Goal: Task Accomplishment & Management: Use online tool/utility

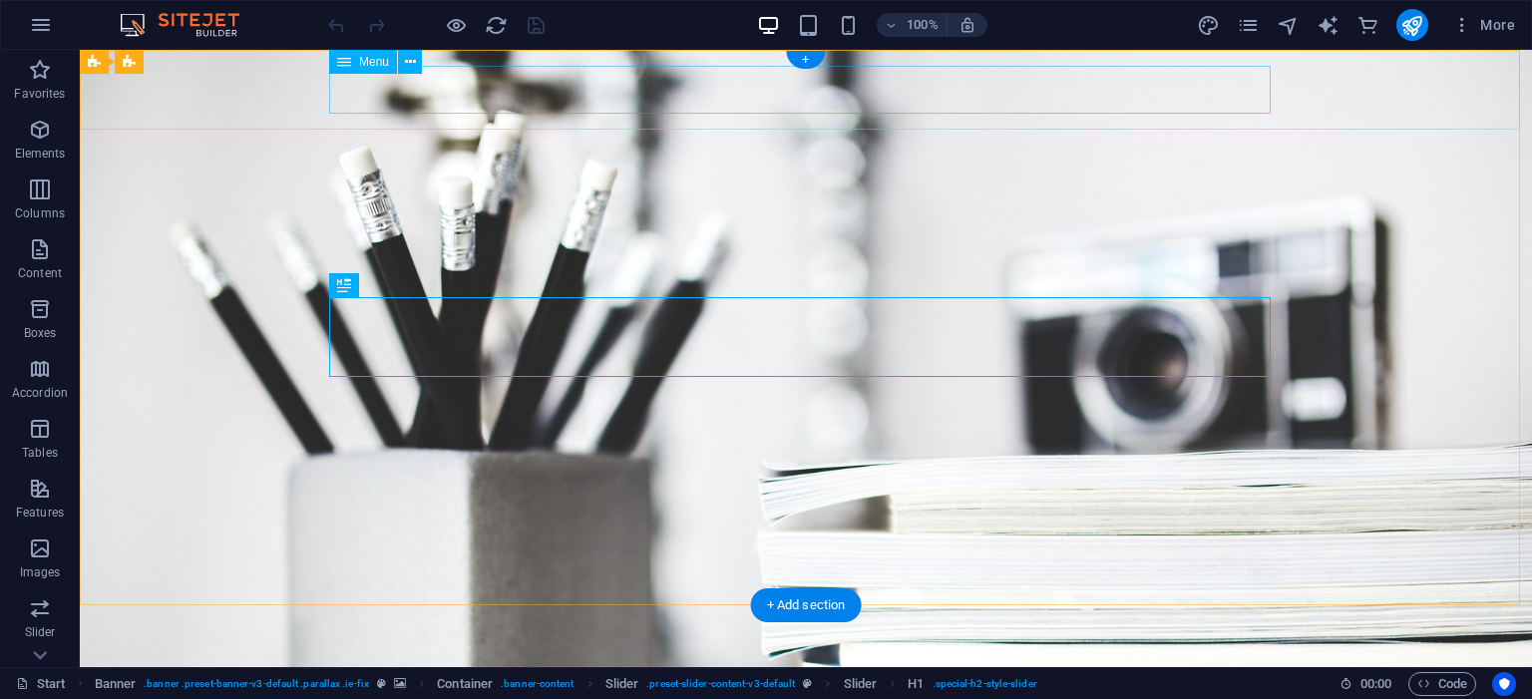
click at [861, 668] on nav "Home About Services Portfolio News Contact" at bounding box center [805, 692] width 941 height 48
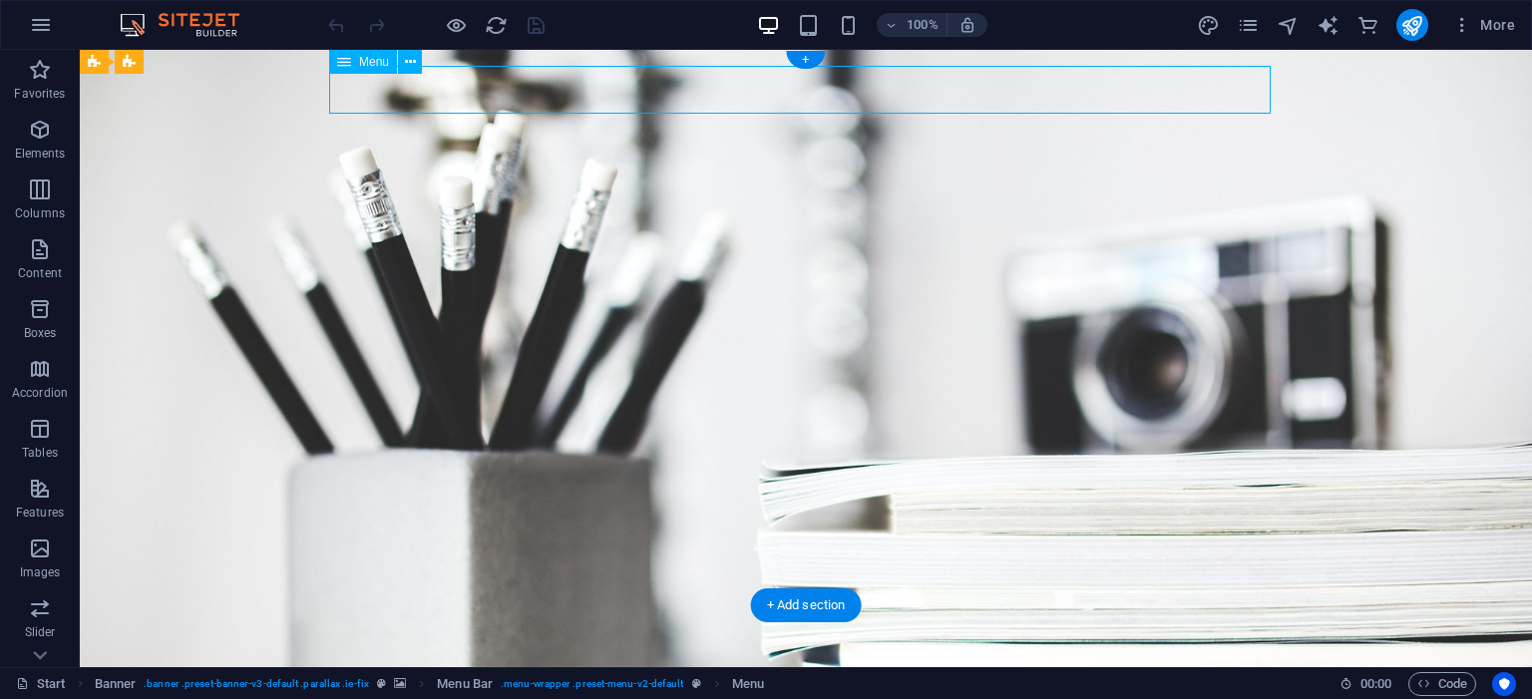
click at [850, 668] on nav "Home About Services Portfolio News Contact" at bounding box center [805, 692] width 941 height 48
click at [589, 668] on nav "Home About Services Portfolio News Contact" at bounding box center [805, 692] width 941 height 48
click at [874, 668] on nav "Home About Services Portfolio News Contact" at bounding box center [805, 692] width 941 height 48
click at [556, 668] on nav "Home About Services Portfolio News Contact" at bounding box center [805, 692] width 941 height 48
click at [567, 668] on nav "Home About Services Portfolio News Contact" at bounding box center [805, 692] width 941 height 48
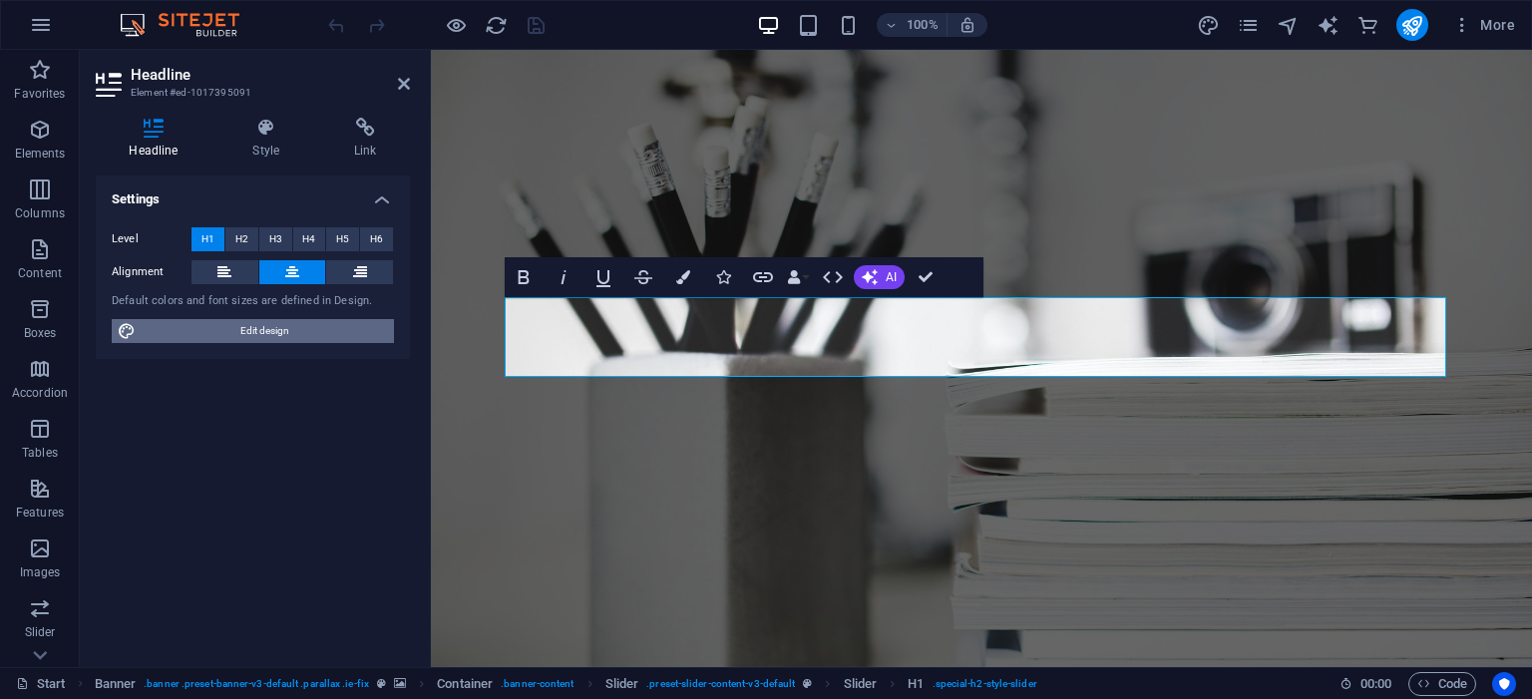
click at [284, 327] on span "Edit design" at bounding box center [265, 331] width 246 height 24
select select "px"
select select "300"
select select "px"
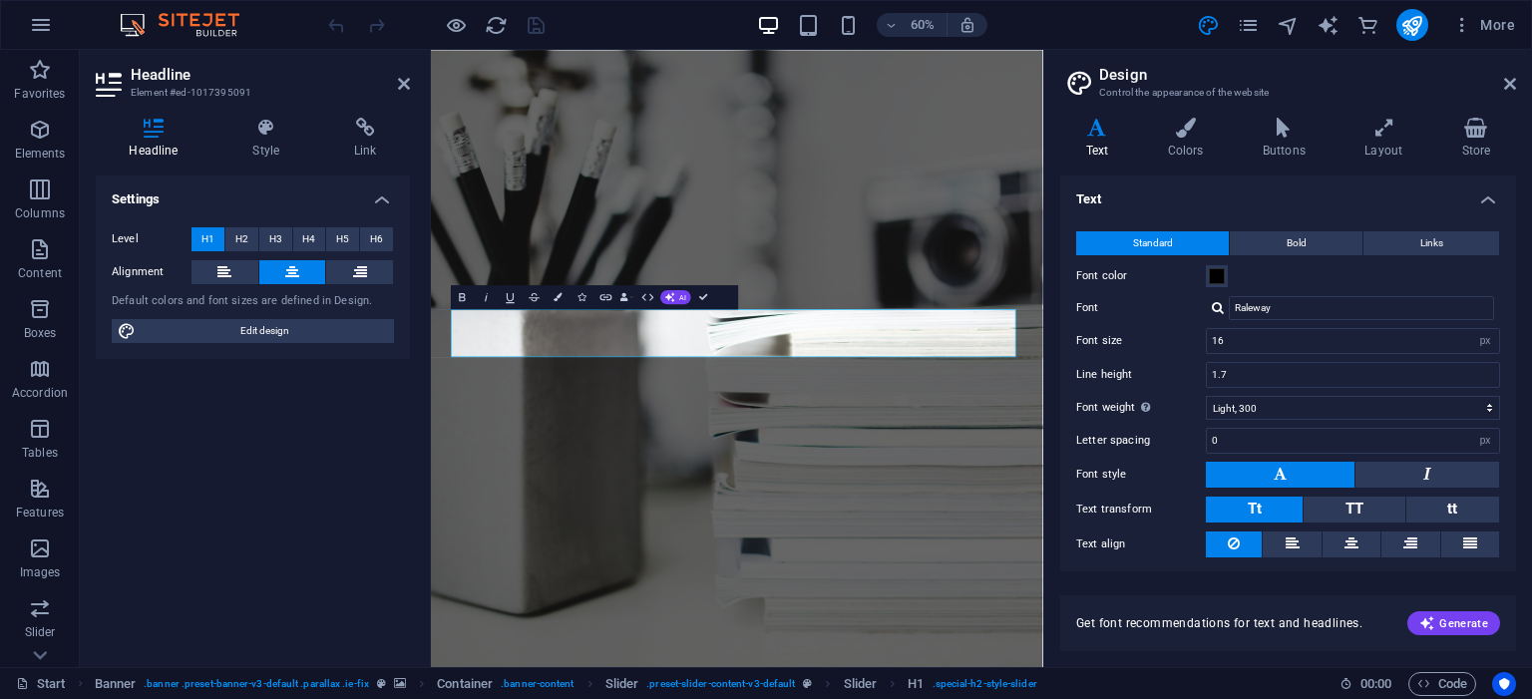
click at [1511, 71] on h2 "Design" at bounding box center [1307, 75] width 417 height 18
click at [1509, 87] on icon at bounding box center [1510, 84] width 12 height 16
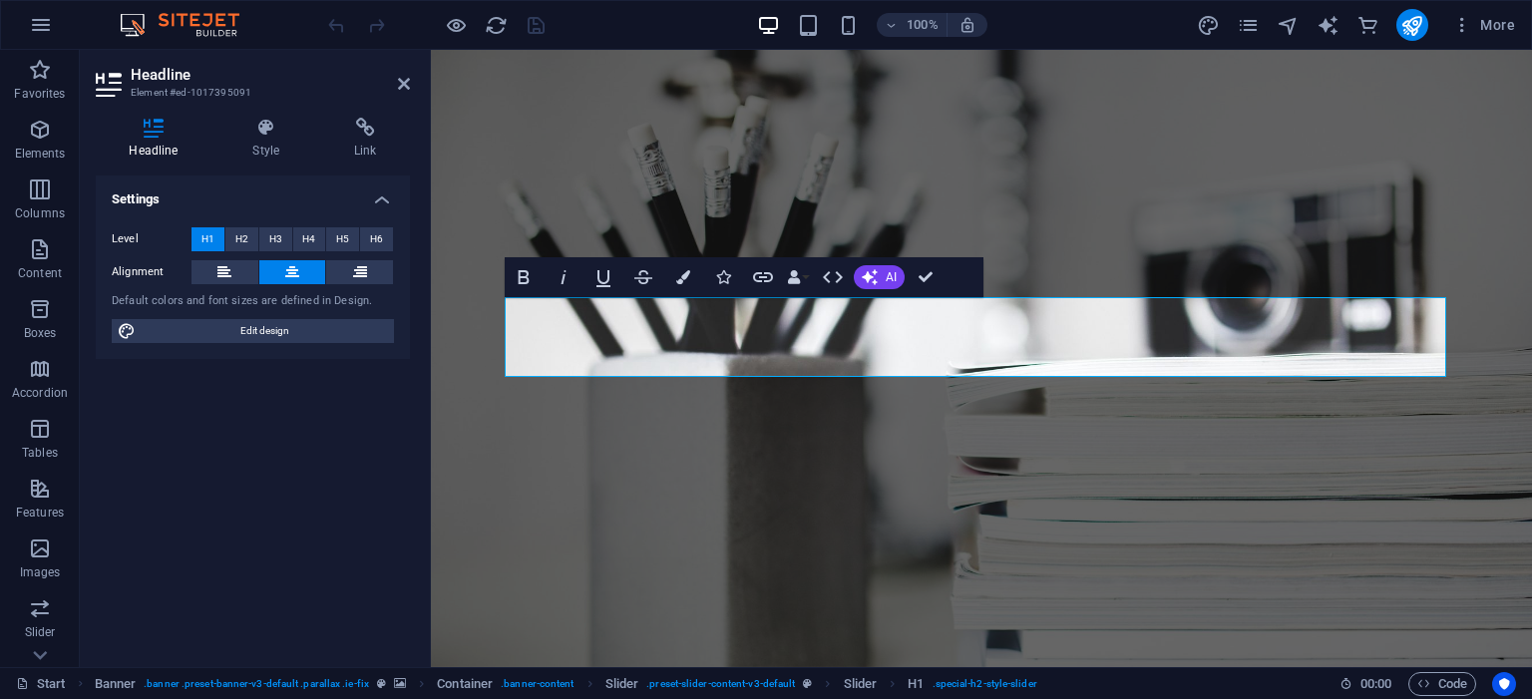
click at [196, 18] on img at bounding box center [190, 25] width 150 height 24
click at [1491, 24] on span "More" at bounding box center [1483, 25] width 63 height 20
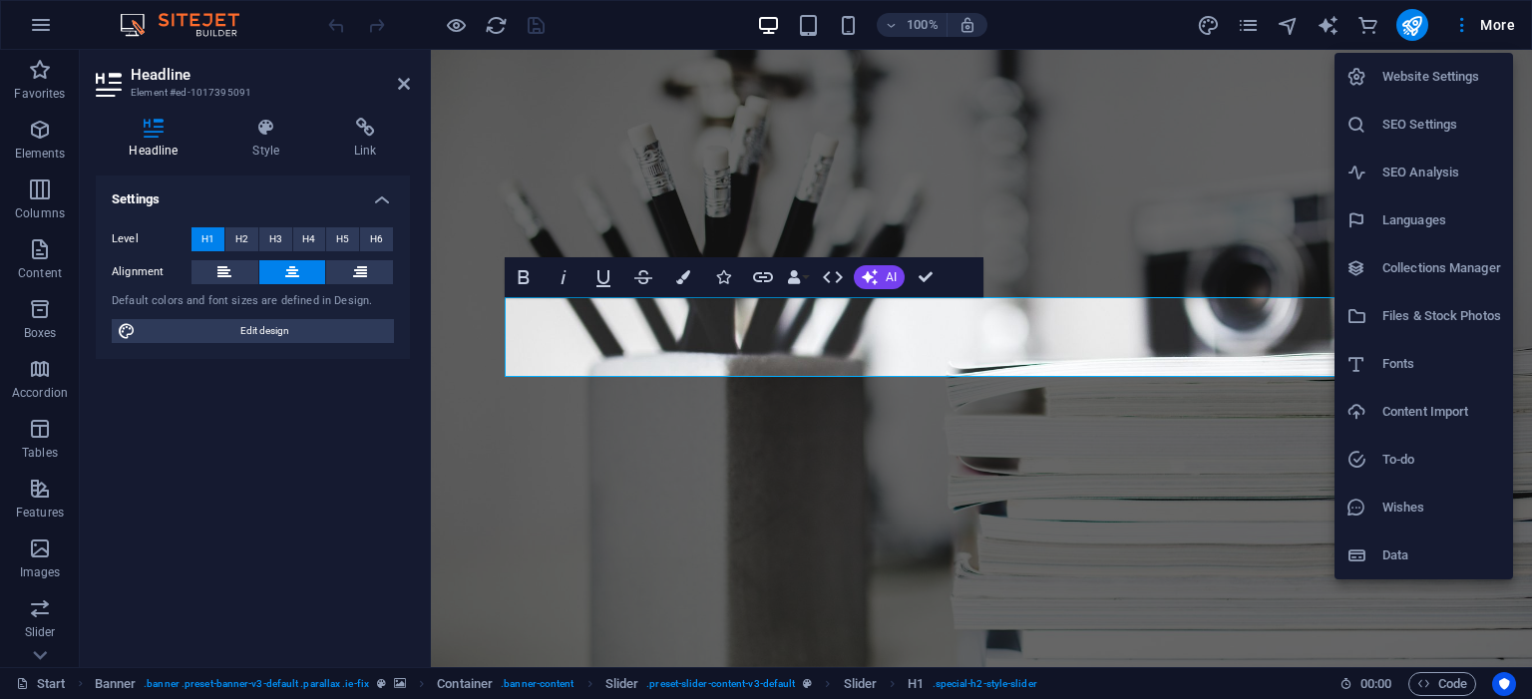
click at [46, 654] on div at bounding box center [766, 349] width 1532 height 699
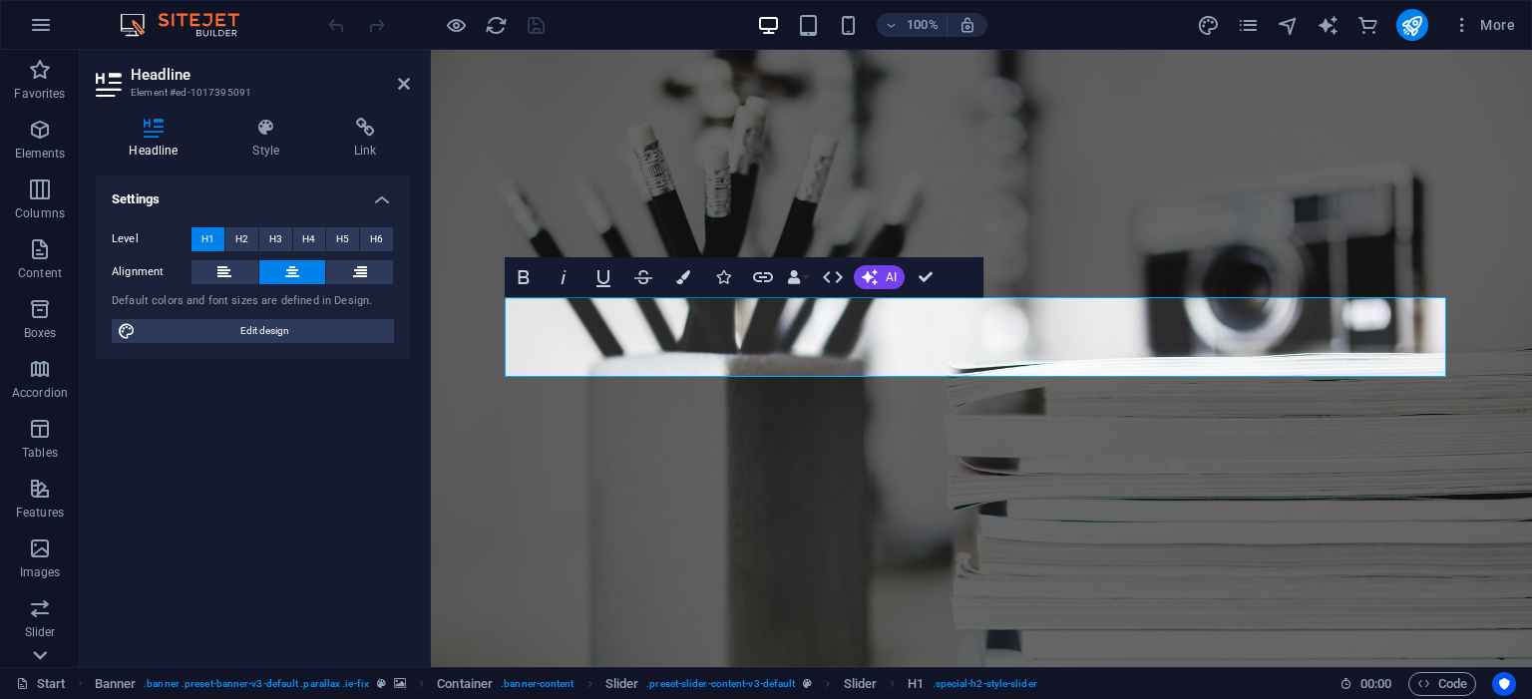
click at [44, 654] on icon at bounding box center [40, 655] width 14 height 9
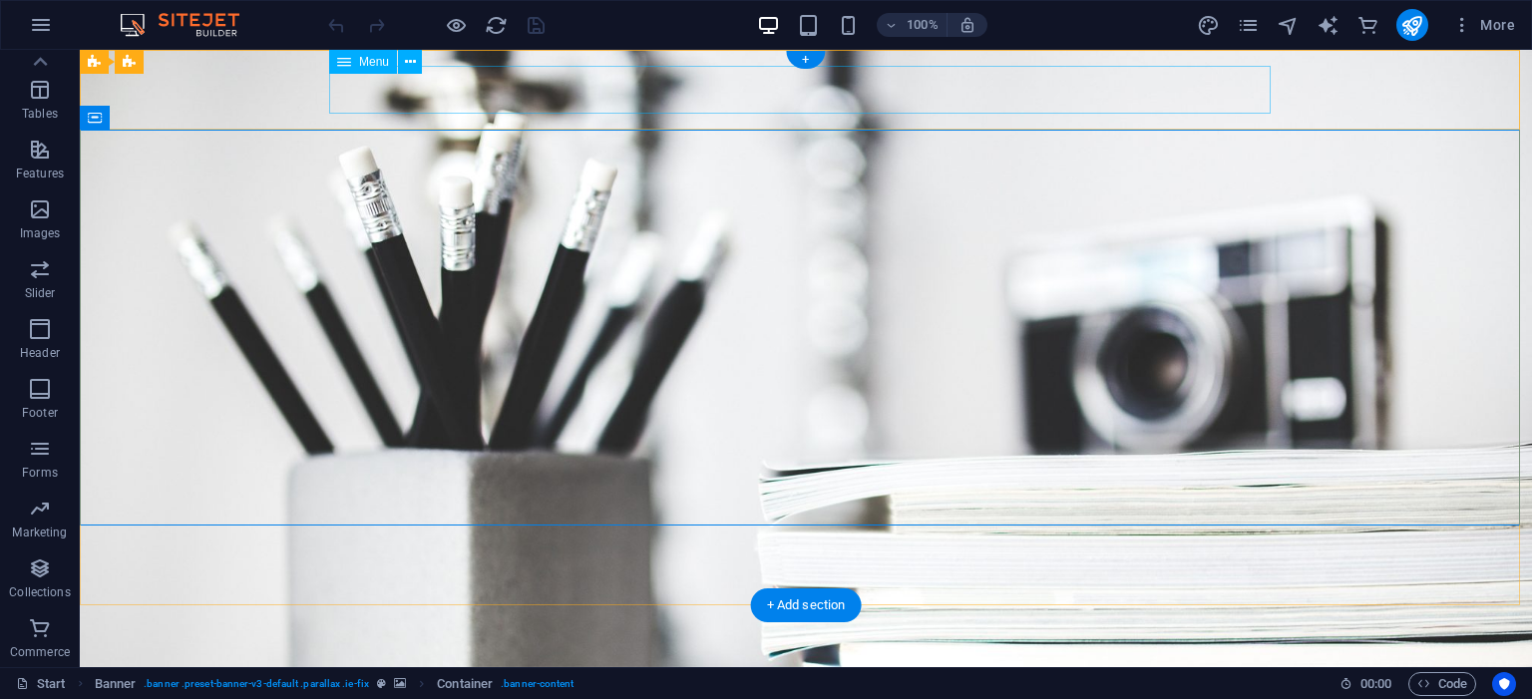
click at [758, 668] on nav "Home About Services Portfolio News Contact" at bounding box center [805, 692] width 941 height 48
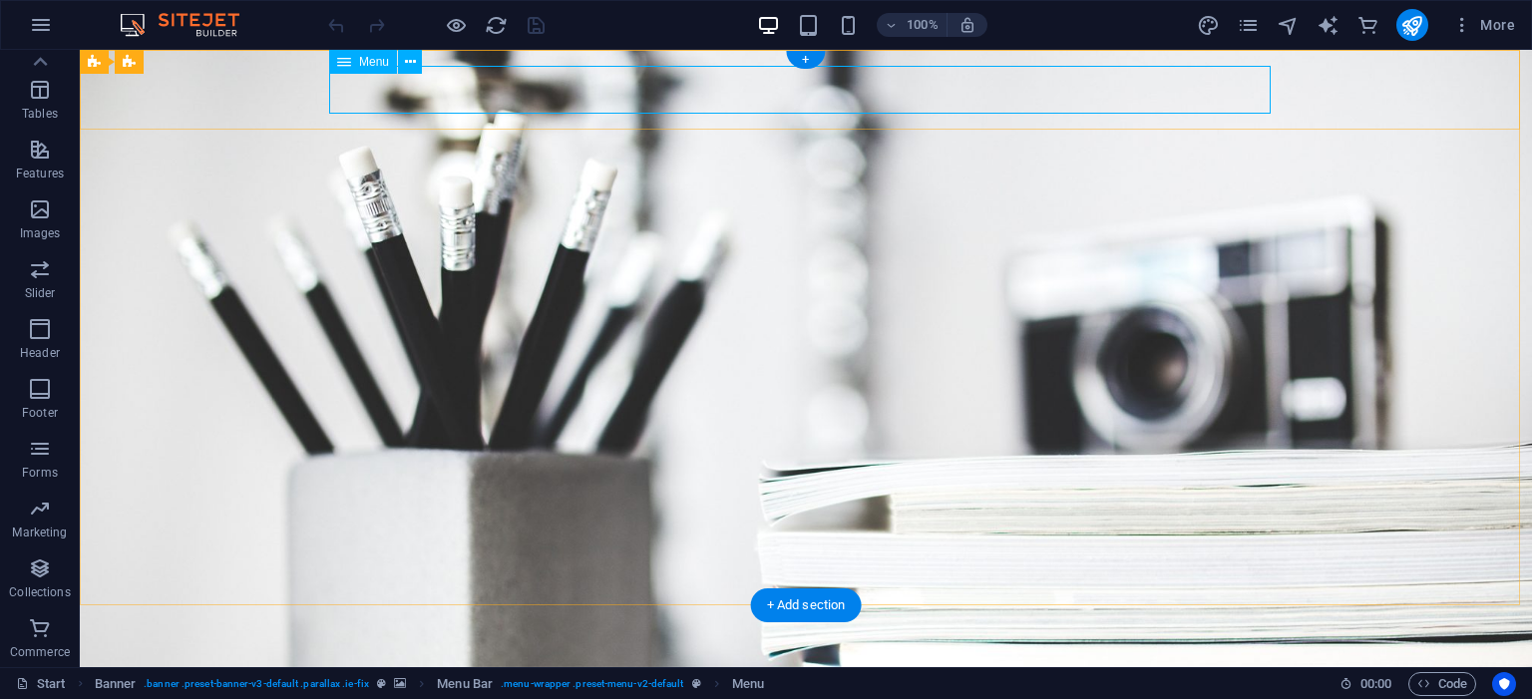
click at [594, 668] on nav "Home About Services Portfolio News Contact" at bounding box center [805, 692] width 941 height 48
click at [378, 58] on span "Menu" at bounding box center [374, 62] width 30 height 12
click at [375, 69] on div "Menu" at bounding box center [363, 62] width 68 height 24
click at [413, 60] on icon at bounding box center [410, 62] width 11 height 21
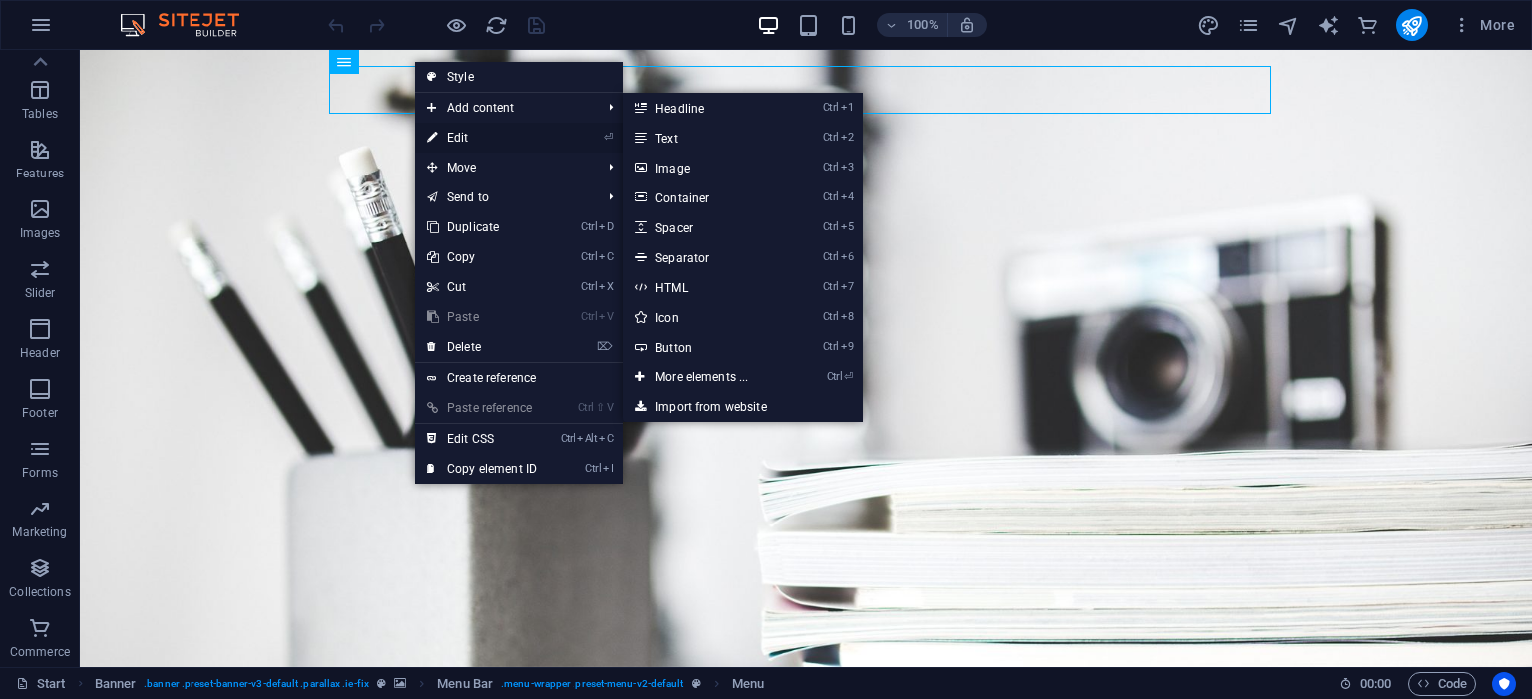
click at [514, 137] on link "⏎ Edit" at bounding box center [482, 138] width 134 height 30
select select
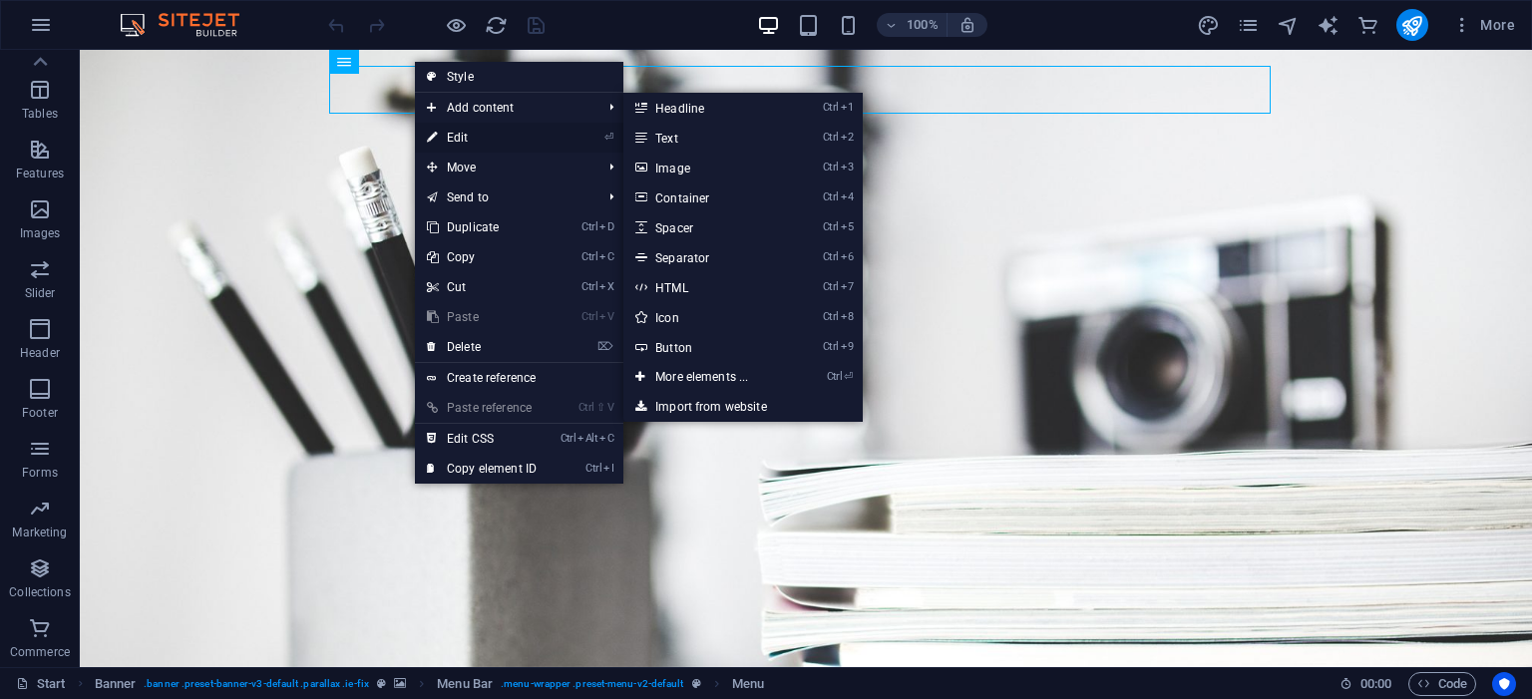
select select
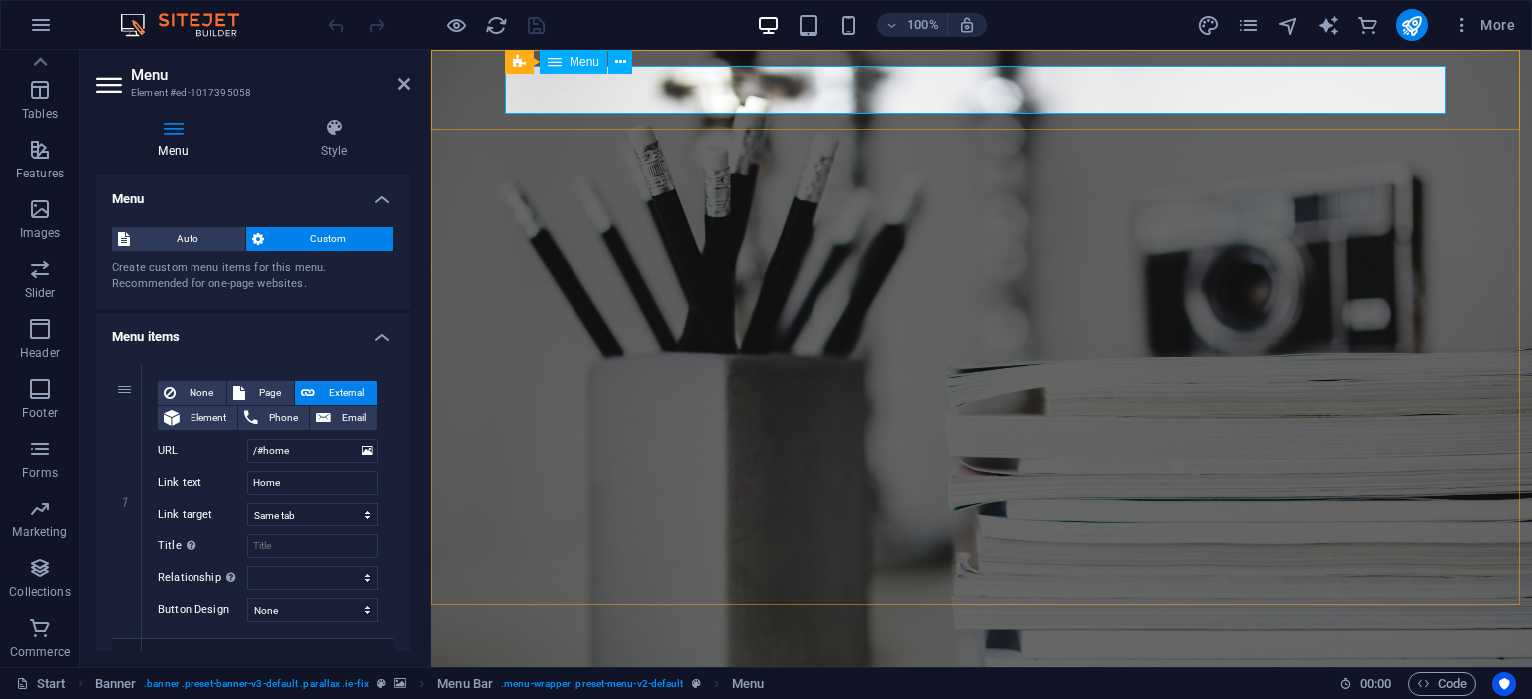
click at [750, 668] on nav "Home About Services Portfolio News Contact" at bounding box center [981, 692] width 941 height 48
click at [762, 668] on nav "Home About Services Portfolio News Contact" at bounding box center [981, 692] width 941 height 48
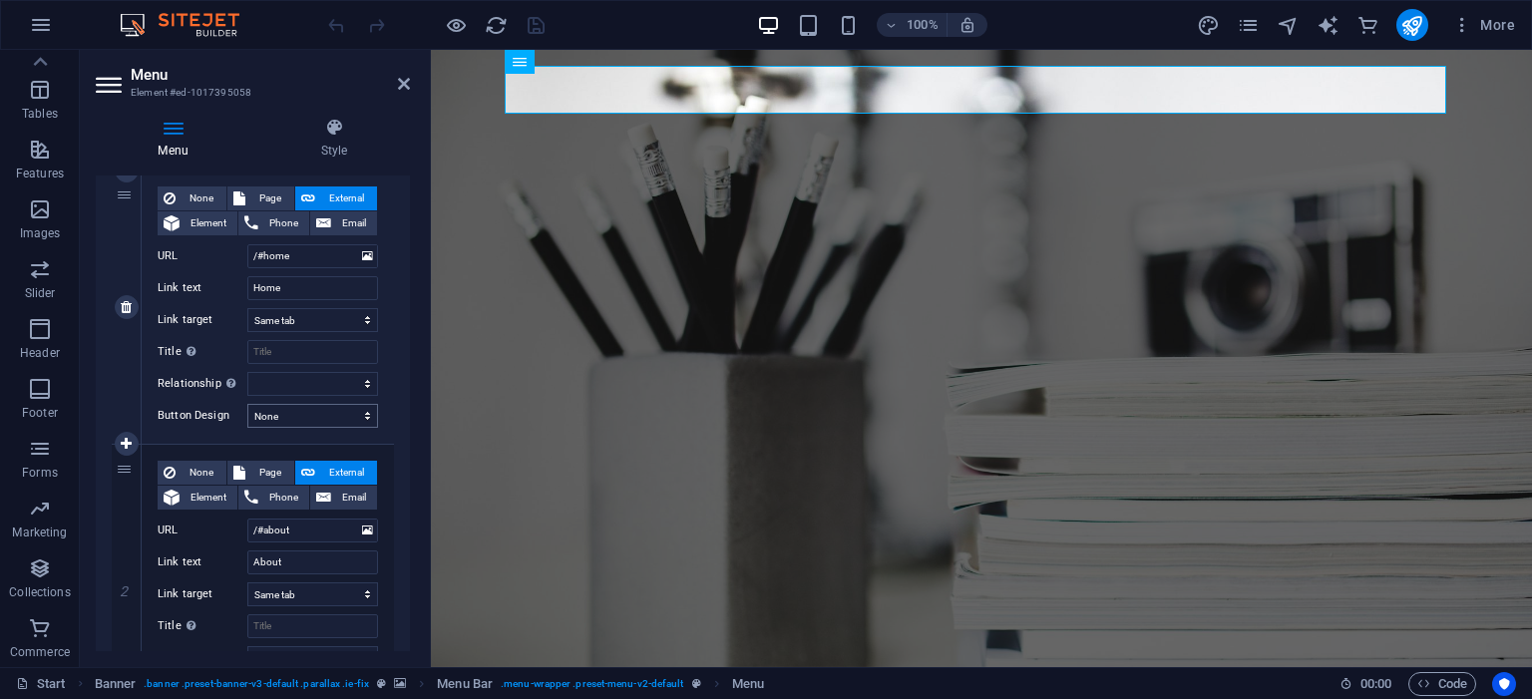
scroll to position [287, 0]
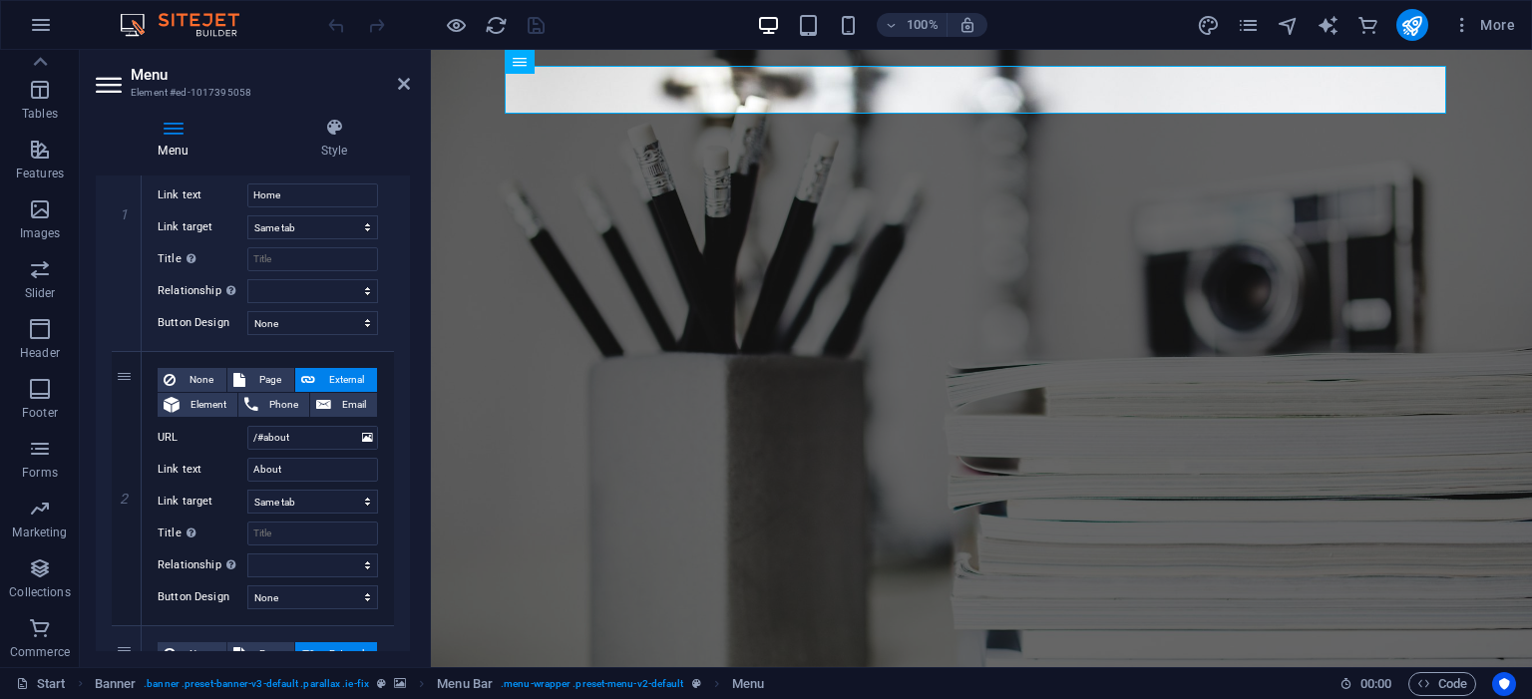
drag, startPoint x: 134, startPoint y: 395, endPoint x: 408, endPoint y: 509, distance: 296.9
click at [132, 492] on icon at bounding box center [126, 489] width 11 height 14
select select
type input "/#services"
type input "Services"
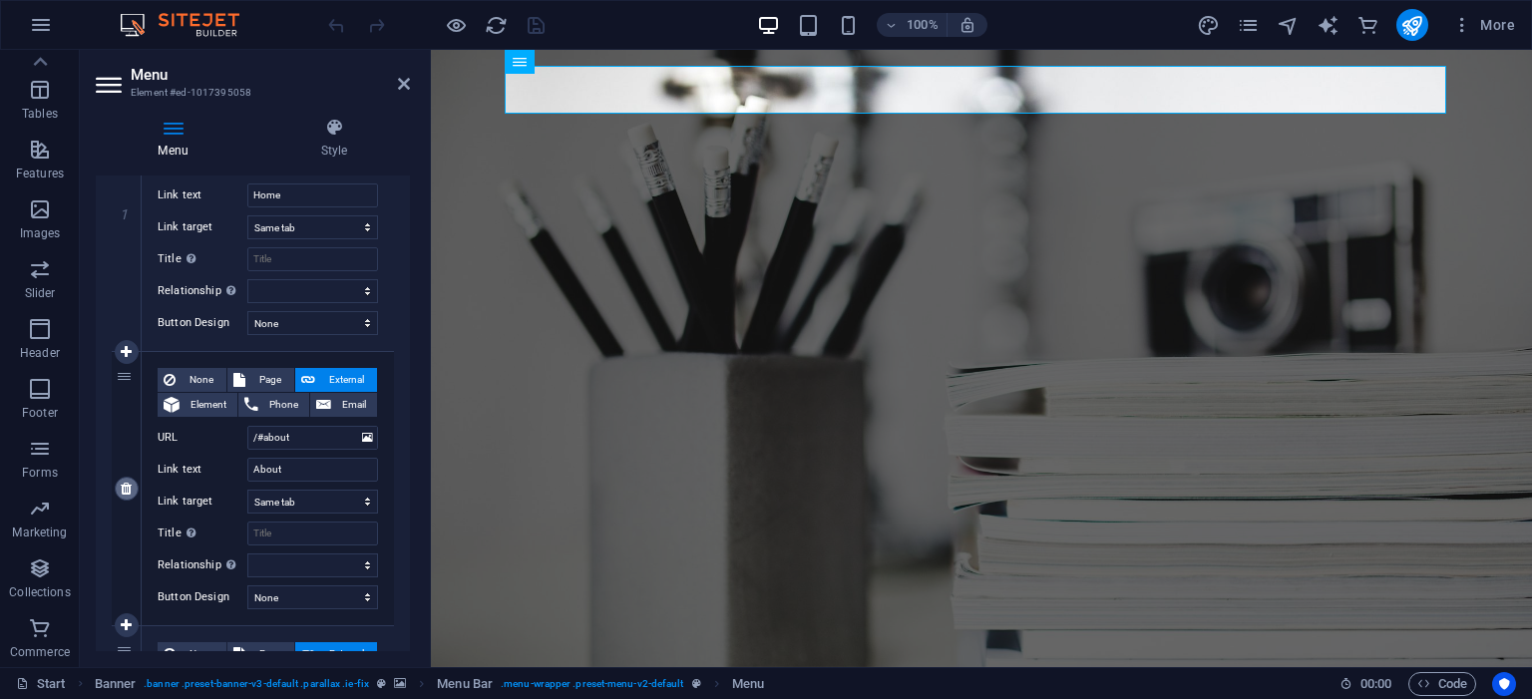
select select
type input "/#portfolio"
type input "Portfolio"
select select
type input "/#news"
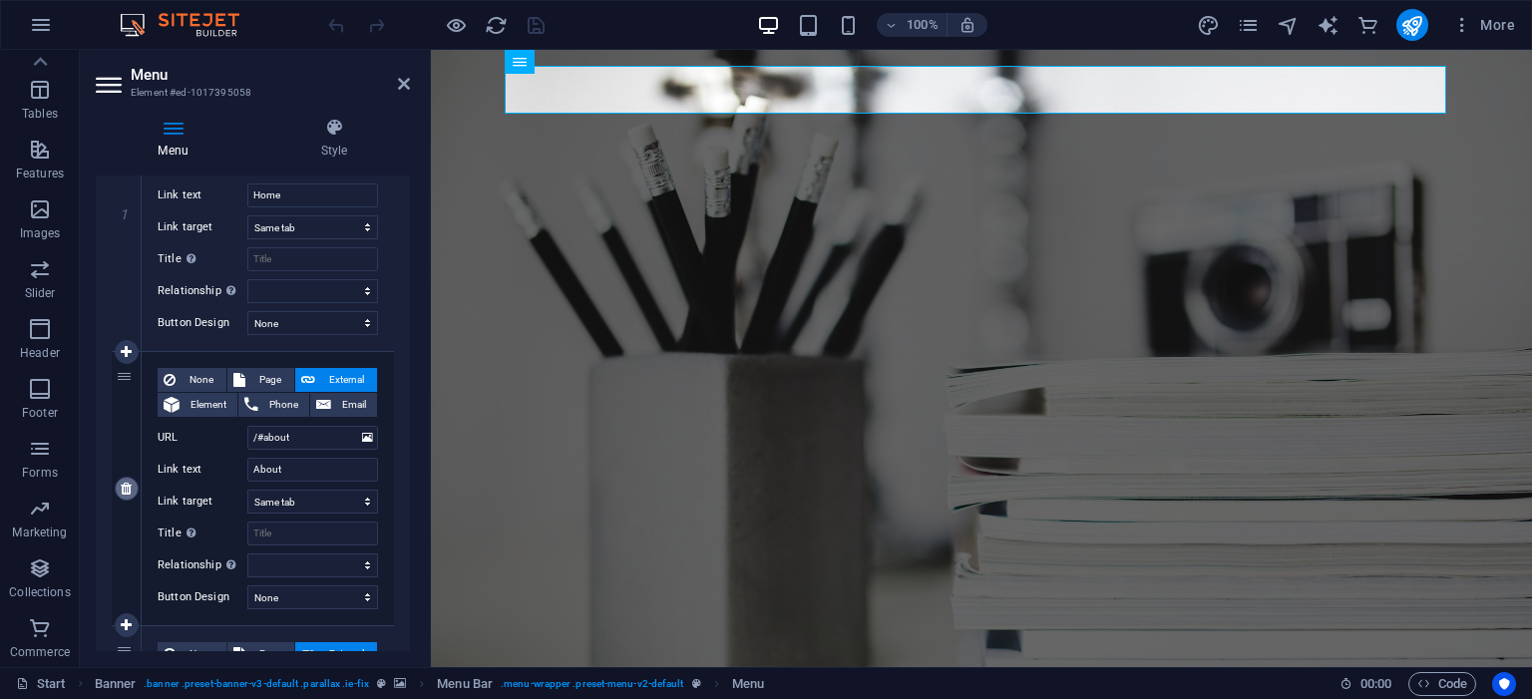
type input "News"
select select
type input "/#contact"
type input "Contact"
select select
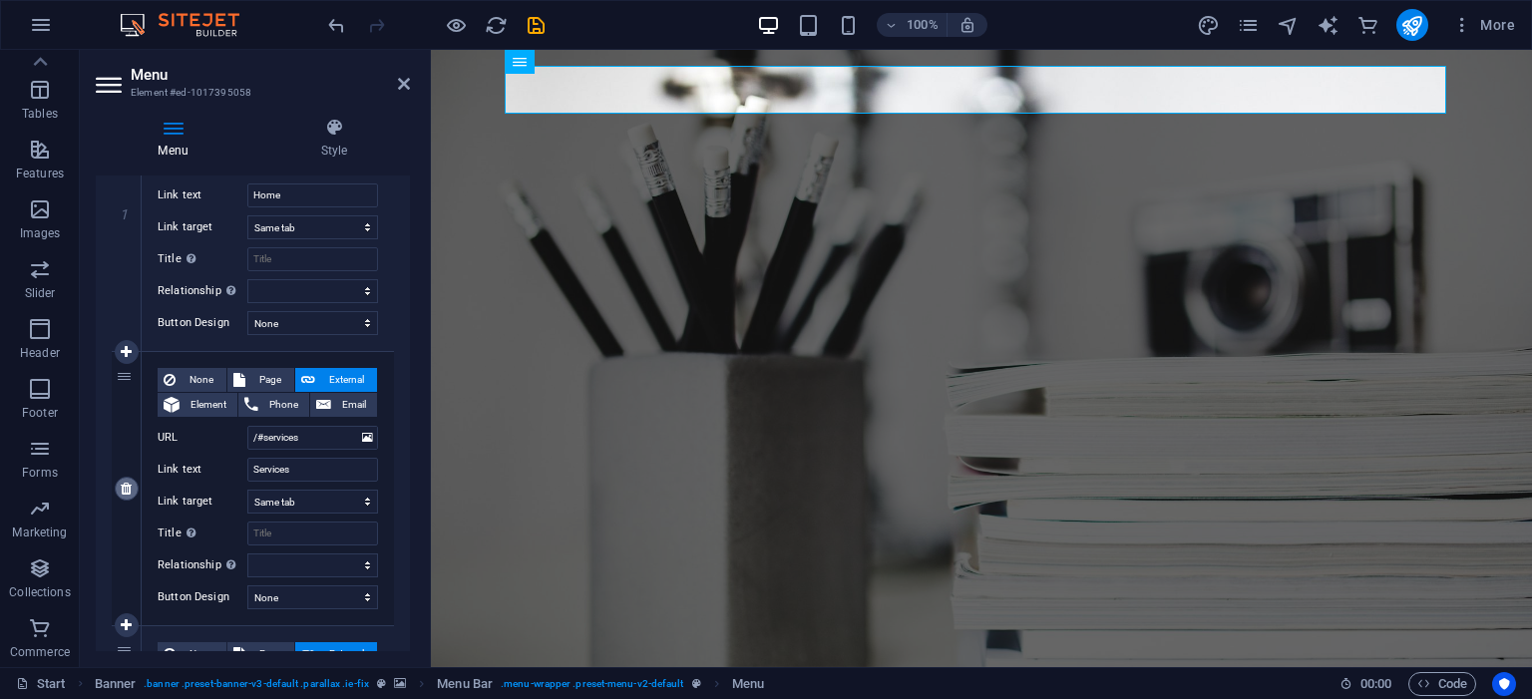
click at [132, 492] on icon at bounding box center [126, 489] width 11 height 14
select select
type input "/#portfolio"
type input "Portfolio"
select select
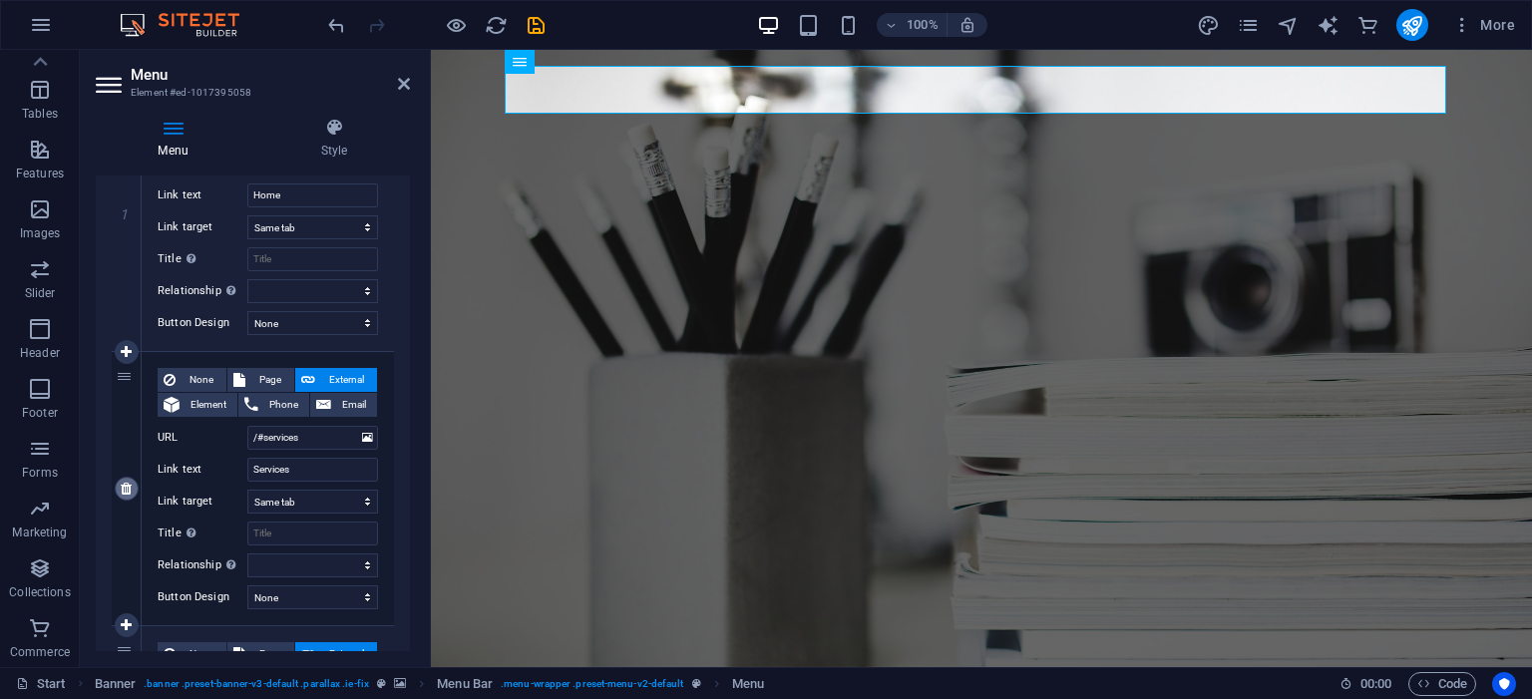
type input "/#news"
type input "News"
select select
type input "/#contact"
type input "Contact"
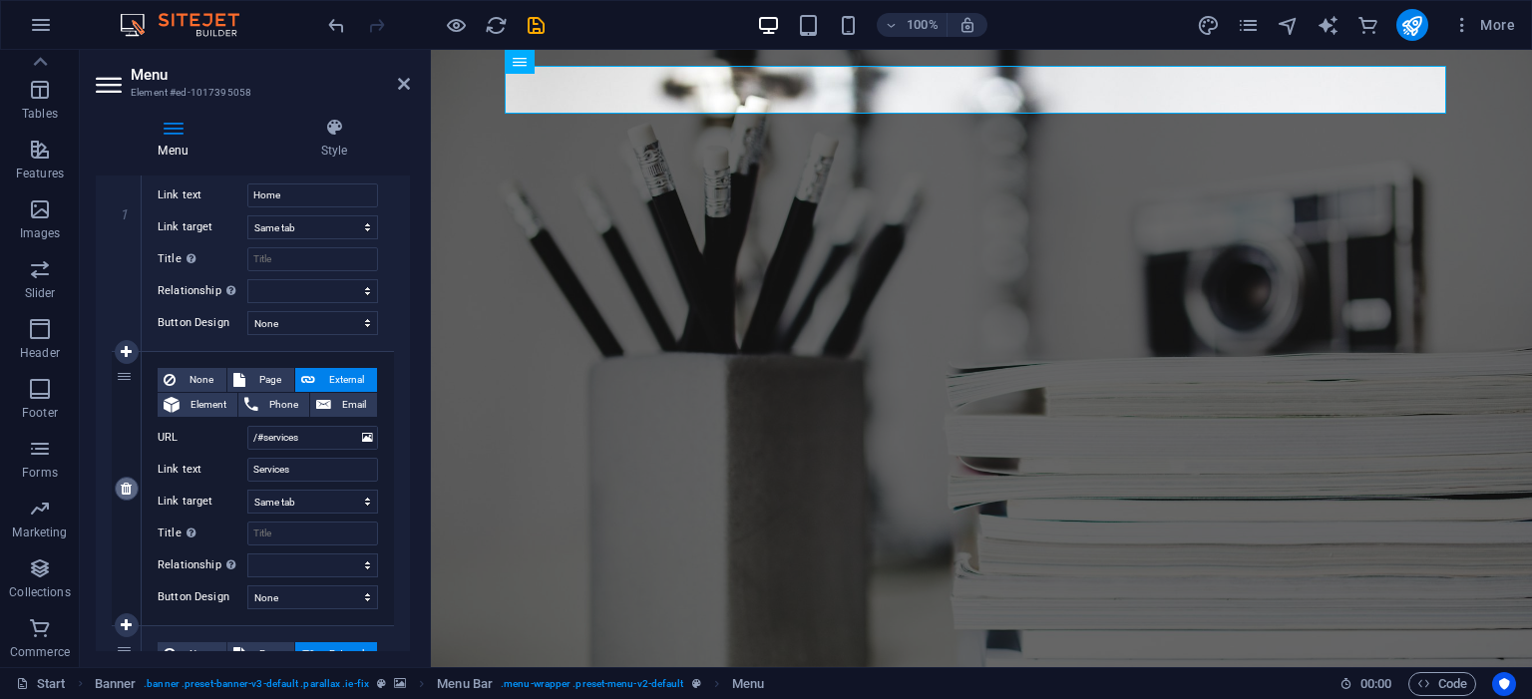
select select
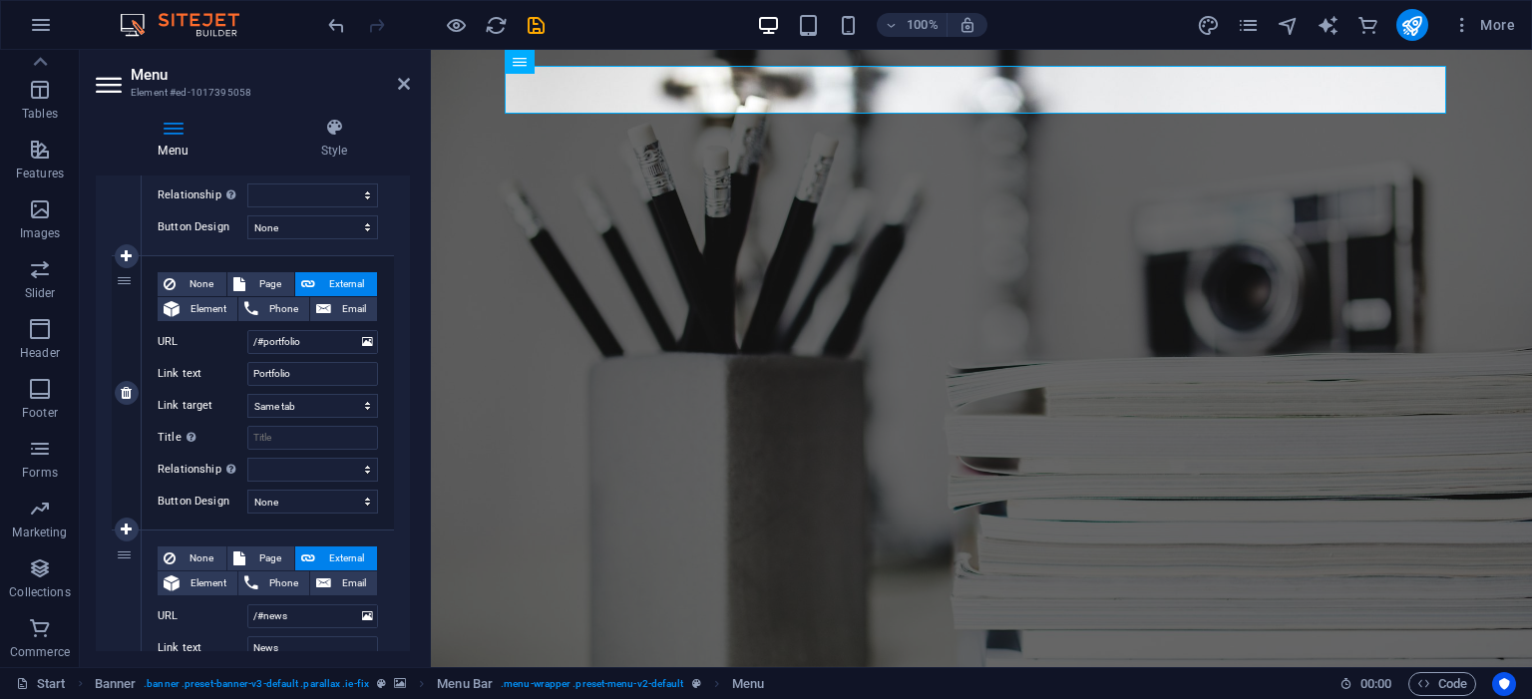
scroll to position [479, 0]
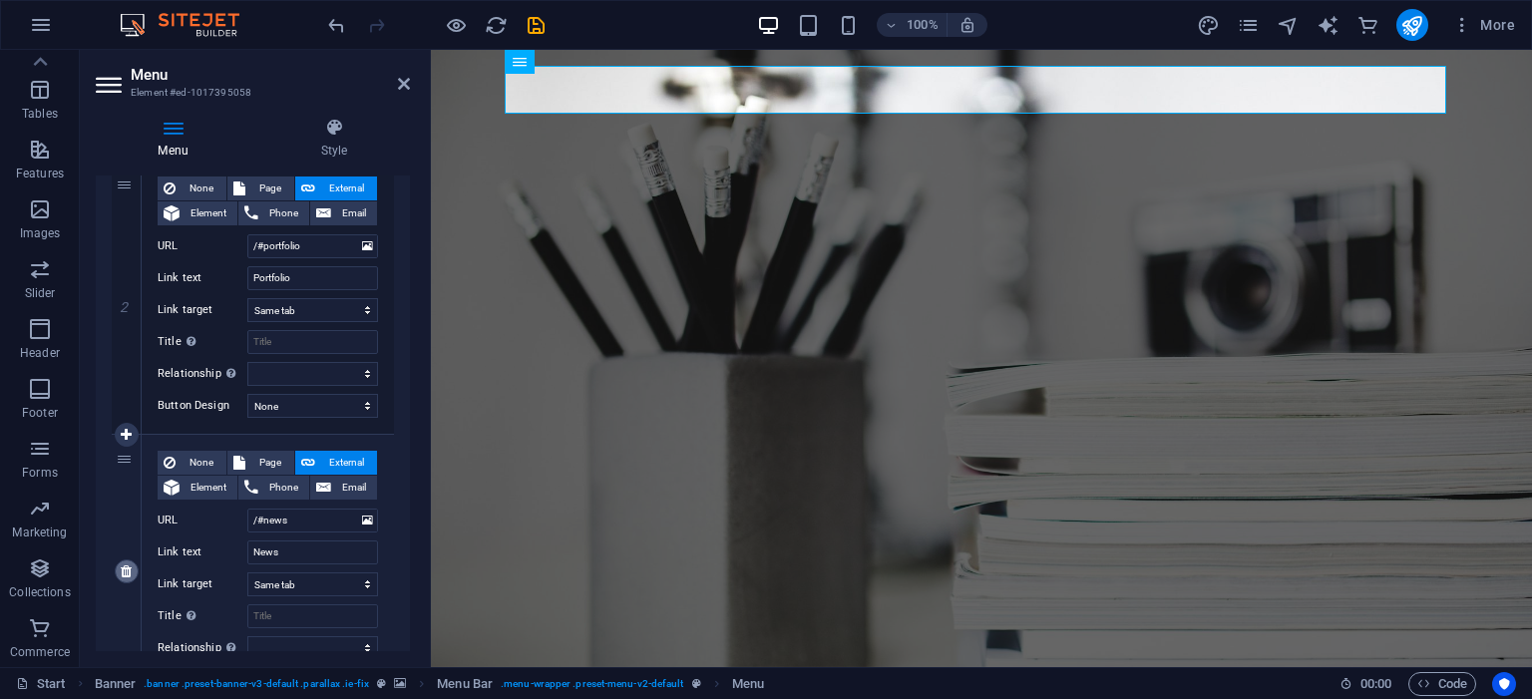
click at [136, 577] on link at bounding box center [127, 571] width 24 height 24
select select
type input "/#contact"
type input "Contact"
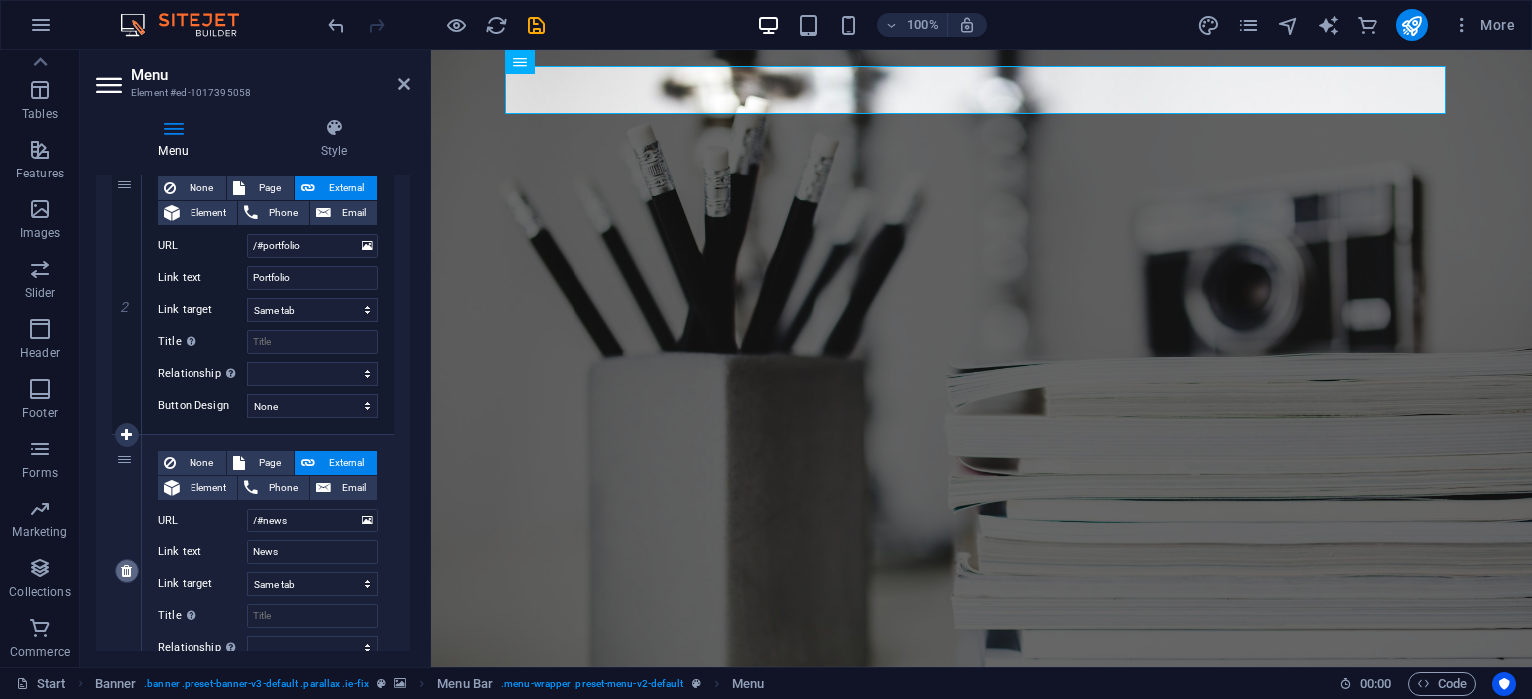
select select
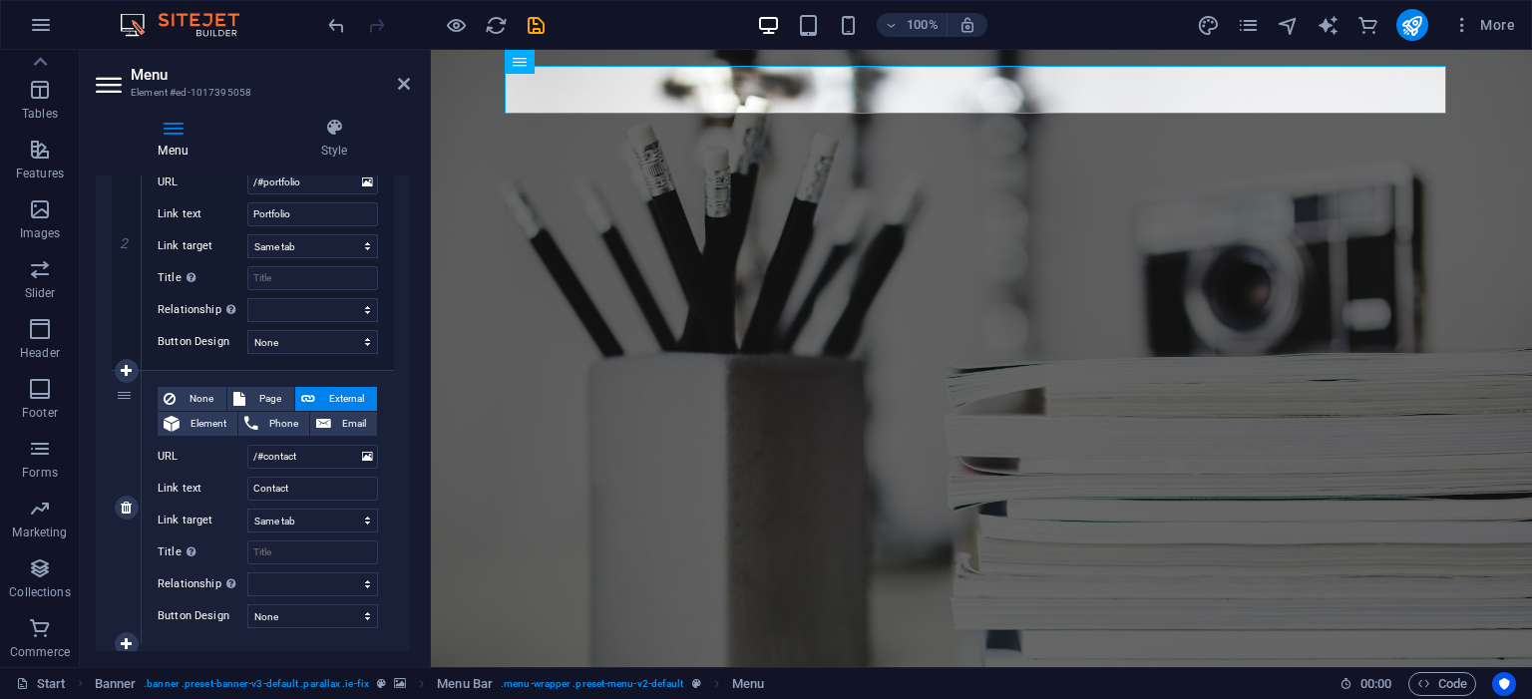
scroll to position [590, 0]
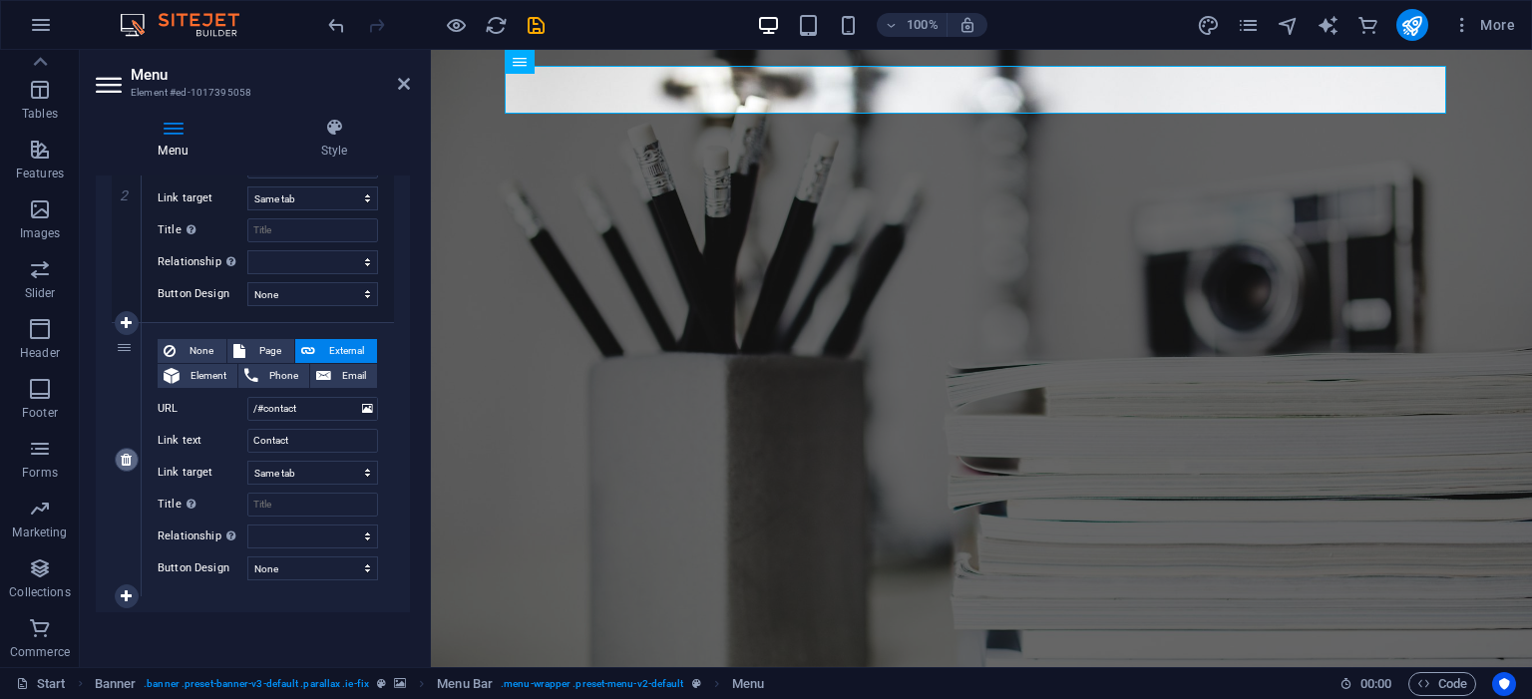
click at [133, 464] on link at bounding box center [127, 460] width 24 height 24
select select
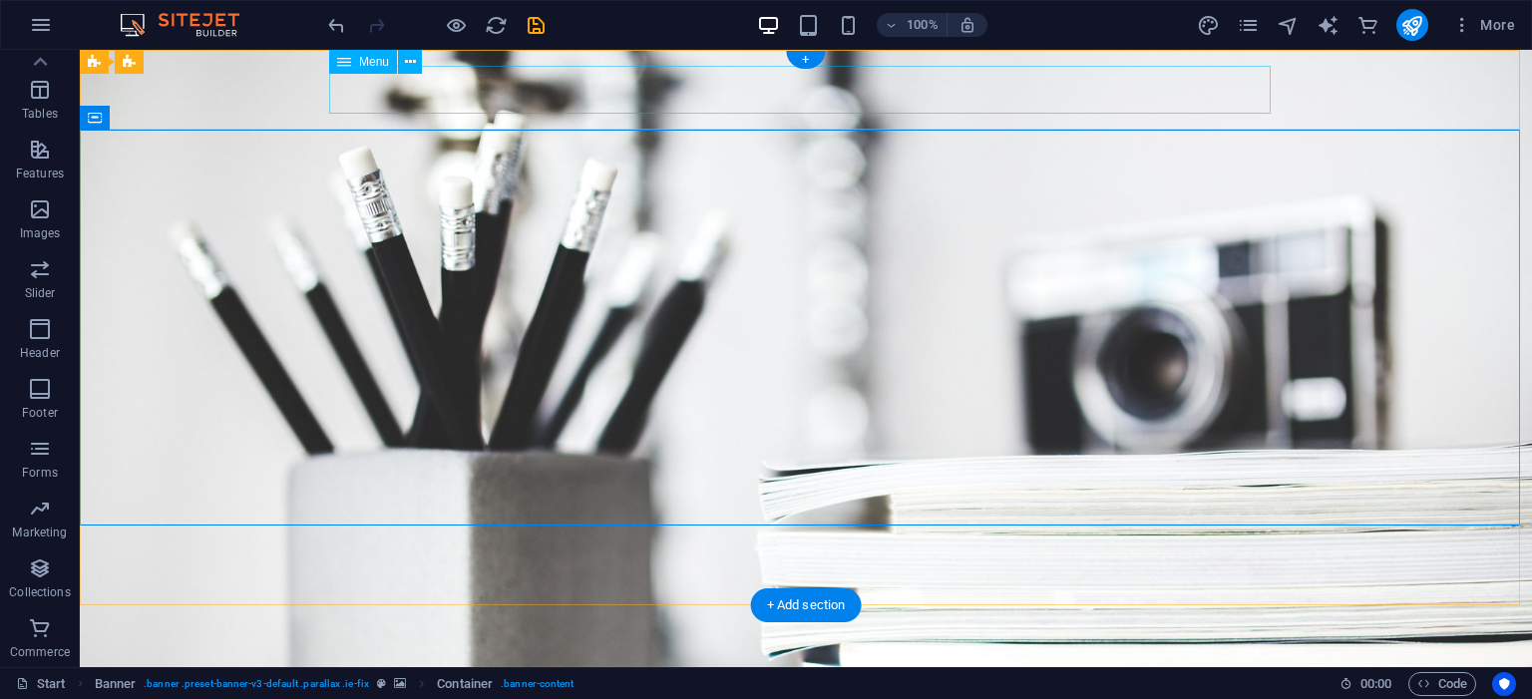
click at [866, 668] on nav "Home Portfolio" at bounding box center [805, 692] width 941 height 48
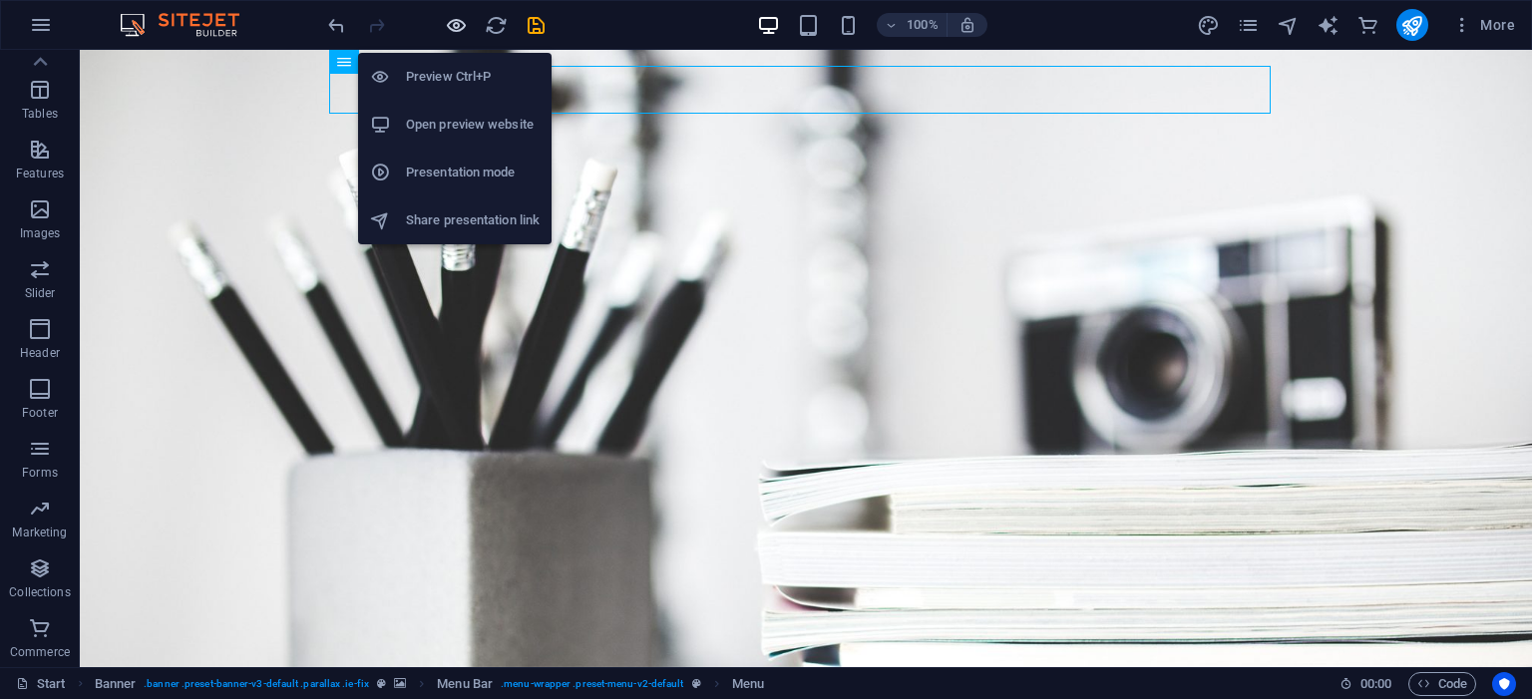
click at [455, 27] on icon "button" at bounding box center [456, 25] width 23 height 23
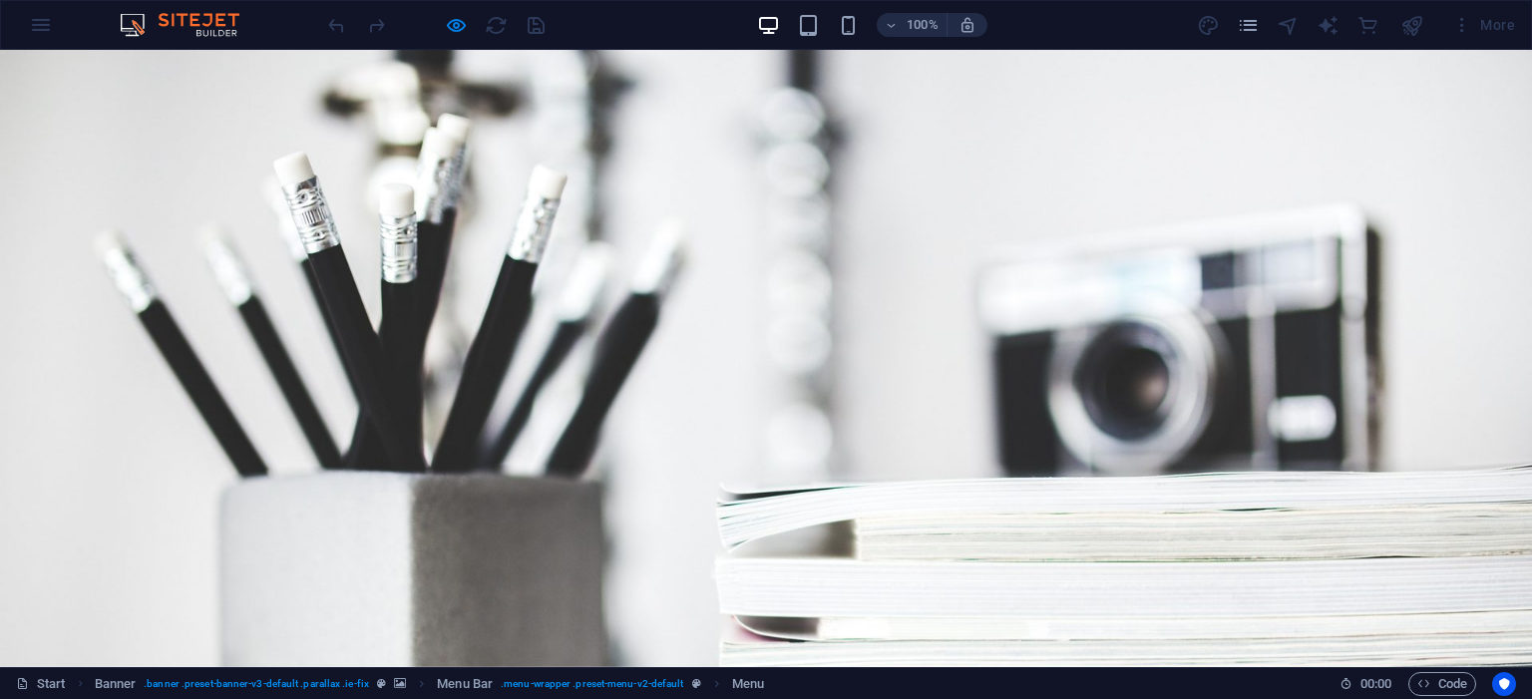
click at [845, 668] on link "Portfolio" at bounding box center [822, 692] width 120 height 48
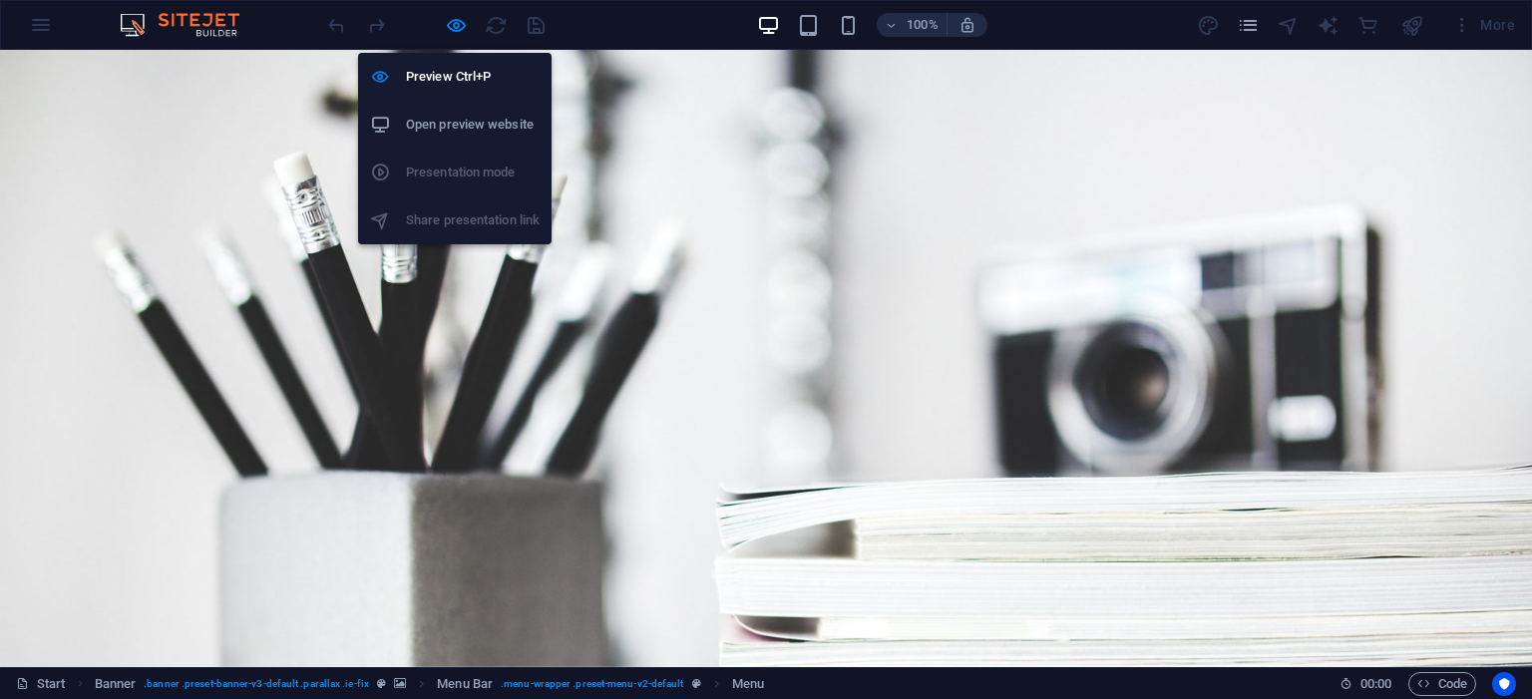
click at [484, 128] on h6 "Open preview website" at bounding box center [473, 125] width 134 height 24
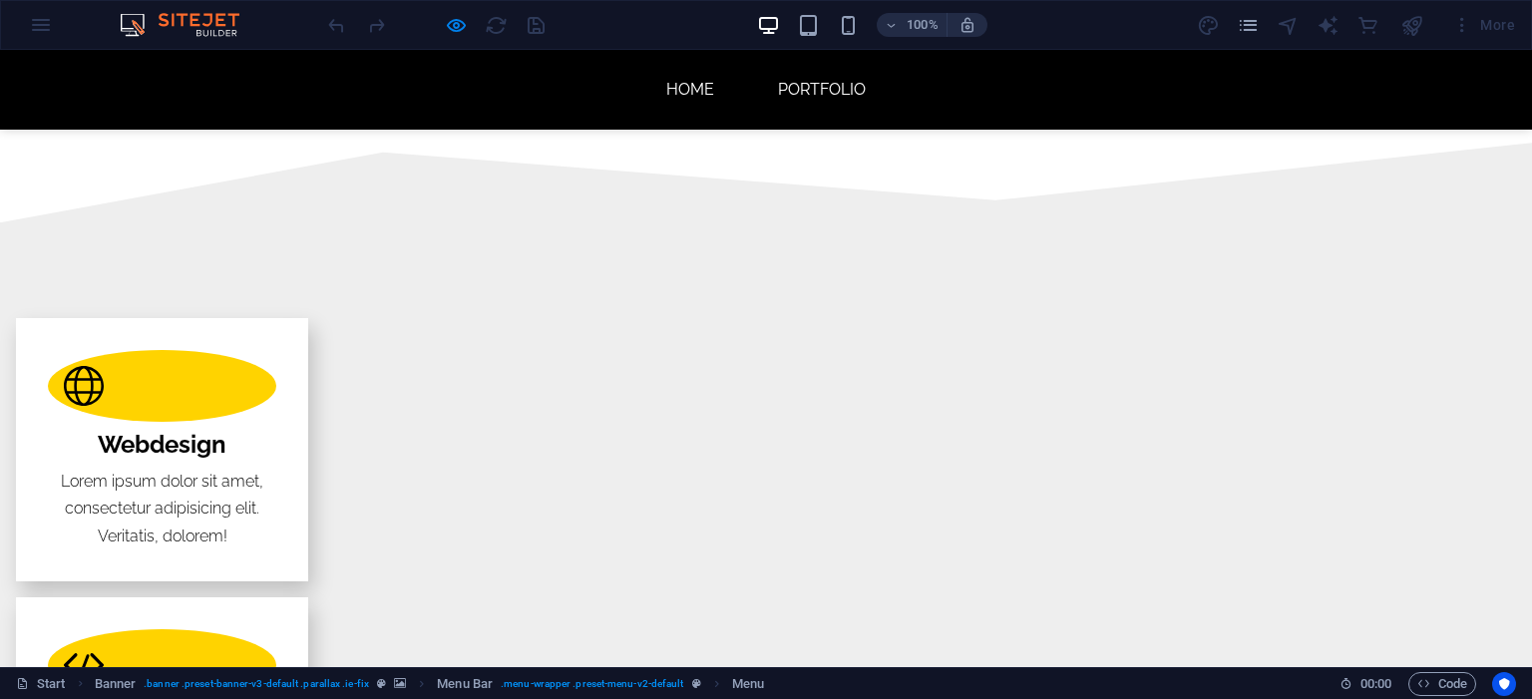
scroll to position [2681, 0]
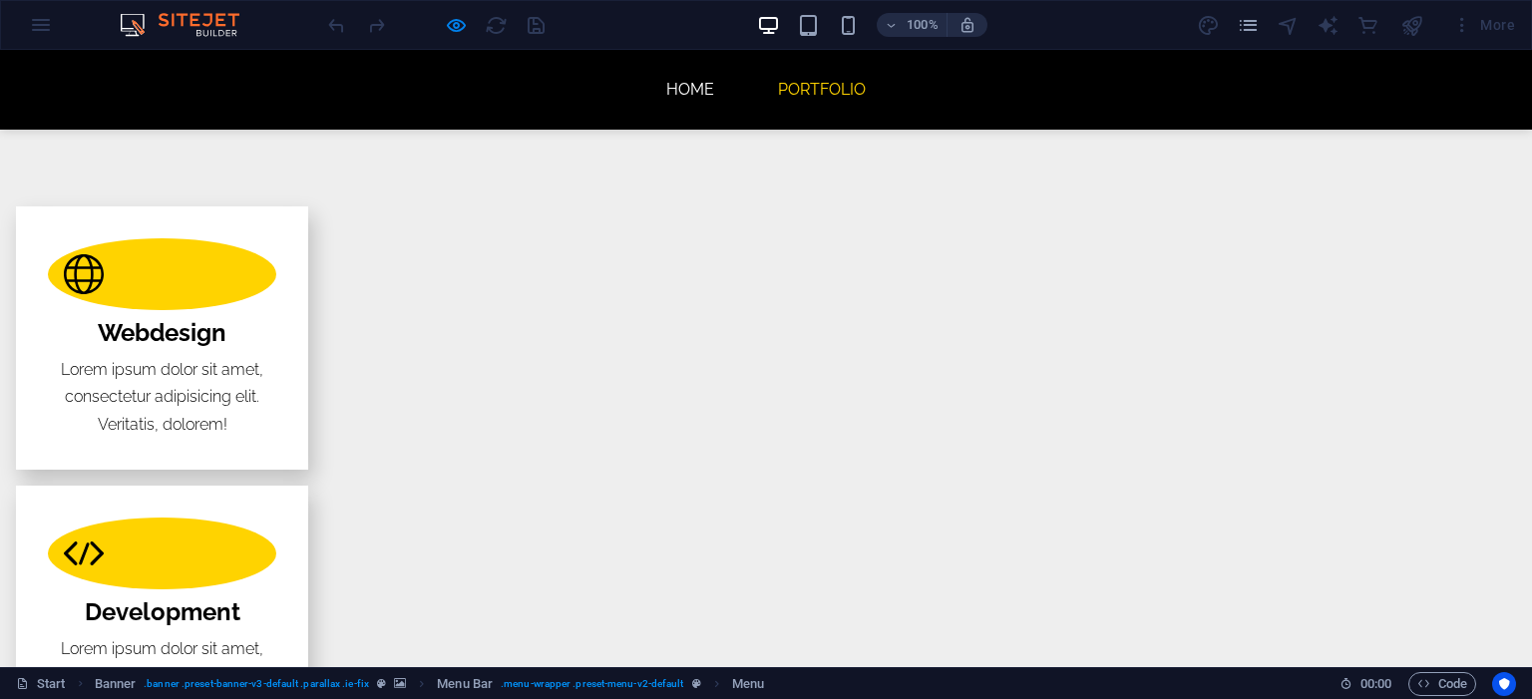
click at [794, 92] on link "Portfolio" at bounding box center [822, 90] width 120 height 48
click at [681, 90] on link "Home" at bounding box center [690, 90] width 80 height 48
click at [678, 90] on link "Home" at bounding box center [690, 90] width 80 height 48
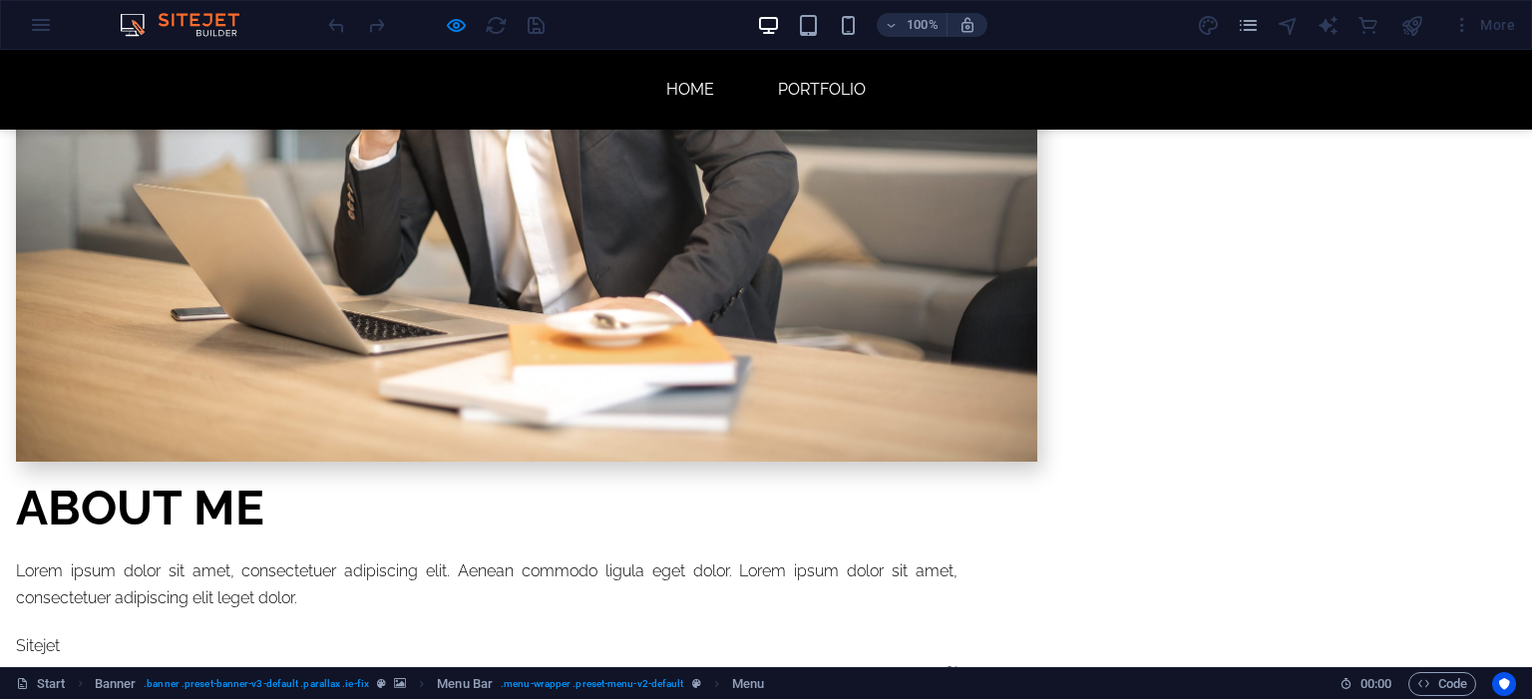
scroll to position [1628, 0]
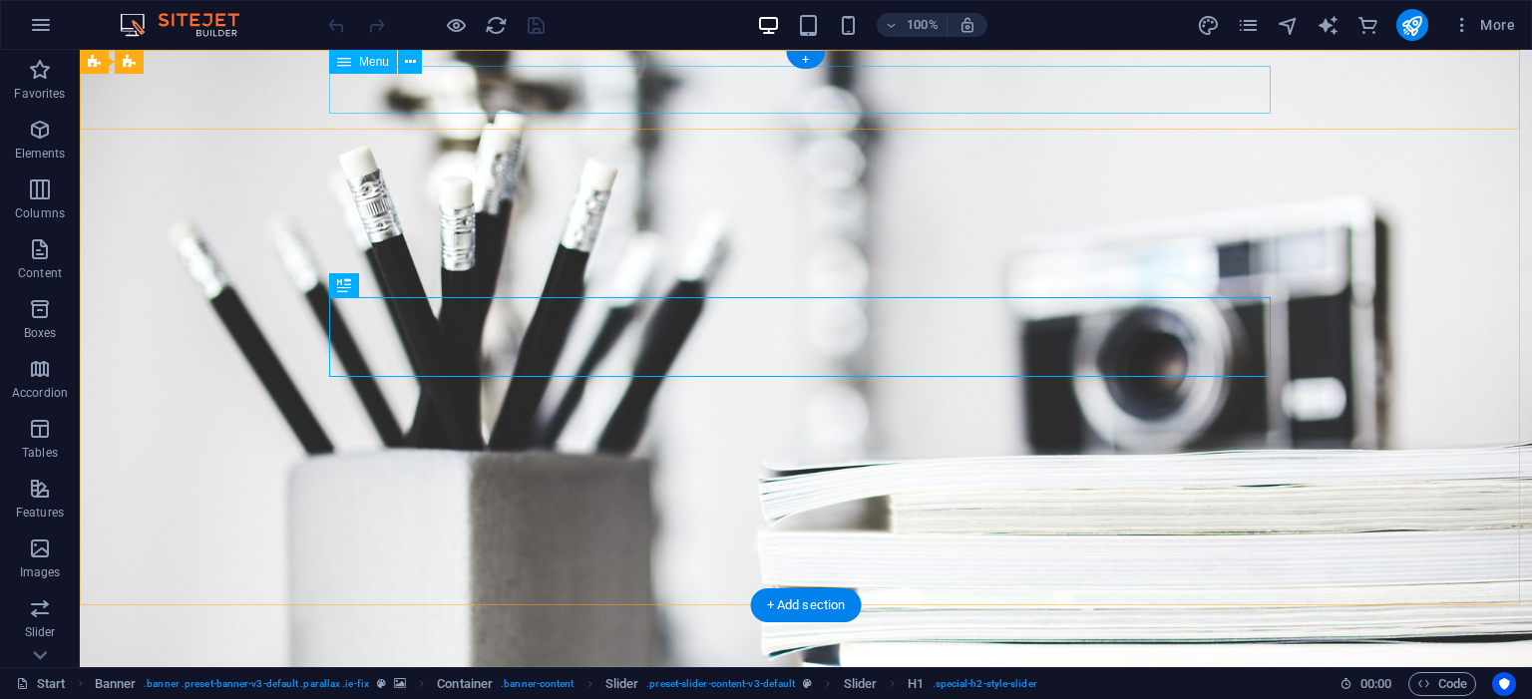
click at [574, 668] on nav "Home About Services Portfolio News Contact" at bounding box center [805, 692] width 941 height 48
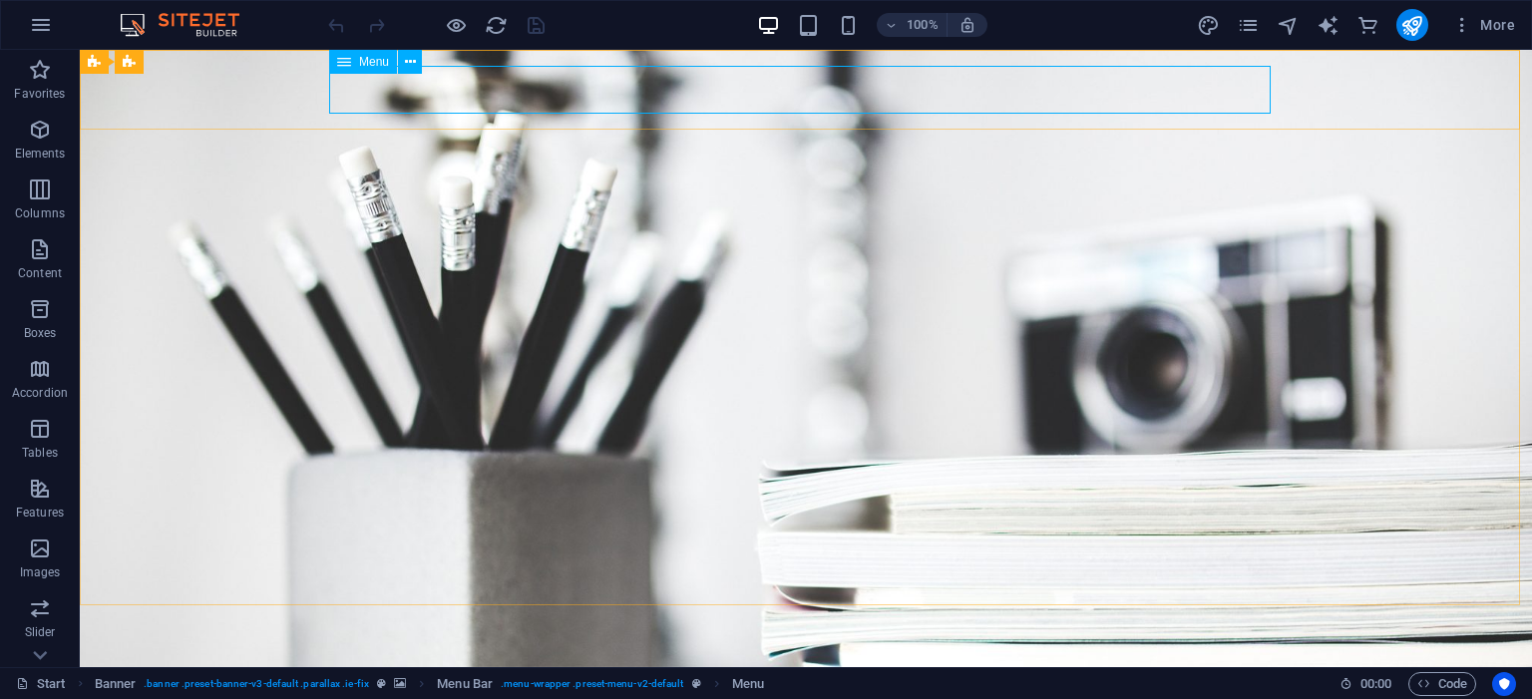
click at [374, 65] on span "Menu" at bounding box center [374, 62] width 30 height 12
click at [413, 65] on icon at bounding box center [410, 62] width 11 height 21
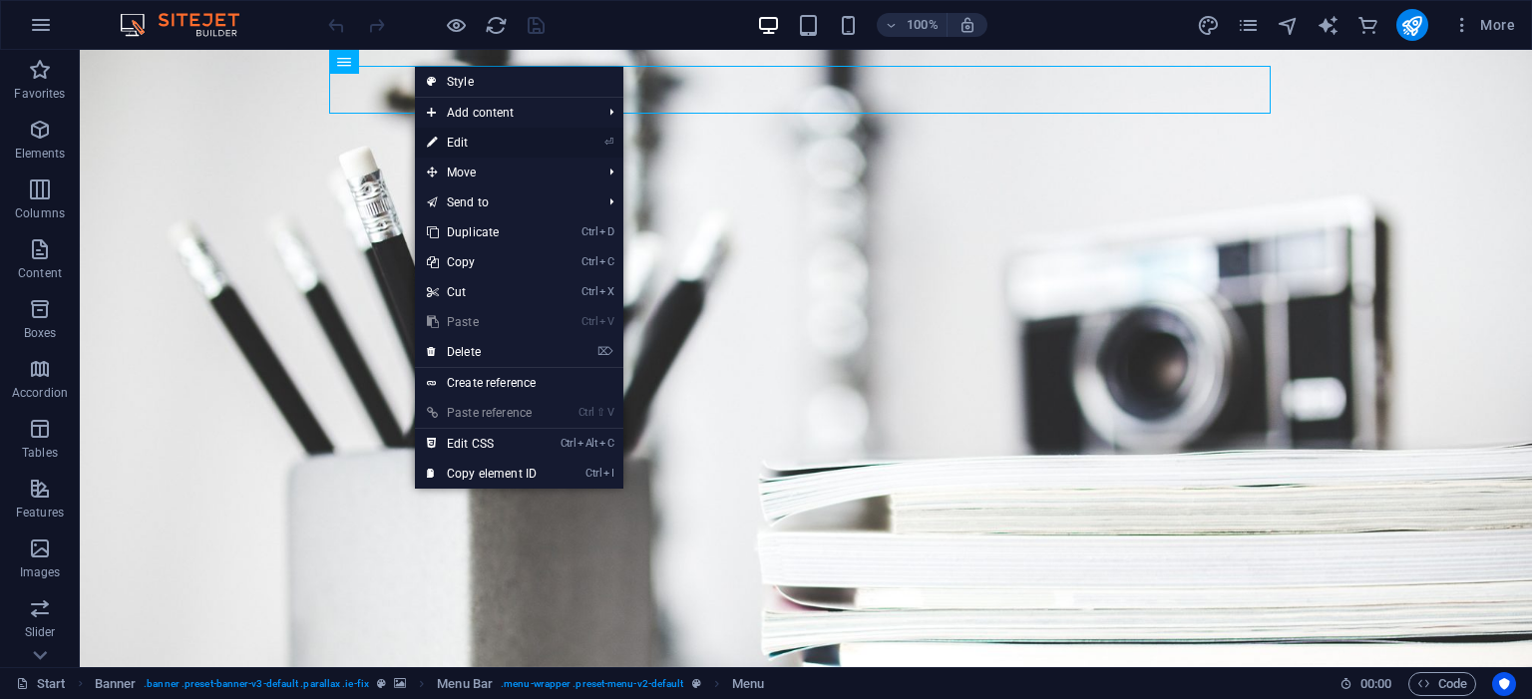
click at [482, 133] on link "⏎ Edit" at bounding box center [482, 143] width 134 height 30
select select
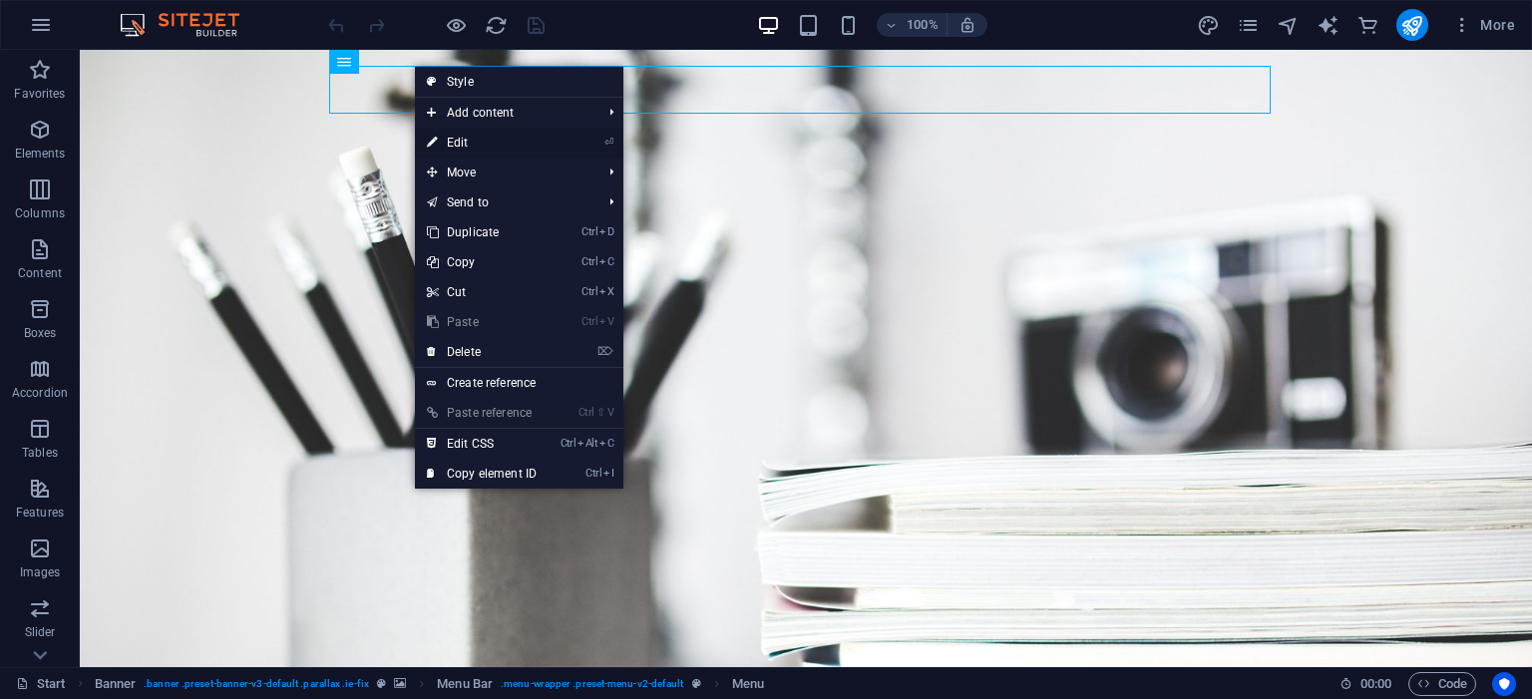
select select
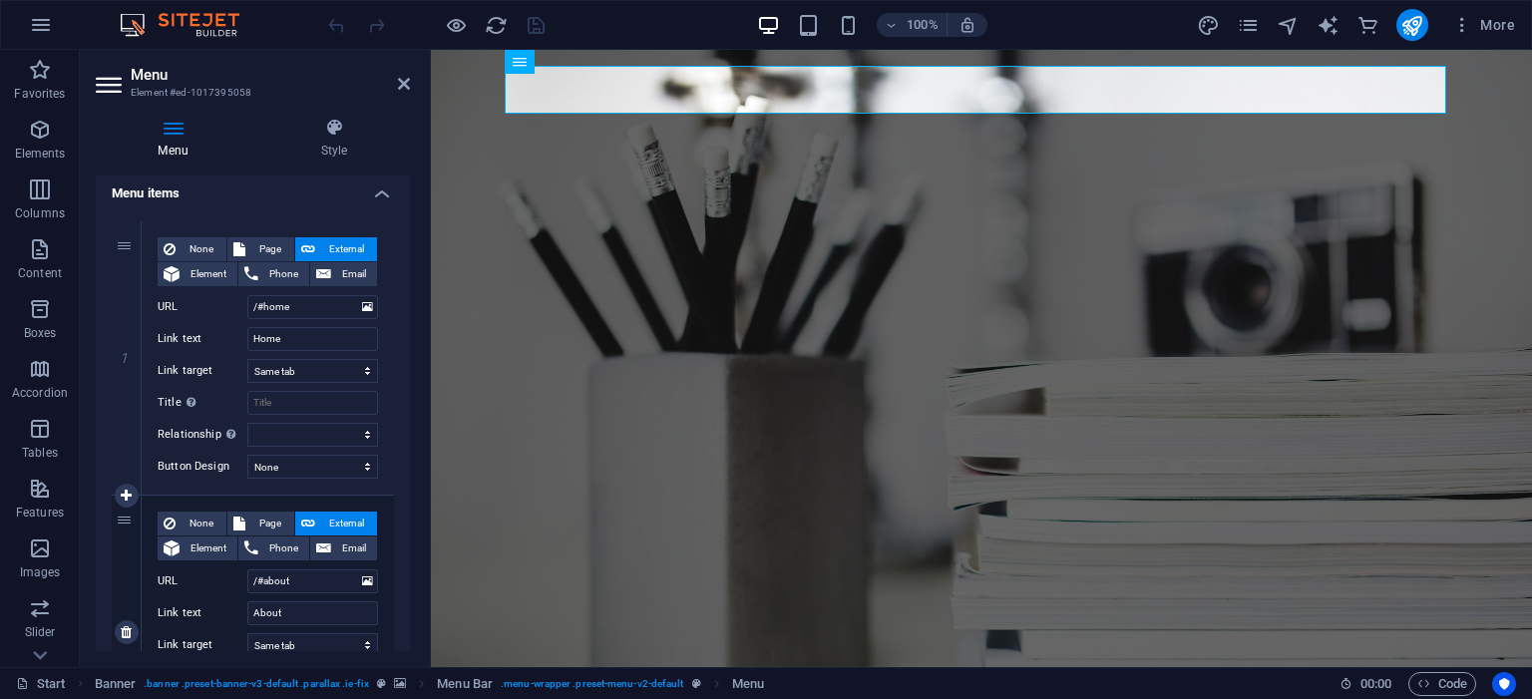
scroll to position [383, 0]
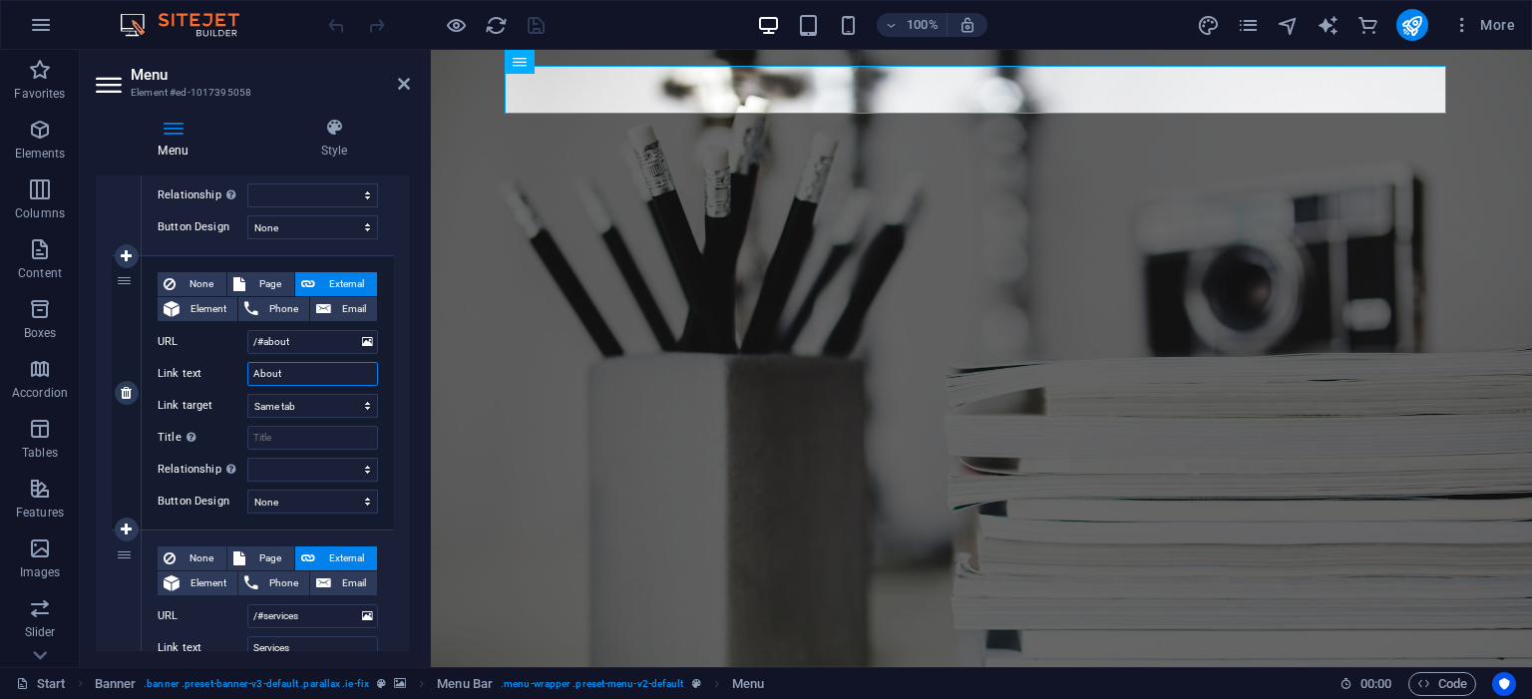
click at [331, 376] on input "About" at bounding box center [312, 374] width 131 height 24
drag, startPoint x: 331, startPoint y: 376, endPoint x: 57, endPoint y: 343, distance: 276.2
click at [57, 343] on section "Favorites Elements Columns Content Boxes Accordion Tables Features Images Slide…" at bounding box center [766, 358] width 1532 height 617
type input "Ten"
select select
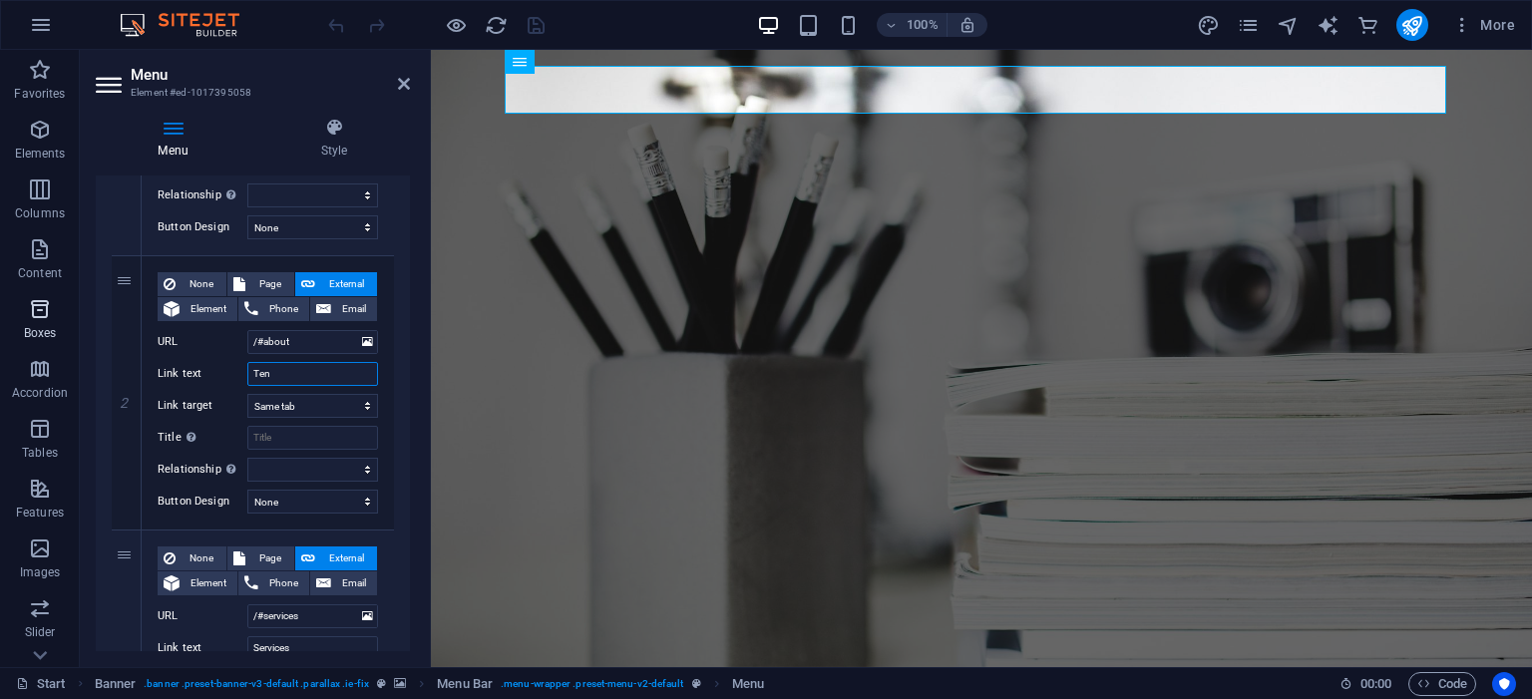
select select
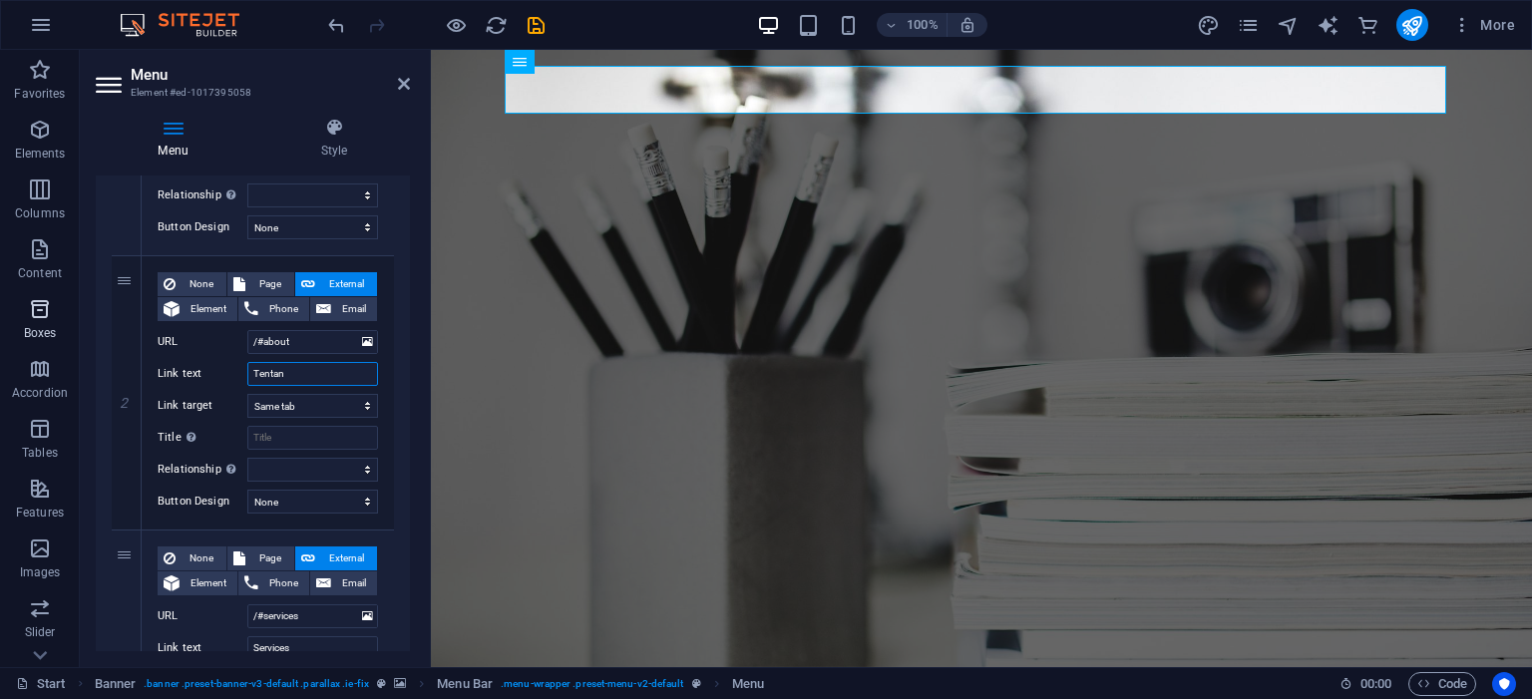
type input "Tentang"
select select
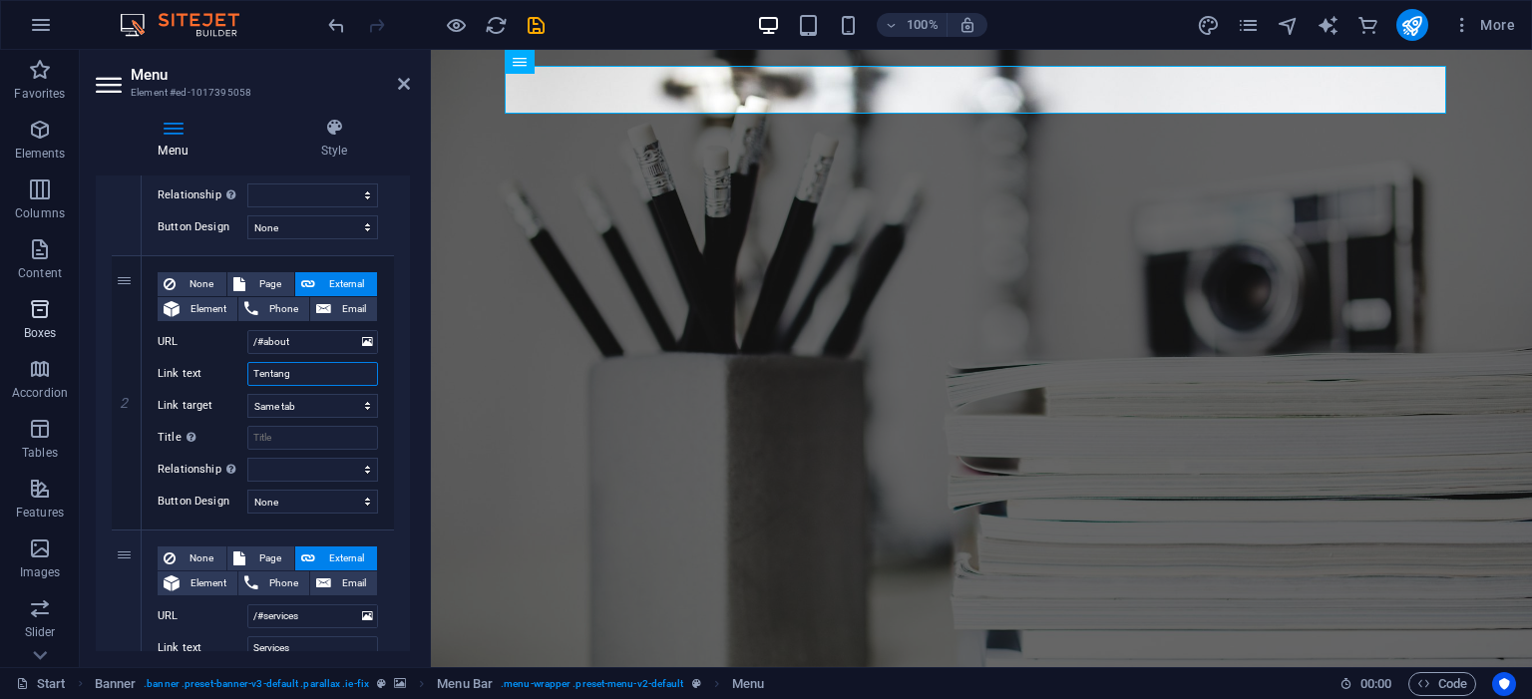
select select
type input "Tentang S"
select select
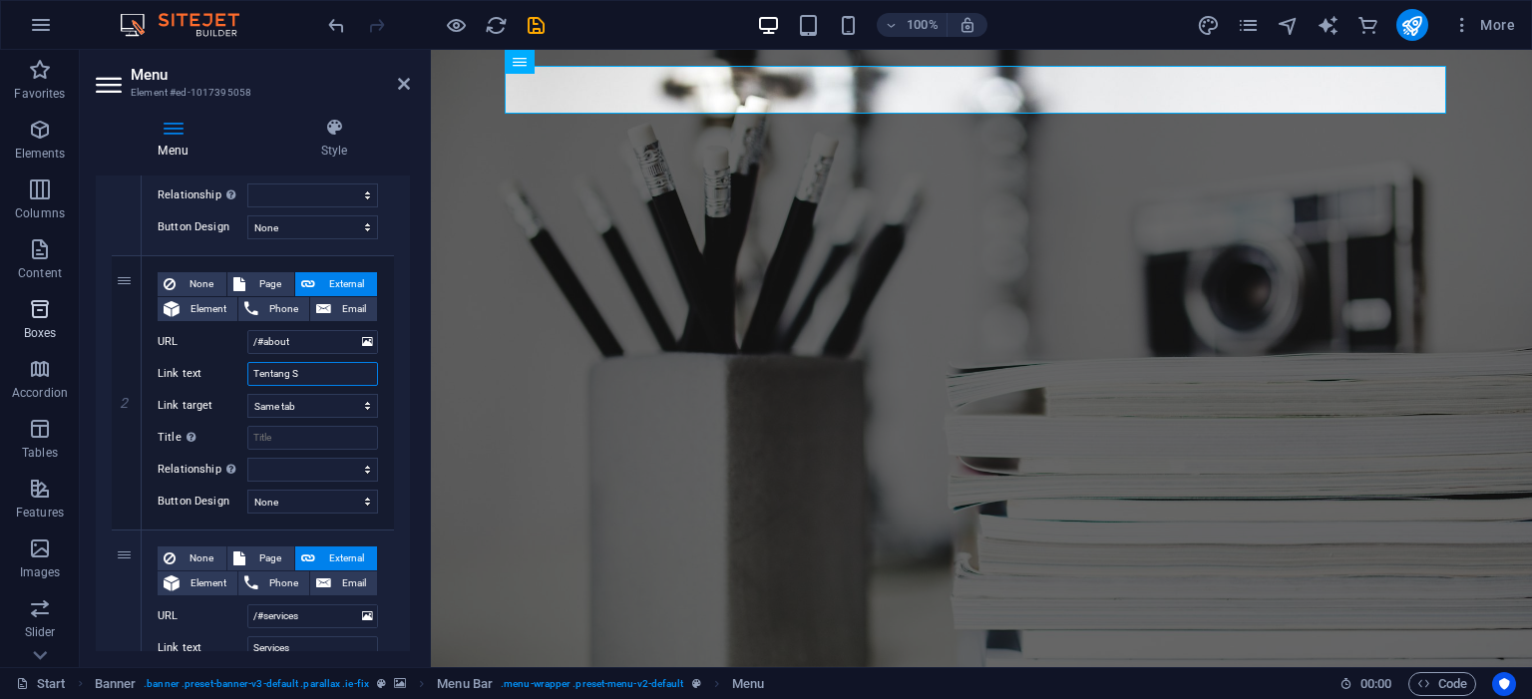
select select
type input "Tentang Saya"
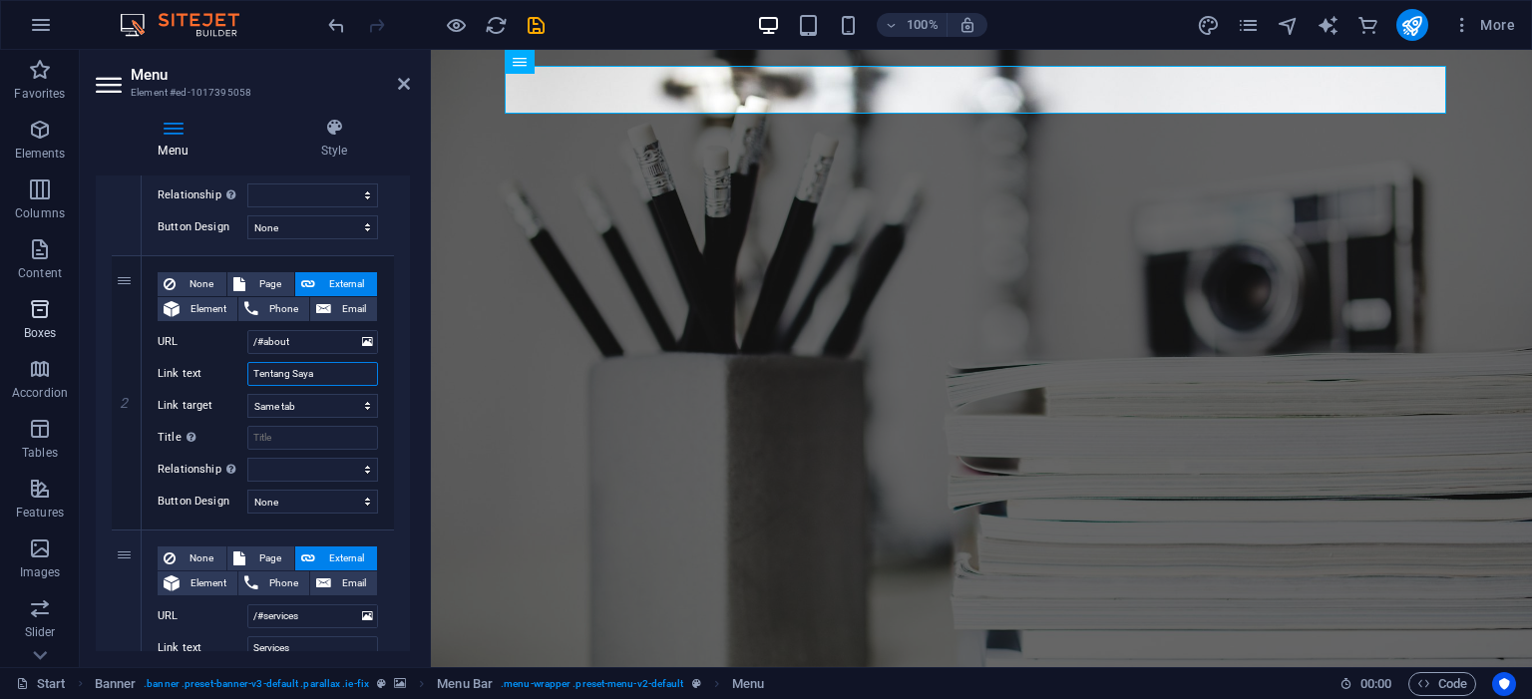
select select
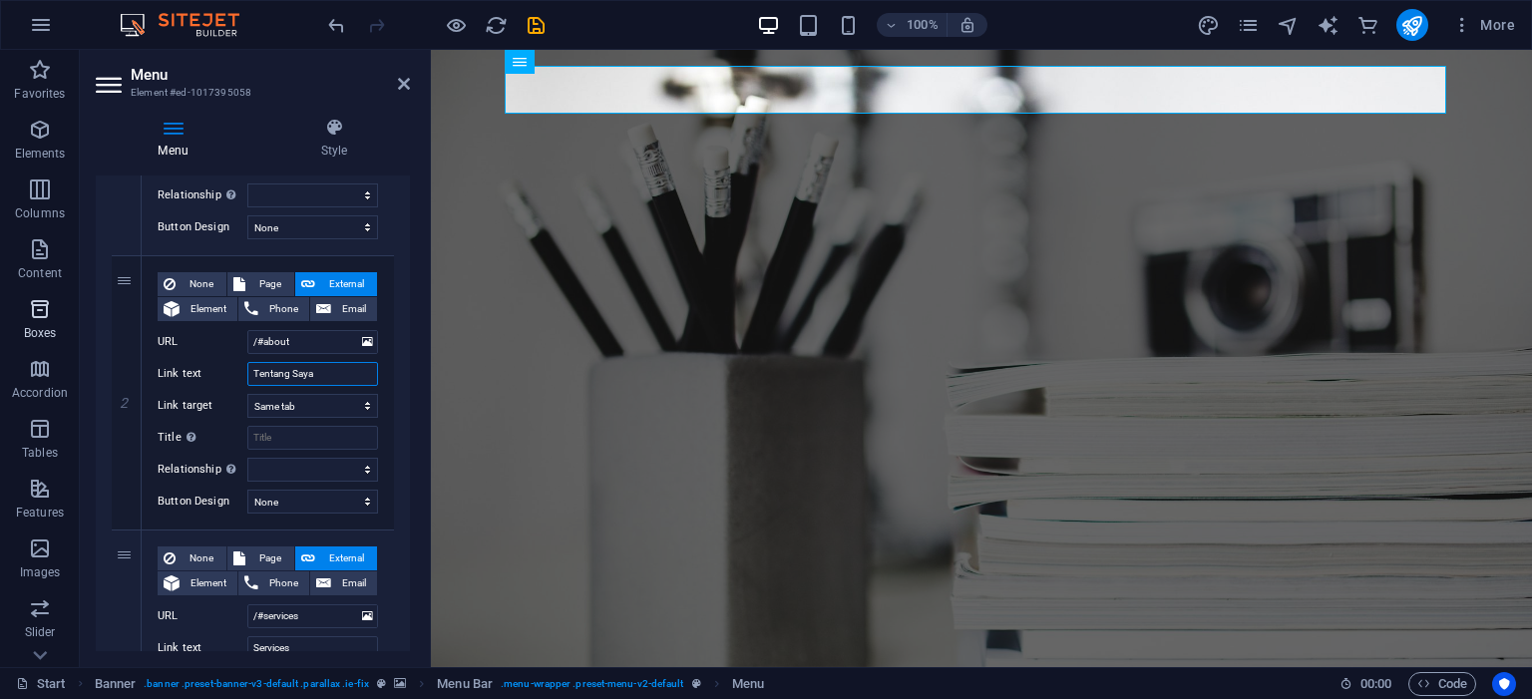
select select
type input "Tentang Saya"
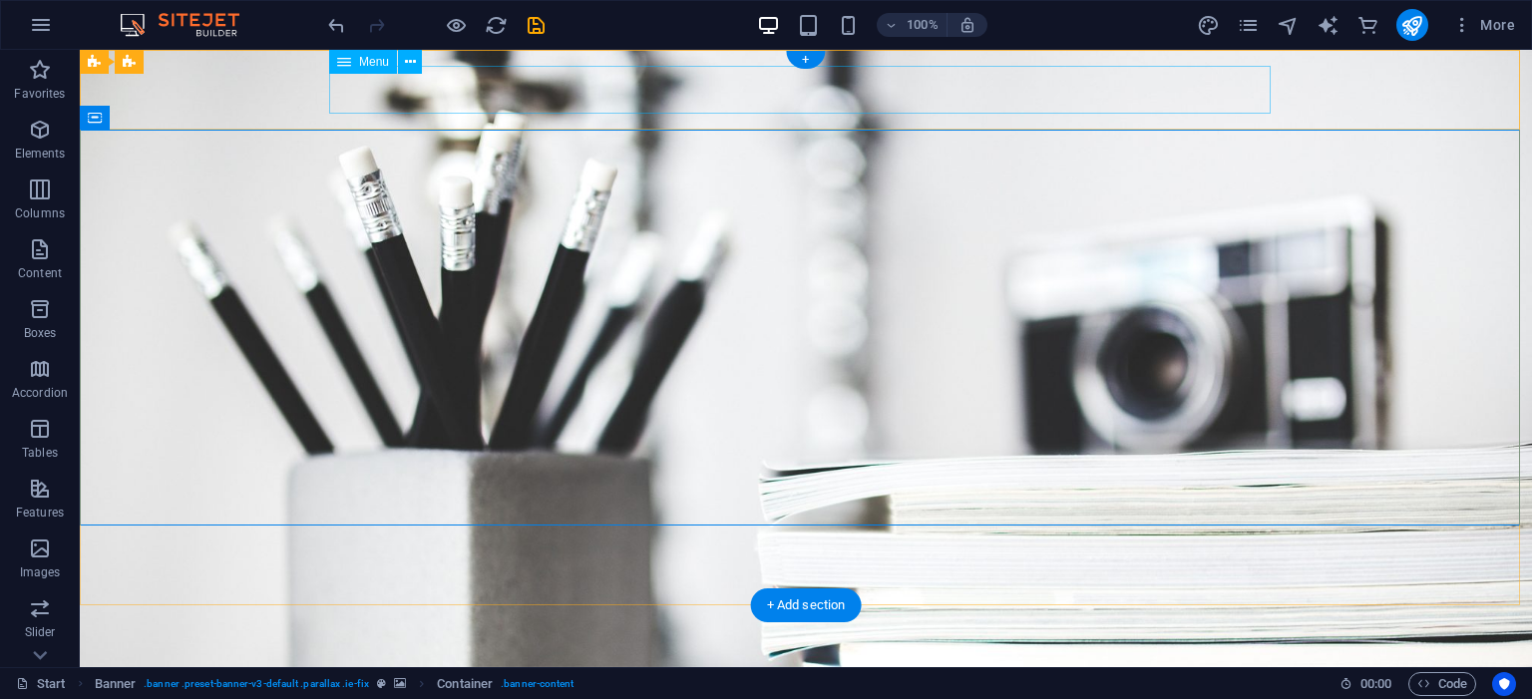
click at [596, 668] on nav "Home Tentang Saya Services Portfolio News Contact" at bounding box center [805, 692] width 941 height 48
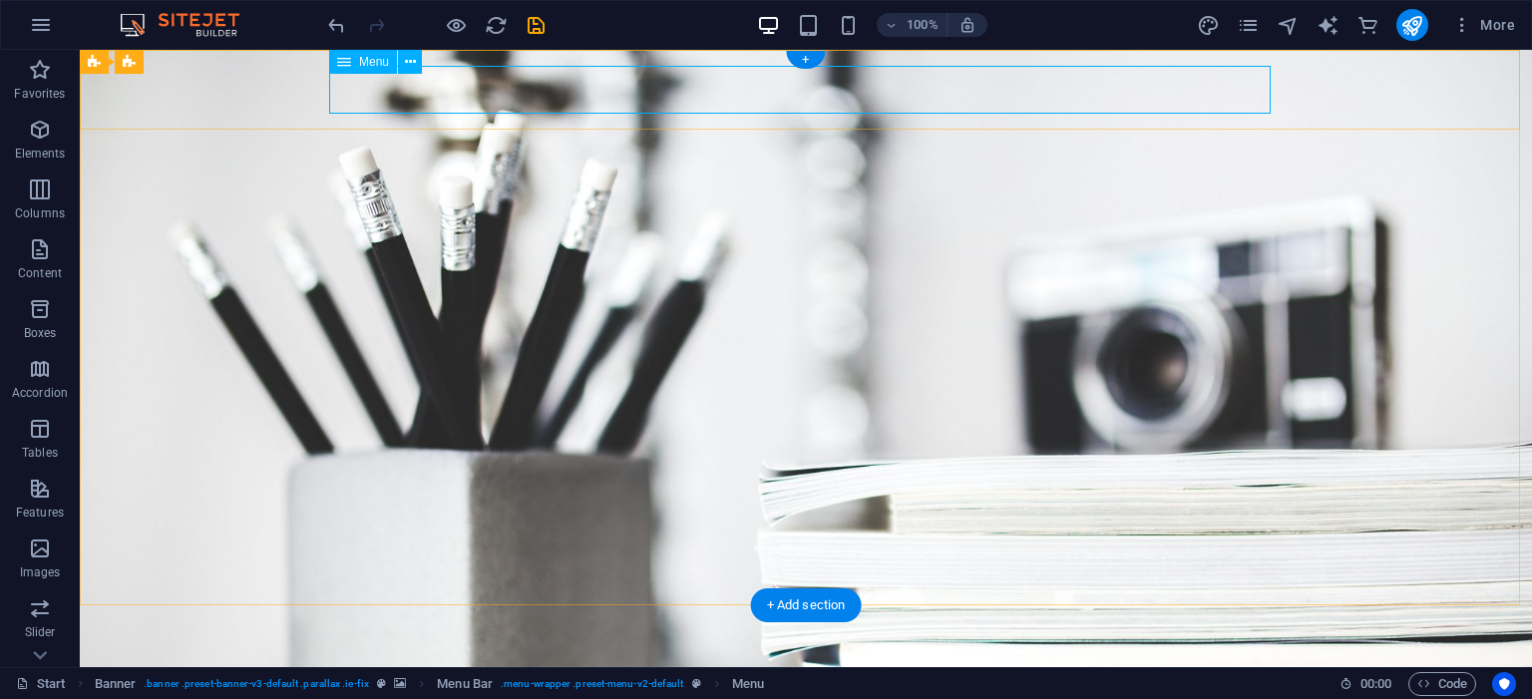
click at [447, 668] on nav "Home Tentang Saya Services Portfolio News Contact" at bounding box center [805, 692] width 941 height 48
click at [718, 668] on nav "Home Tentang Saya Services Portfolio News Contact" at bounding box center [805, 692] width 941 height 48
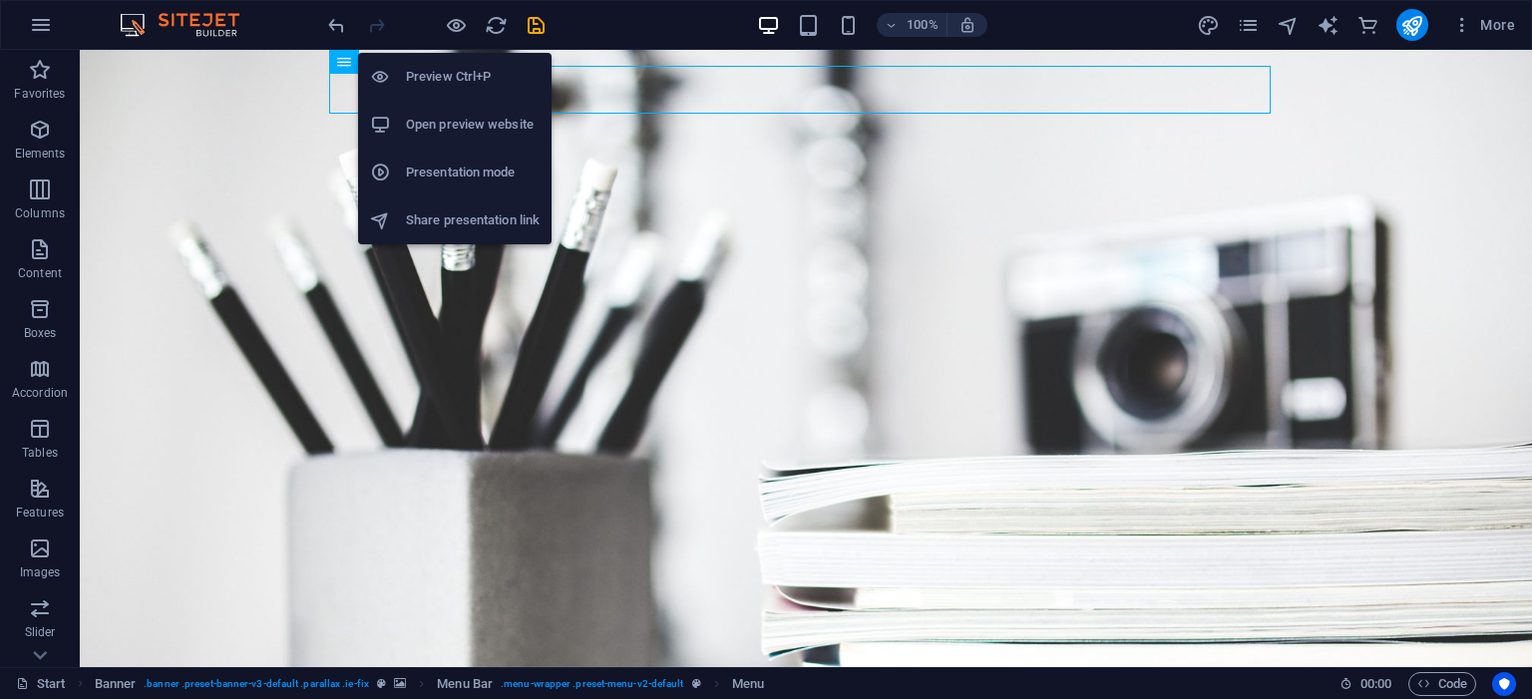
click at [452, 120] on h6 "Open preview website" at bounding box center [473, 125] width 134 height 24
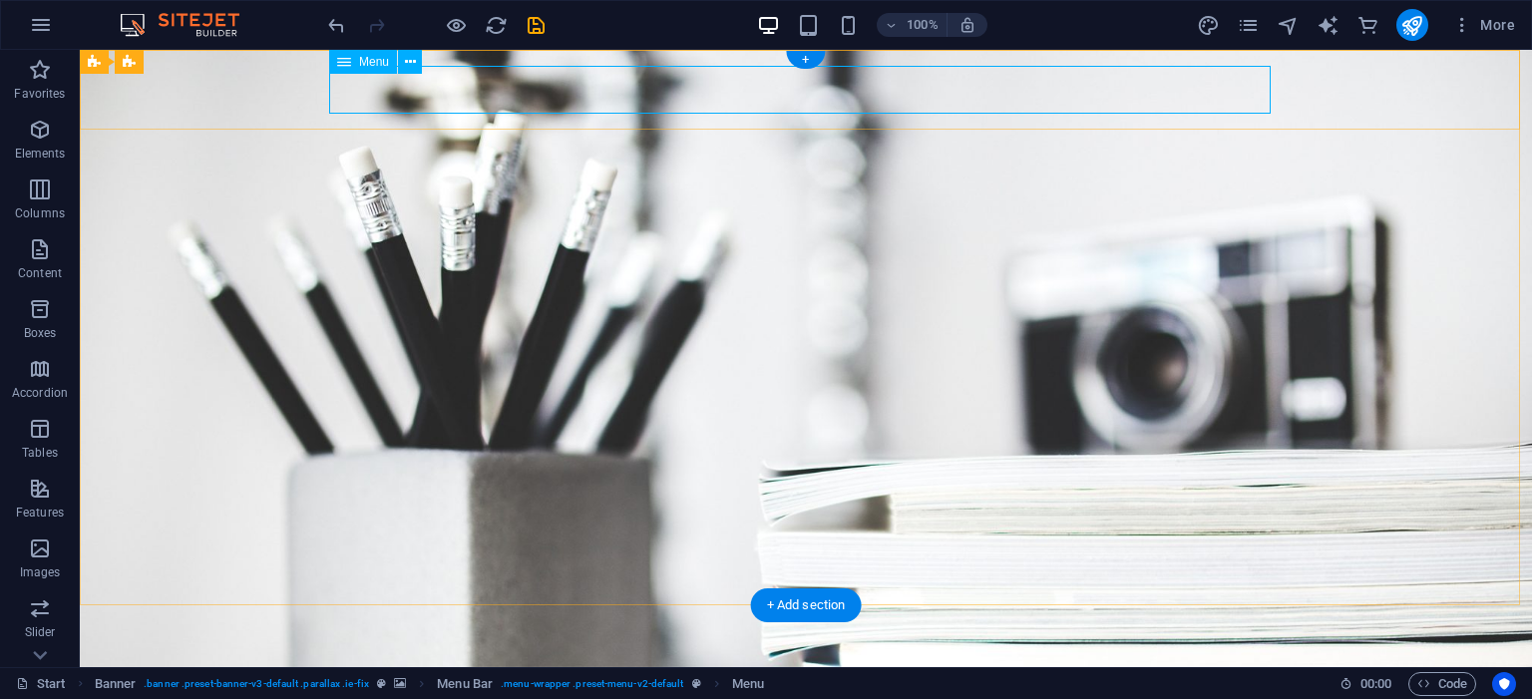
click at [584, 668] on nav "Home Tentang Saya Services Portfolio News Contact" at bounding box center [805, 692] width 941 height 48
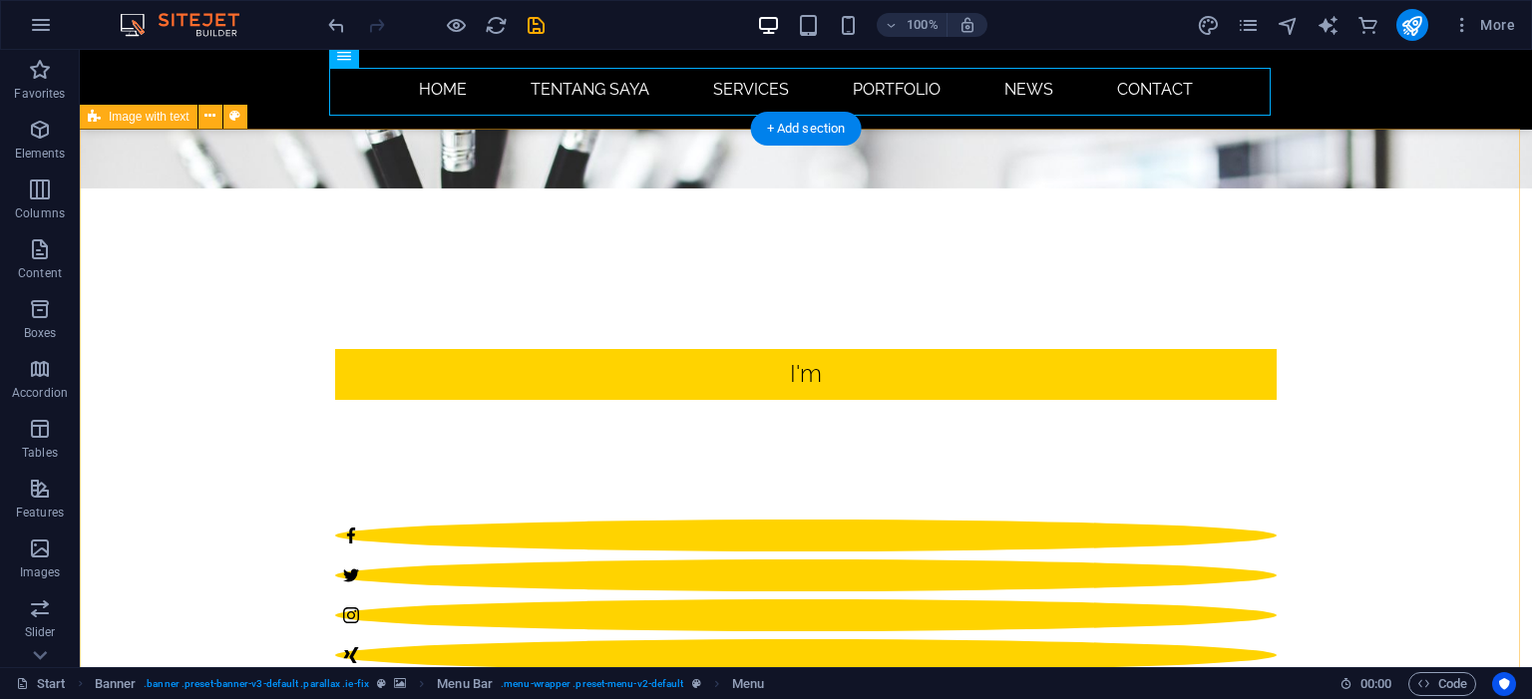
scroll to position [0, 0]
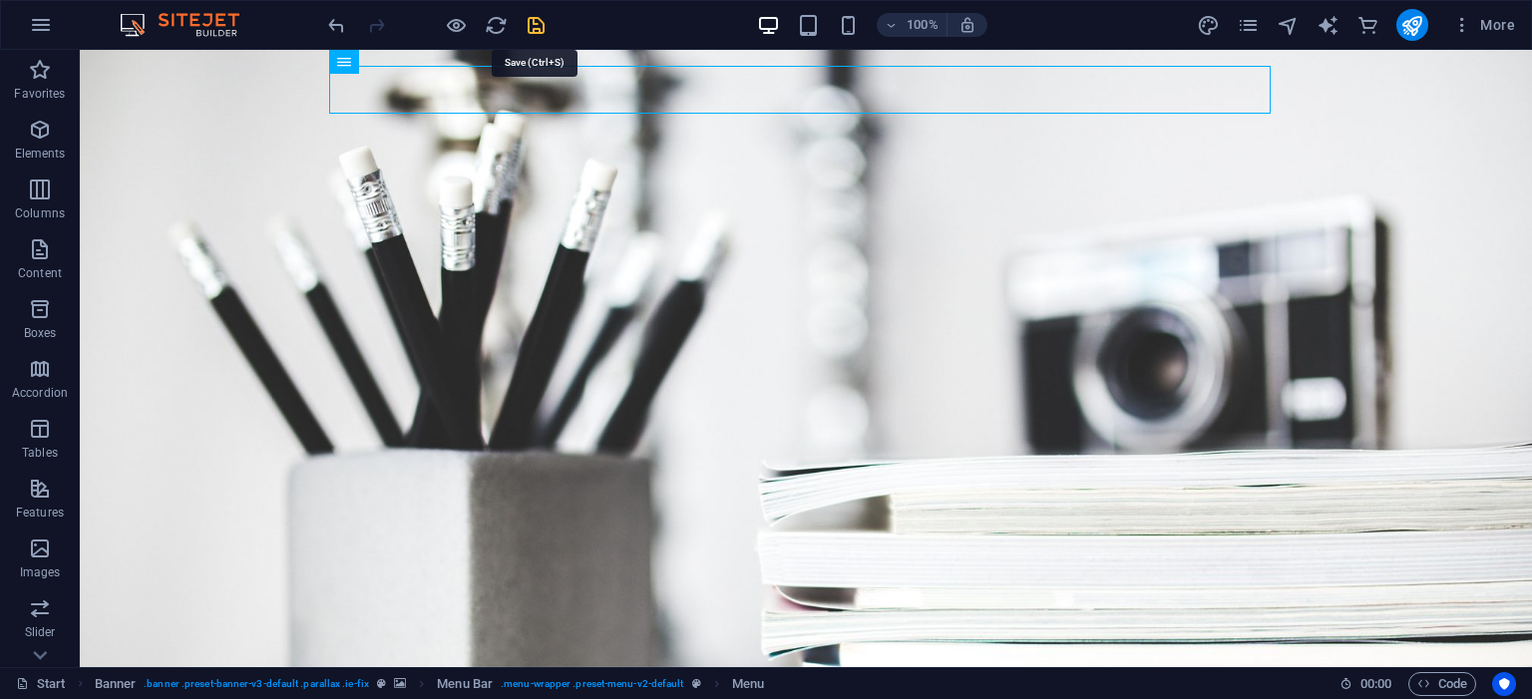
click at [537, 27] on icon "save" at bounding box center [536, 25] width 23 height 23
checkbox input "false"
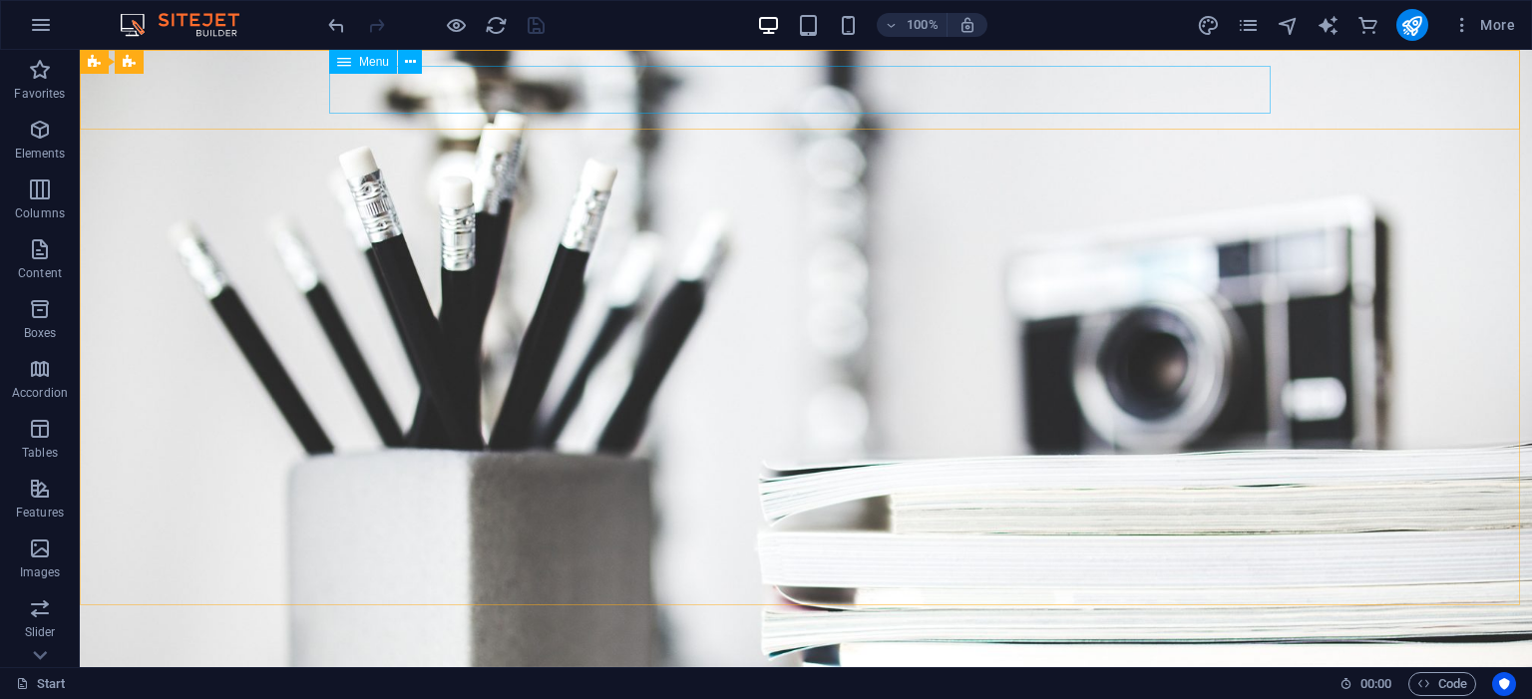
click at [350, 56] on icon at bounding box center [344, 62] width 14 height 24
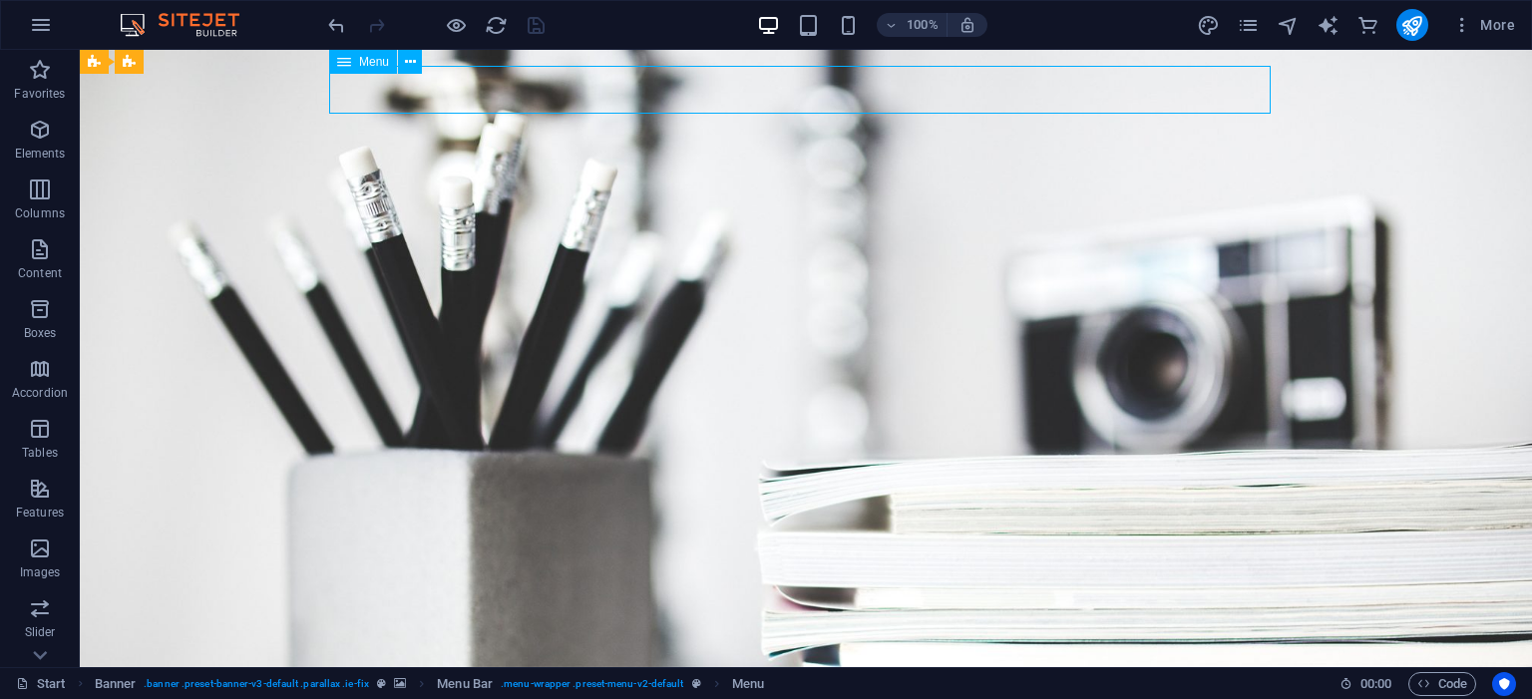
click at [353, 68] on div "Menu" at bounding box center [363, 62] width 68 height 24
click at [410, 70] on icon at bounding box center [410, 62] width 11 height 21
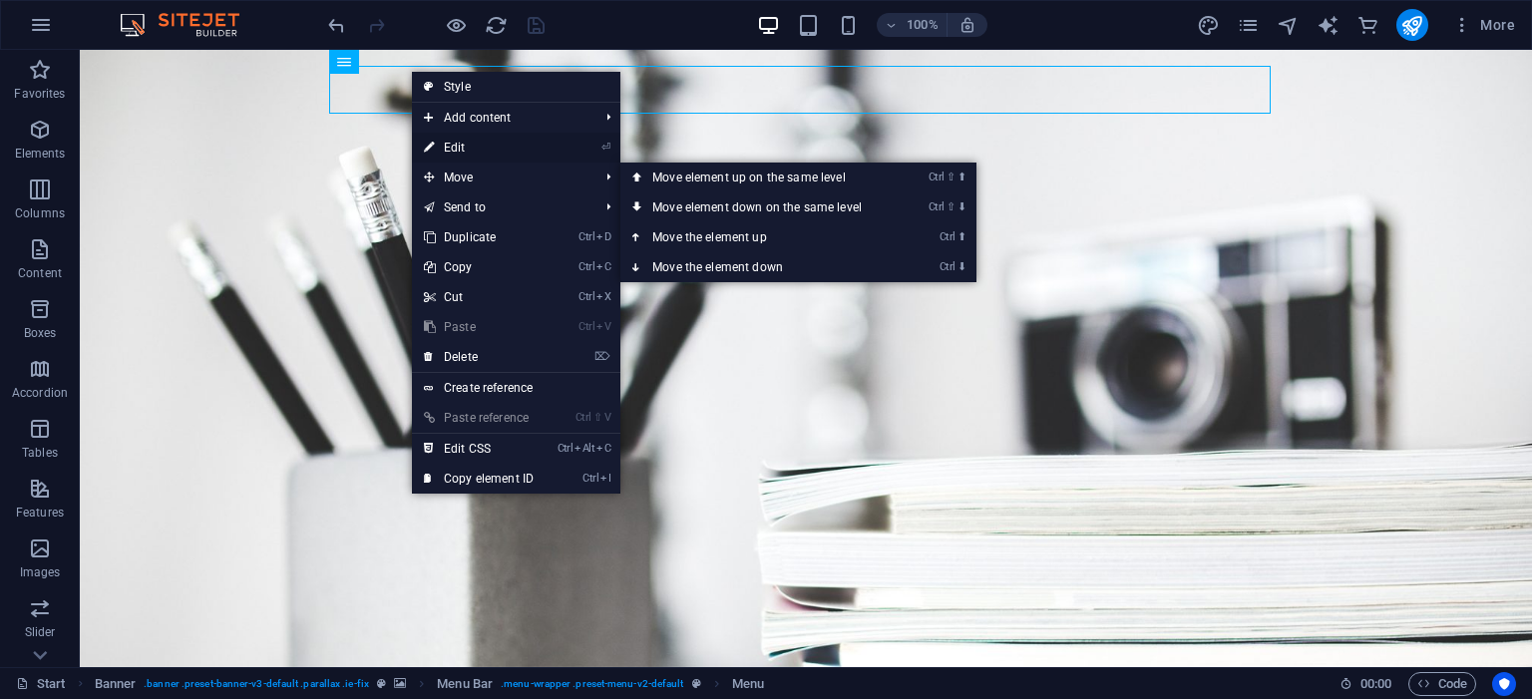
click at [504, 140] on link "⏎ Edit" at bounding box center [479, 148] width 134 height 30
select select
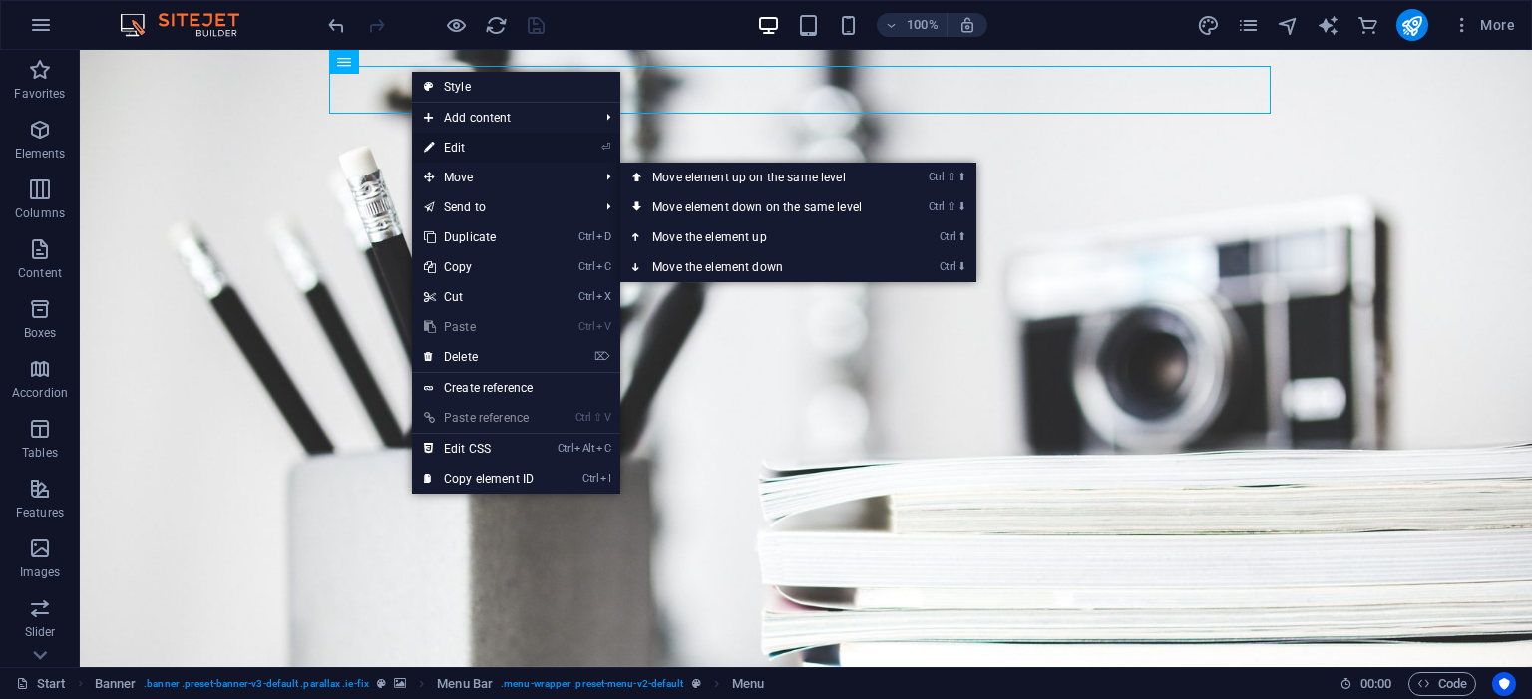
select select
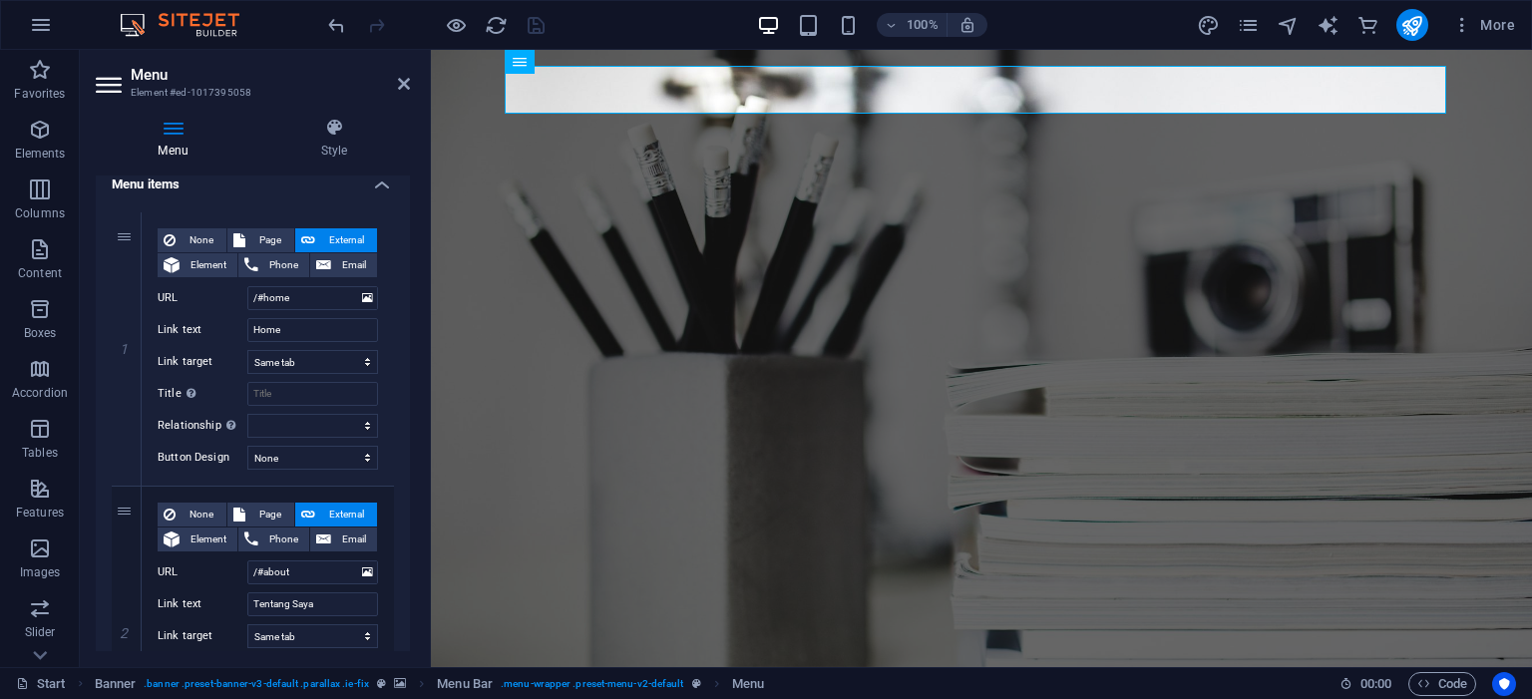
scroll to position [191, 0]
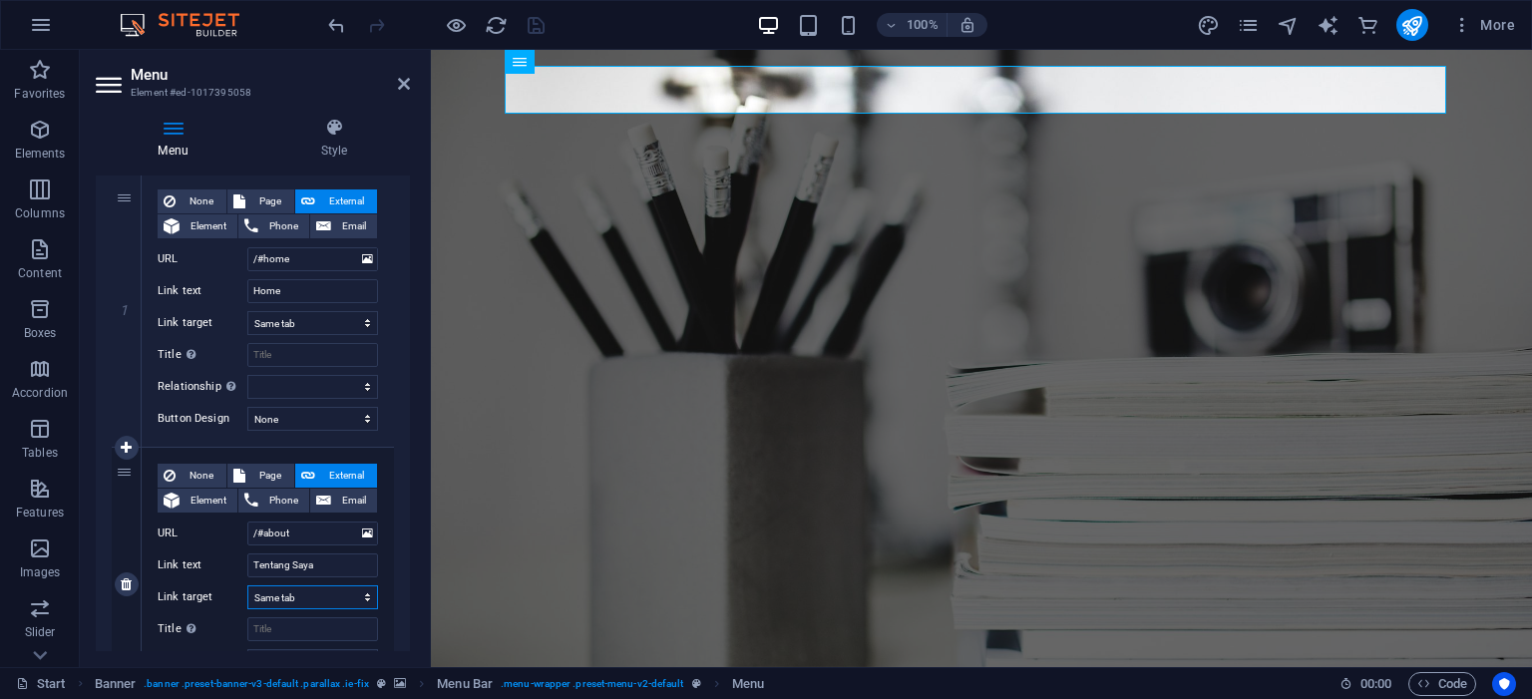
click at [309, 594] on select "New tab Same tab Overlay" at bounding box center [312, 597] width 131 height 24
select select "overlay"
click at [247, 585] on select "New tab Same tab Overlay" at bounding box center [312, 597] width 131 height 24
select select
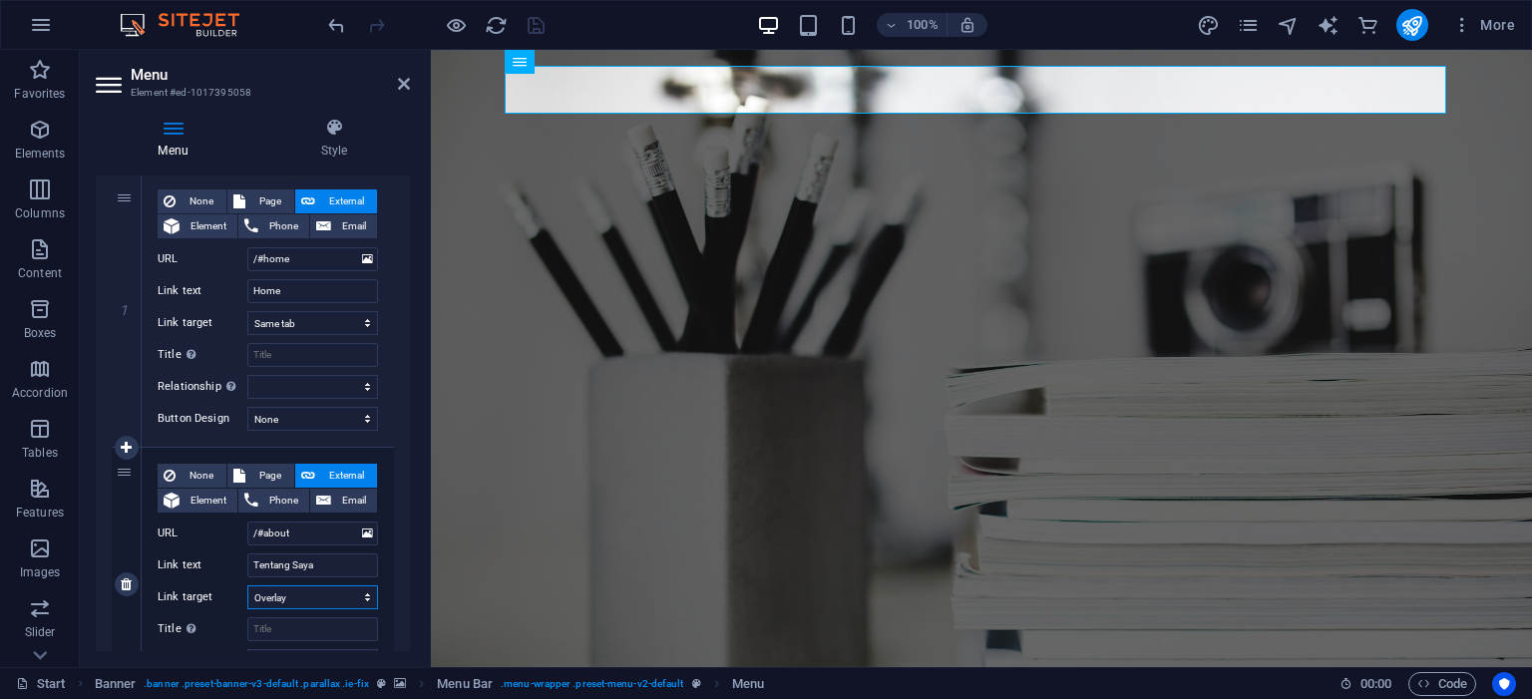
select select
click at [531, 21] on icon "save" at bounding box center [536, 25] width 23 height 23
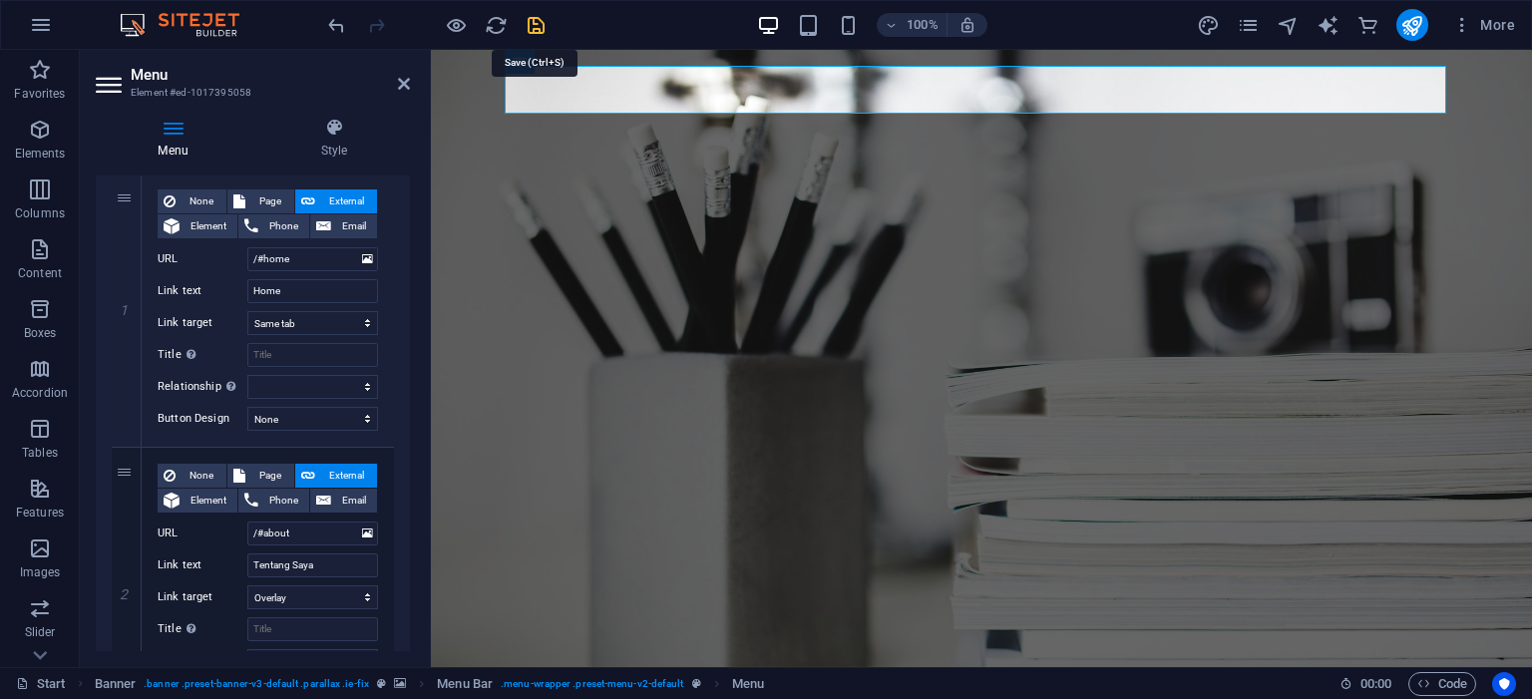
checkbox input "false"
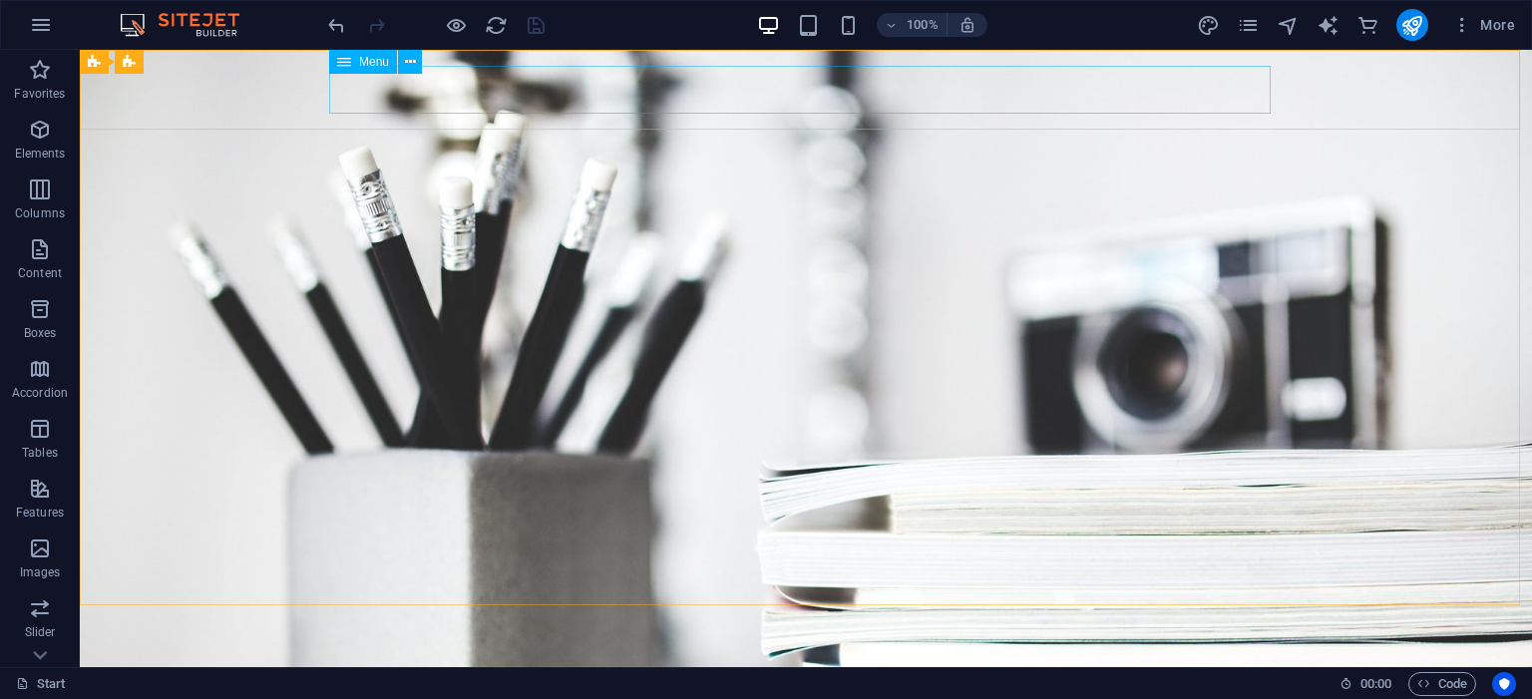
click at [375, 61] on span "Menu" at bounding box center [374, 62] width 30 height 12
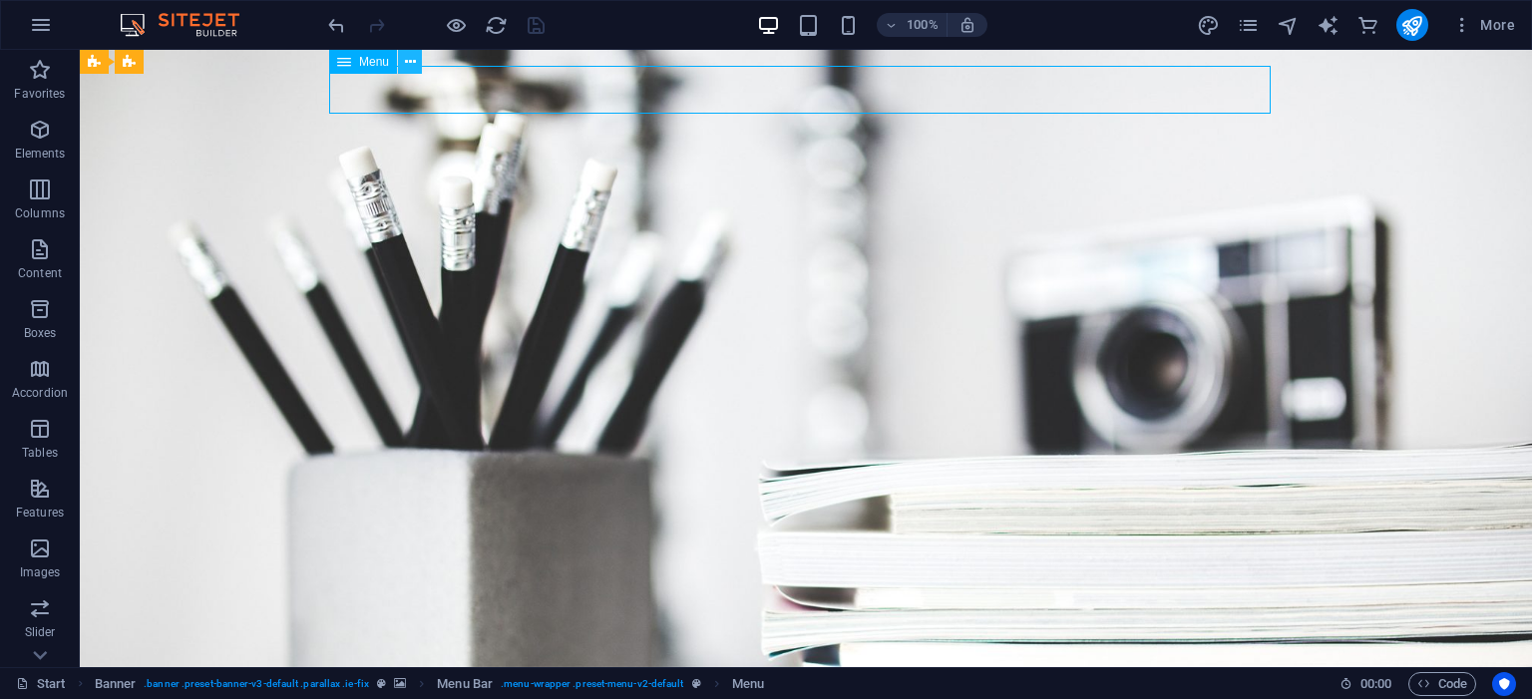
click at [411, 64] on icon at bounding box center [410, 62] width 11 height 21
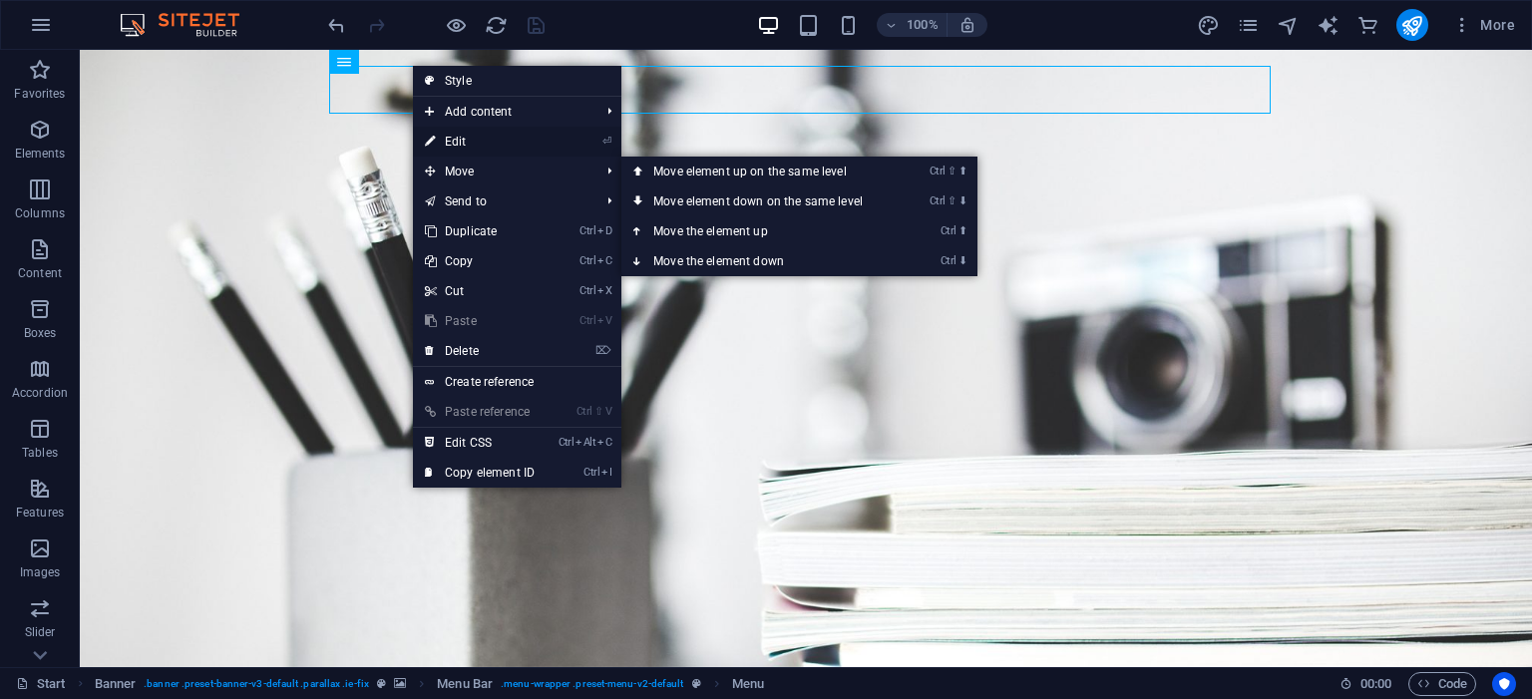
click at [529, 139] on link "⏎ Edit" at bounding box center [480, 142] width 134 height 30
select select
select select "overlay"
select select
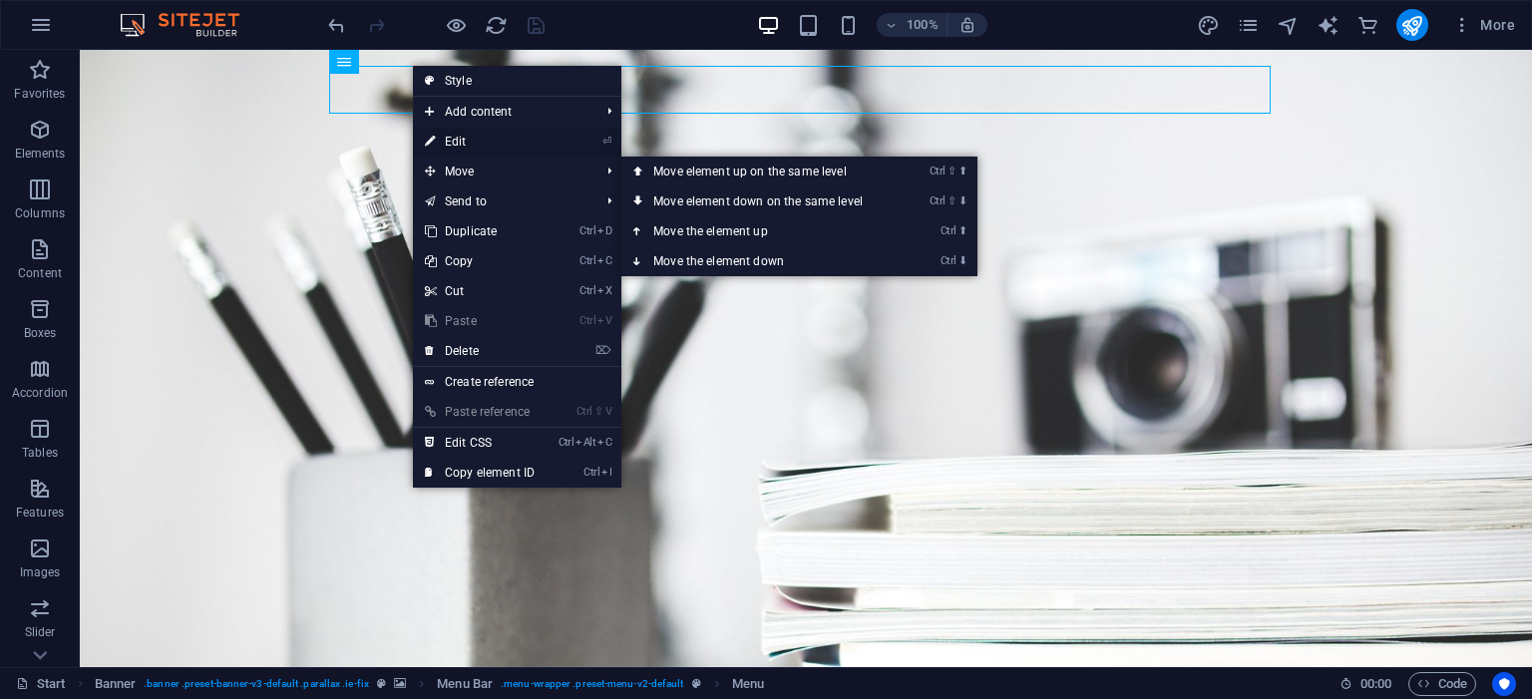
select select
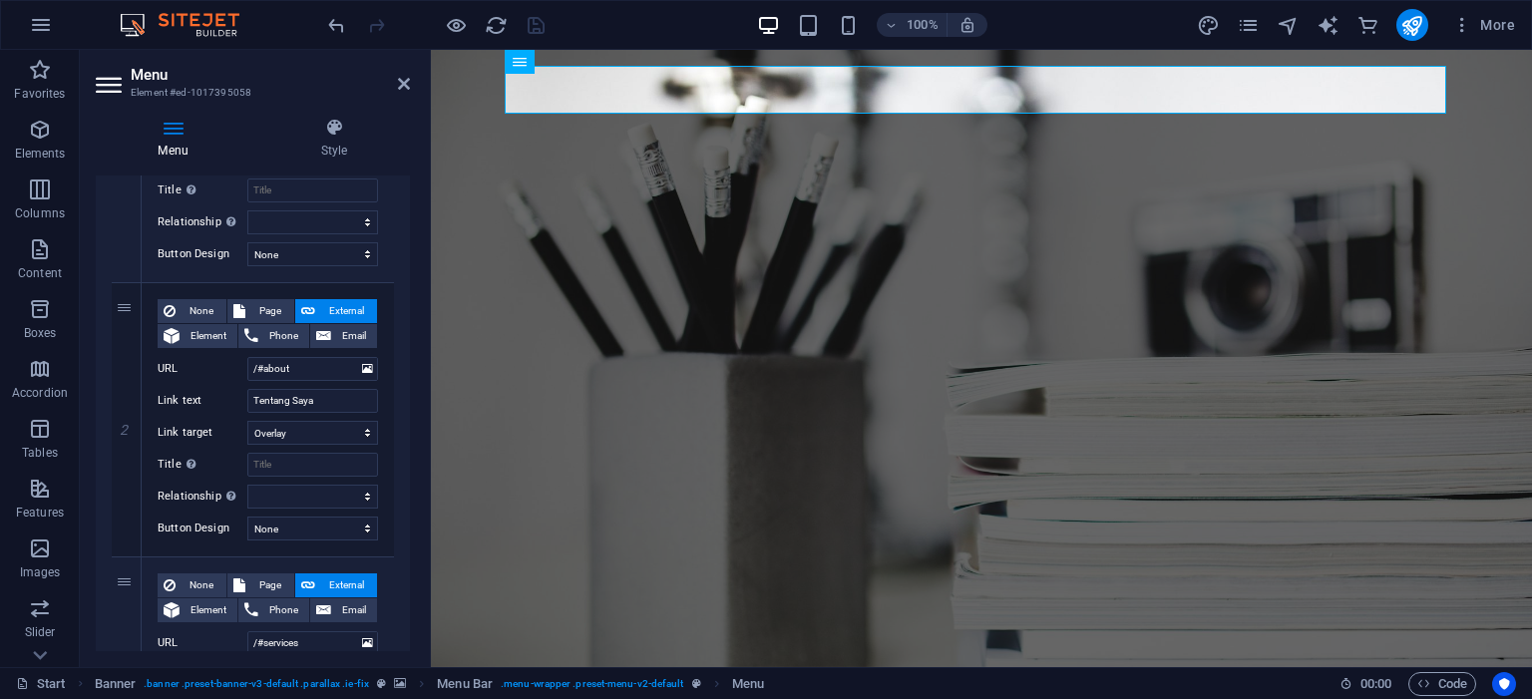
scroll to position [383, 0]
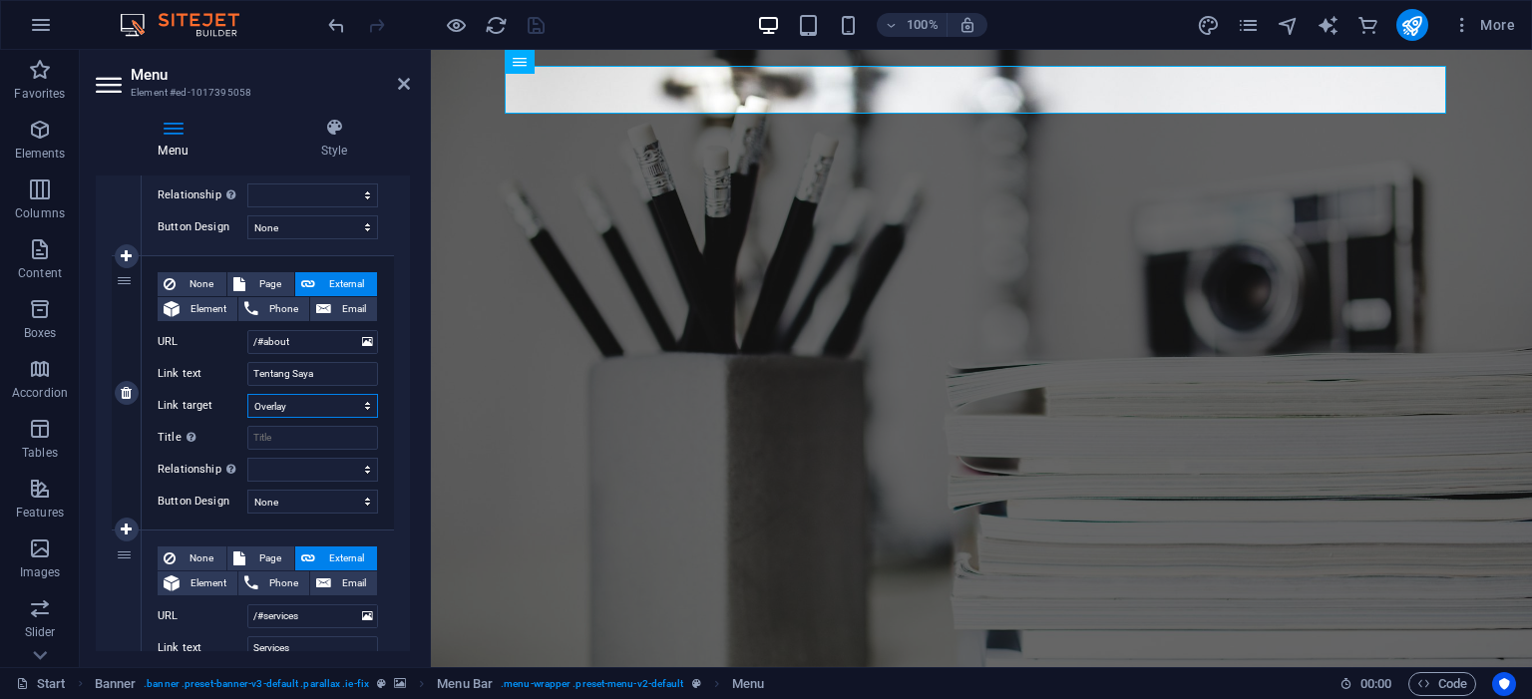
select select
click at [247, 394] on select "New tab Same tab Overlay" at bounding box center [312, 406] width 131 height 24
select select
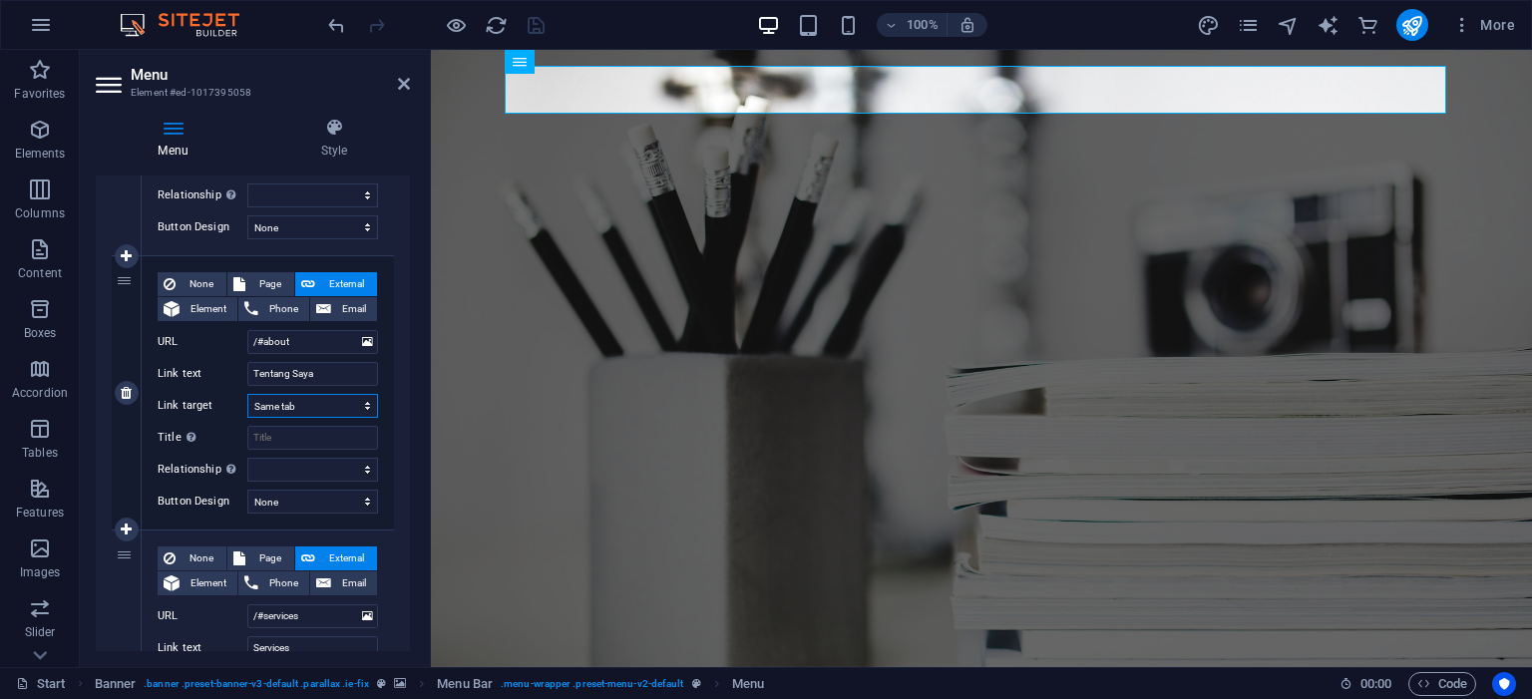
select select
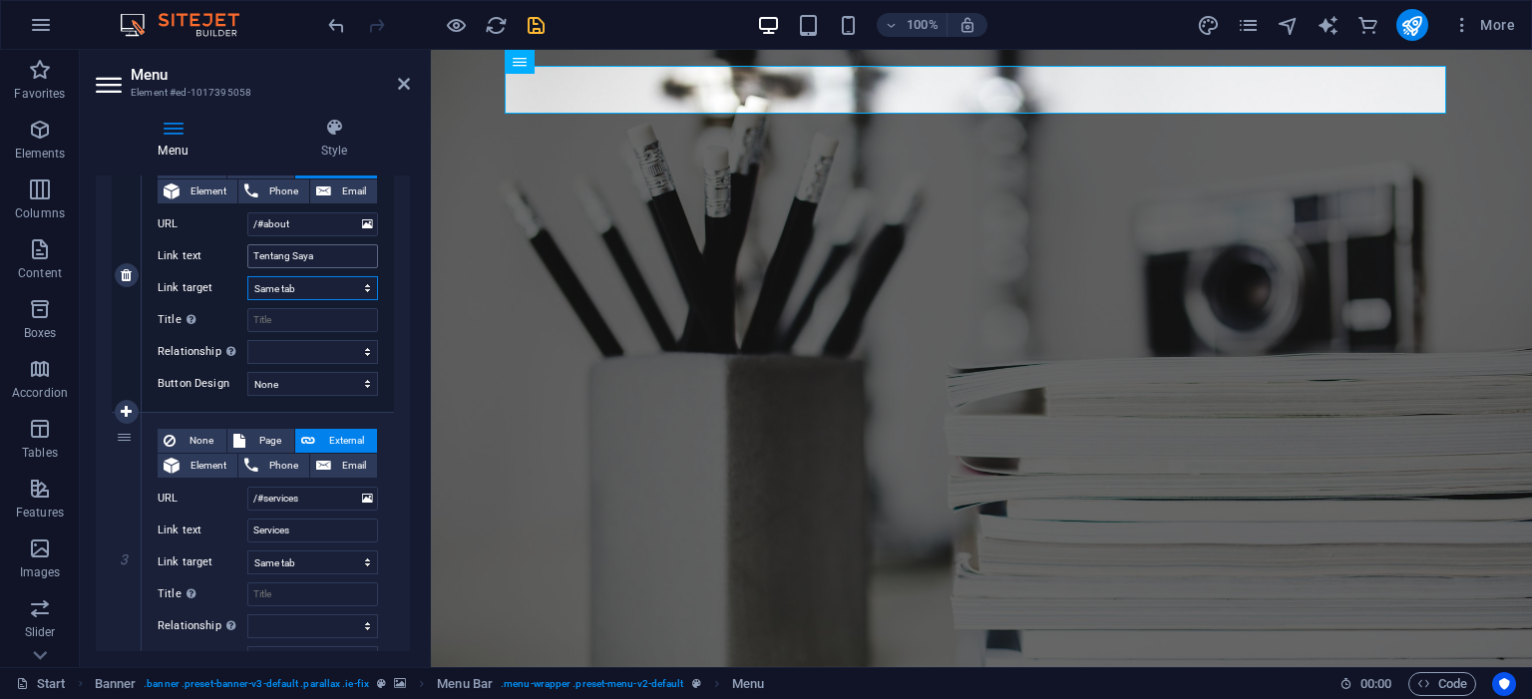
scroll to position [574, 0]
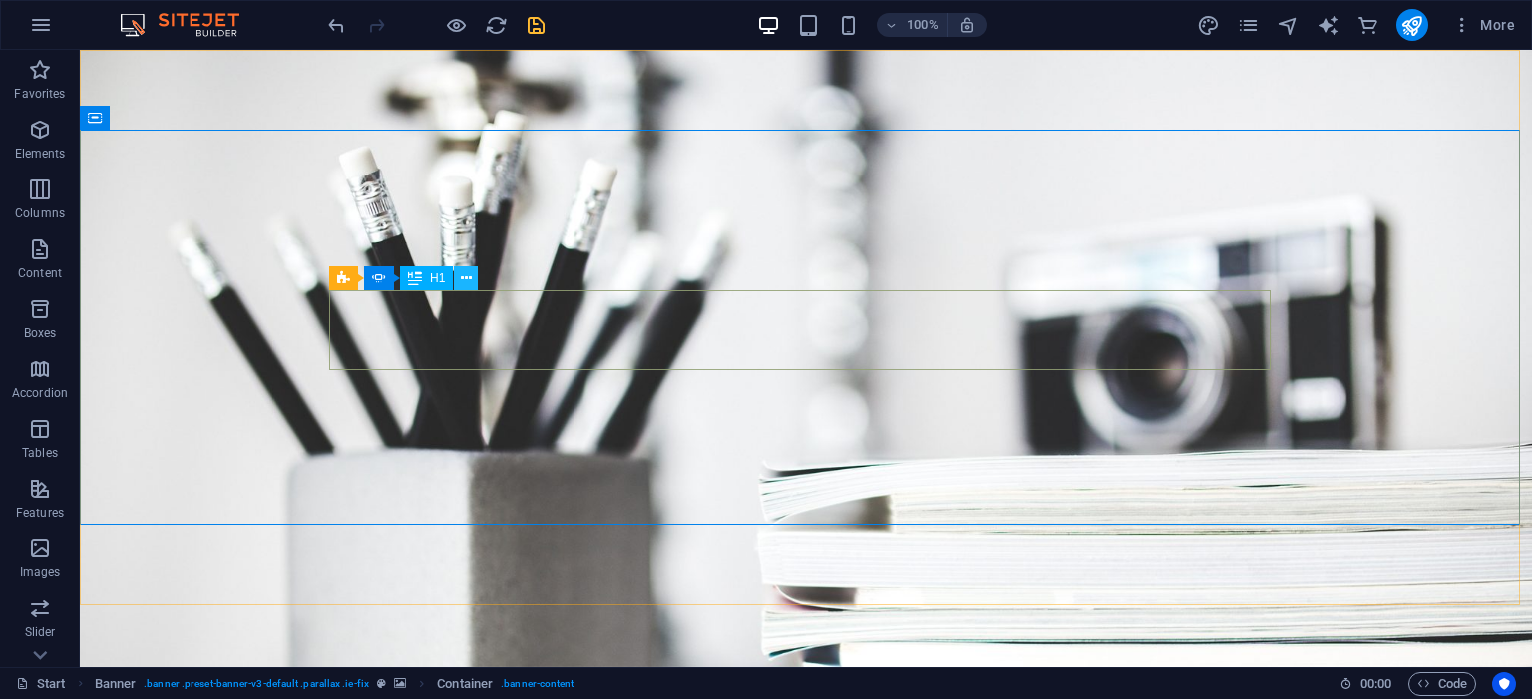
click at [474, 287] on button at bounding box center [466, 278] width 24 height 24
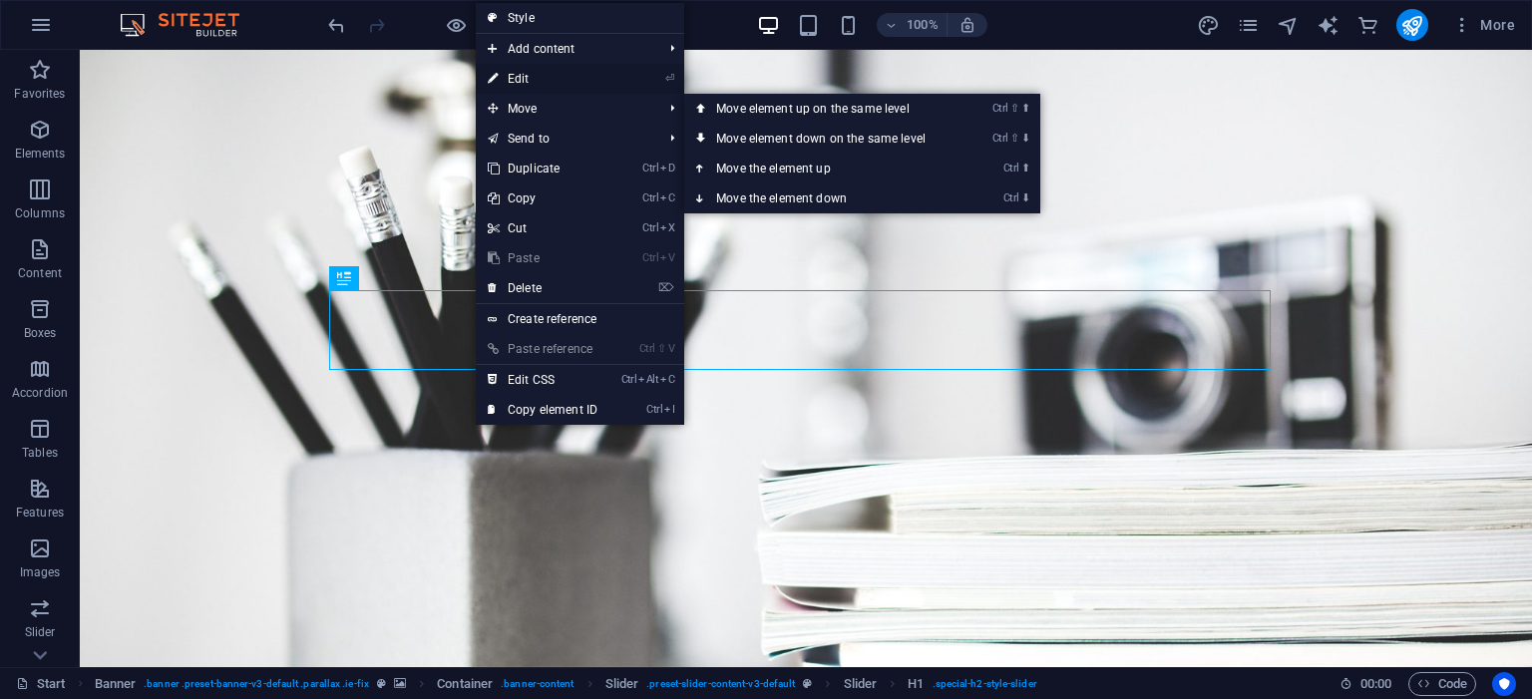
click at [561, 77] on link "⏎ Edit" at bounding box center [543, 79] width 134 height 30
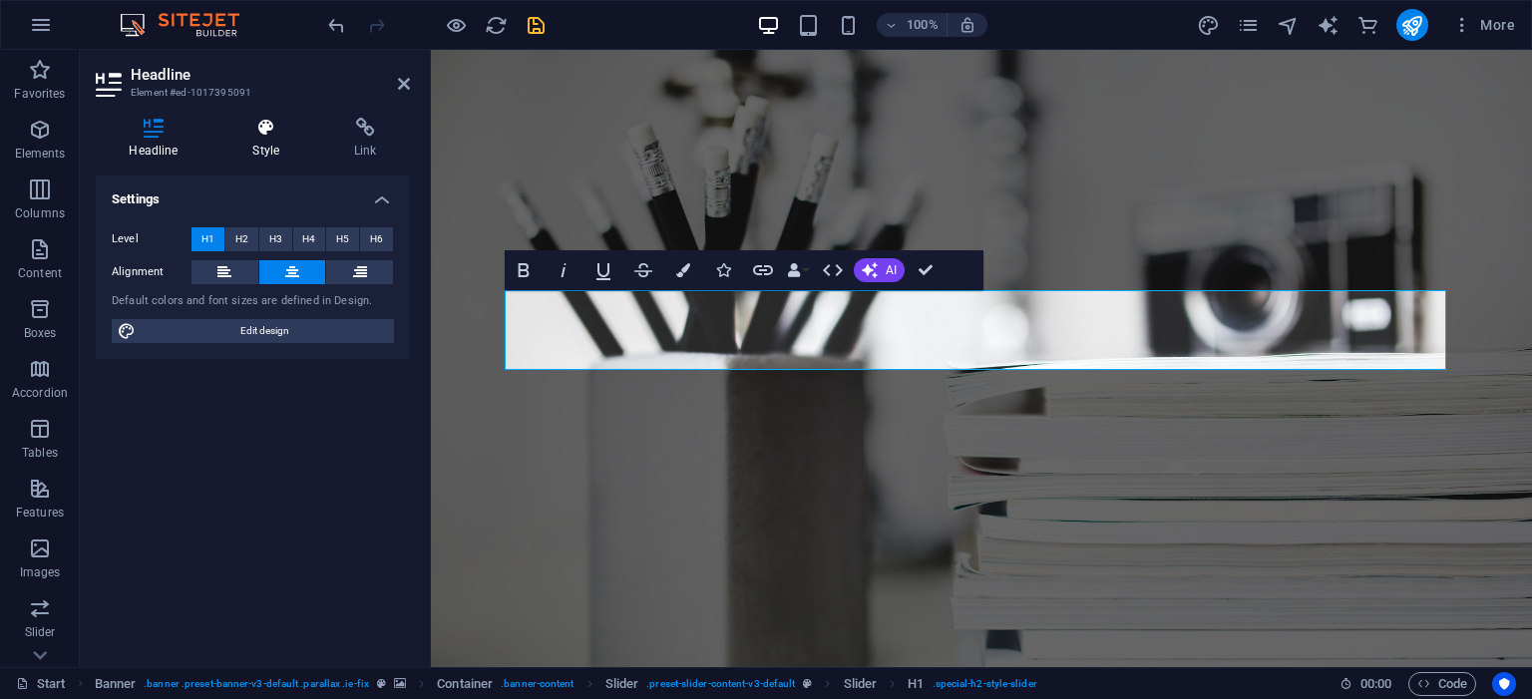
click at [267, 140] on h4 "Style" at bounding box center [270, 139] width 102 height 42
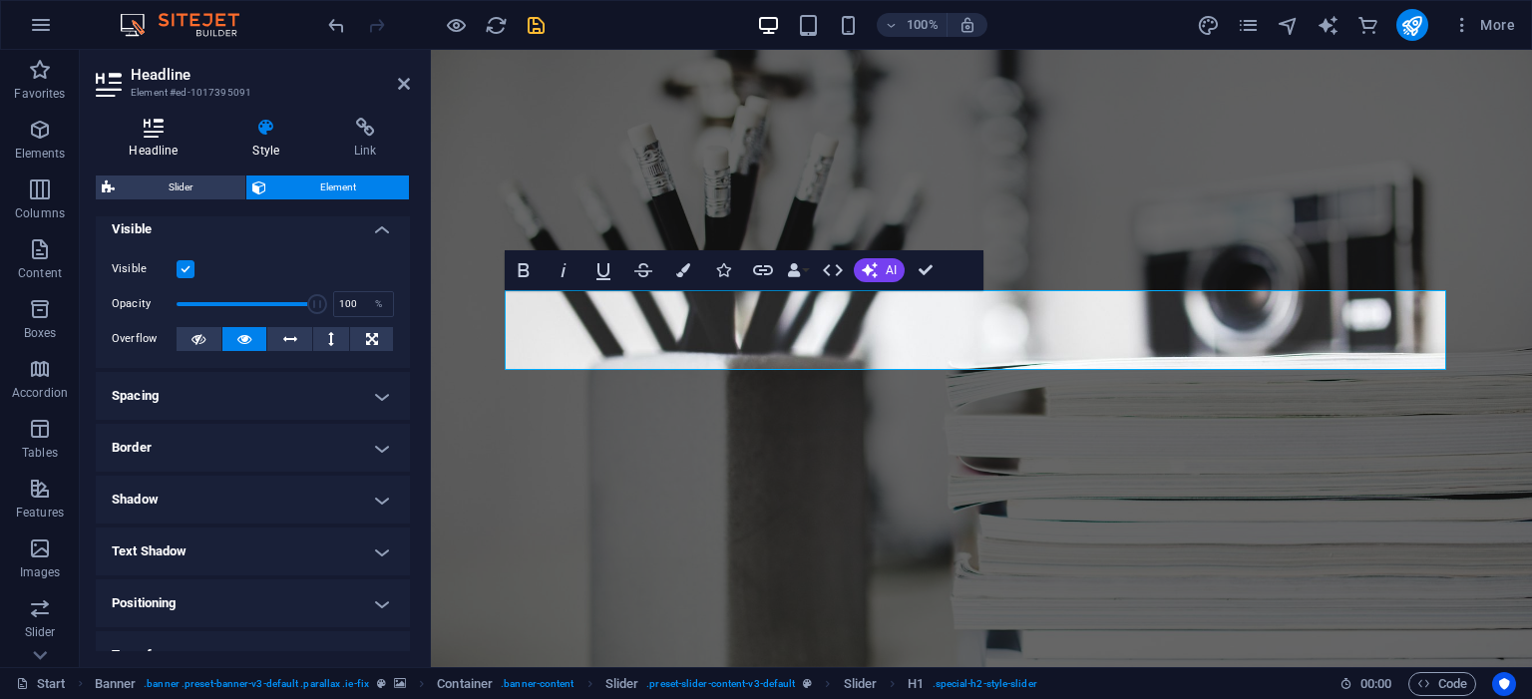
scroll to position [0, 0]
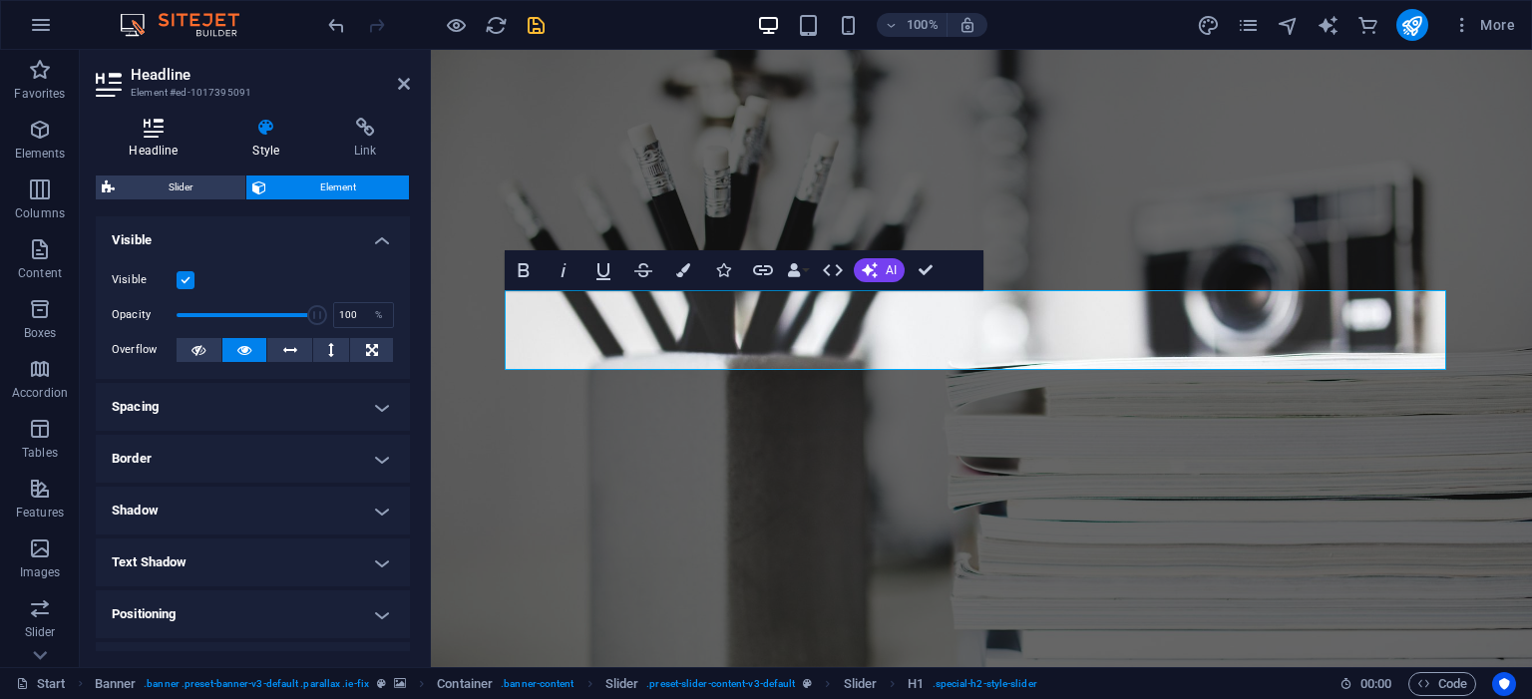
click at [155, 146] on h4 "Headline" at bounding box center [158, 139] width 124 height 42
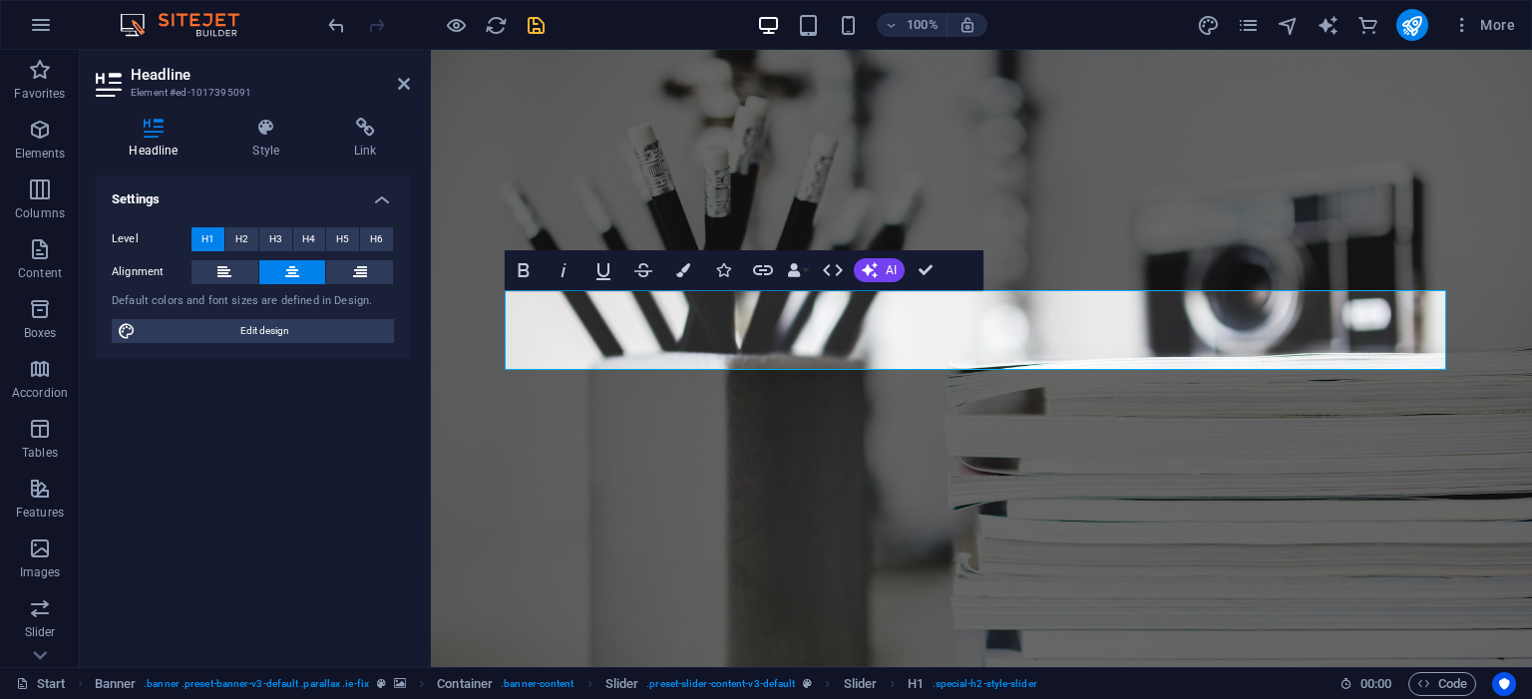
click at [376, 195] on h4 "Settings" at bounding box center [253, 194] width 314 height 36
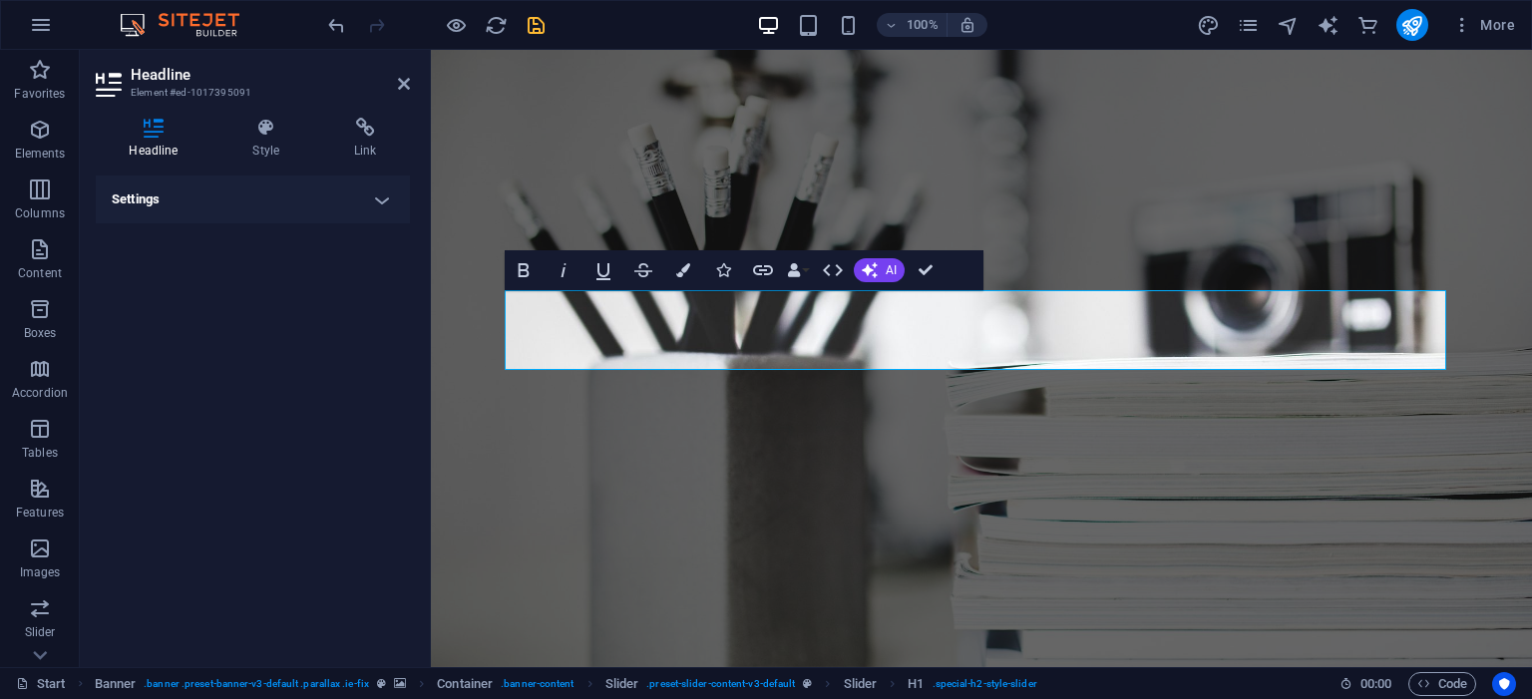
click at [376, 195] on h4 "Settings" at bounding box center [253, 200] width 314 height 48
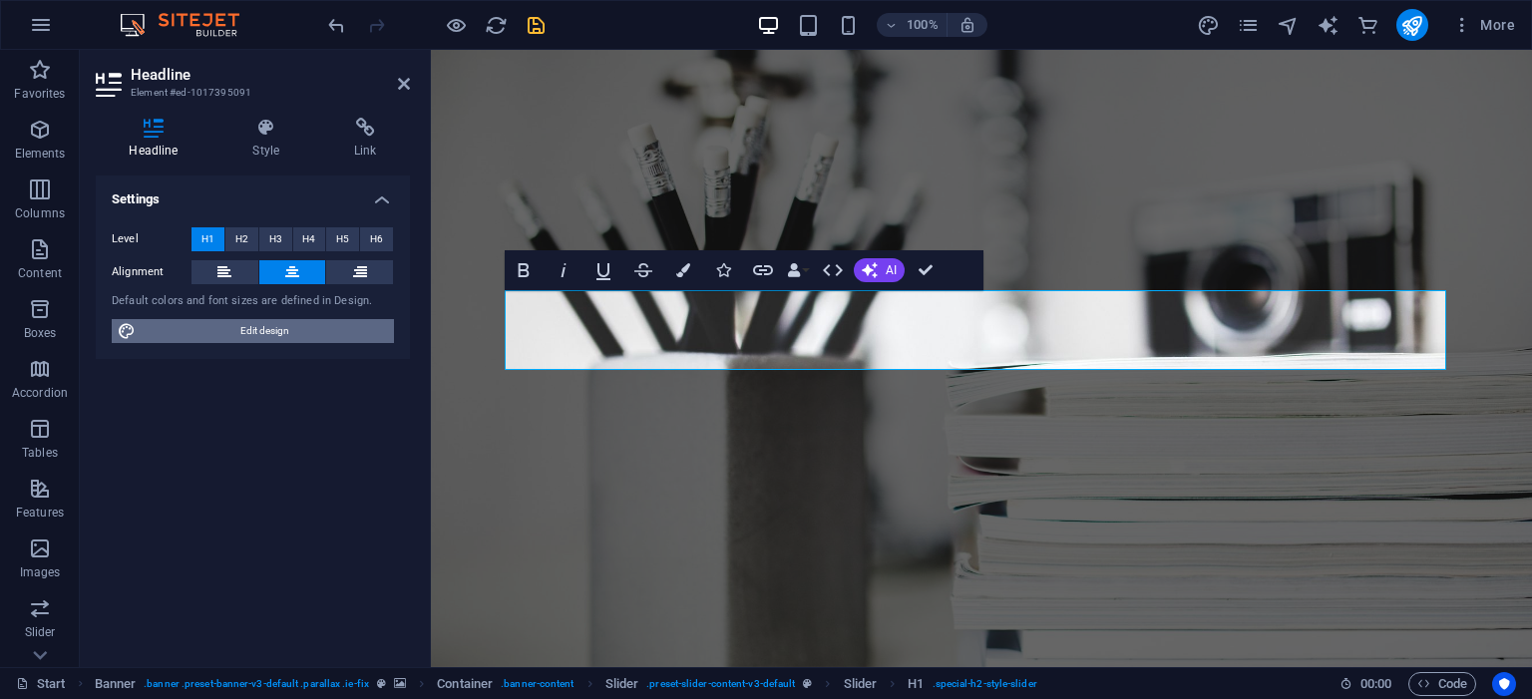
click at [317, 326] on span "Edit design" at bounding box center [265, 331] width 246 height 24
select select "px"
select select "300"
select select "px"
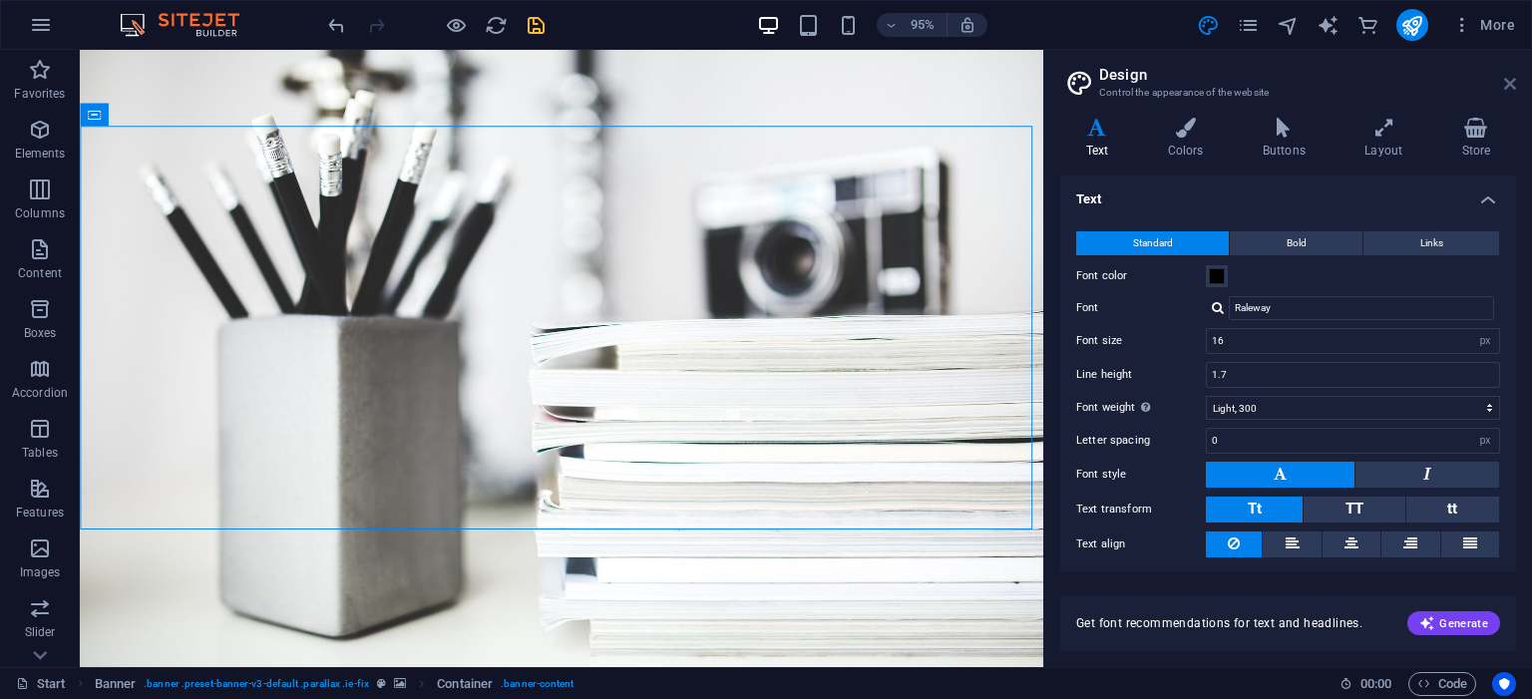
click at [1511, 86] on icon at bounding box center [1510, 84] width 12 height 16
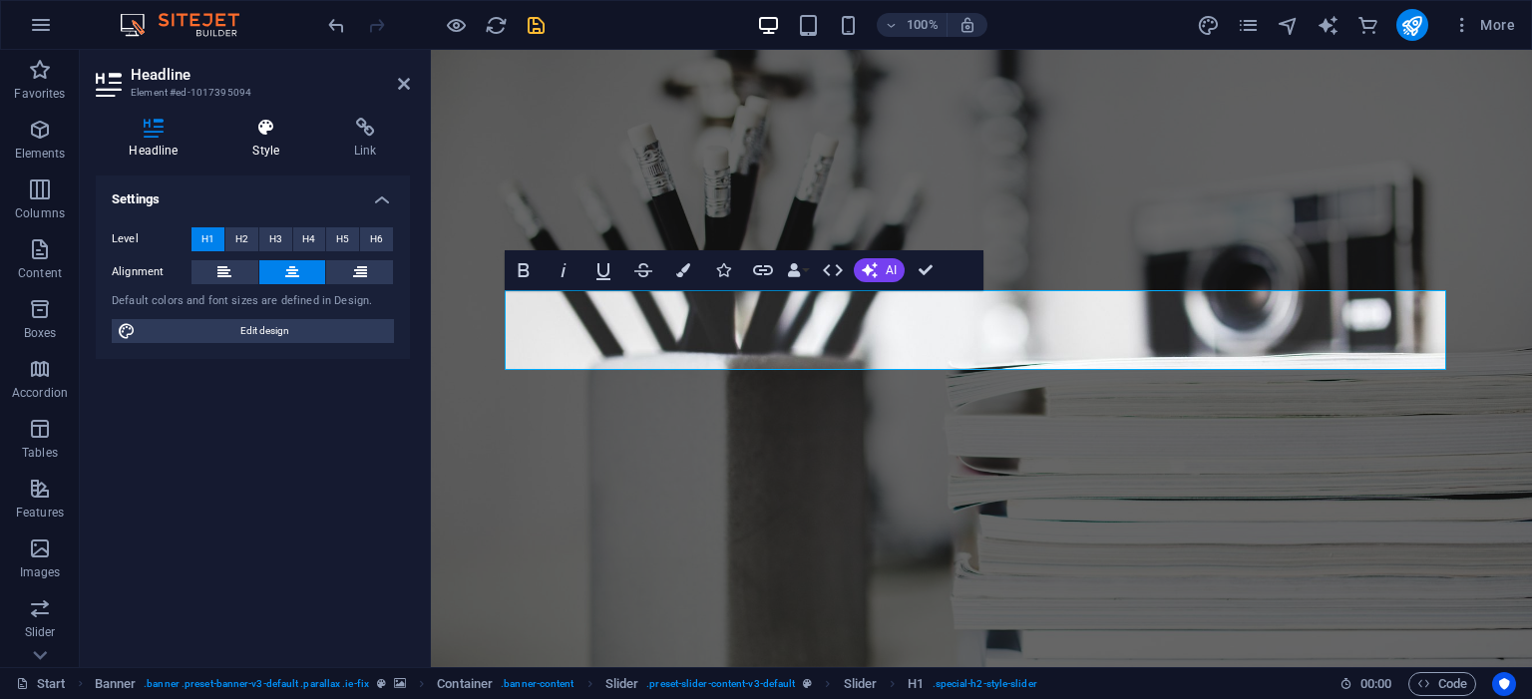
click at [268, 127] on icon at bounding box center [266, 128] width 94 height 20
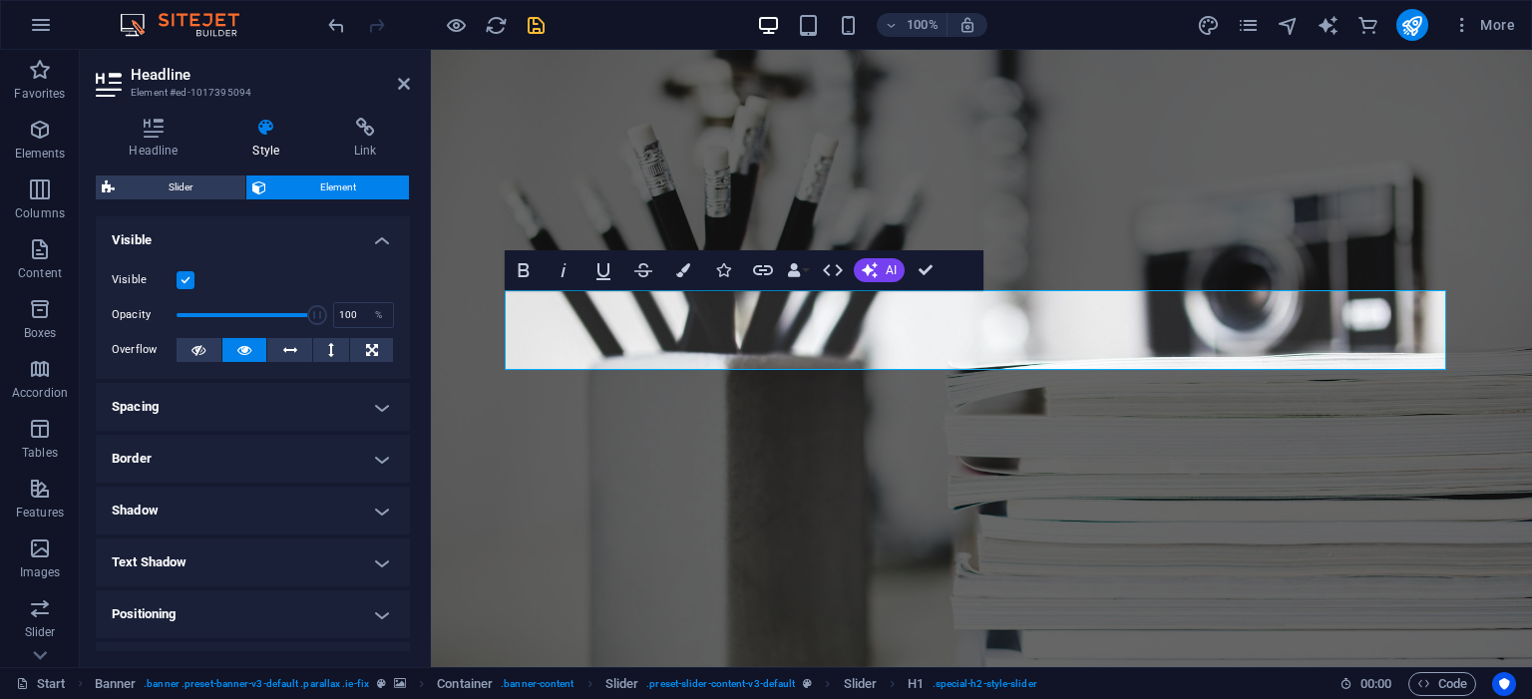
click at [371, 107] on div "Headline Style Link Settings Level H1 H2 H3 H4 H5 H6 Alignment Default colors a…" at bounding box center [253, 384] width 346 height 565
click at [371, 134] on icon at bounding box center [365, 128] width 89 height 20
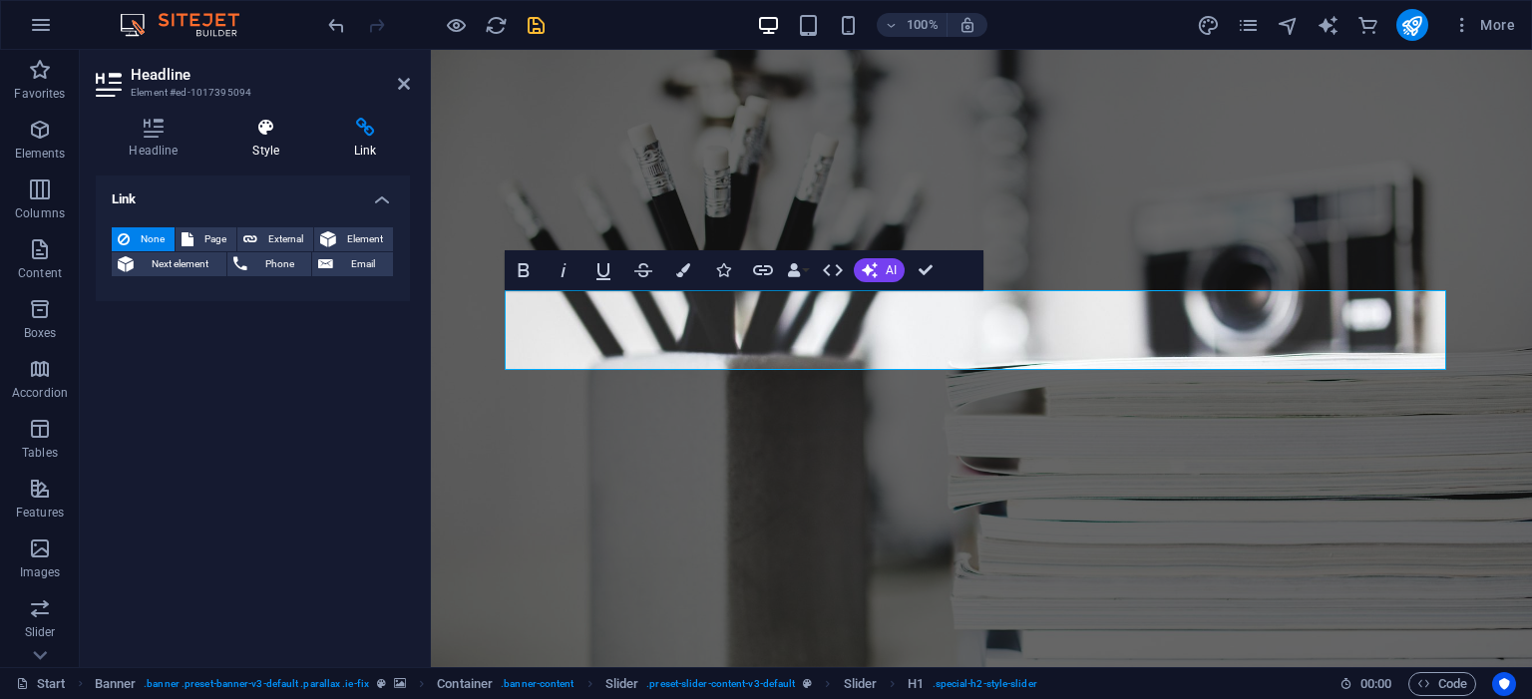
click at [271, 132] on icon at bounding box center [266, 128] width 94 height 20
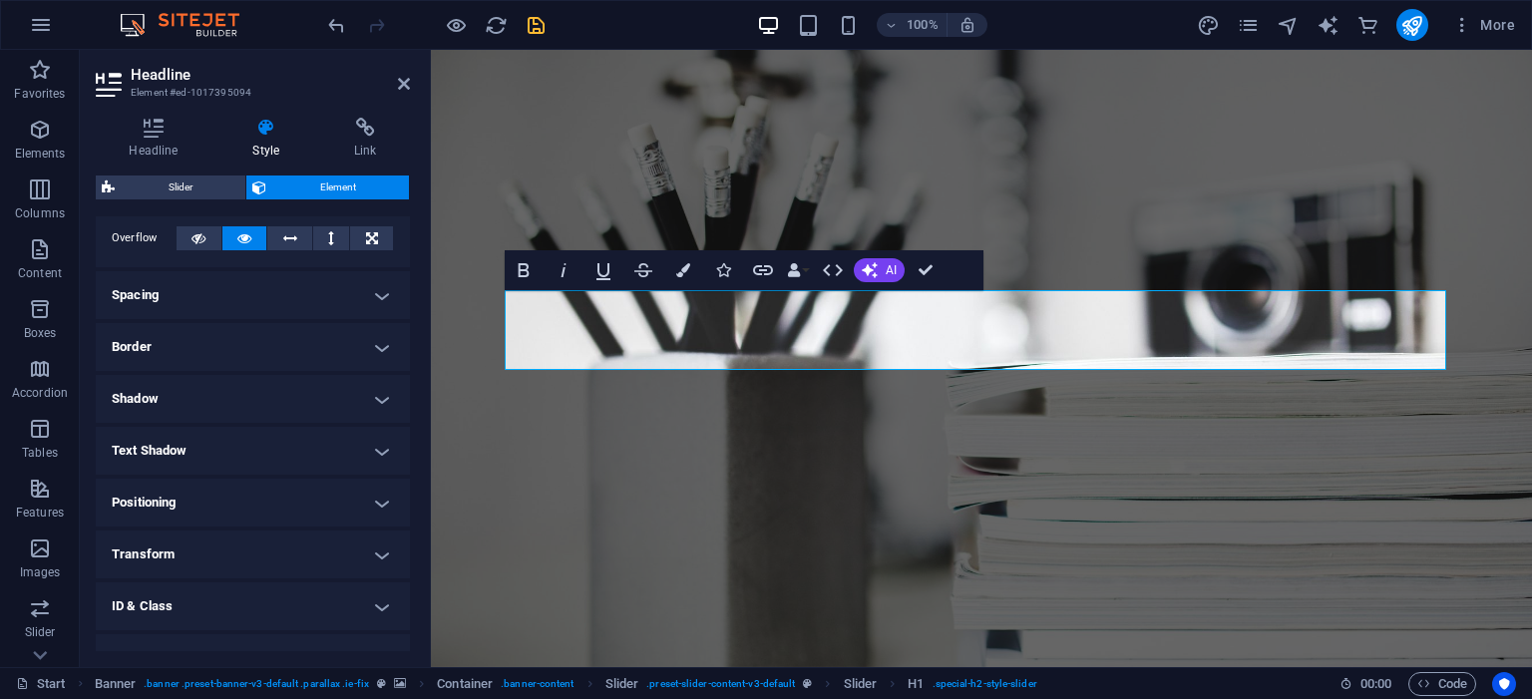
scroll to position [194, 0]
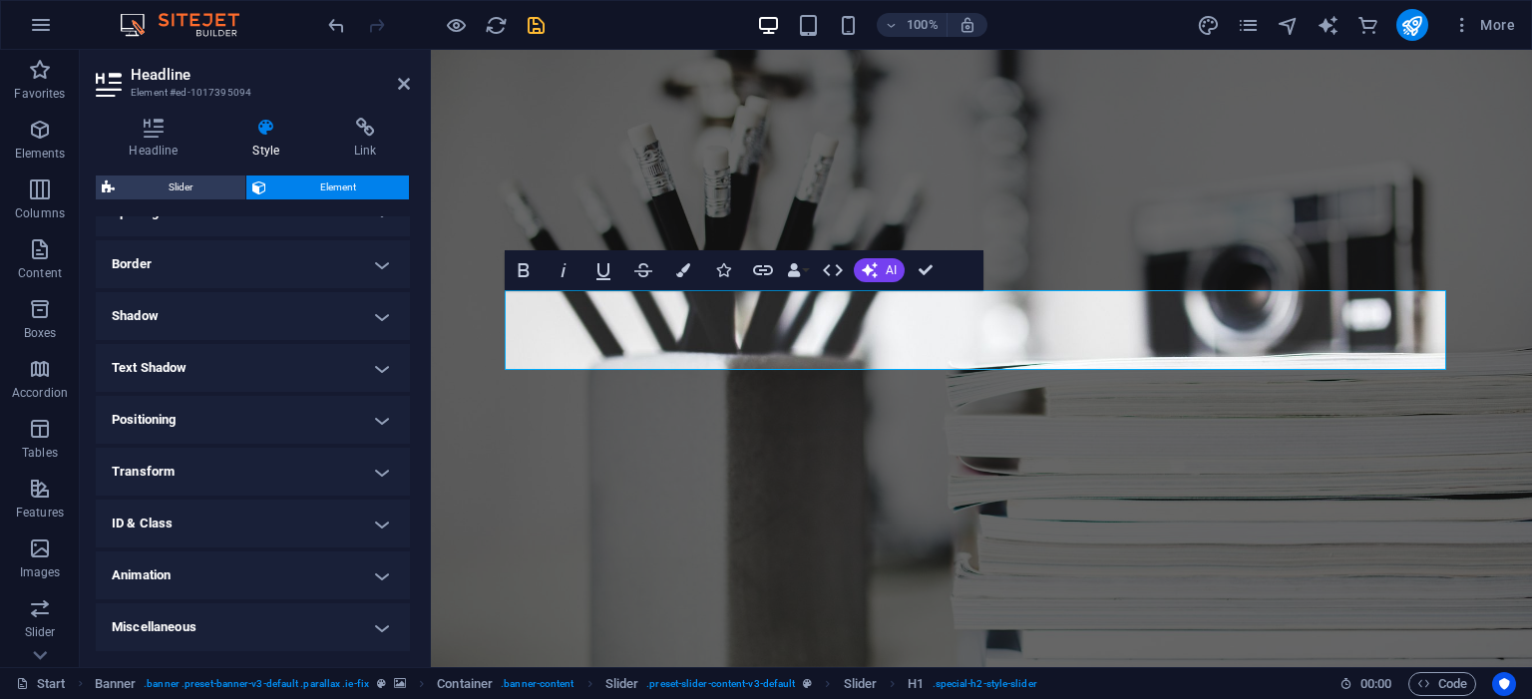
click at [384, 369] on h4 "Text Shadow" at bounding box center [253, 368] width 314 height 48
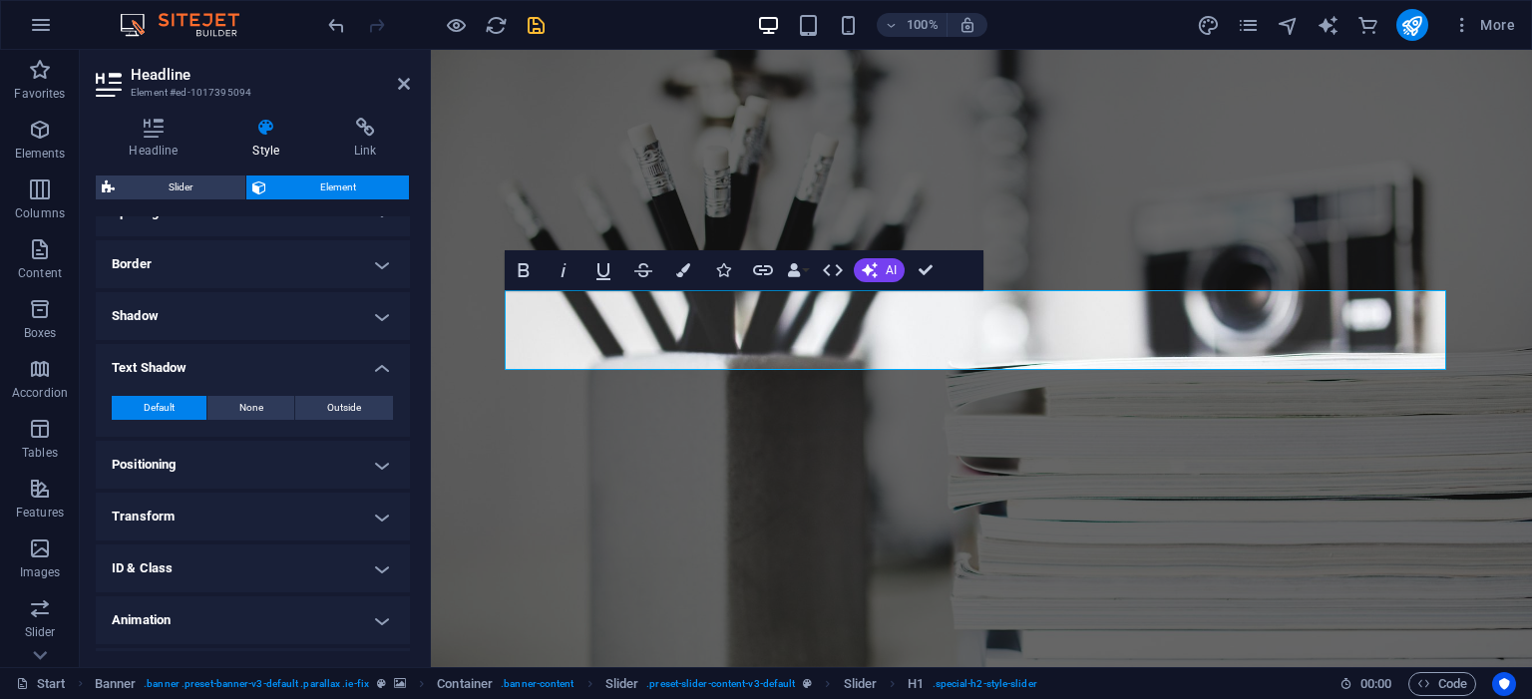
click at [380, 367] on h4 "Text Shadow" at bounding box center [253, 362] width 314 height 36
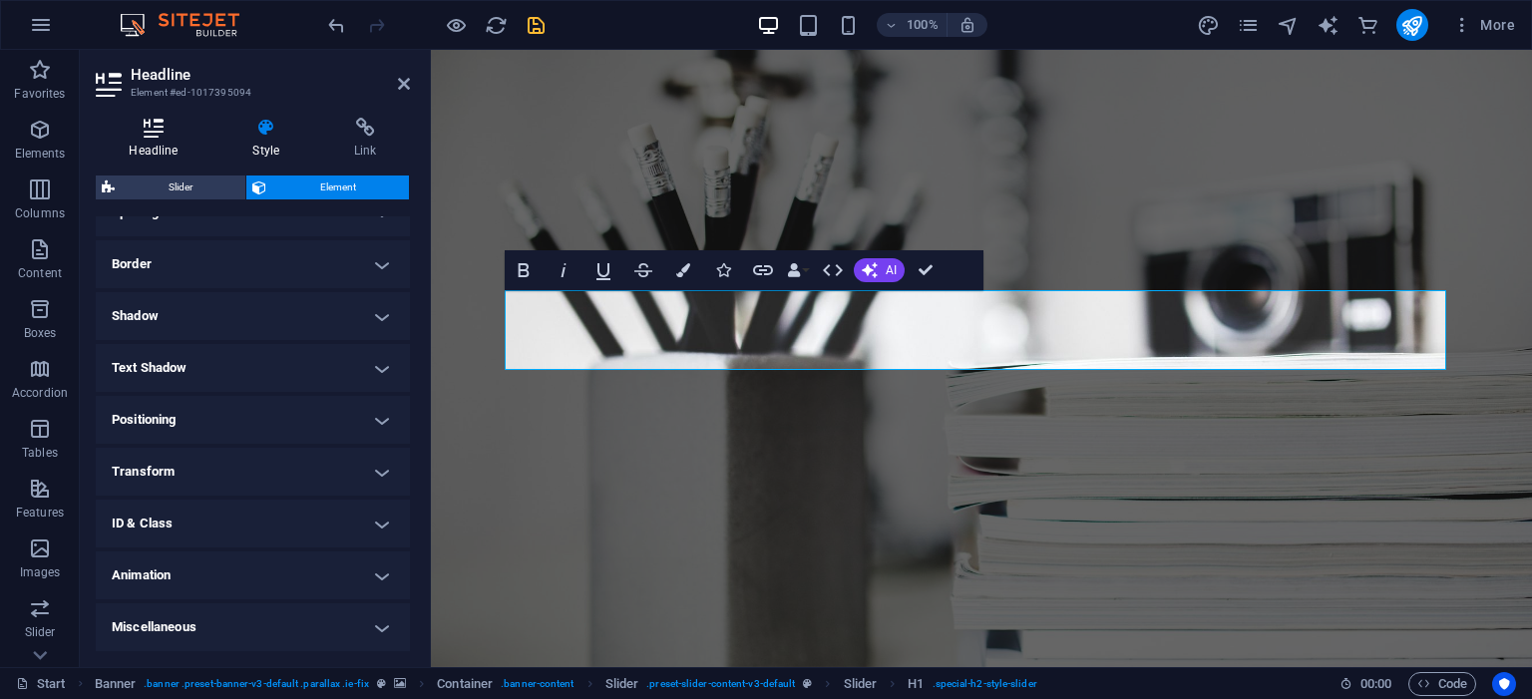
click at [165, 144] on h4 "Headline" at bounding box center [158, 139] width 124 height 42
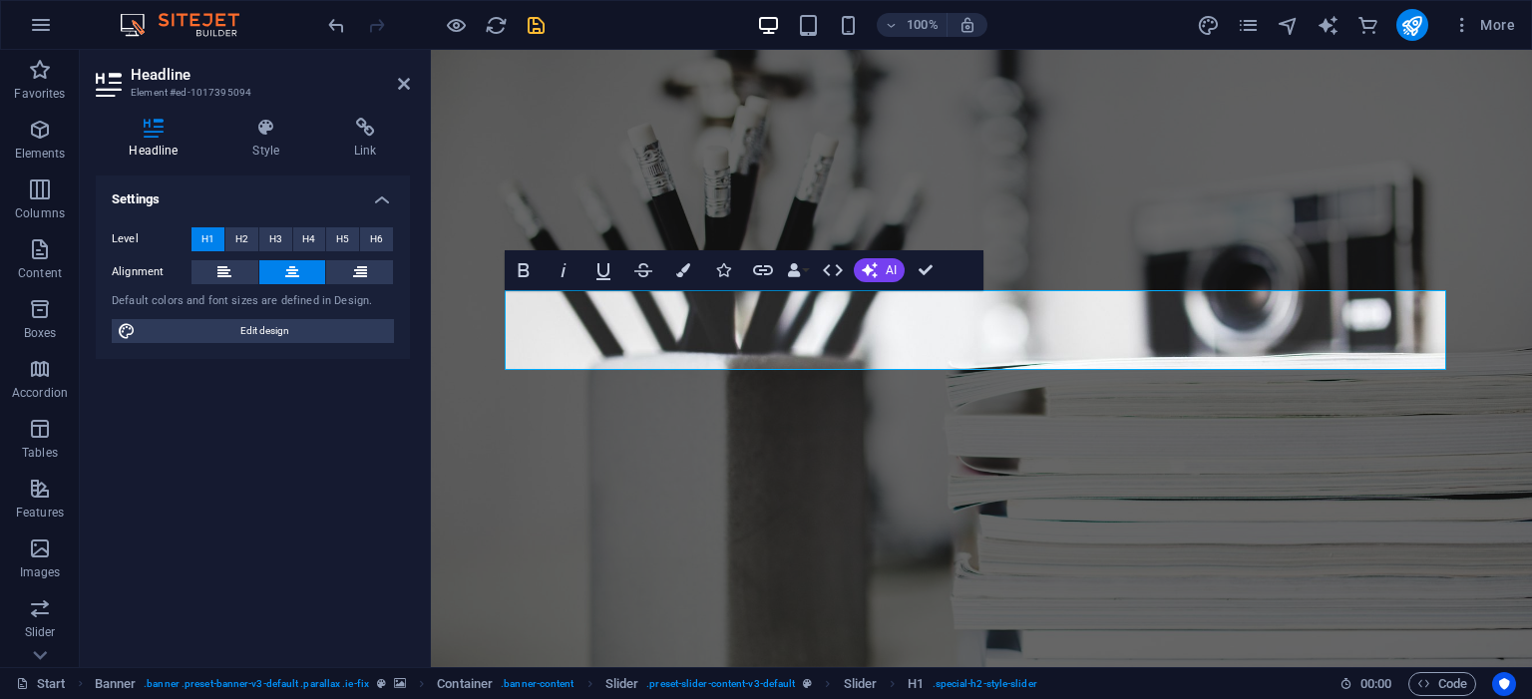
click at [167, 72] on h2 "Headline" at bounding box center [270, 75] width 279 height 18
click at [405, 79] on icon at bounding box center [404, 84] width 12 height 16
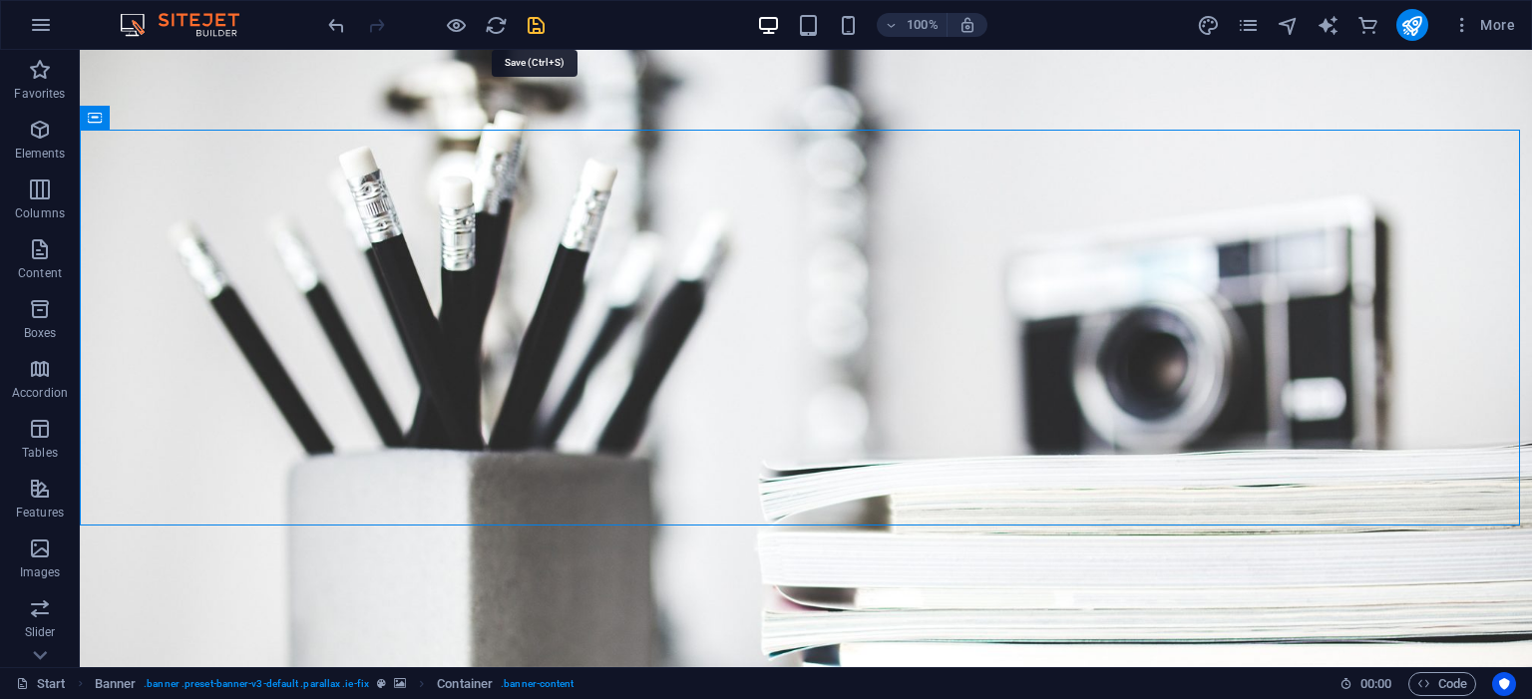
click at [532, 24] on icon "save" at bounding box center [536, 25] width 23 height 23
checkbox input "false"
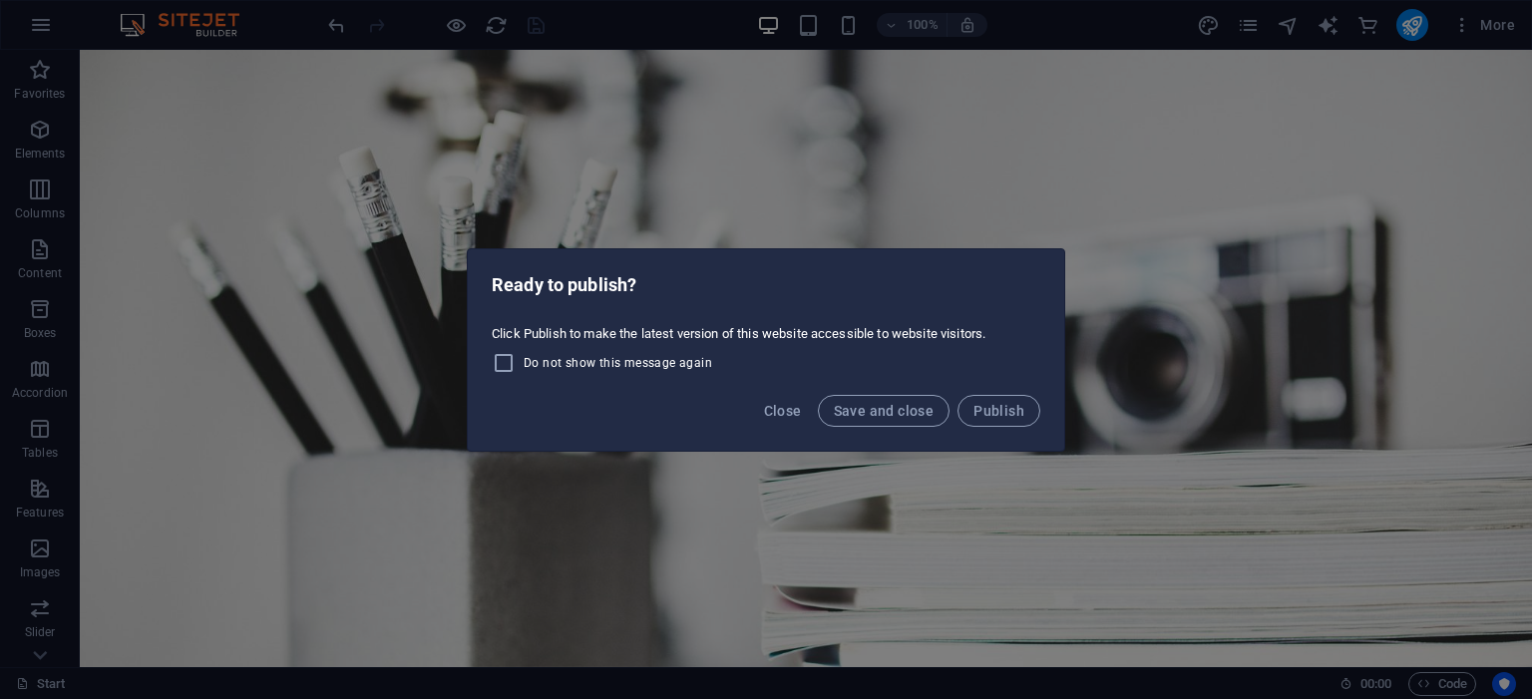
click at [1307, 337] on div "Ready to publish? Click Publish to make the latest version of this website acce…" at bounding box center [766, 349] width 1532 height 699
click at [802, 411] on span "Close" at bounding box center [783, 411] width 38 height 16
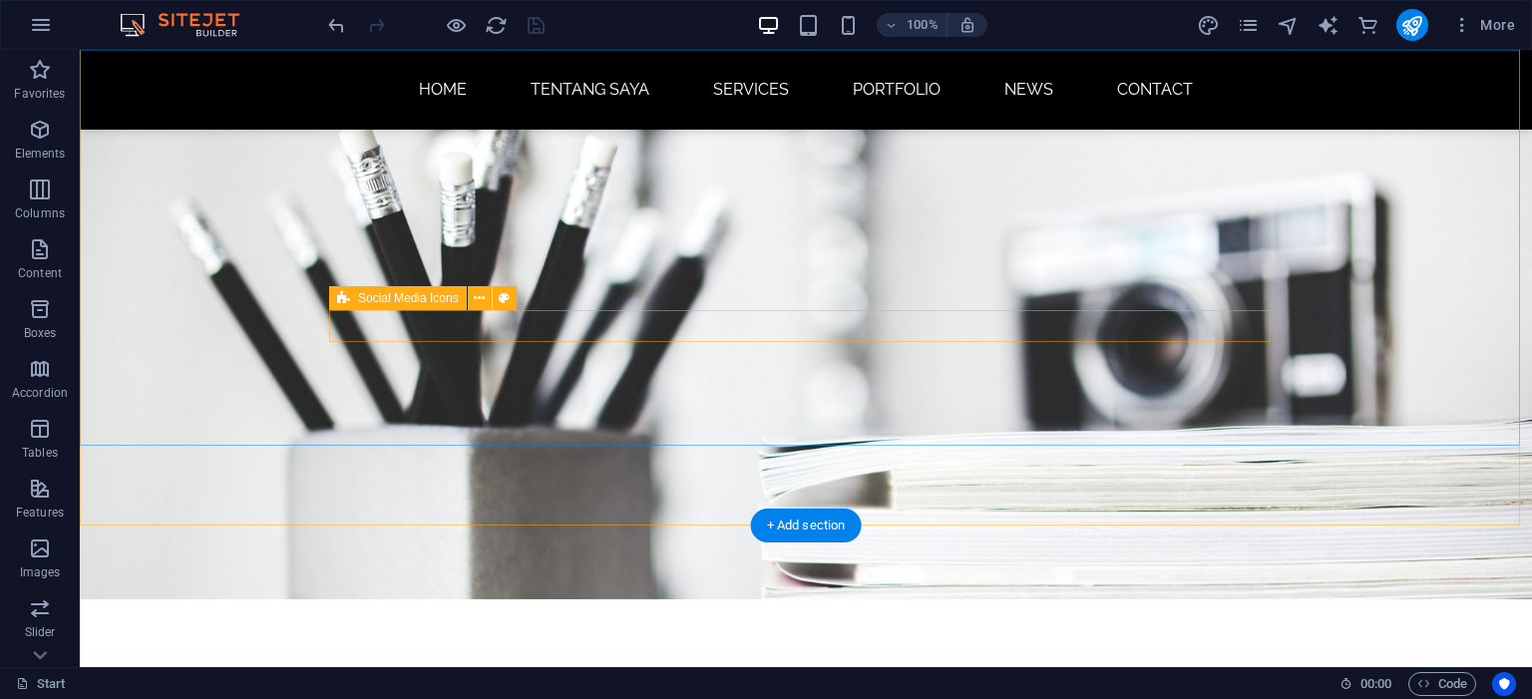
scroll to position [96, 0]
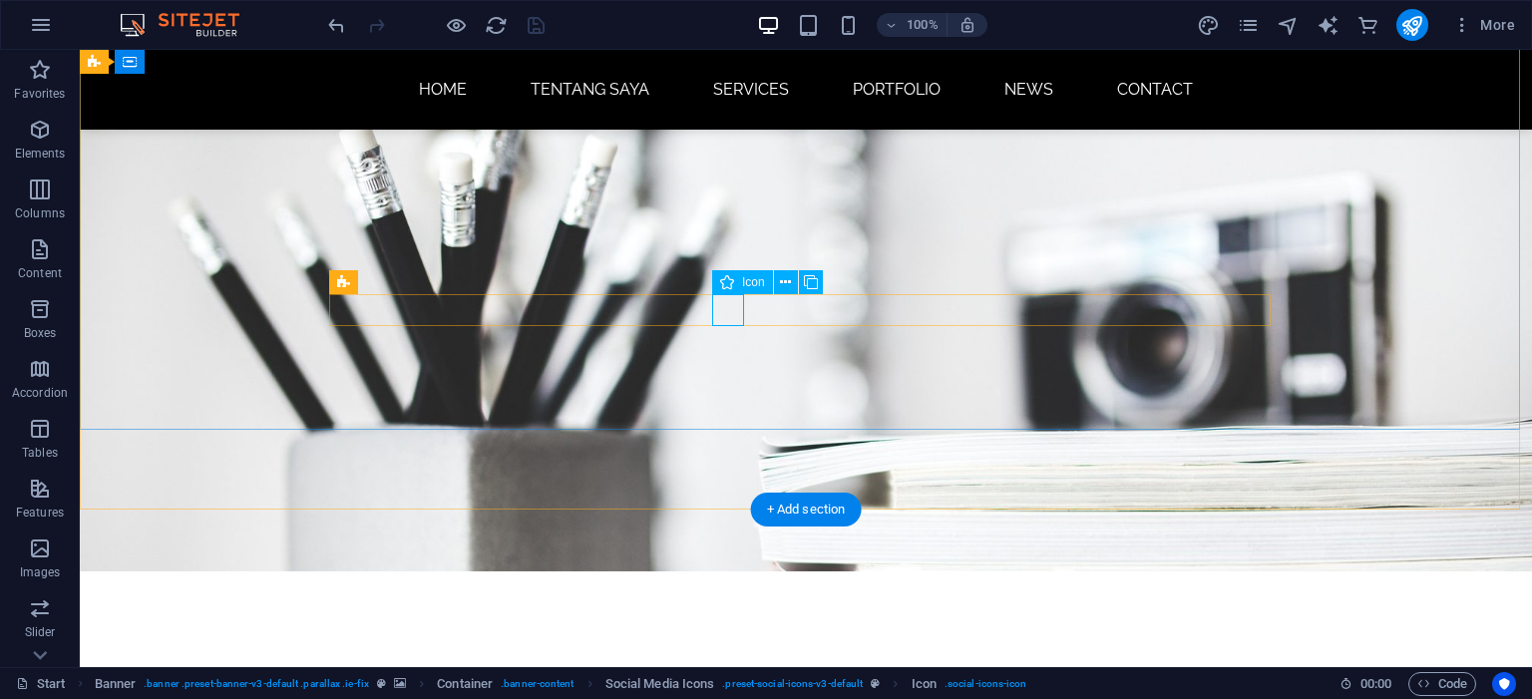
select select "xMidYMid"
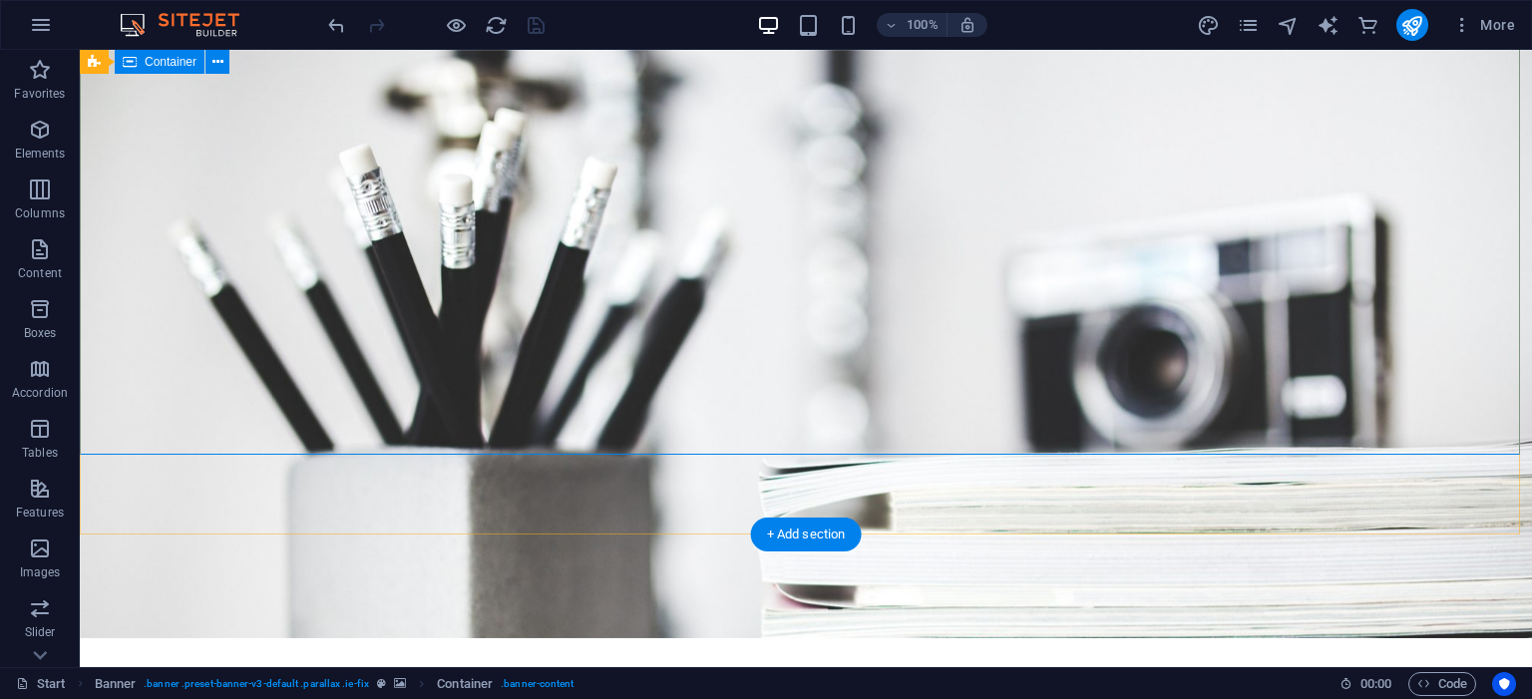
scroll to position [0, 0]
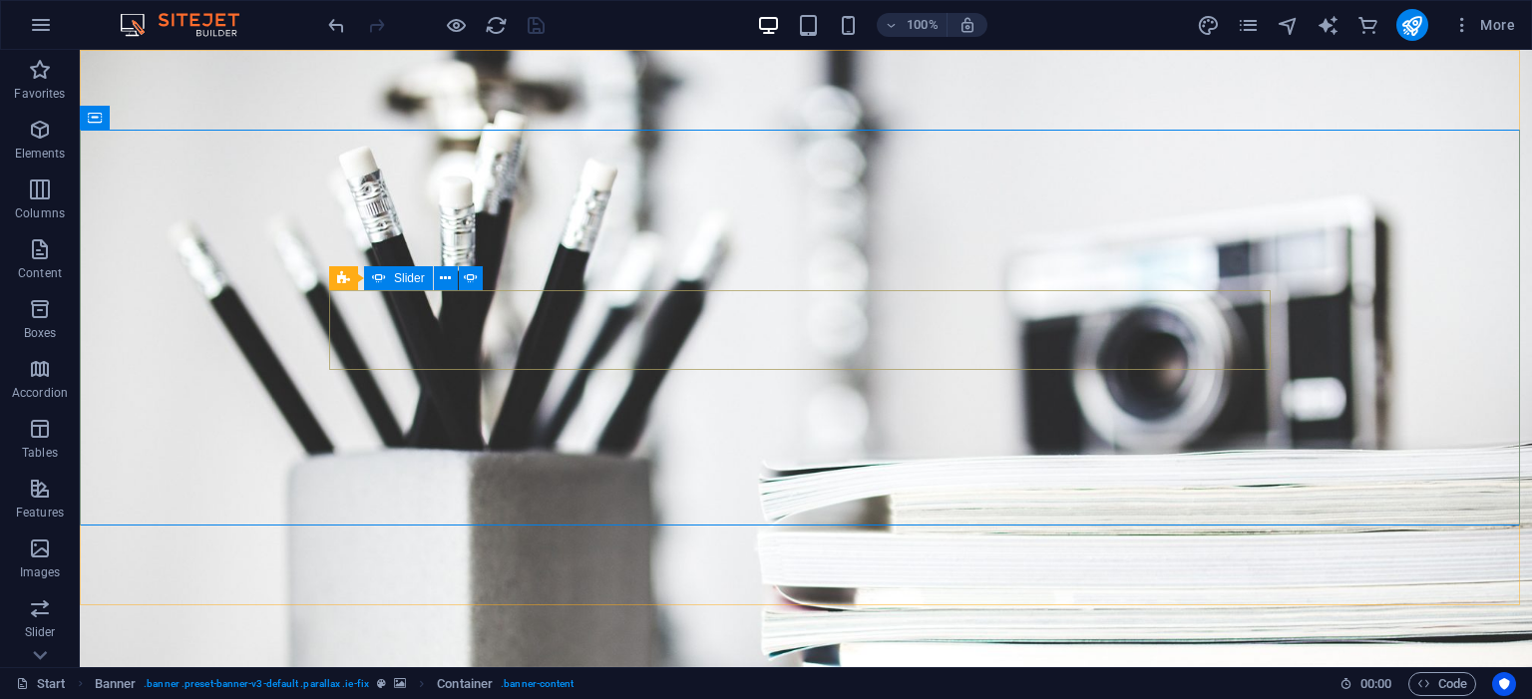
click at [378, 283] on icon at bounding box center [379, 278] width 14 height 24
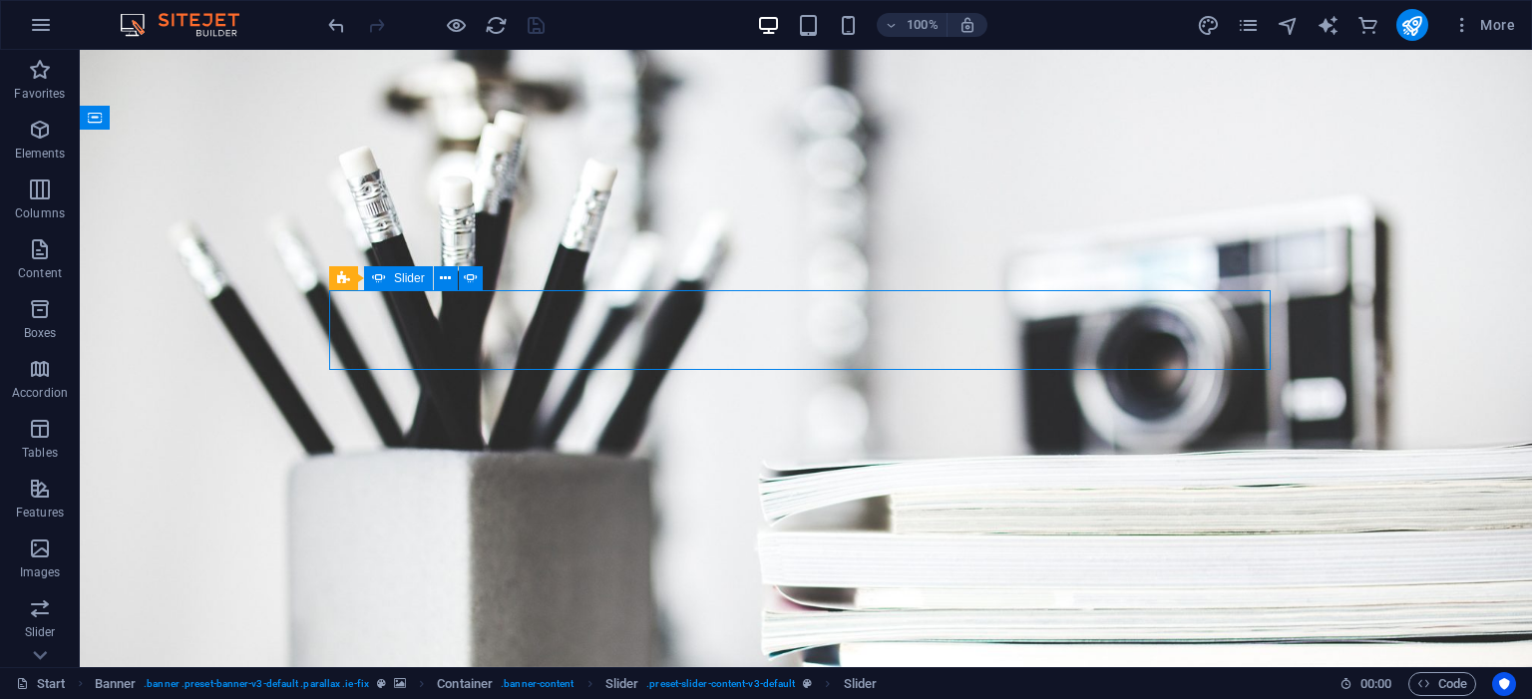
click at [390, 279] on div "Slider" at bounding box center [398, 278] width 69 height 24
select select "fade"
select select "ms"
select select "s"
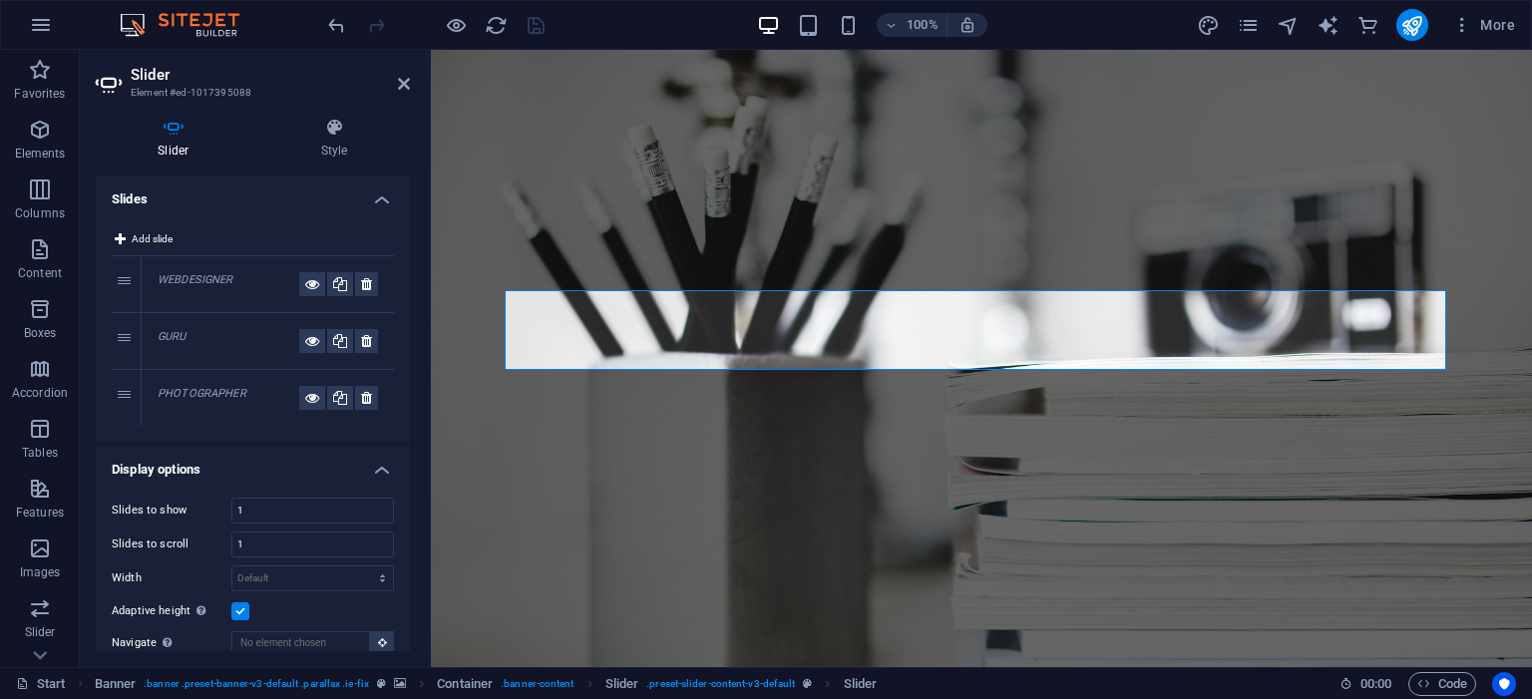
click at [234, 277] on div "WEBDESIGNER" at bounding box center [229, 284] width 142 height 24
click at [211, 332] on div "GURU" at bounding box center [229, 341] width 142 height 24
click at [228, 386] on div "PHOTOGRAPHER" at bounding box center [229, 398] width 142 height 24
click at [229, 295] on div "WEBDESIGNER" at bounding box center [229, 284] width 142 height 24
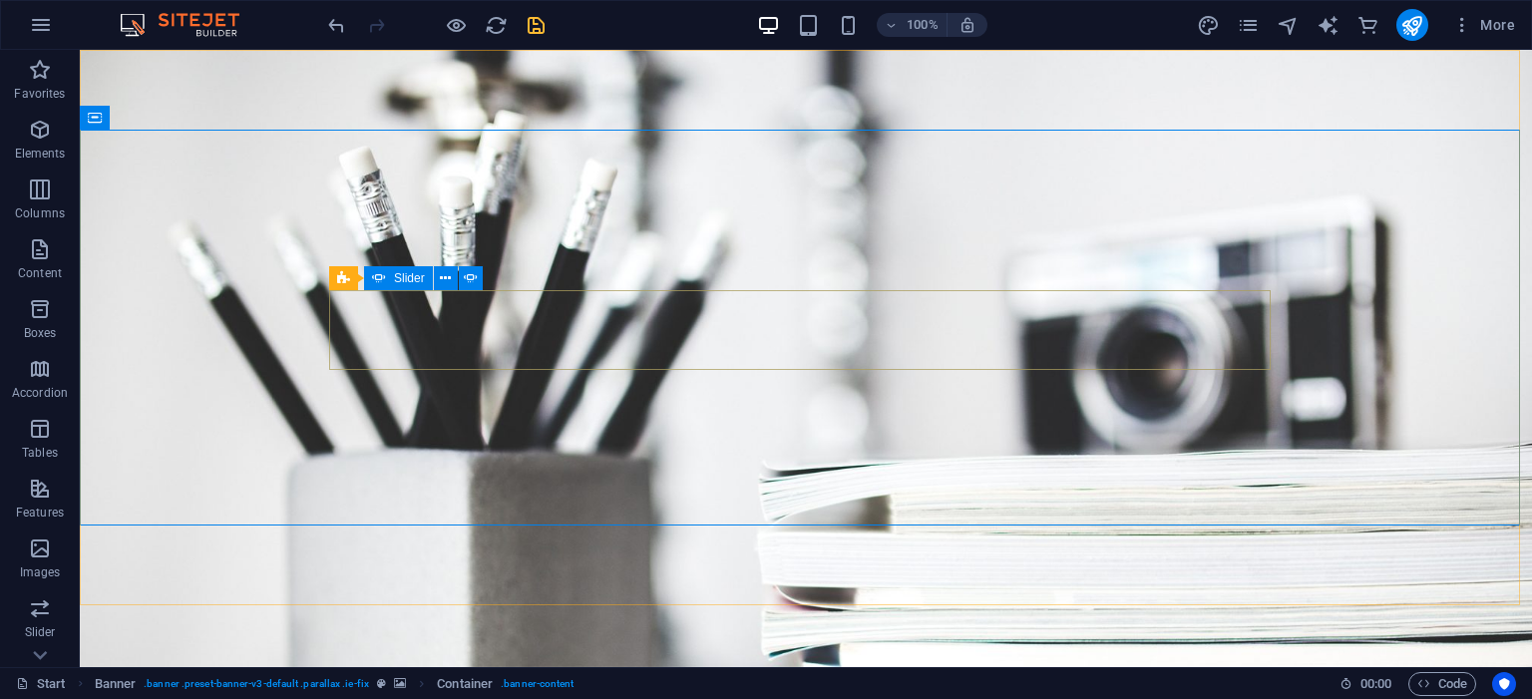
click at [403, 283] on span "Slider" at bounding box center [409, 278] width 31 height 12
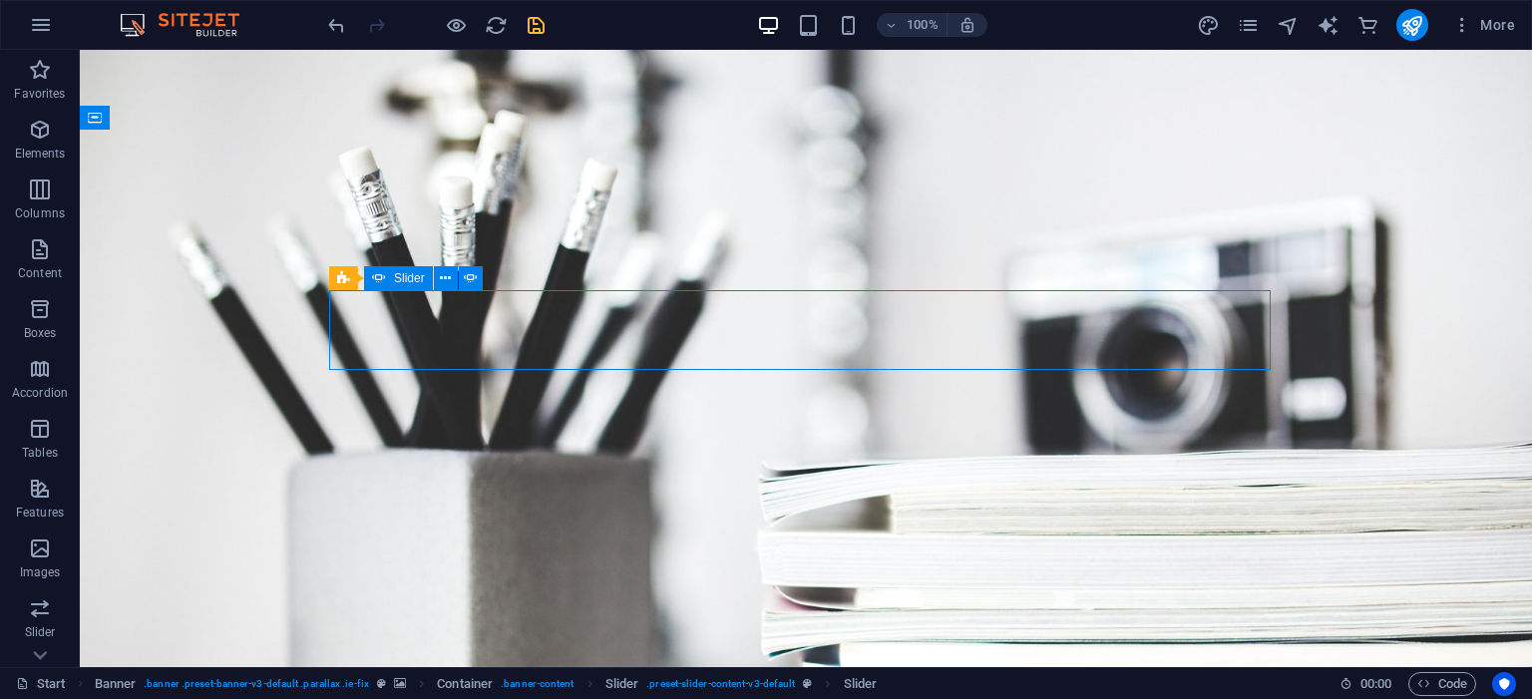
click at [401, 283] on span "Slider" at bounding box center [409, 278] width 31 height 12
select select "fade"
select select "ms"
select select "s"
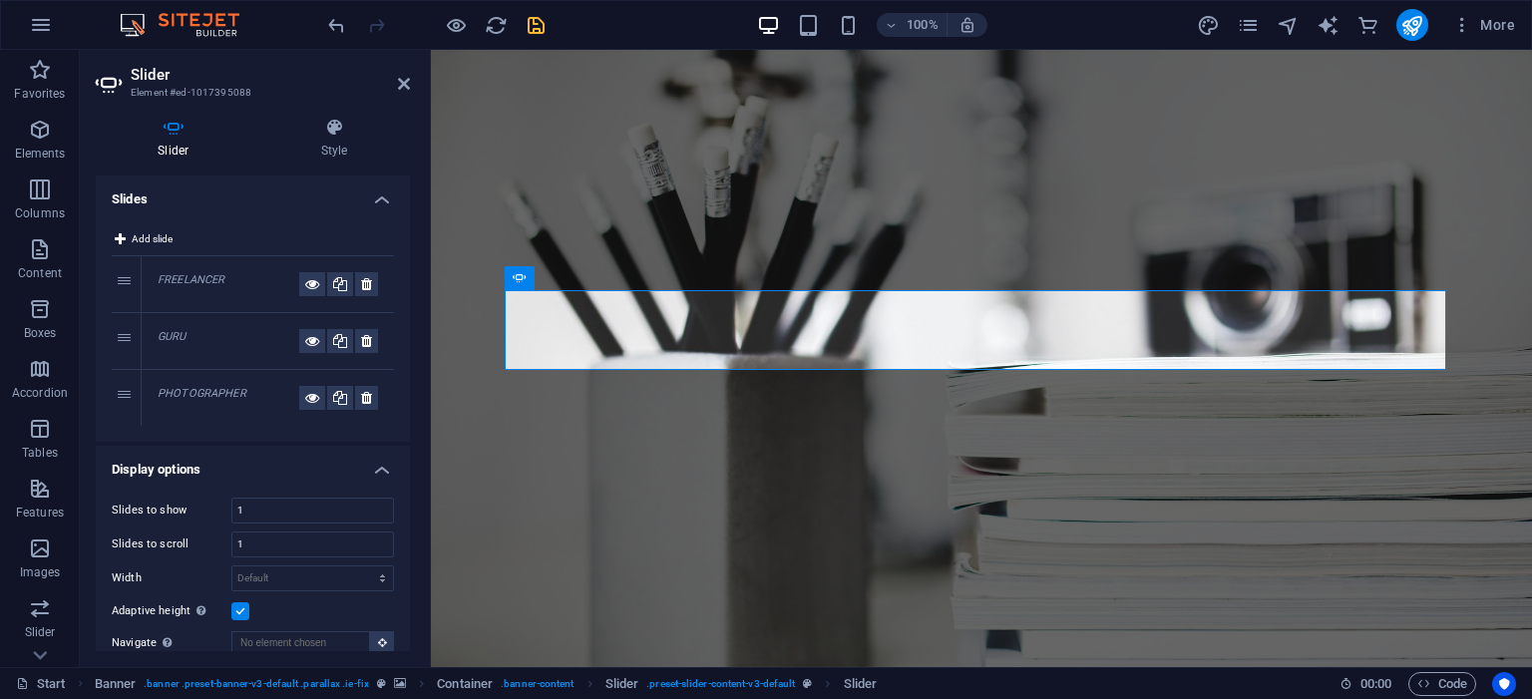
click at [192, 383] on div "PHOTOGRAPHER" at bounding box center [268, 398] width 252 height 56
click at [219, 399] on em "PHOTOGRAPHER" at bounding box center [202, 393] width 89 height 13
click at [215, 347] on div "GURU" at bounding box center [229, 341] width 142 height 24
click at [207, 376] on div "PHOTOGRAPHER" at bounding box center [268, 398] width 252 height 56
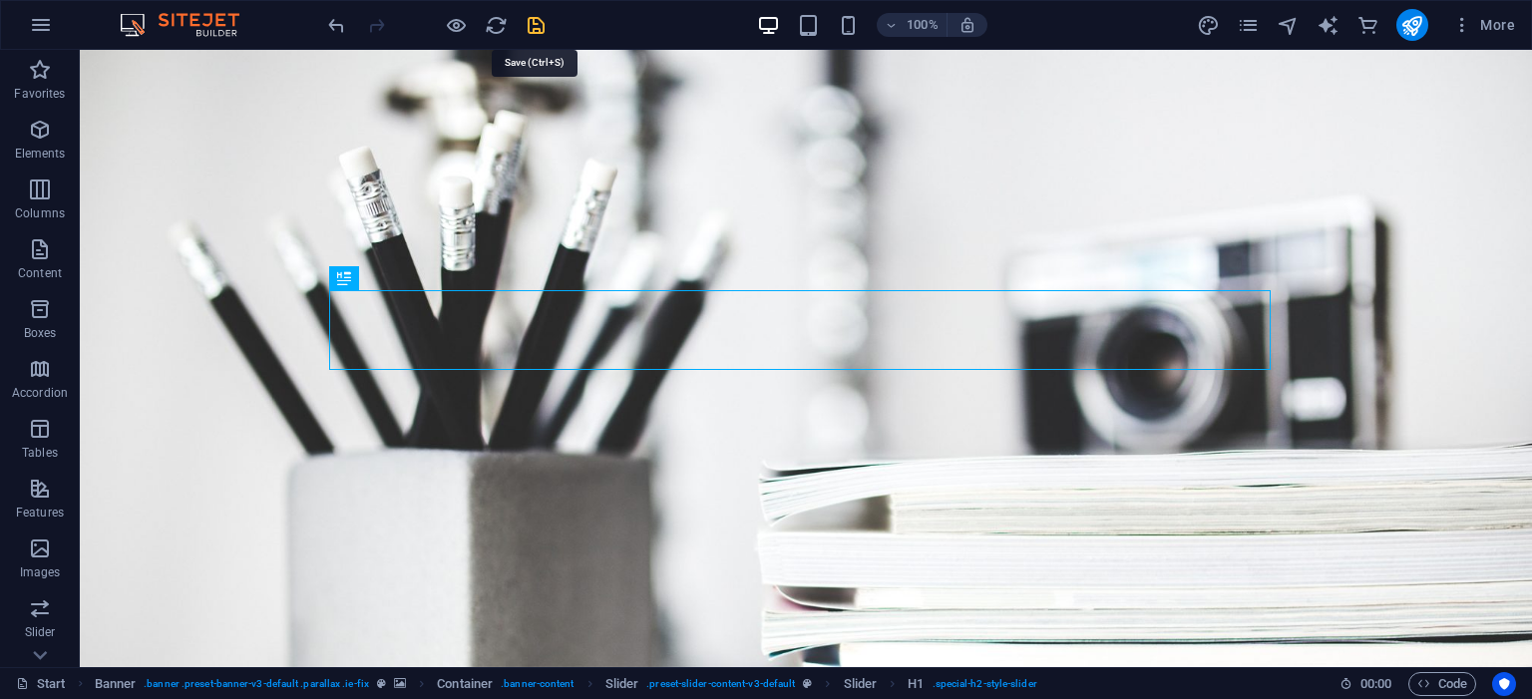
click at [527, 28] on icon "save" at bounding box center [536, 25] width 23 height 23
checkbox input "false"
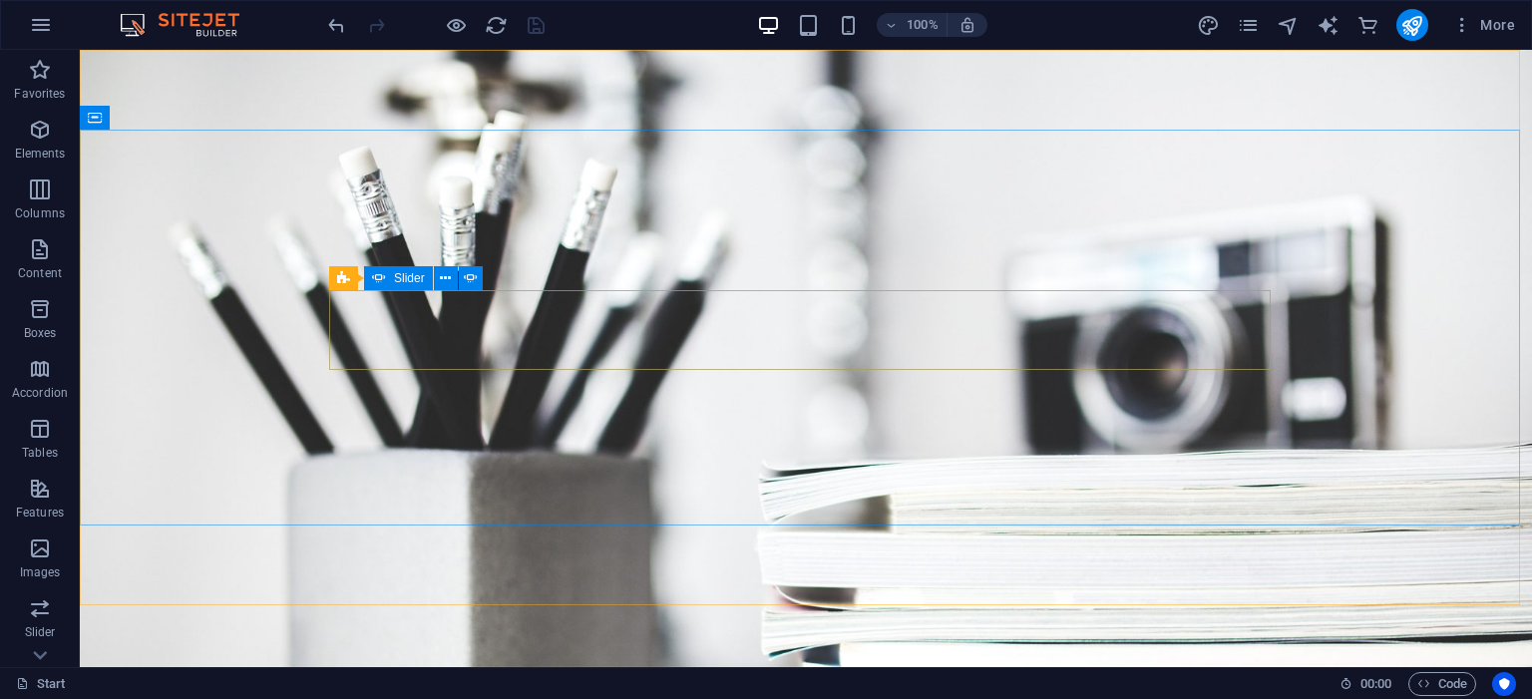
click at [383, 278] on icon at bounding box center [379, 278] width 14 height 24
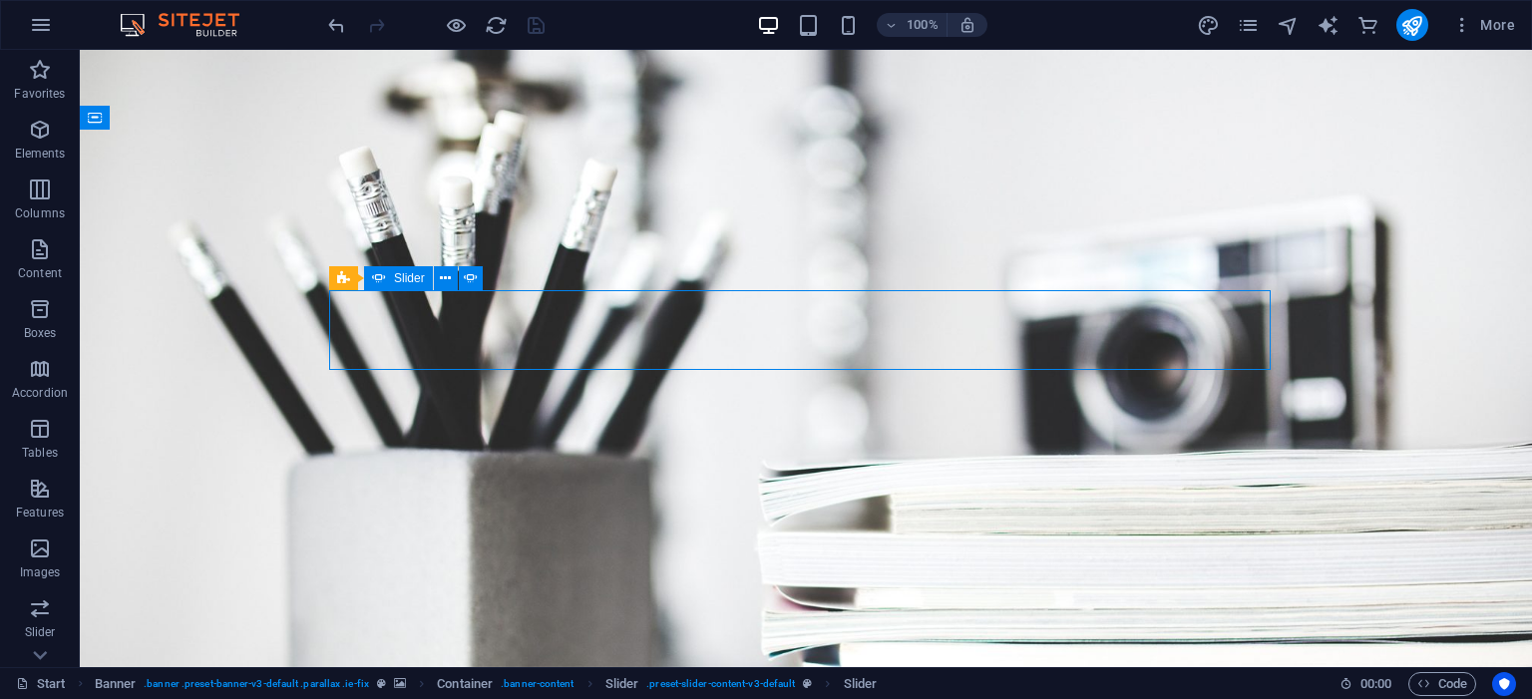
click at [383, 278] on icon at bounding box center [379, 278] width 14 height 24
select select "fade"
select select "ms"
select select "s"
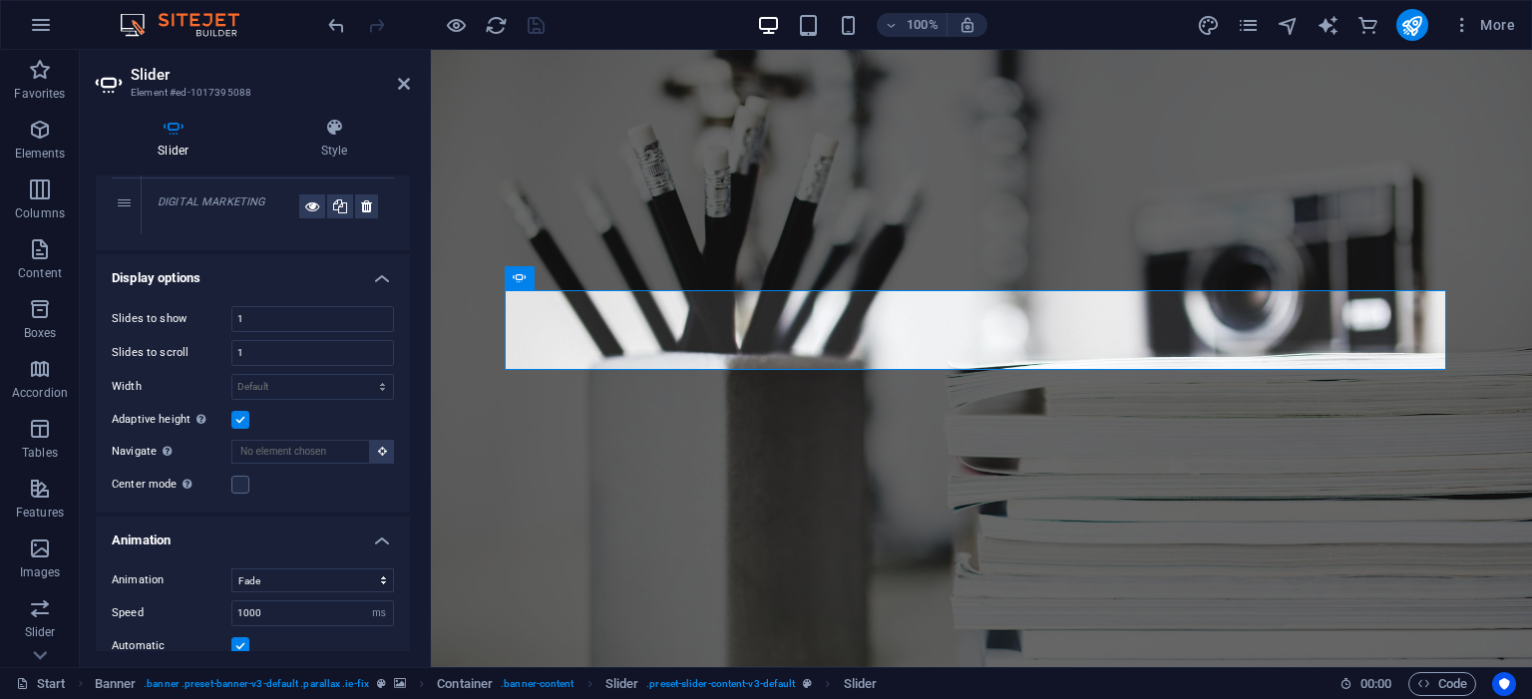
scroll to position [287, 0]
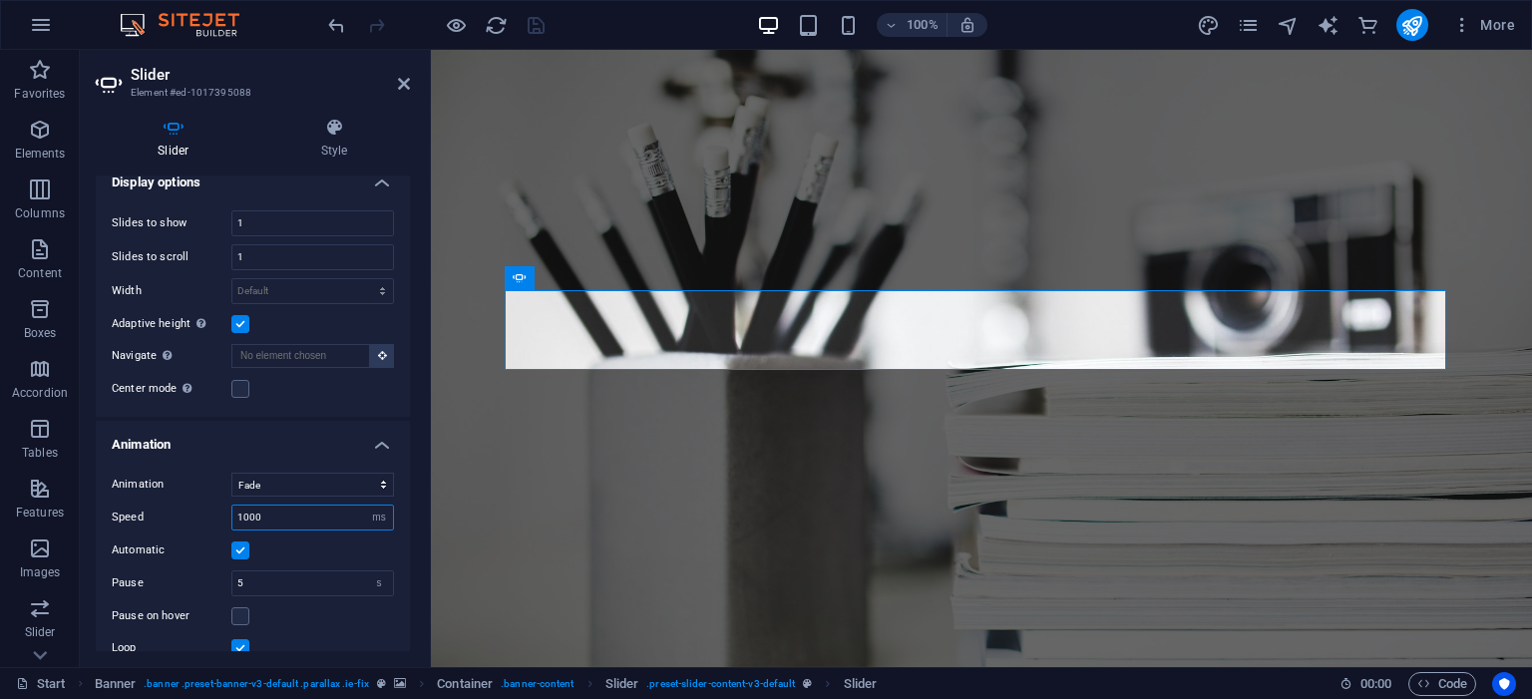
drag, startPoint x: 275, startPoint y: 512, endPoint x: 230, endPoint y: 513, distance: 44.9
click at [230, 513] on div "Speed 1000 s ms" at bounding box center [253, 518] width 282 height 26
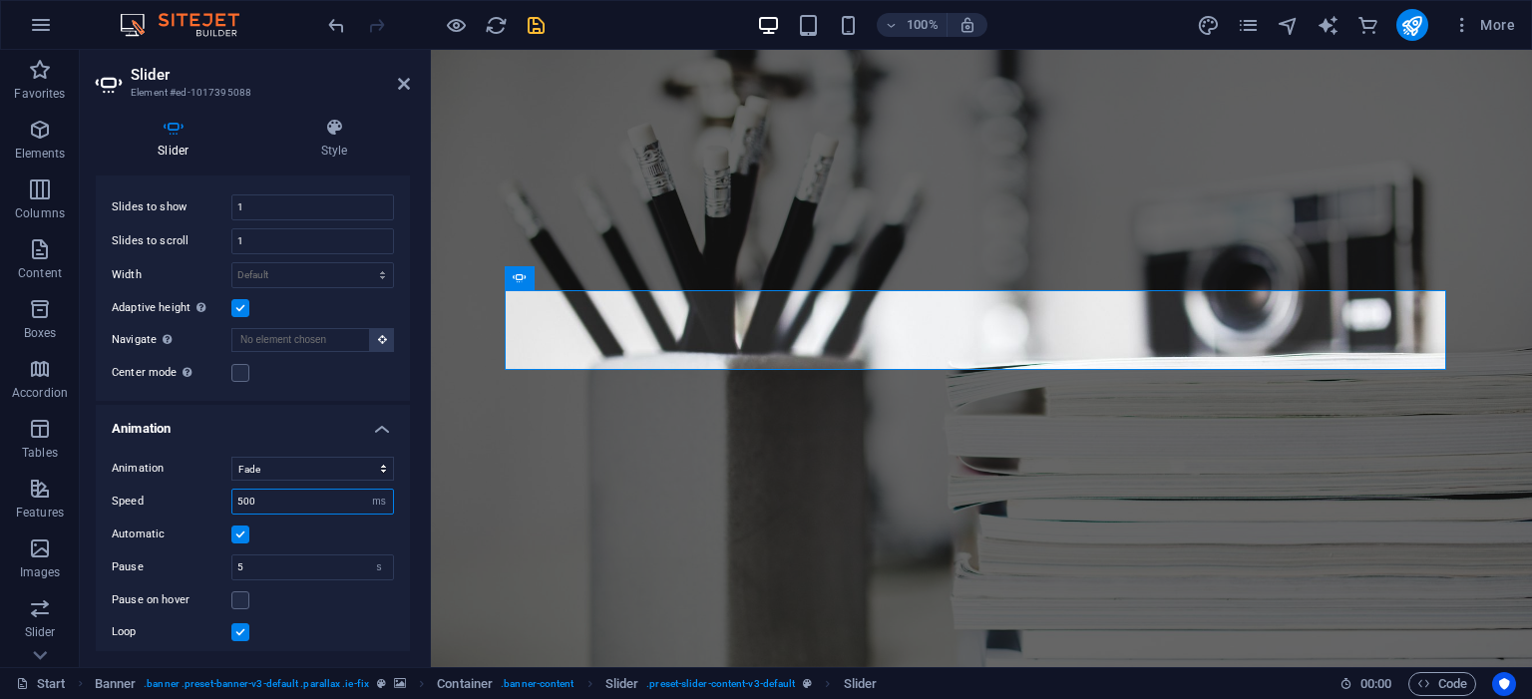
scroll to position [372, 0]
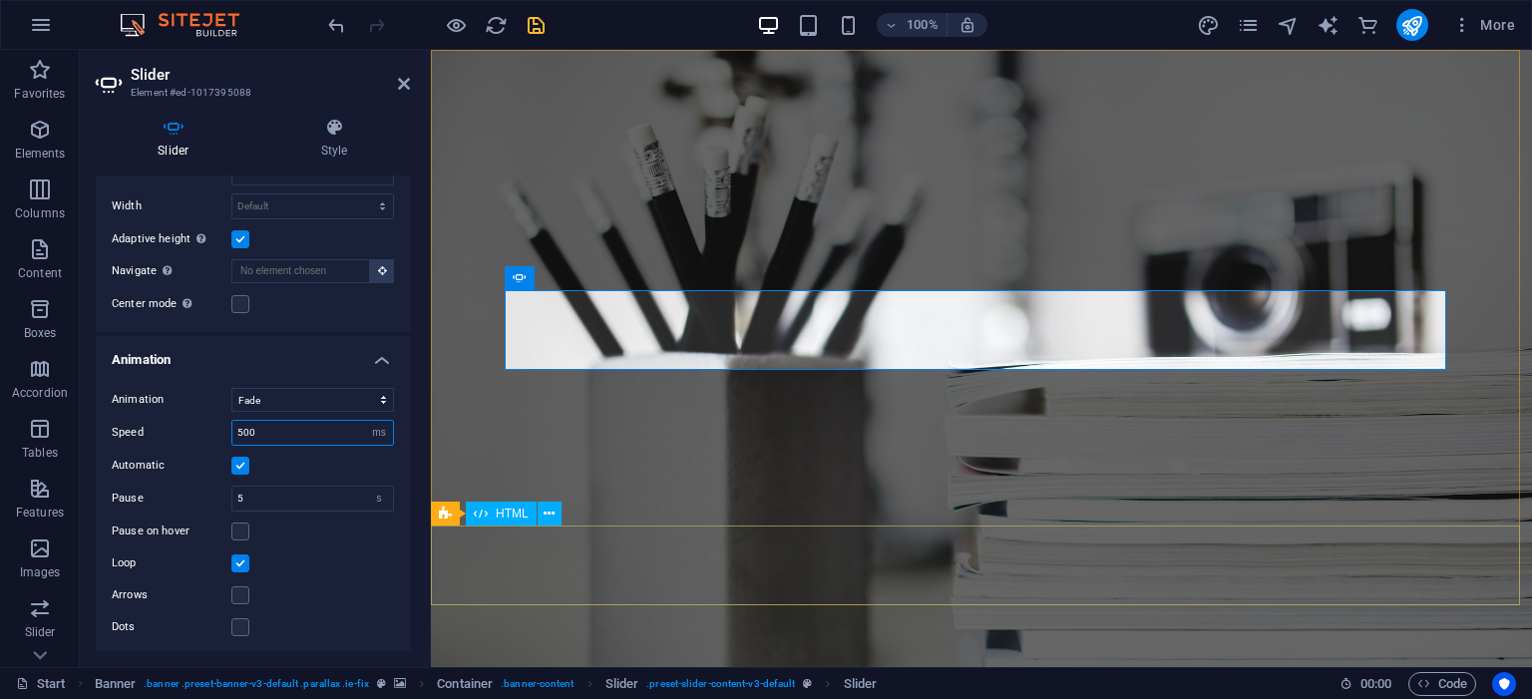
type input "500"
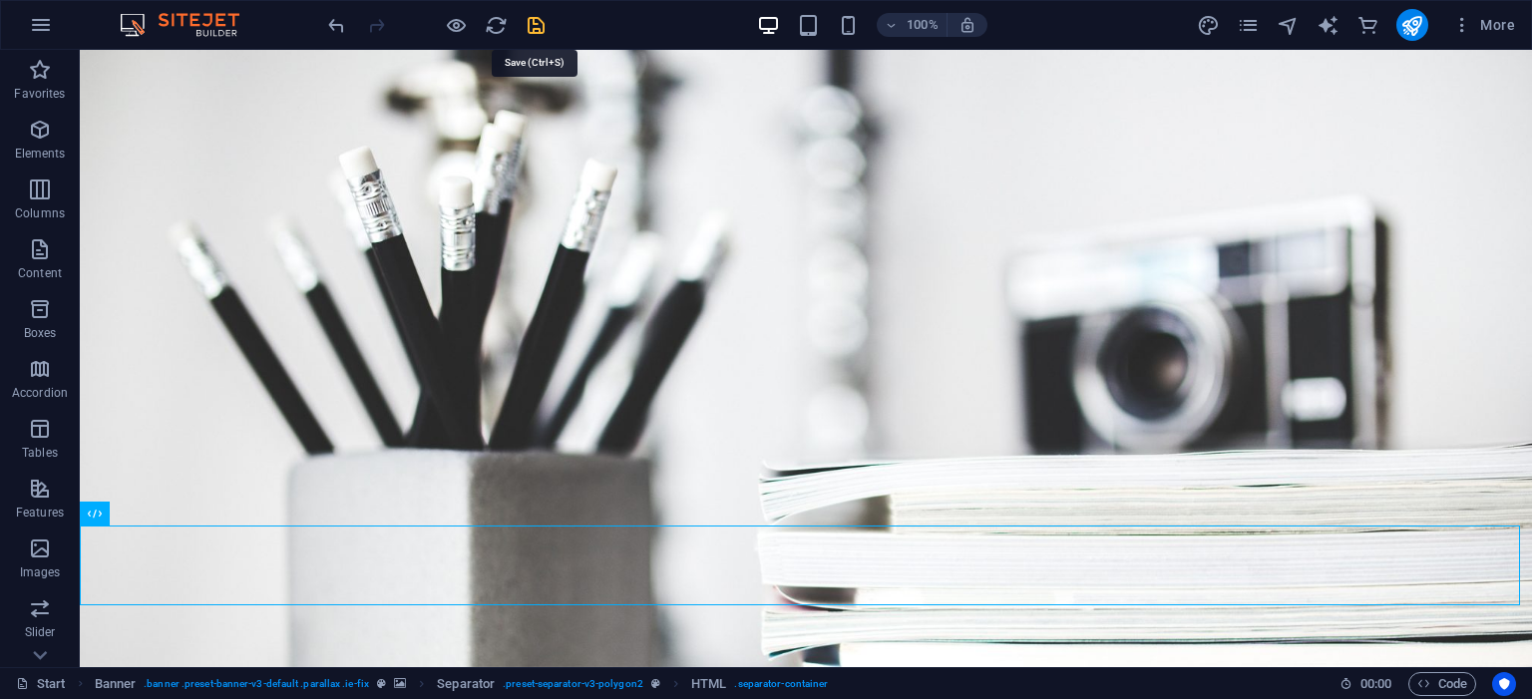
click at [535, 30] on icon "save" at bounding box center [536, 25] width 23 height 23
checkbox input "false"
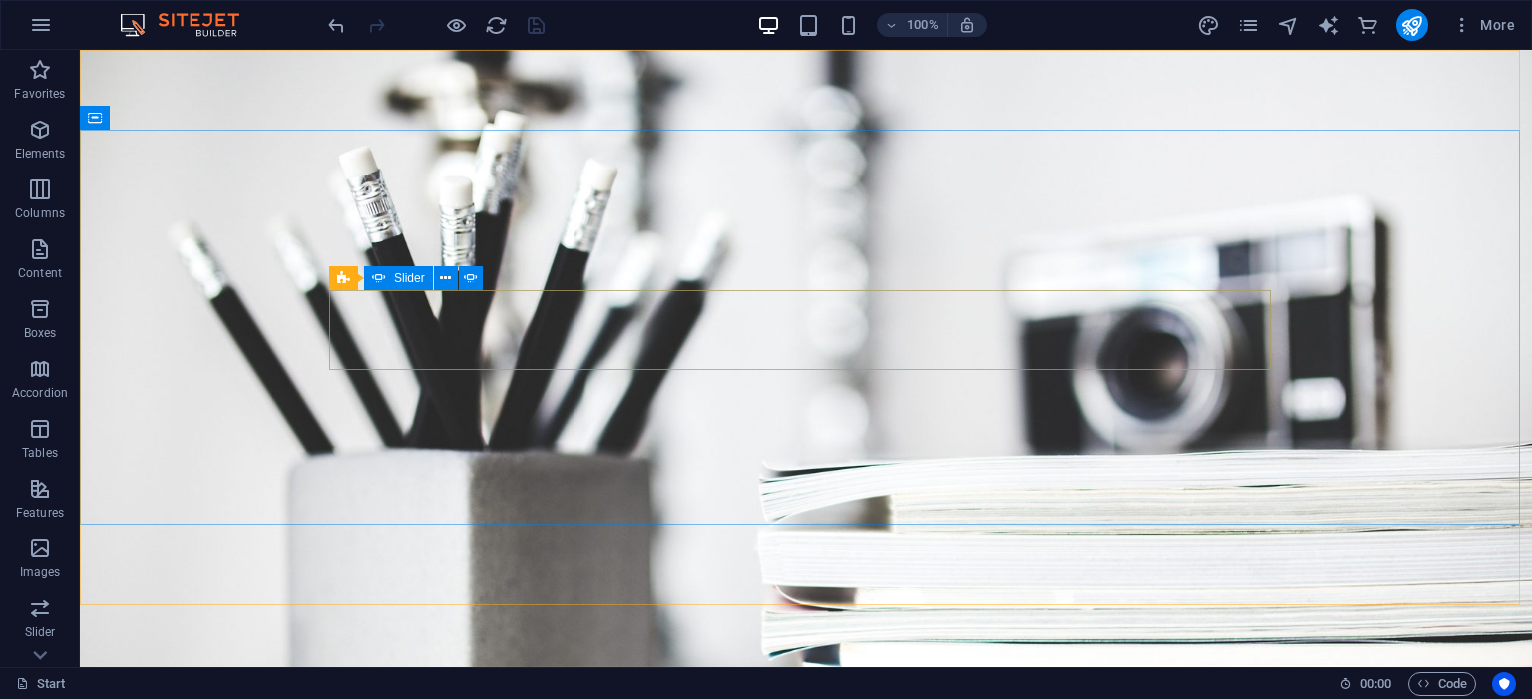
click at [379, 284] on icon at bounding box center [379, 278] width 14 height 24
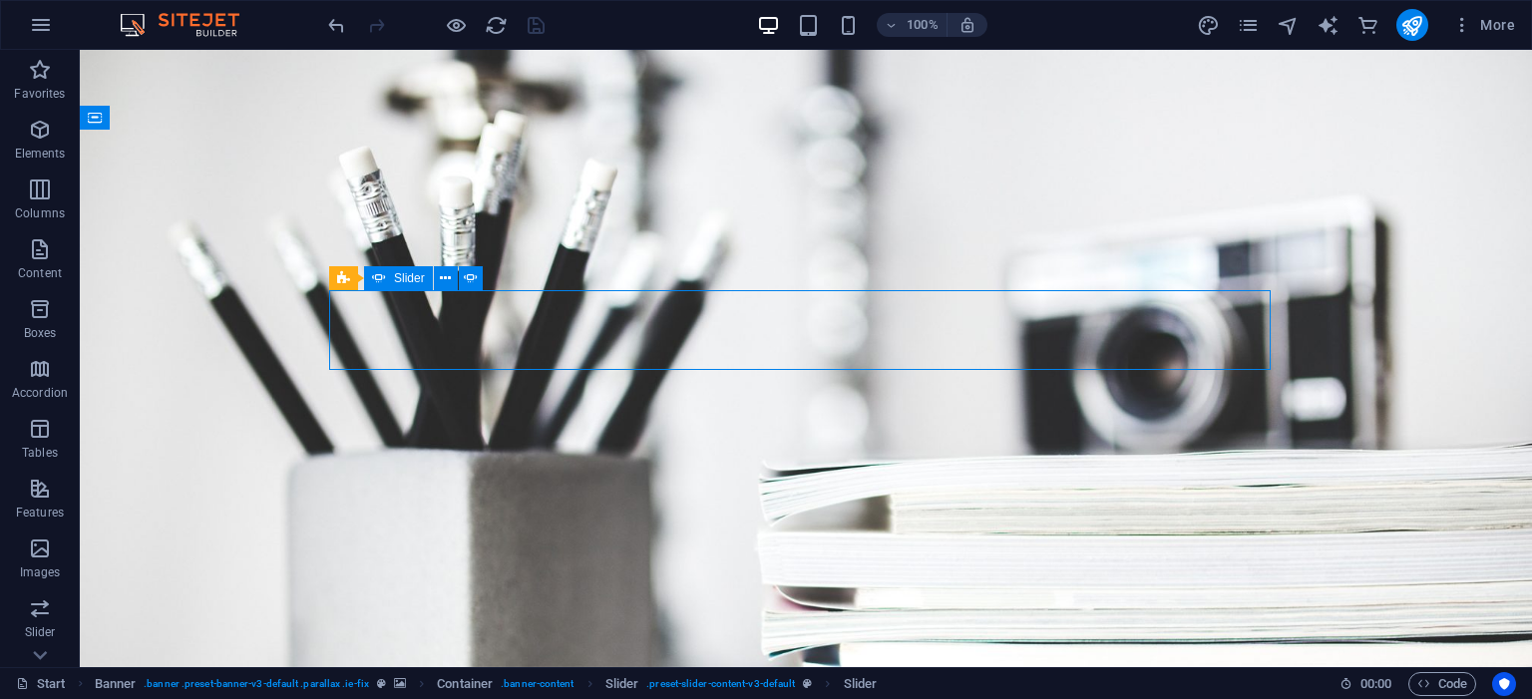
click at [379, 284] on icon at bounding box center [379, 278] width 14 height 24
select select "fade"
select select "ms"
select select "s"
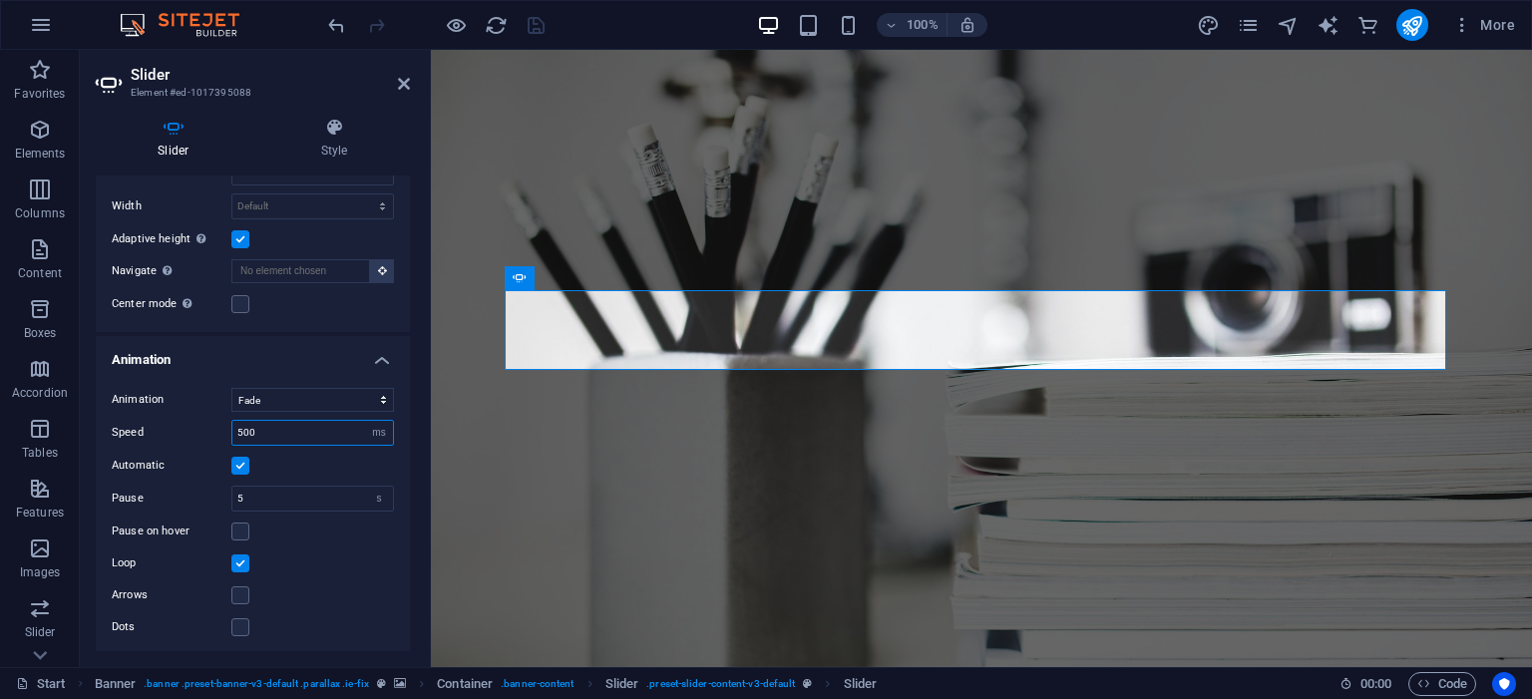
click at [302, 435] on input "500" at bounding box center [312, 433] width 161 height 24
click at [241, 426] on input "500" at bounding box center [312, 433] width 161 height 24
type input "1000"
drag, startPoint x: 248, startPoint y: 493, endPoint x: 202, endPoint y: 467, distance: 52.7
click at [201, 470] on div "Animation Slide Fade Speed 1000 s ms Automatic Pause 5 s ms [PERSON_NAME] on ho…" at bounding box center [253, 513] width 314 height 283
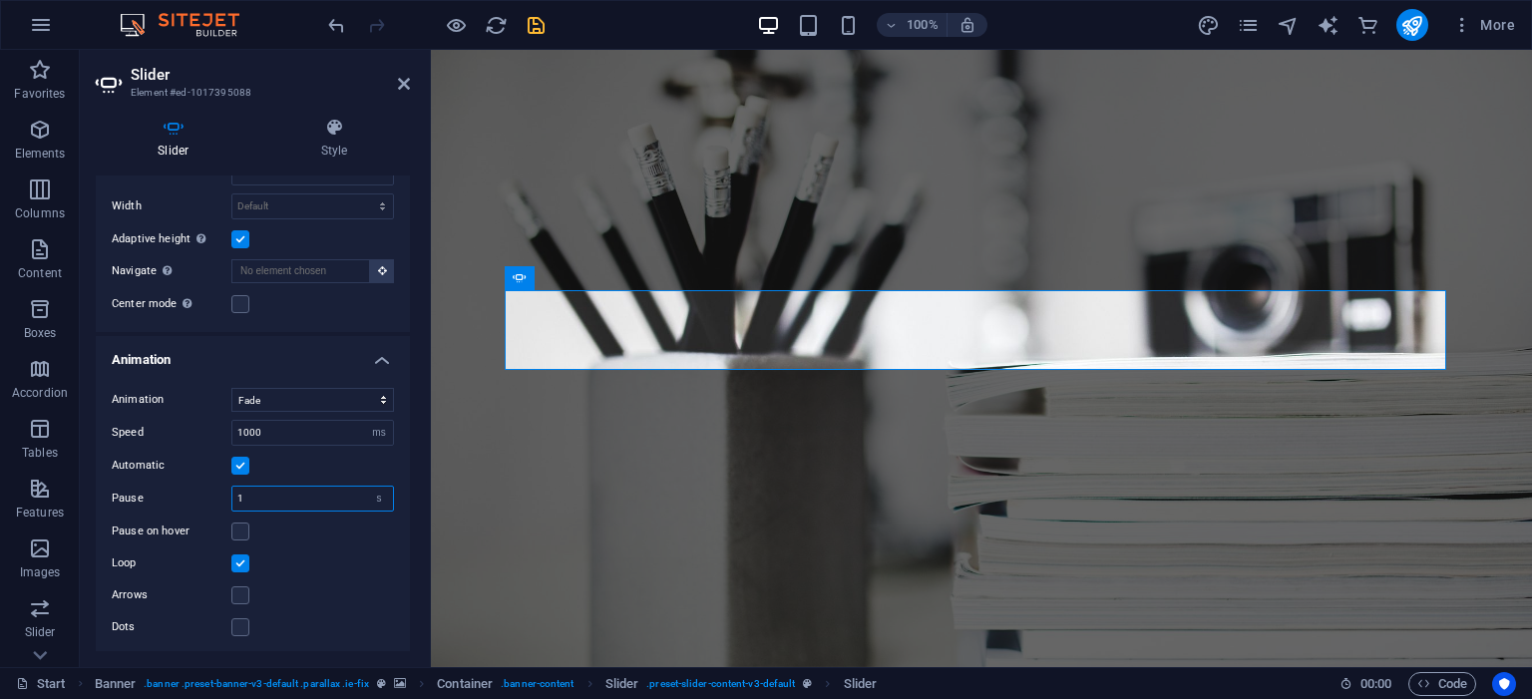
scroll to position [0, 0]
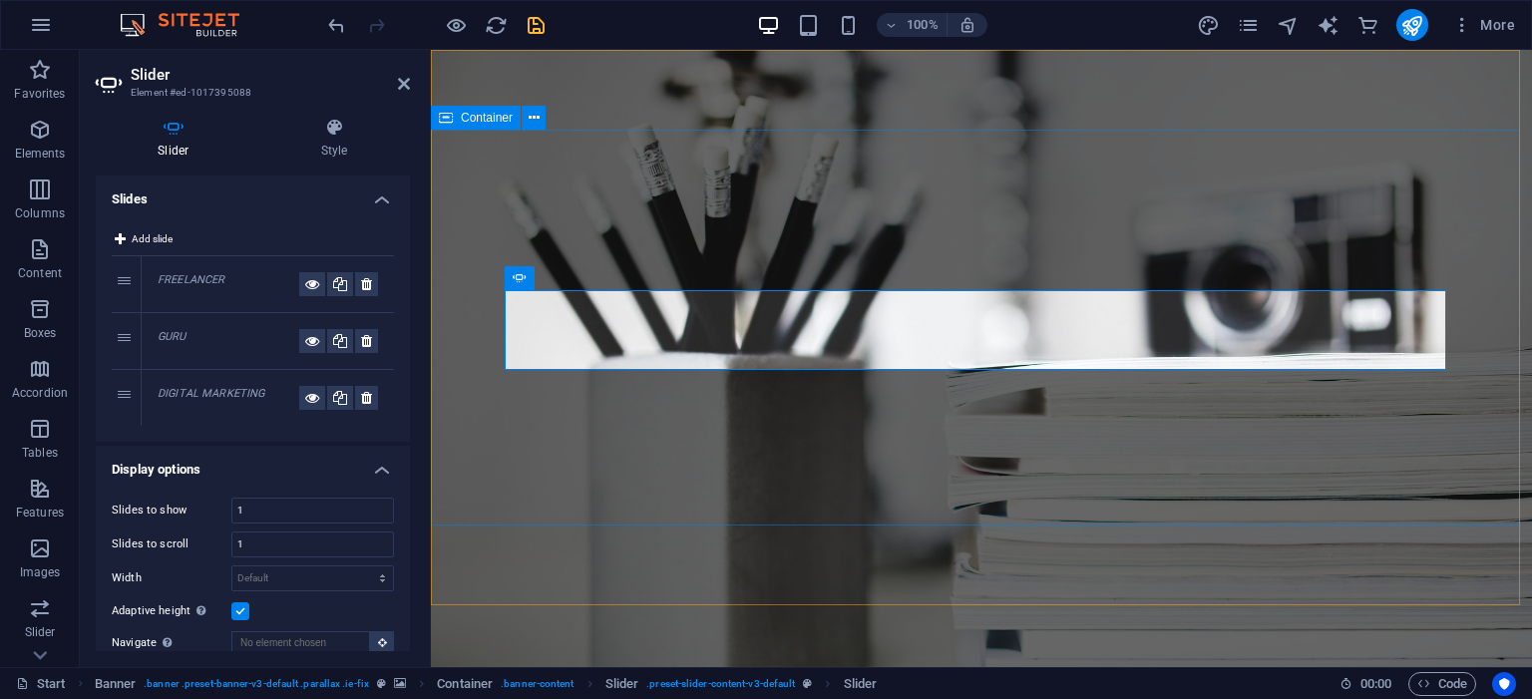
type input "1"
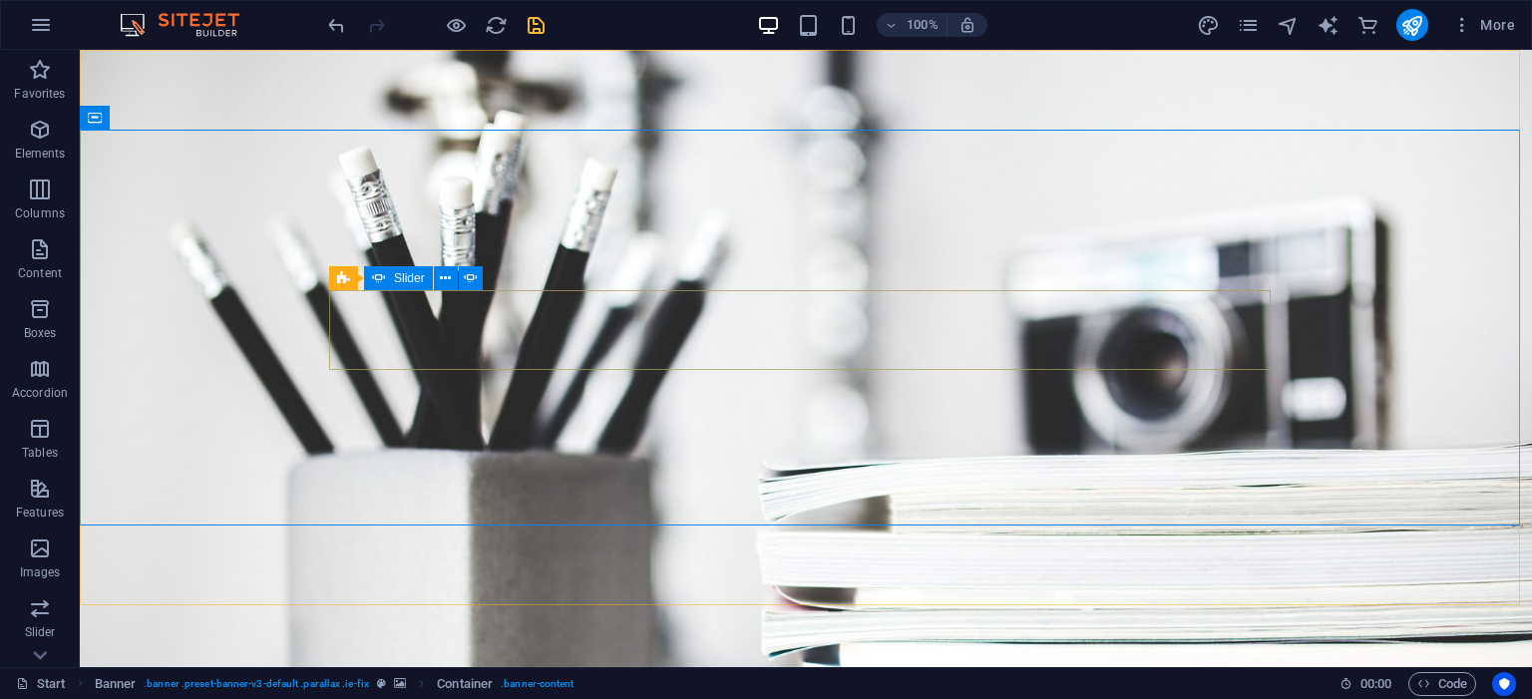
click at [395, 279] on span "Slider" at bounding box center [409, 278] width 31 height 12
click at [379, 281] on icon at bounding box center [379, 278] width 14 height 24
select select "fade"
select select "ms"
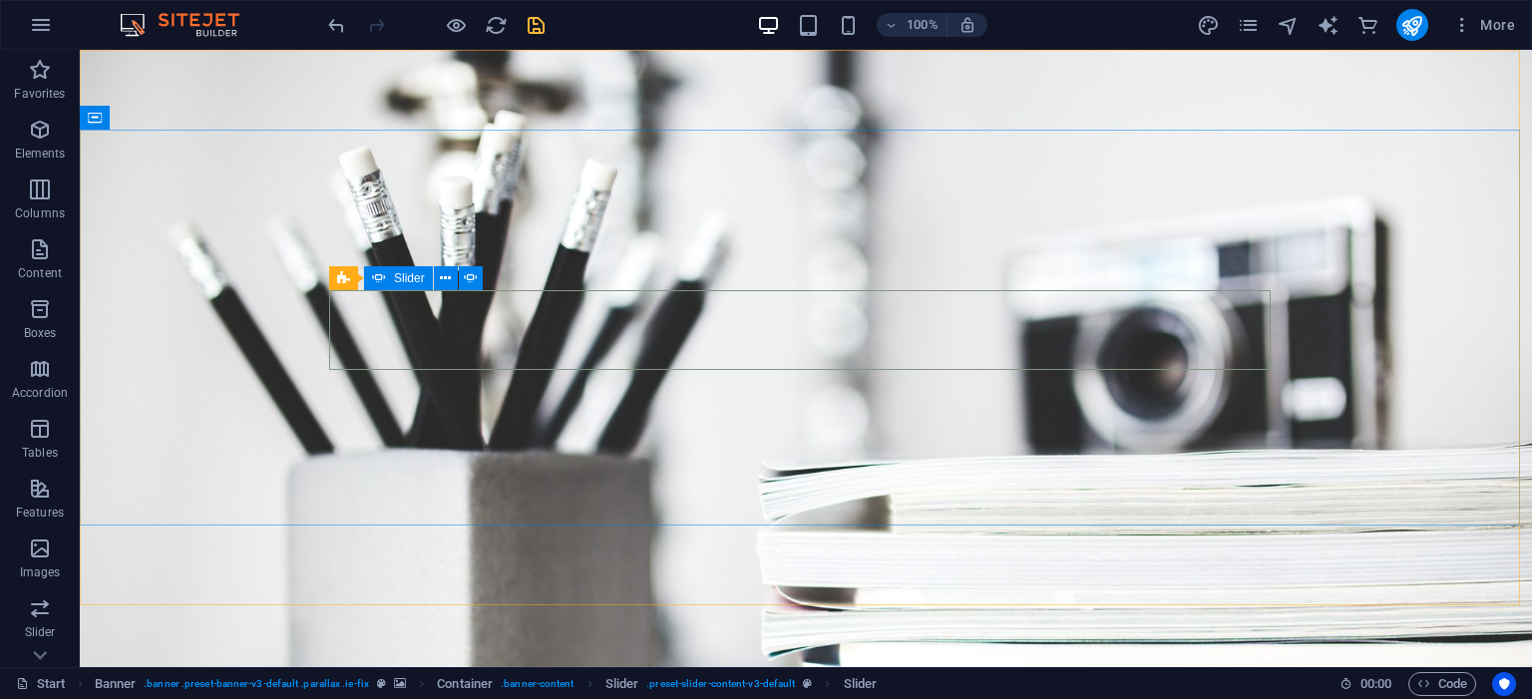
select select "s"
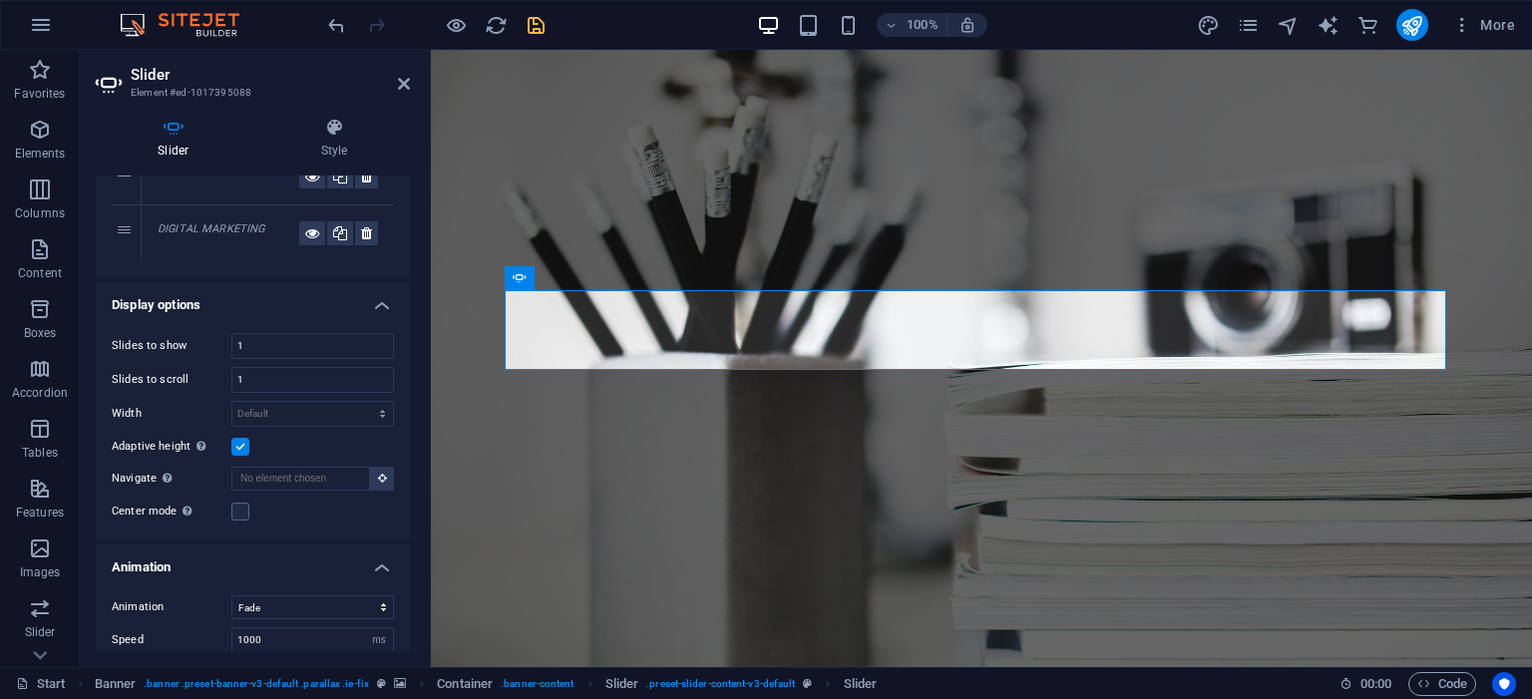
scroll to position [372, 0]
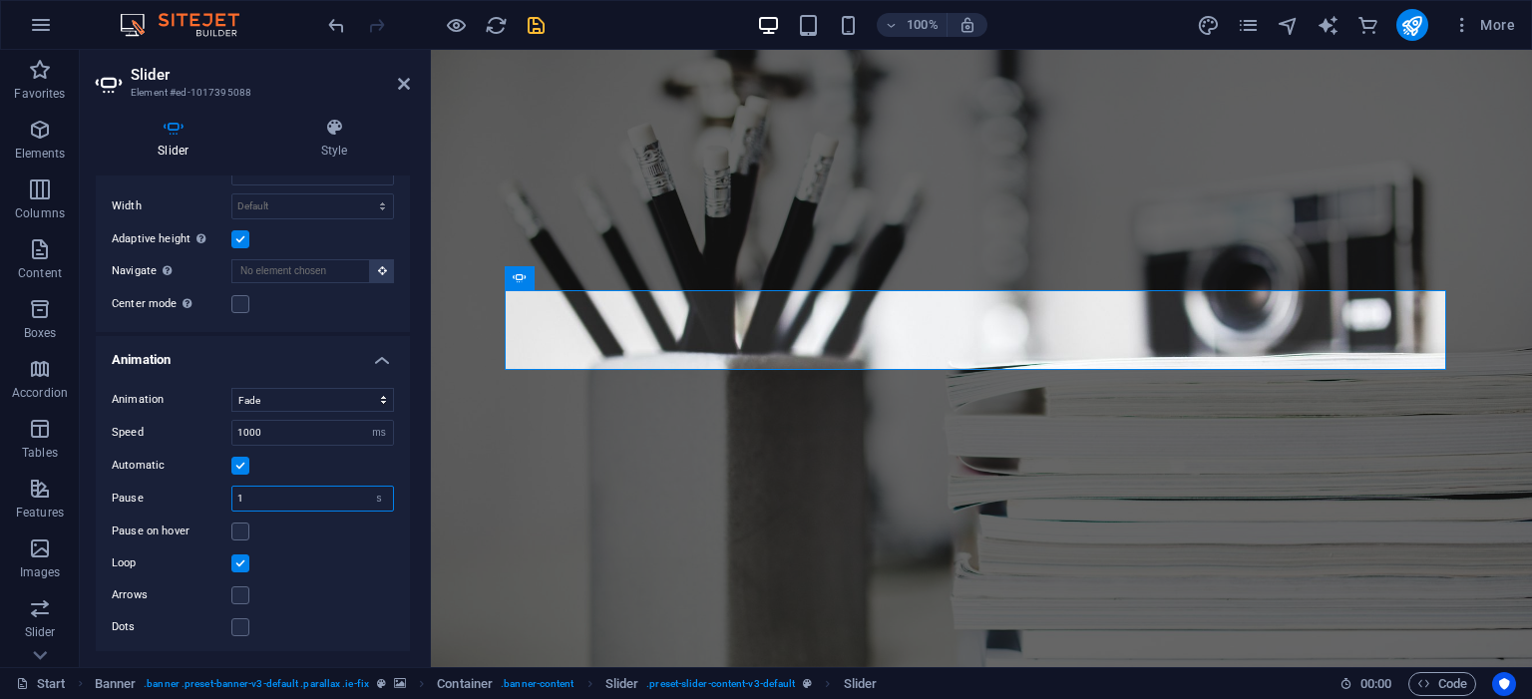
drag, startPoint x: 294, startPoint y: 499, endPoint x: 135, endPoint y: 480, distance: 160.7
click at [136, 480] on div "Animation Slide Fade Speed 1000 s ms Automatic Pause 1 s ms [PERSON_NAME] on ho…" at bounding box center [253, 513] width 314 height 283
type input "3"
select select "slide"
click at [231, 388] on select "Slide Fade" at bounding box center [312, 400] width 163 height 24
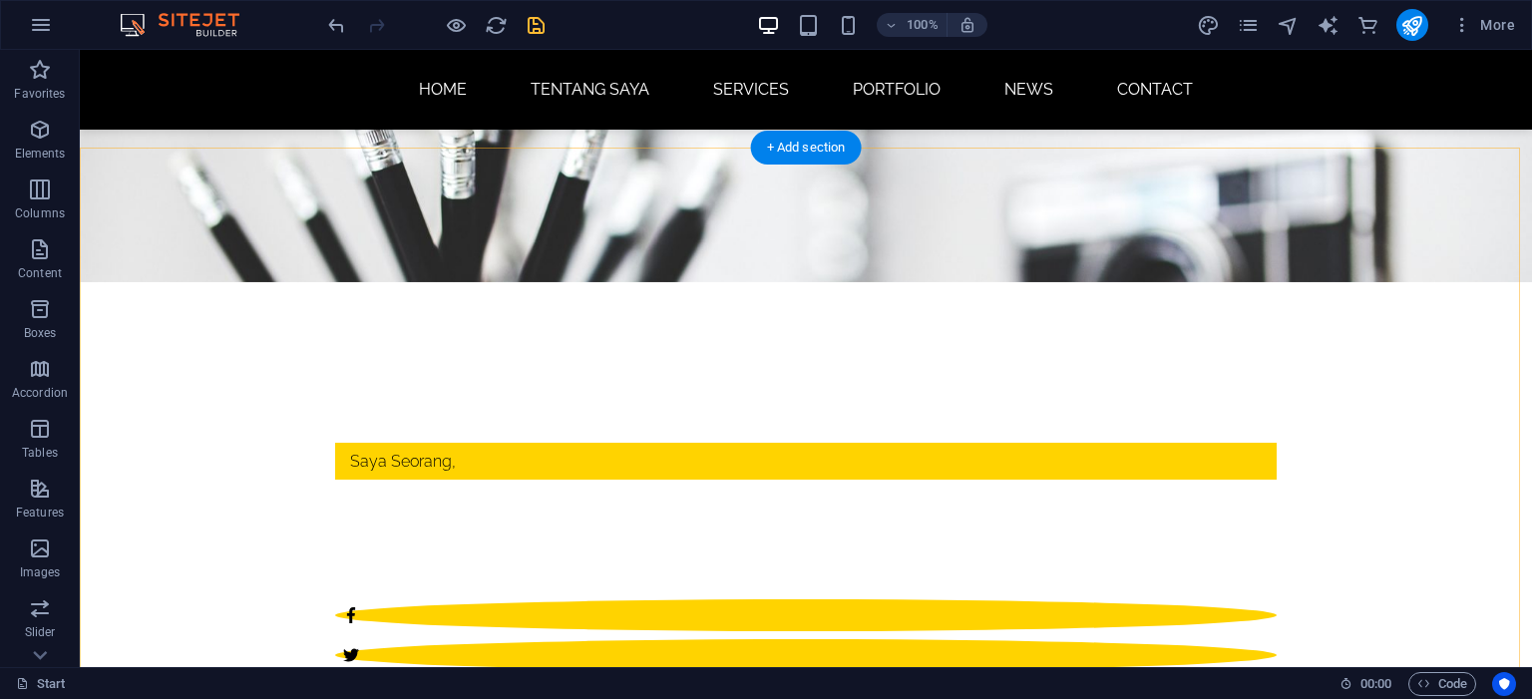
scroll to position [479, 0]
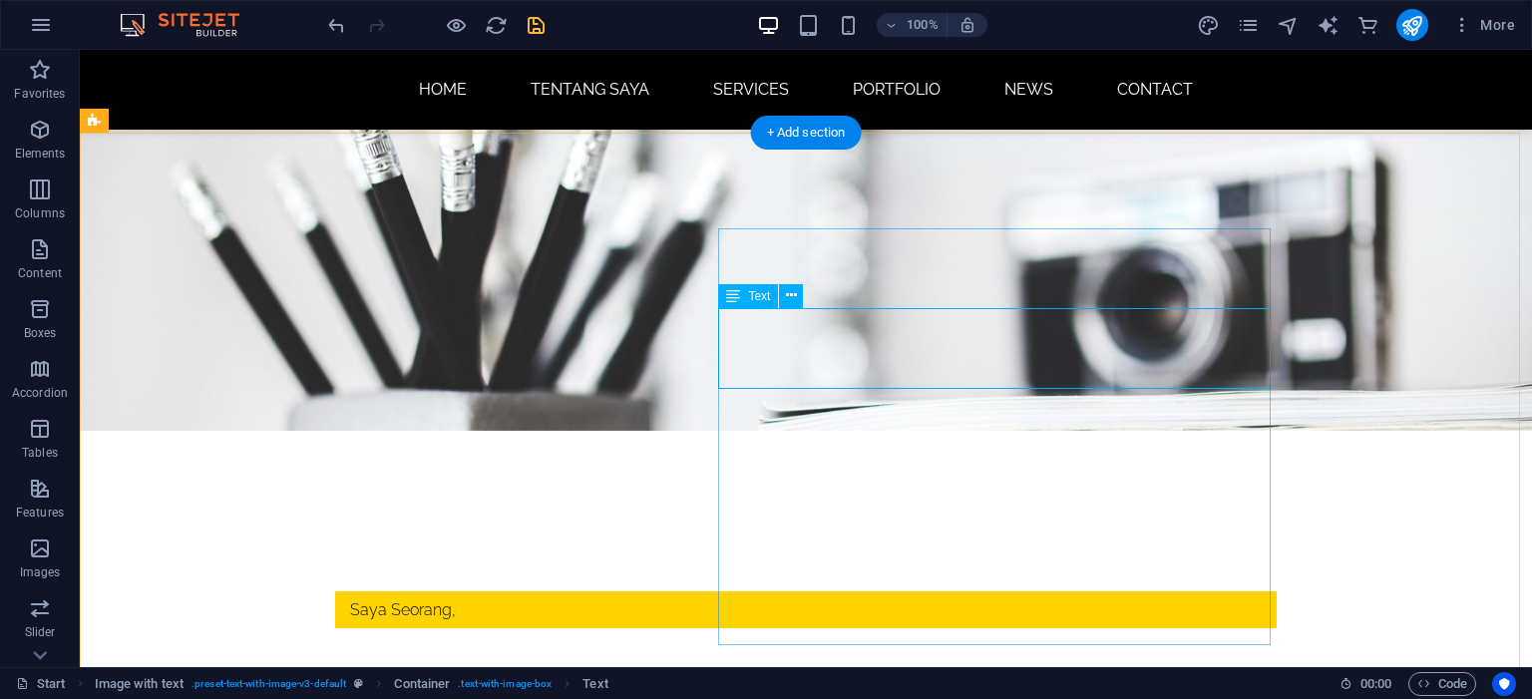
scroll to position [0, 0]
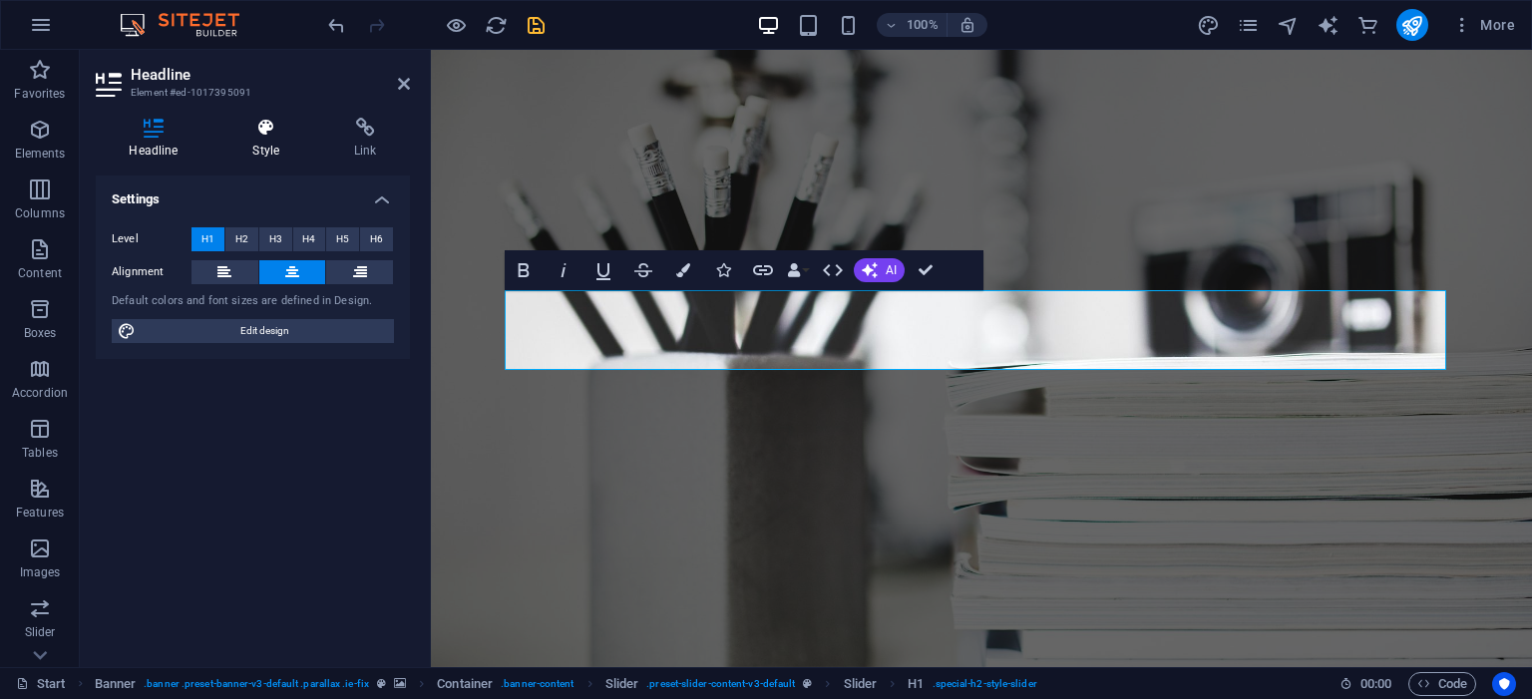
click at [268, 132] on icon at bounding box center [266, 128] width 94 height 20
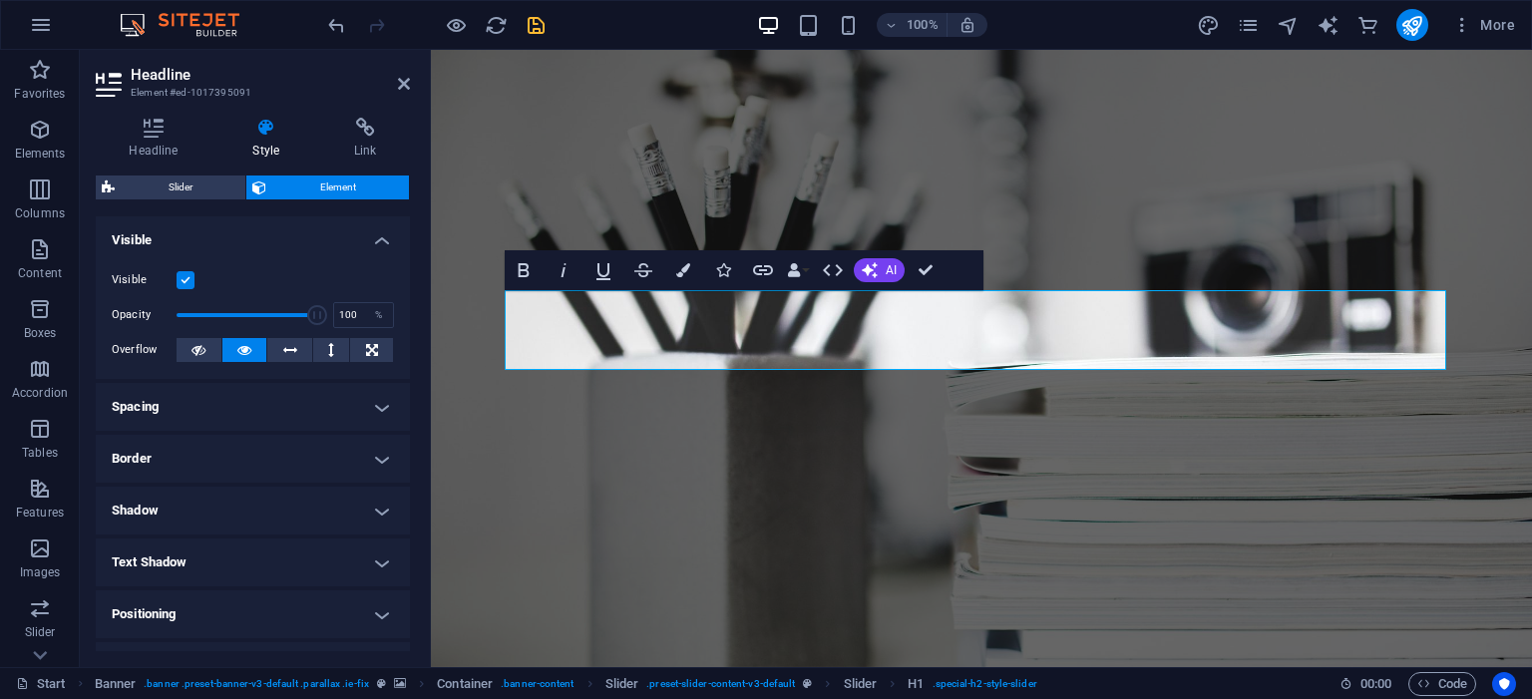
click at [375, 568] on h4 "Text Shadow" at bounding box center [253, 563] width 314 height 48
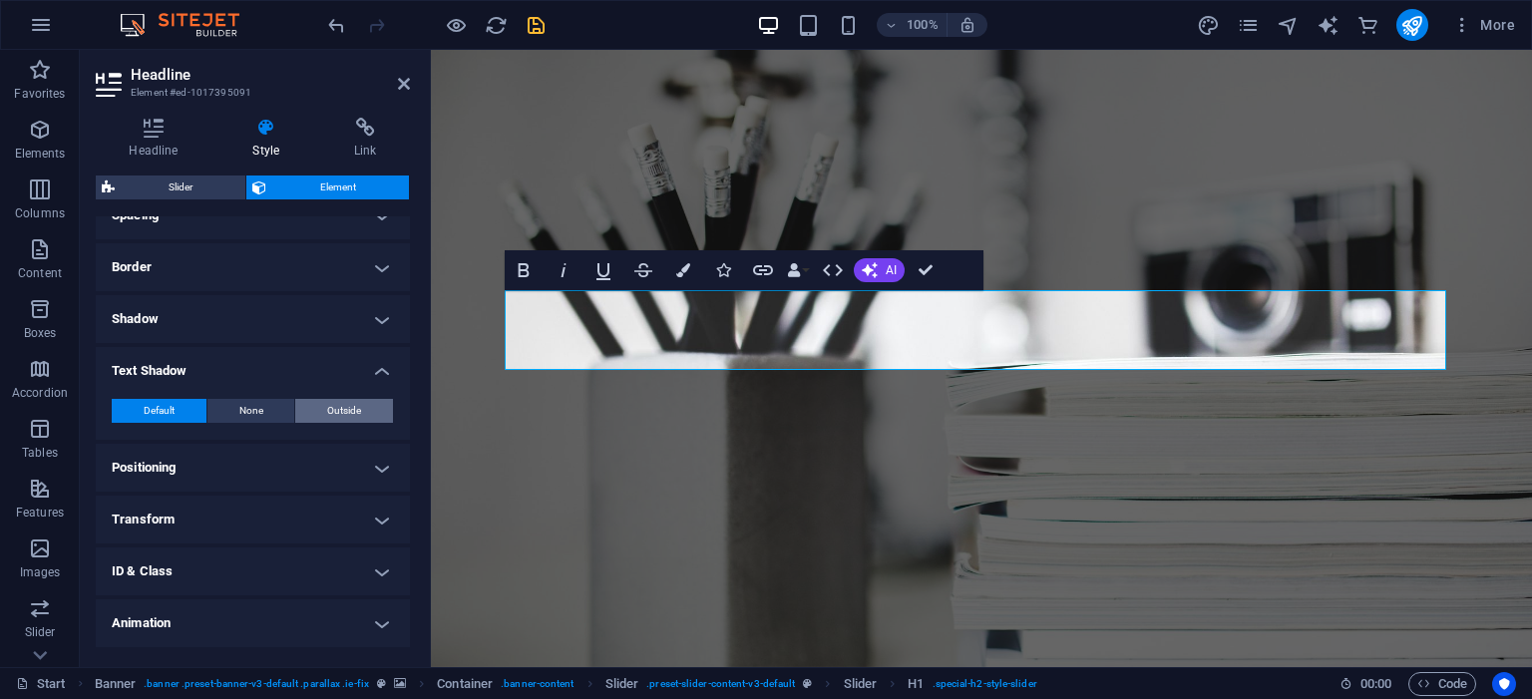
click at [359, 418] on button "Outside" at bounding box center [344, 411] width 98 height 24
type input "2"
type input "4"
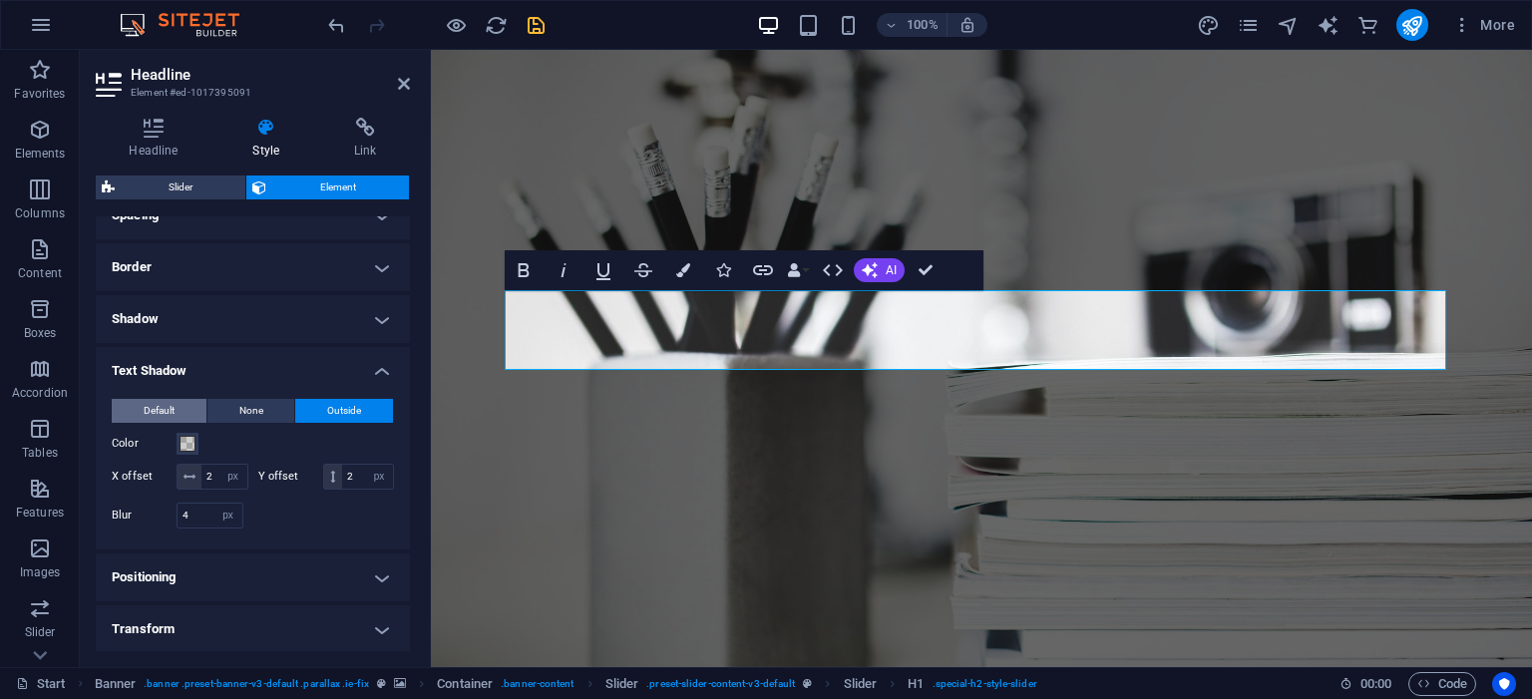
click at [160, 417] on span "Default" at bounding box center [159, 411] width 31 height 24
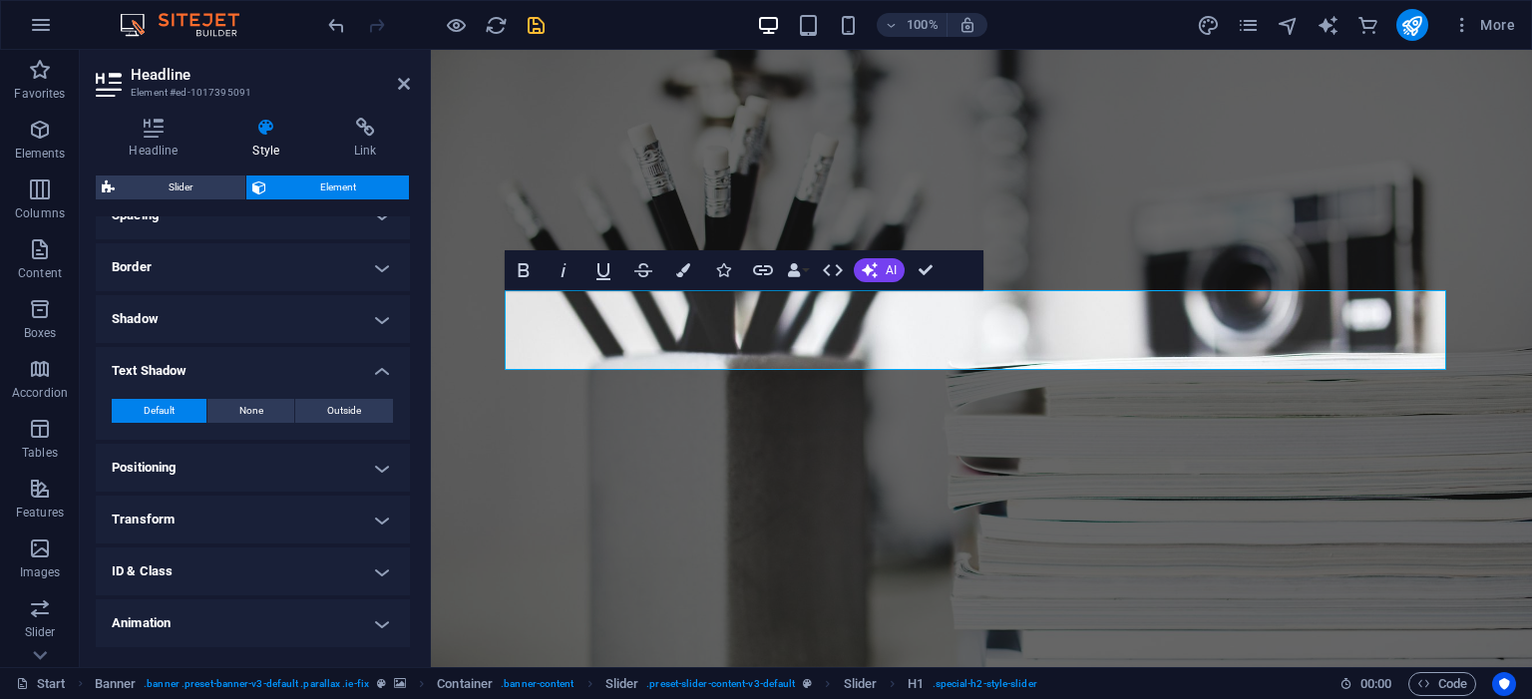
scroll to position [239, 0]
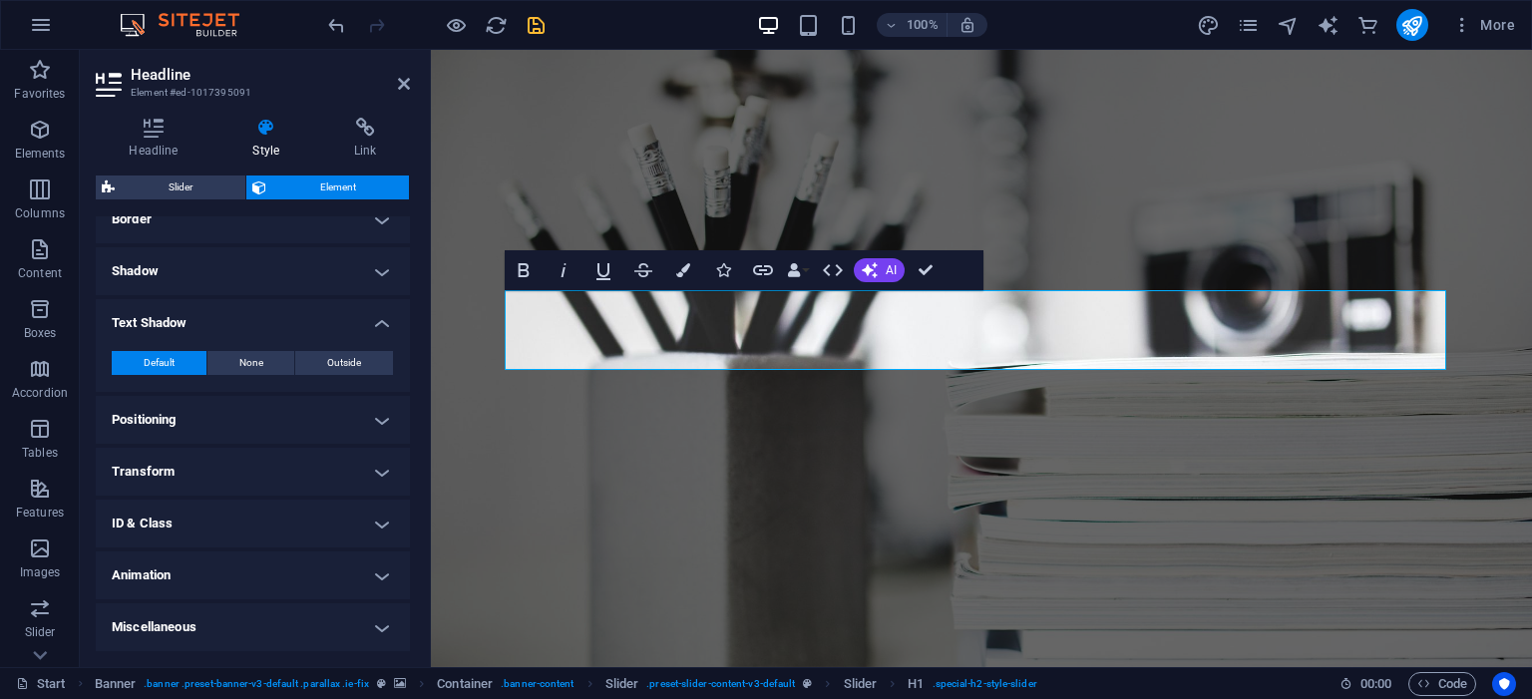
click at [310, 569] on h4 "Animation" at bounding box center [253, 576] width 314 height 48
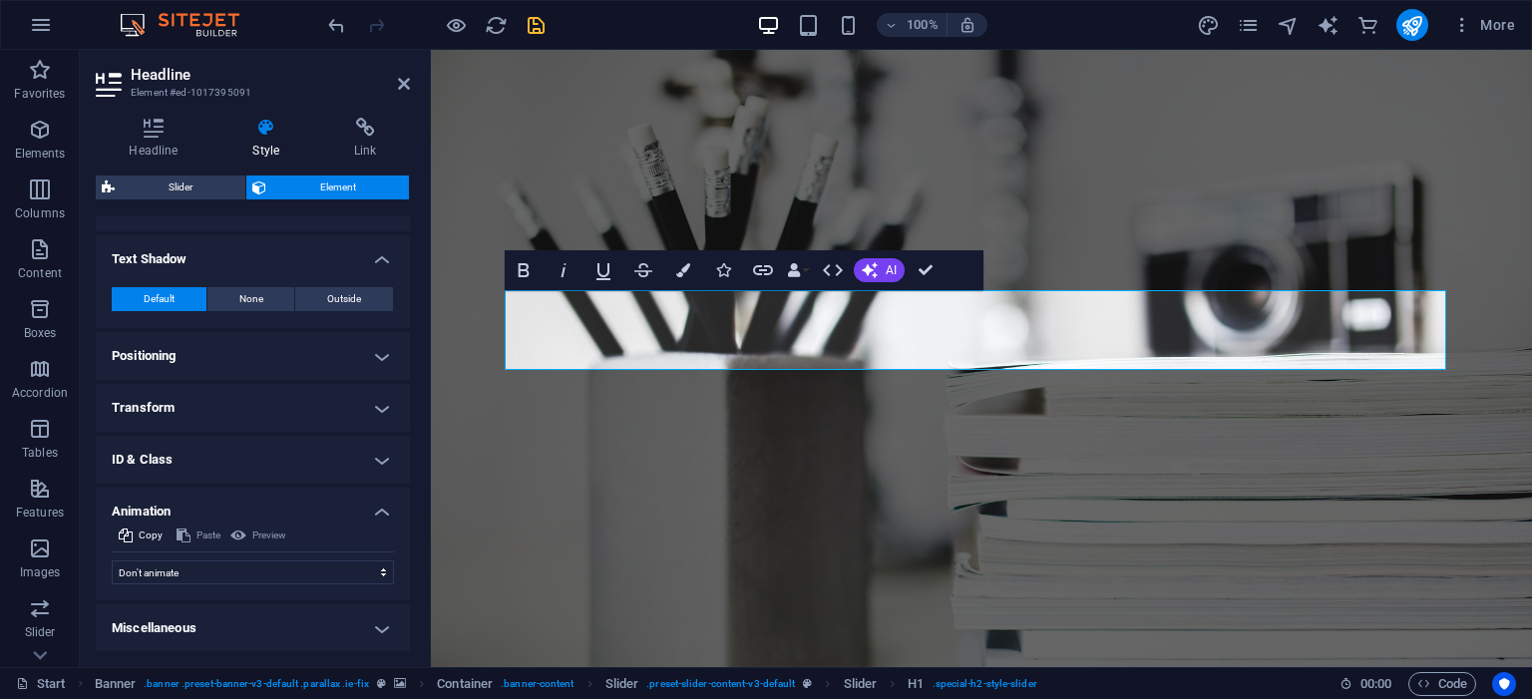
scroll to position [0, 0]
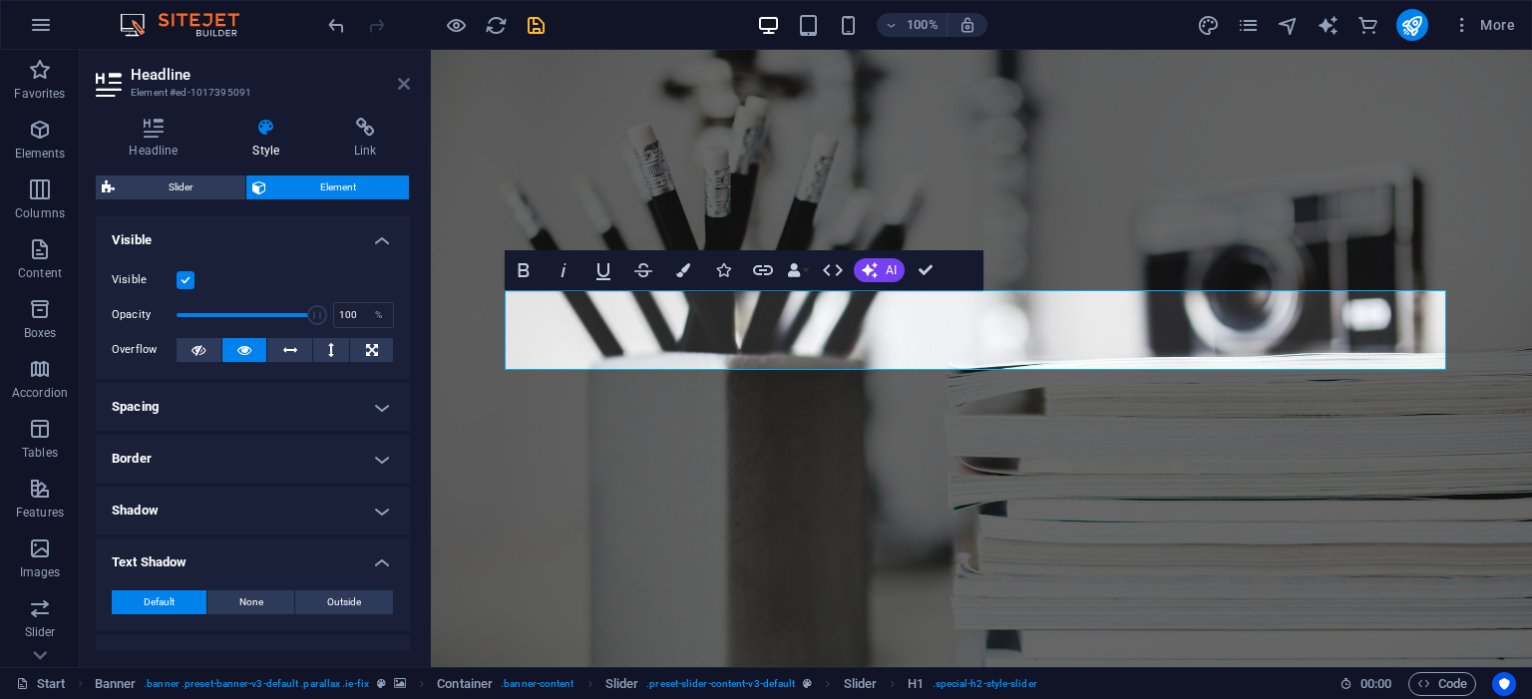
click at [399, 86] on icon at bounding box center [404, 84] width 12 height 16
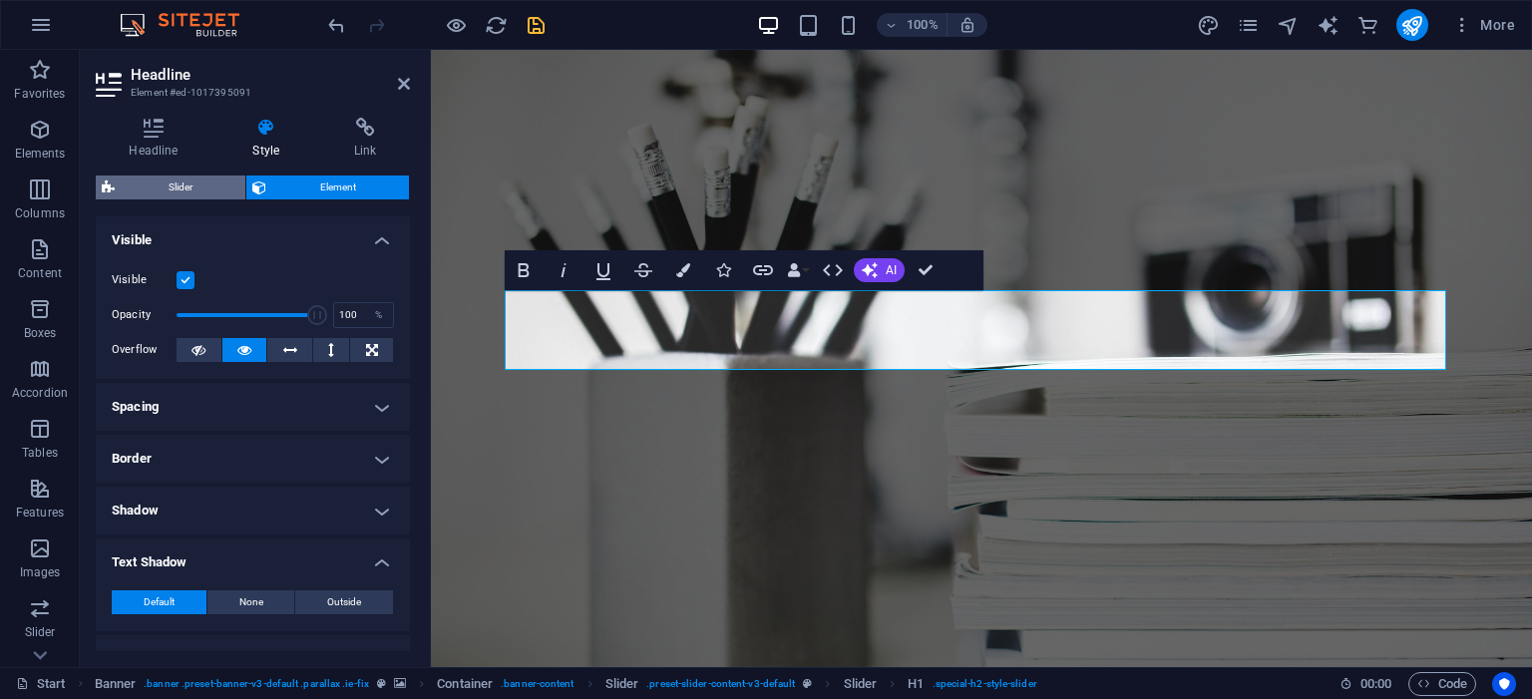
click at [199, 189] on span "Slider" at bounding box center [180, 188] width 119 height 24
select select "rem"
select select "px"
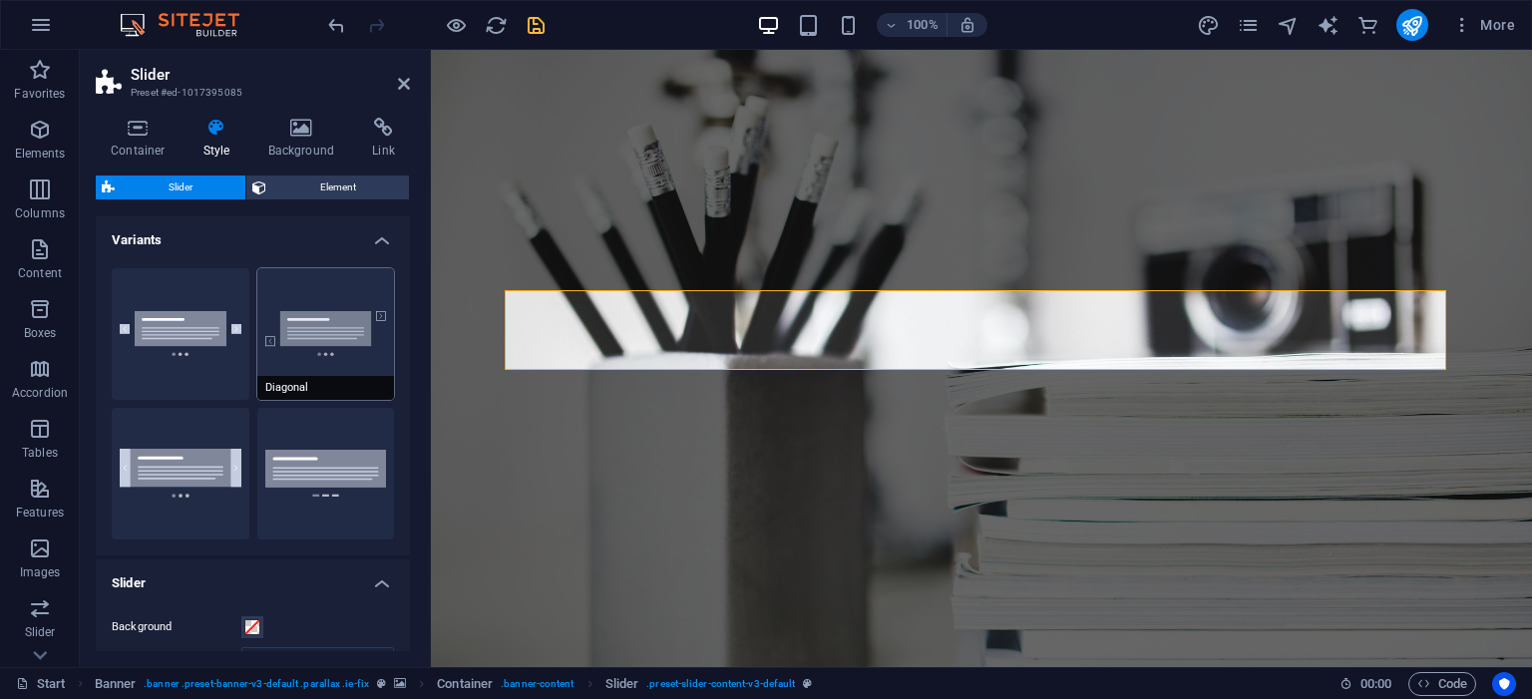
click at [331, 328] on button "Diagonal" at bounding box center [326, 334] width 138 height 132
type input "1"
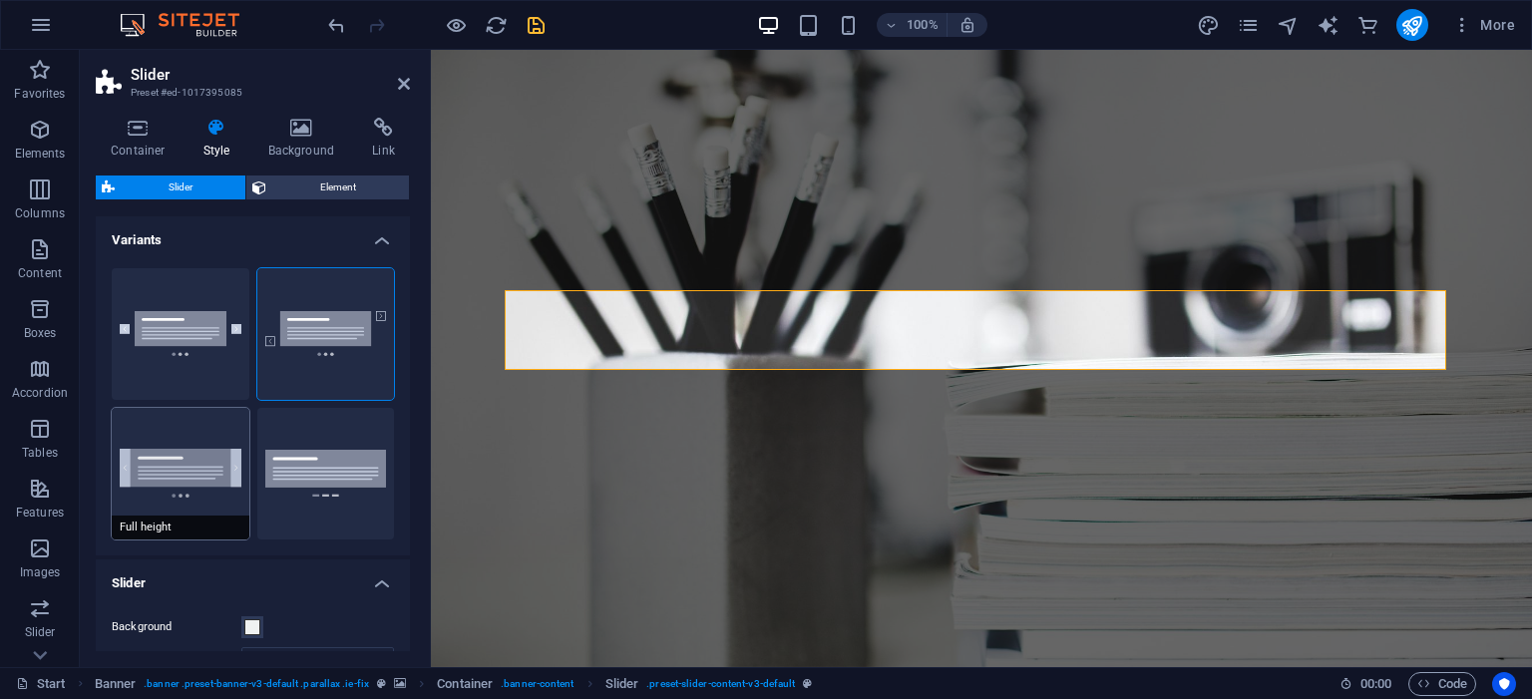
click at [191, 461] on button "Full height" at bounding box center [181, 474] width 138 height 132
type input "0"
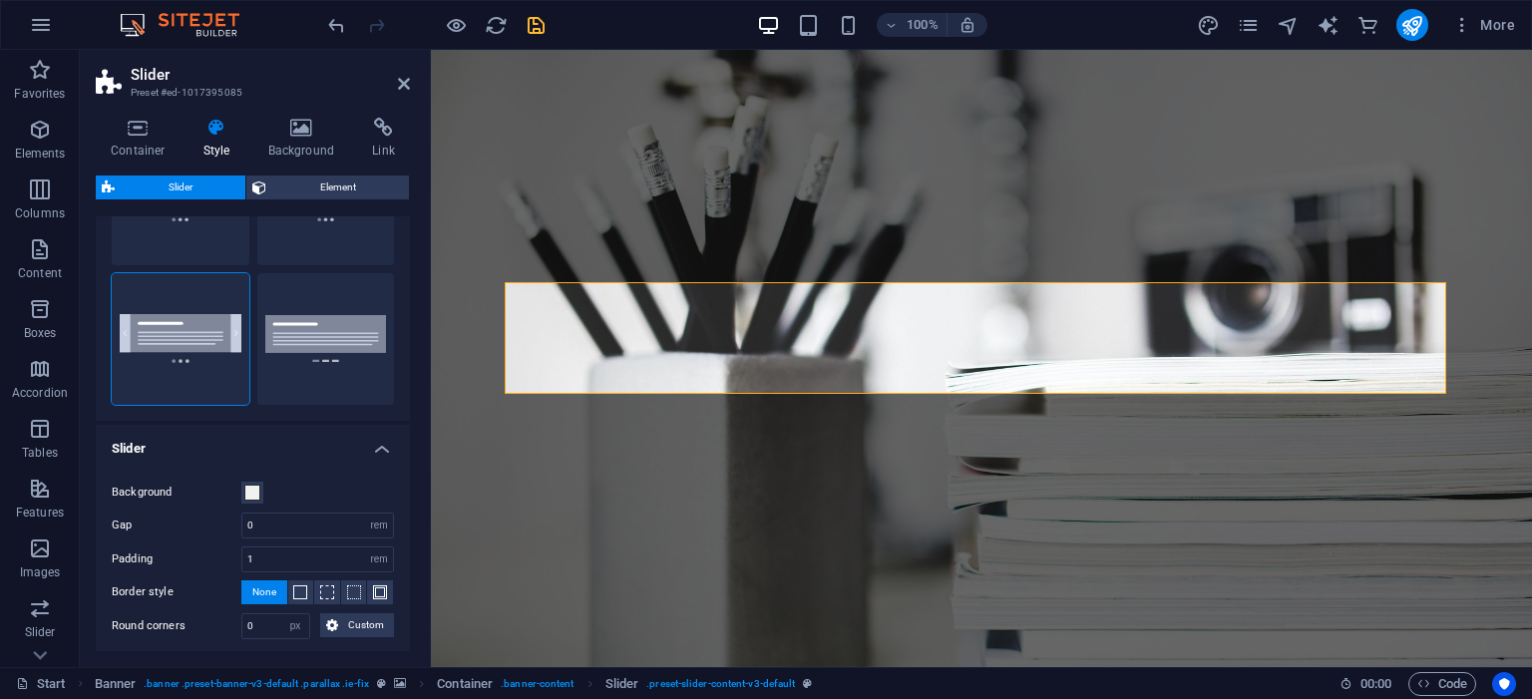
scroll to position [133, 0]
click at [244, 492] on span at bounding box center [252, 495] width 16 height 16
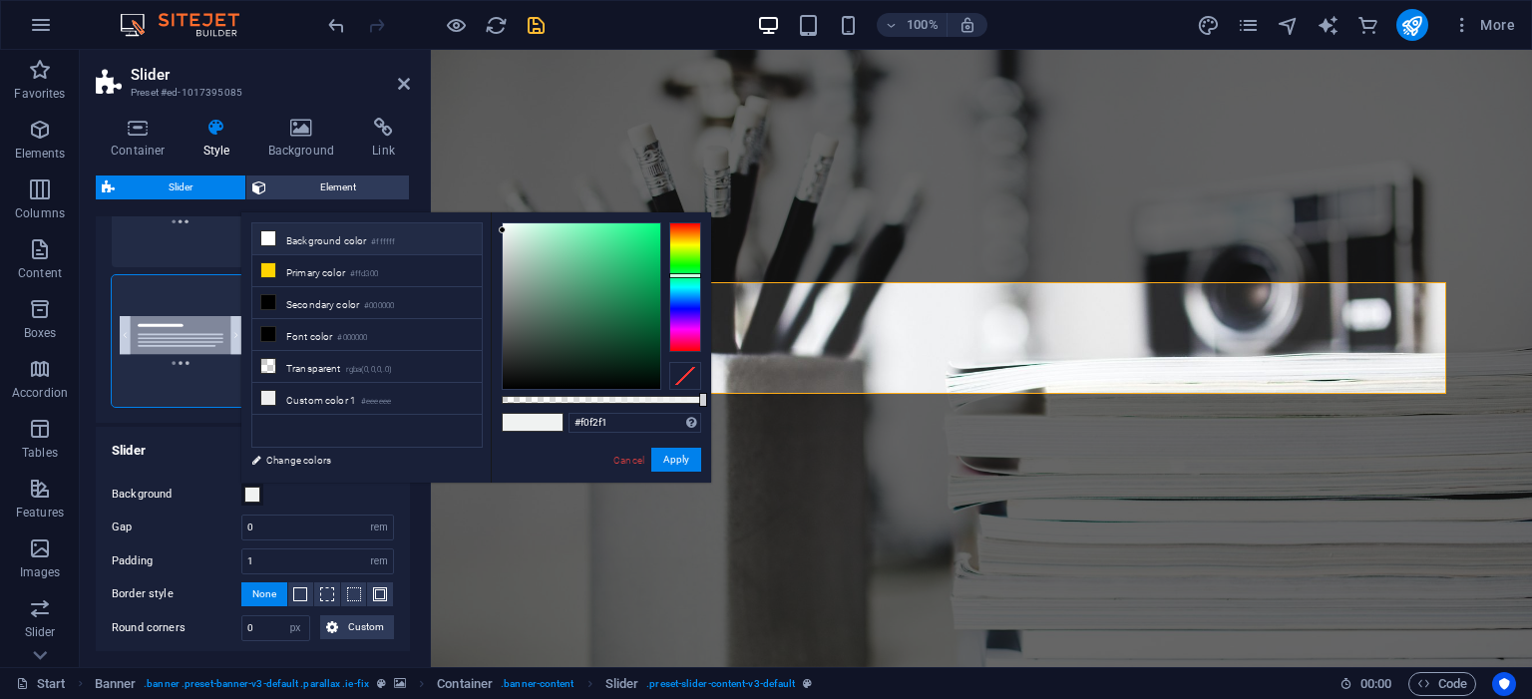
click at [274, 240] on icon at bounding box center [268, 238] width 14 height 14
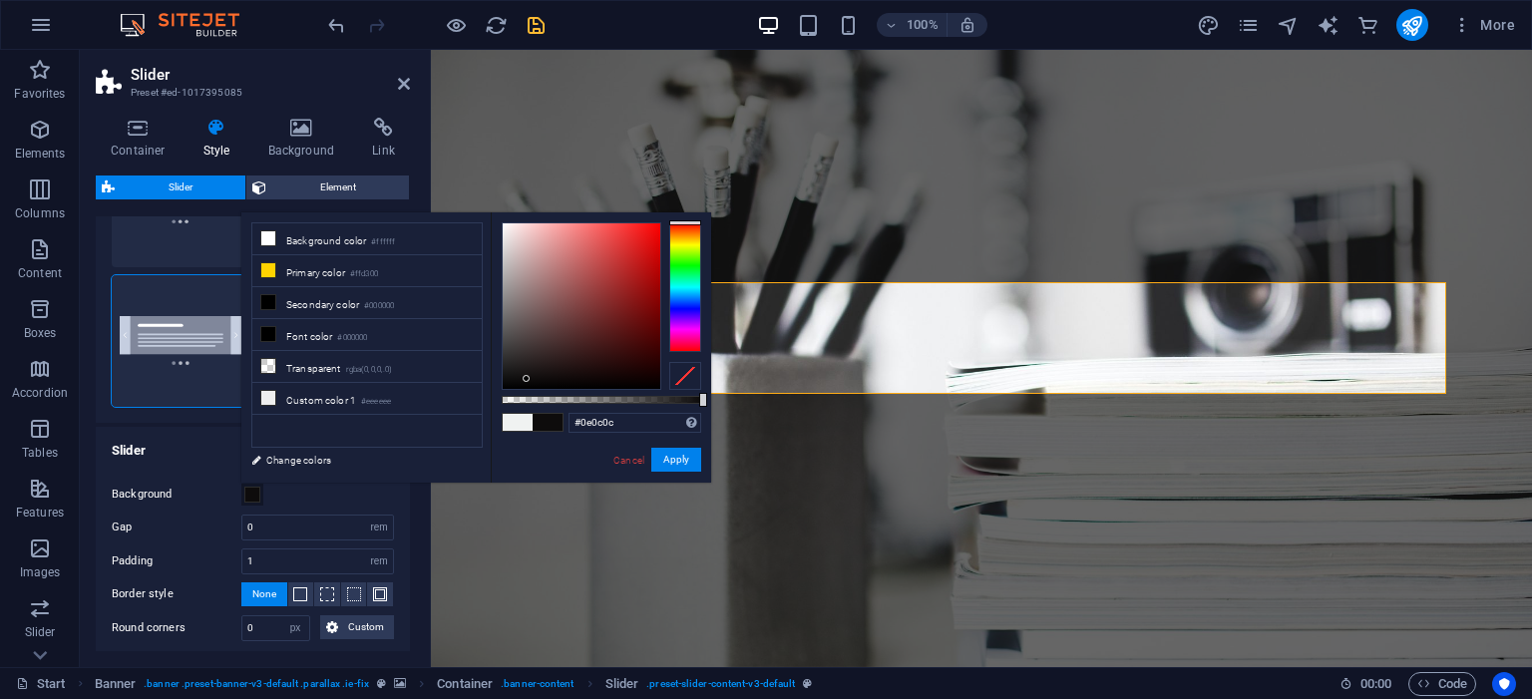
click at [527, 379] on div at bounding box center [582, 306] width 158 height 166
type input "#0e0c0c"
click at [680, 460] on button "Apply" at bounding box center [676, 460] width 50 height 24
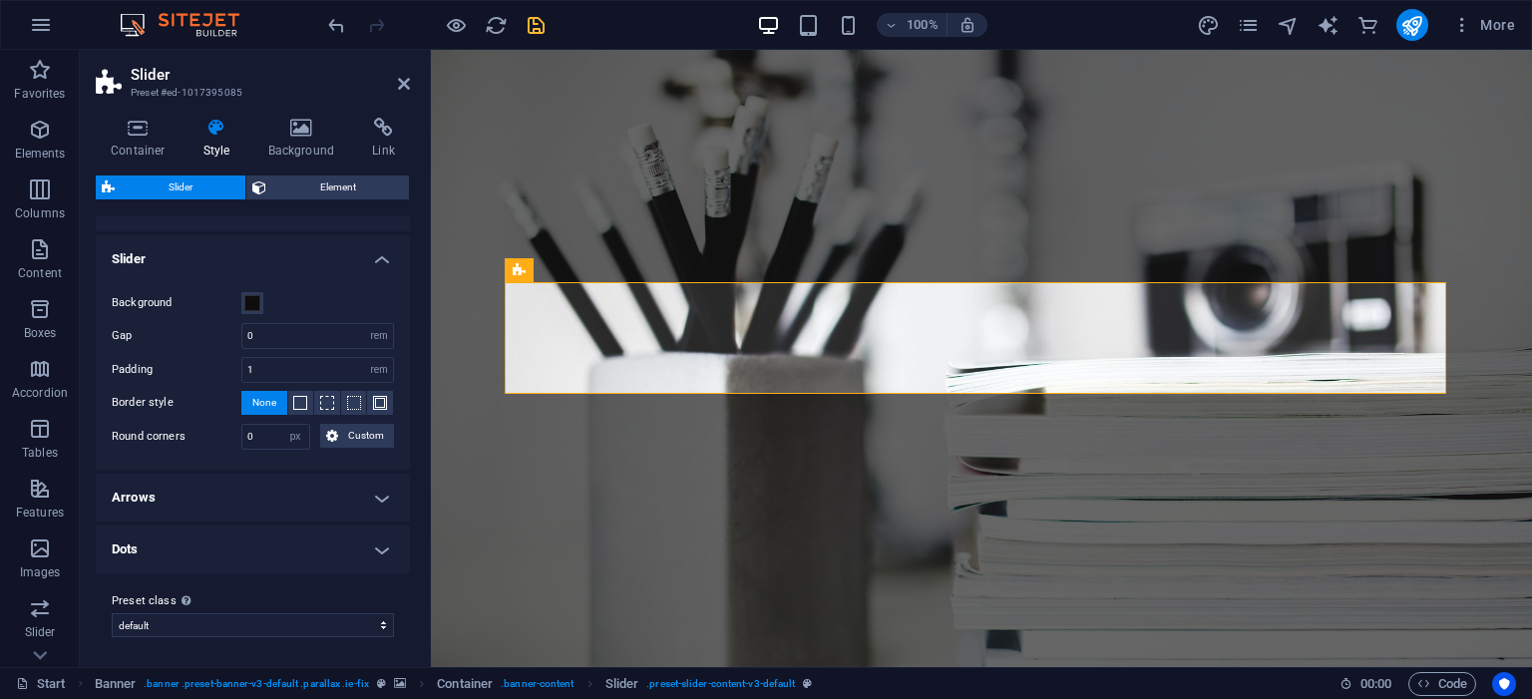
scroll to position [0, 0]
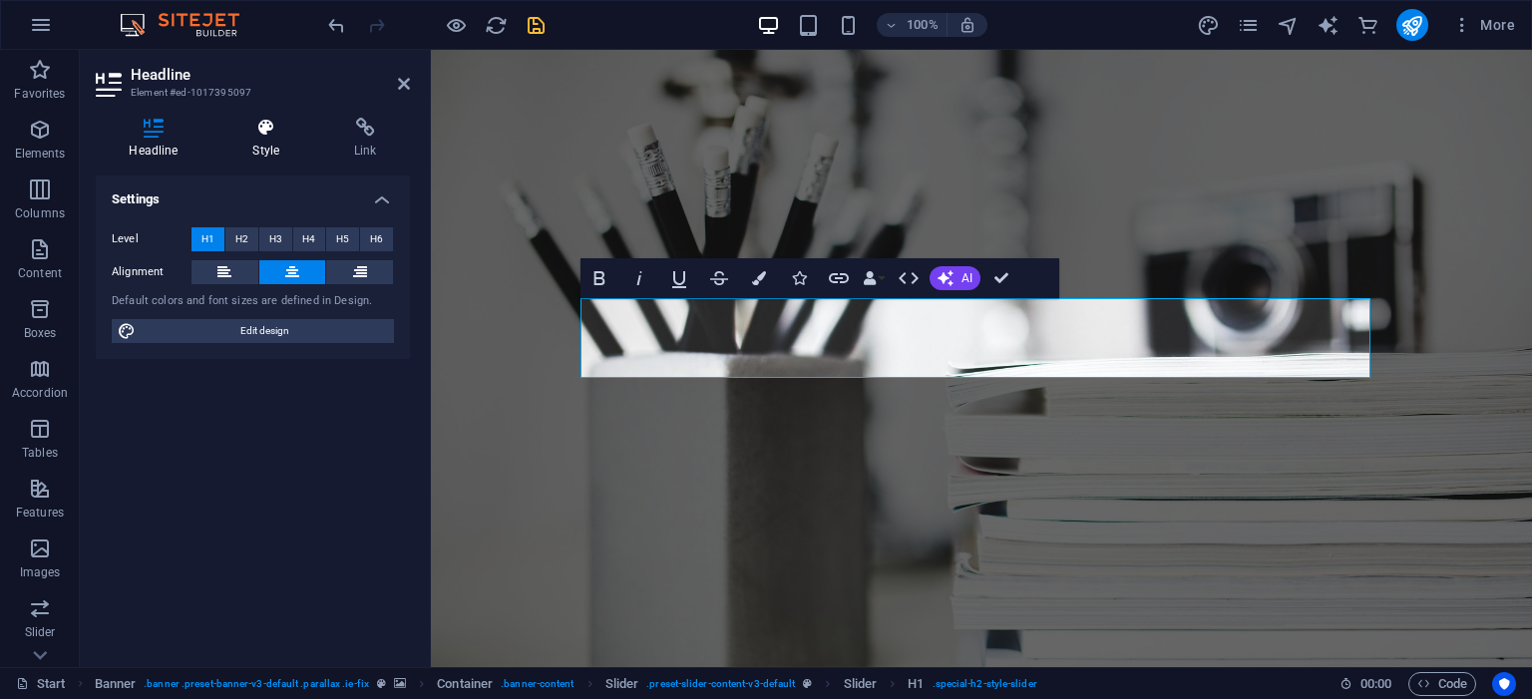
click at [259, 137] on icon at bounding box center [266, 128] width 94 height 20
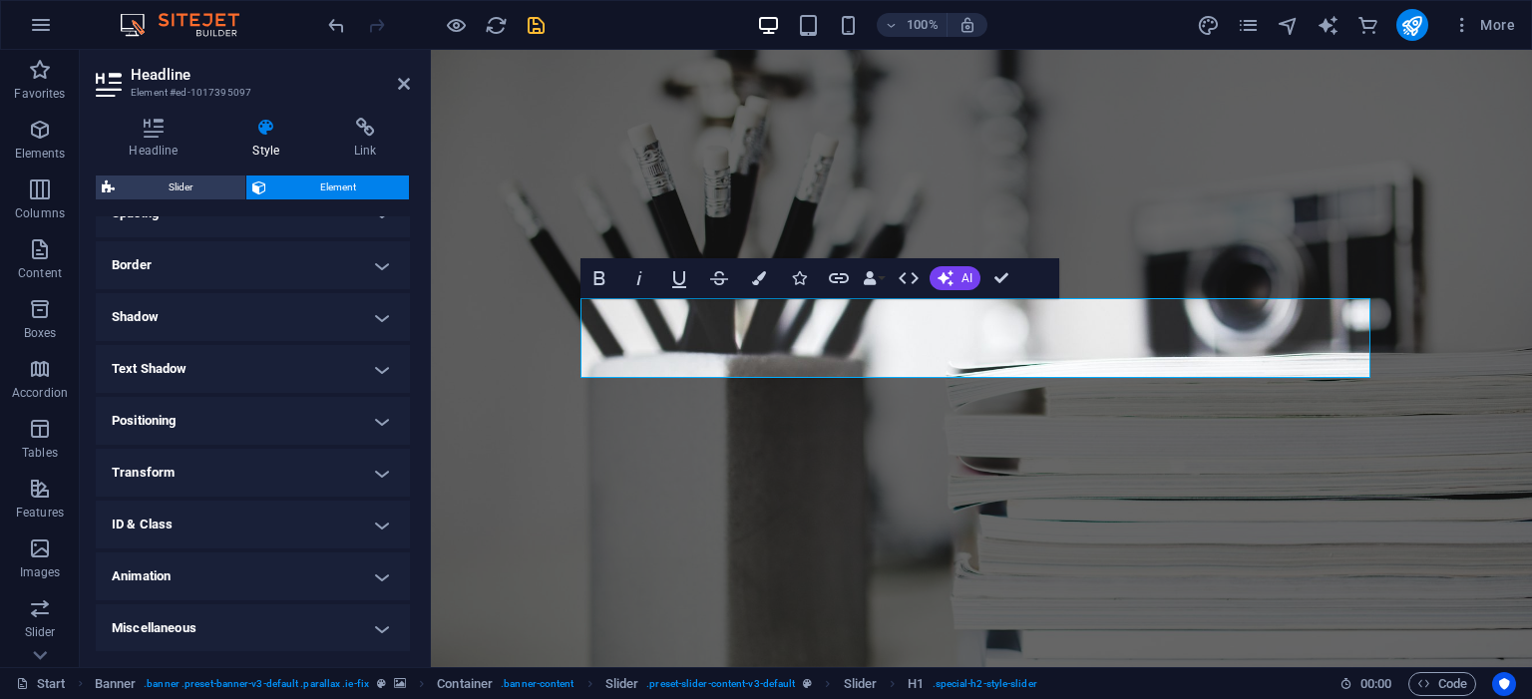
scroll to position [194, 0]
click at [270, 555] on h4 "Animation" at bounding box center [253, 576] width 314 height 48
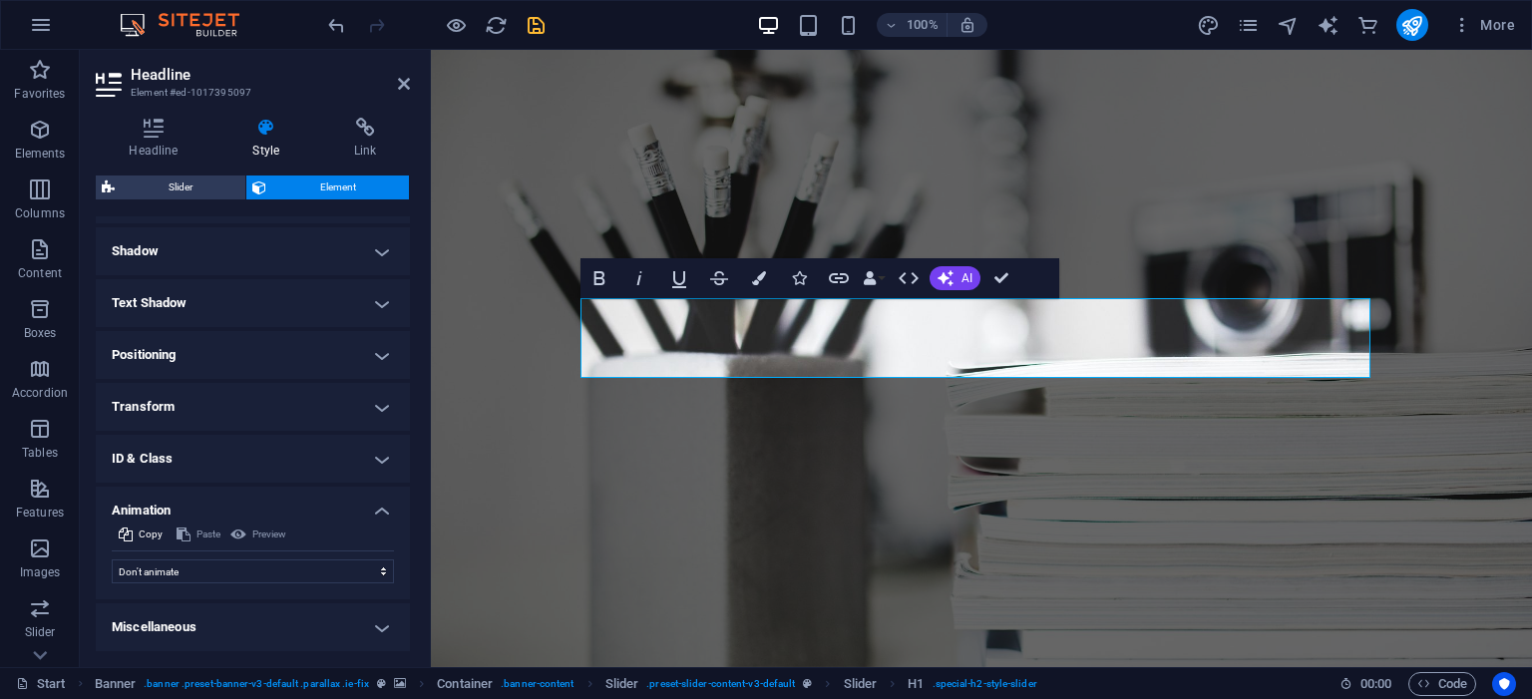
click at [244, 297] on h4 "Text Shadow" at bounding box center [253, 303] width 314 height 48
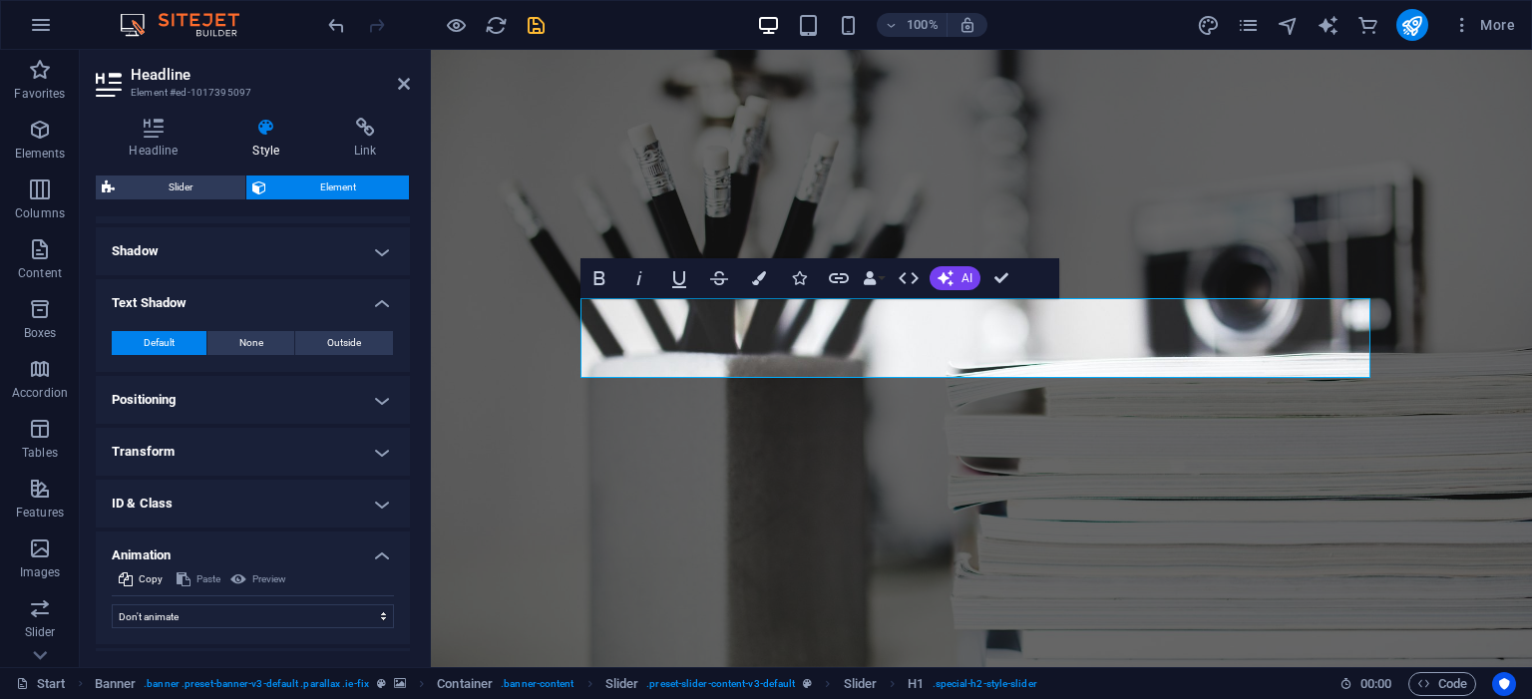
click at [239, 259] on h4 "Shadow" at bounding box center [253, 251] width 314 height 48
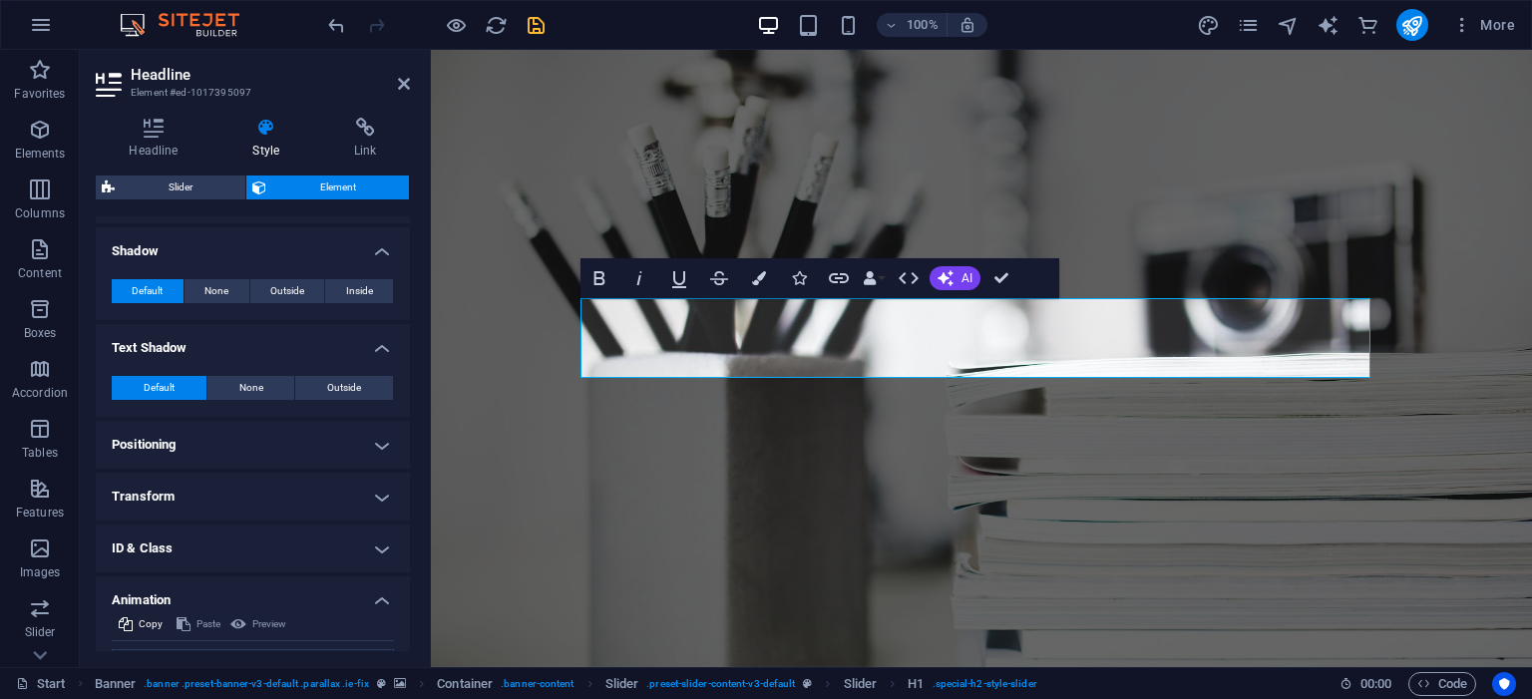
scroll to position [0, 0]
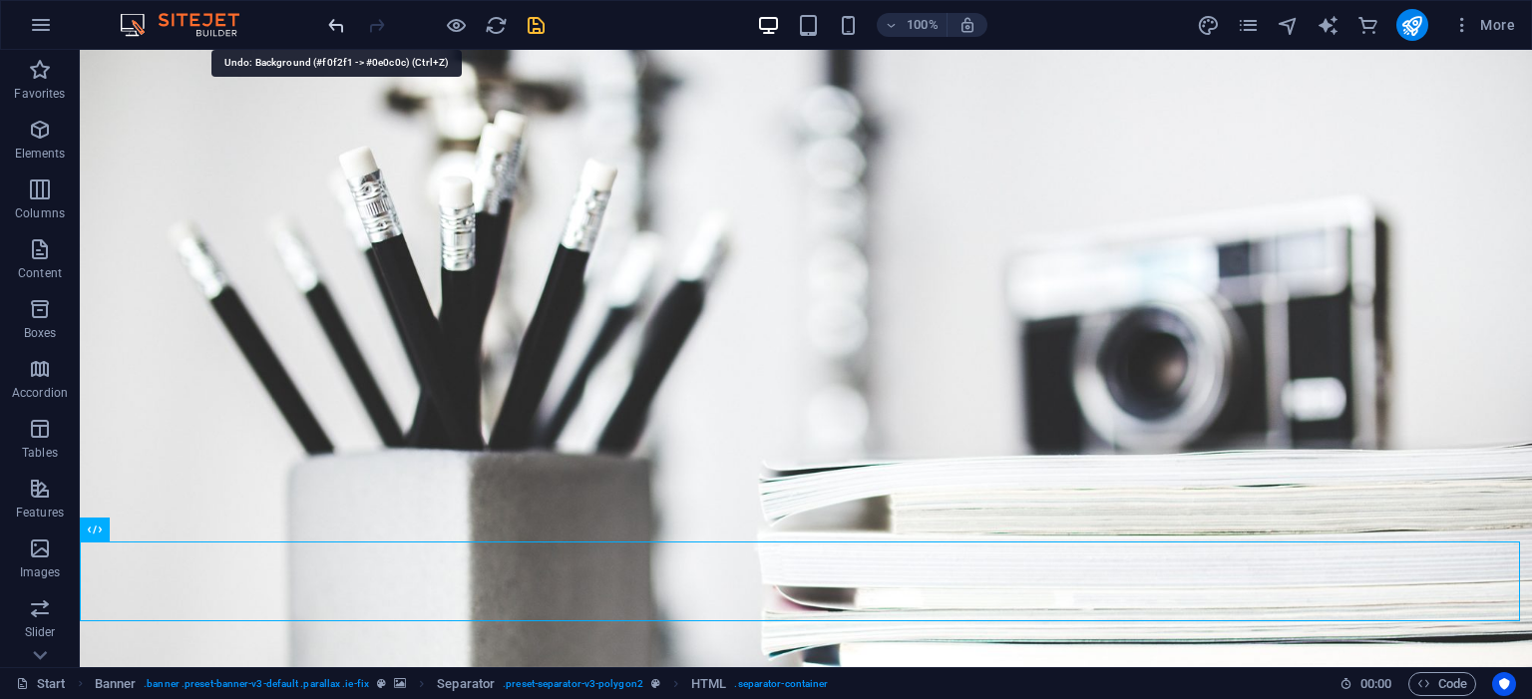
click at [343, 33] on icon "undo" at bounding box center [336, 25] width 23 height 23
click at [327, 19] on icon "undo" at bounding box center [336, 25] width 23 height 23
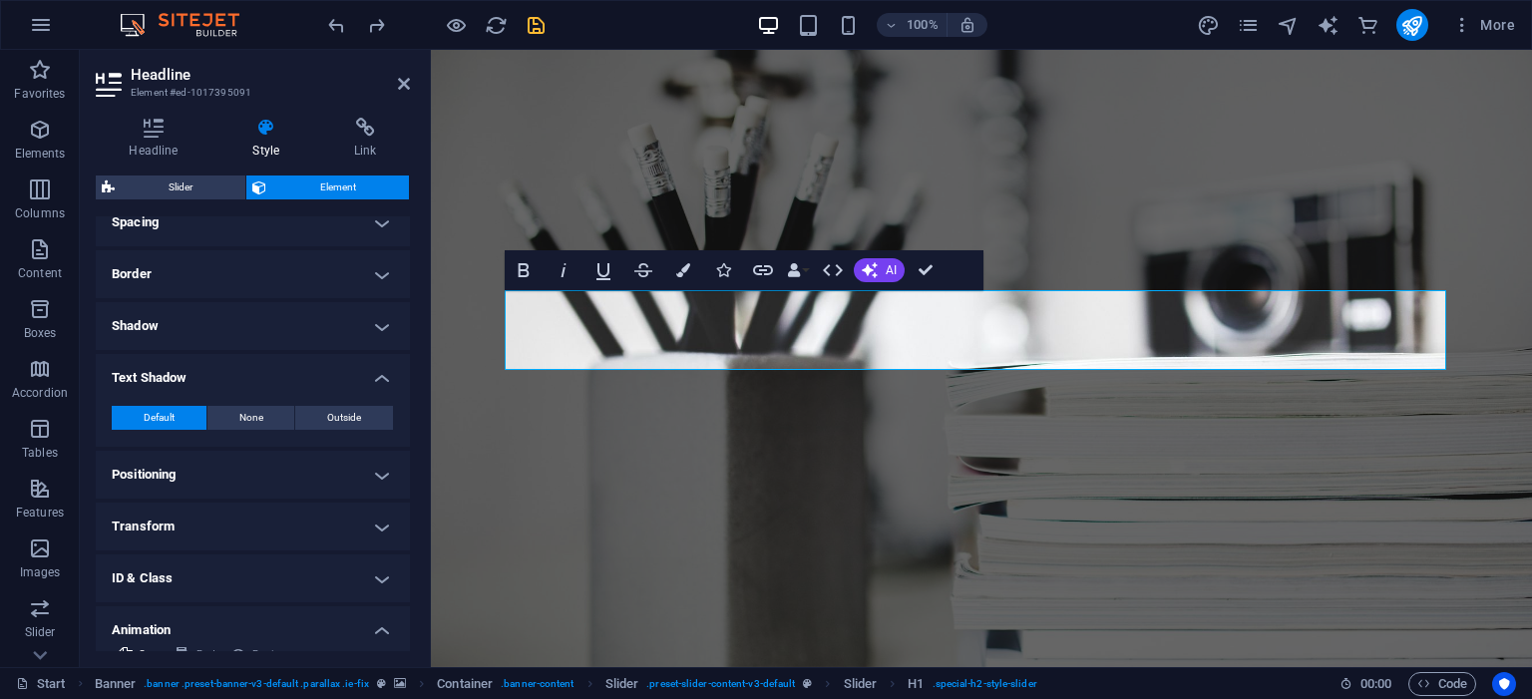
scroll to position [303, 0]
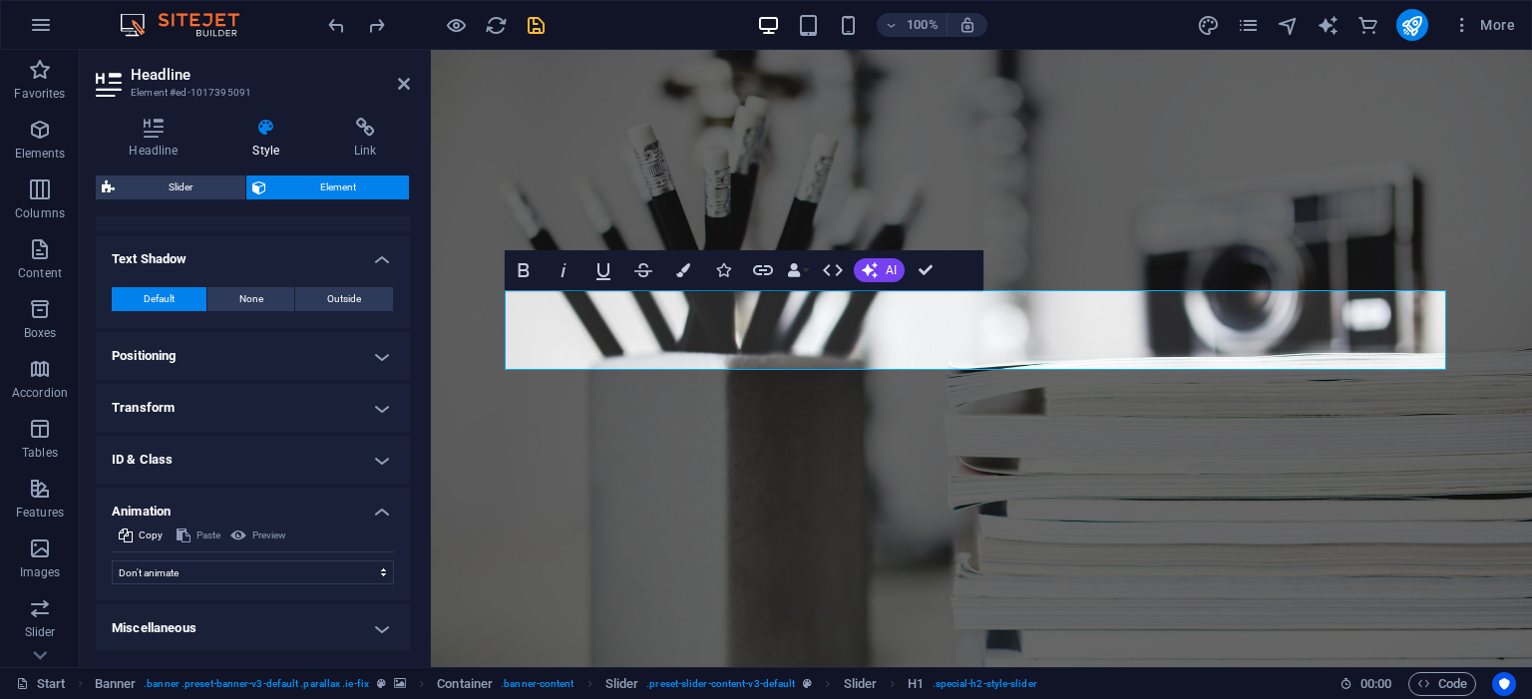
click at [386, 404] on h4 "Transform" at bounding box center [253, 408] width 314 height 48
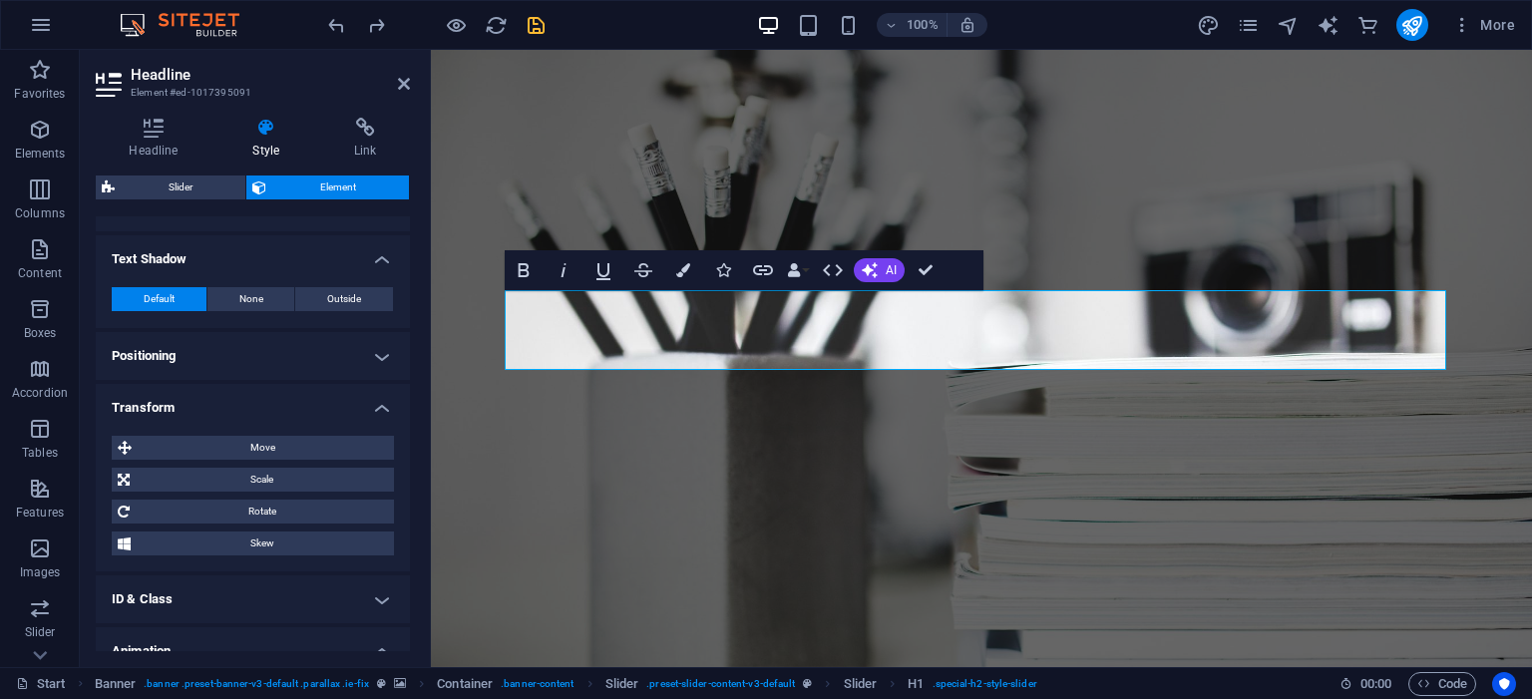
click at [386, 404] on h4 "Transform" at bounding box center [253, 402] width 314 height 36
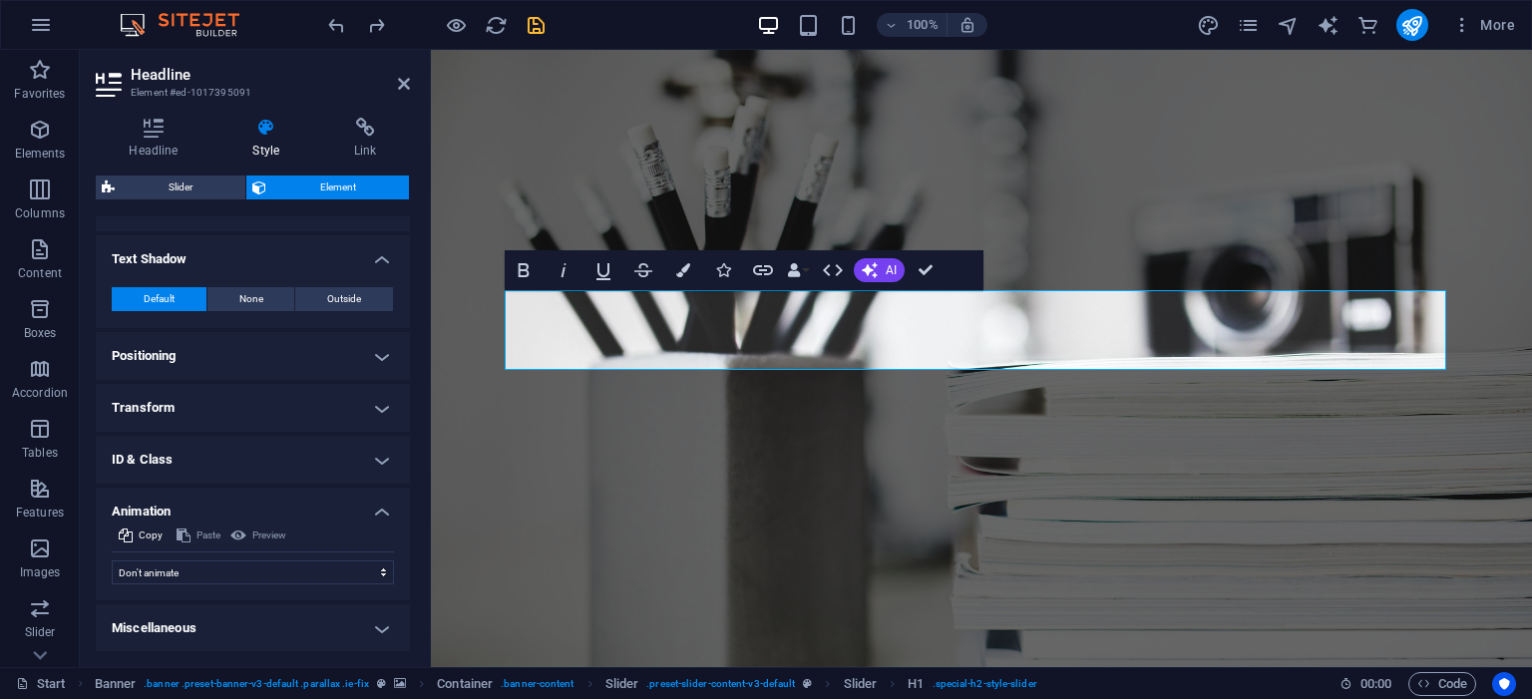
click at [382, 507] on h4 "Animation" at bounding box center [253, 506] width 314 height 36
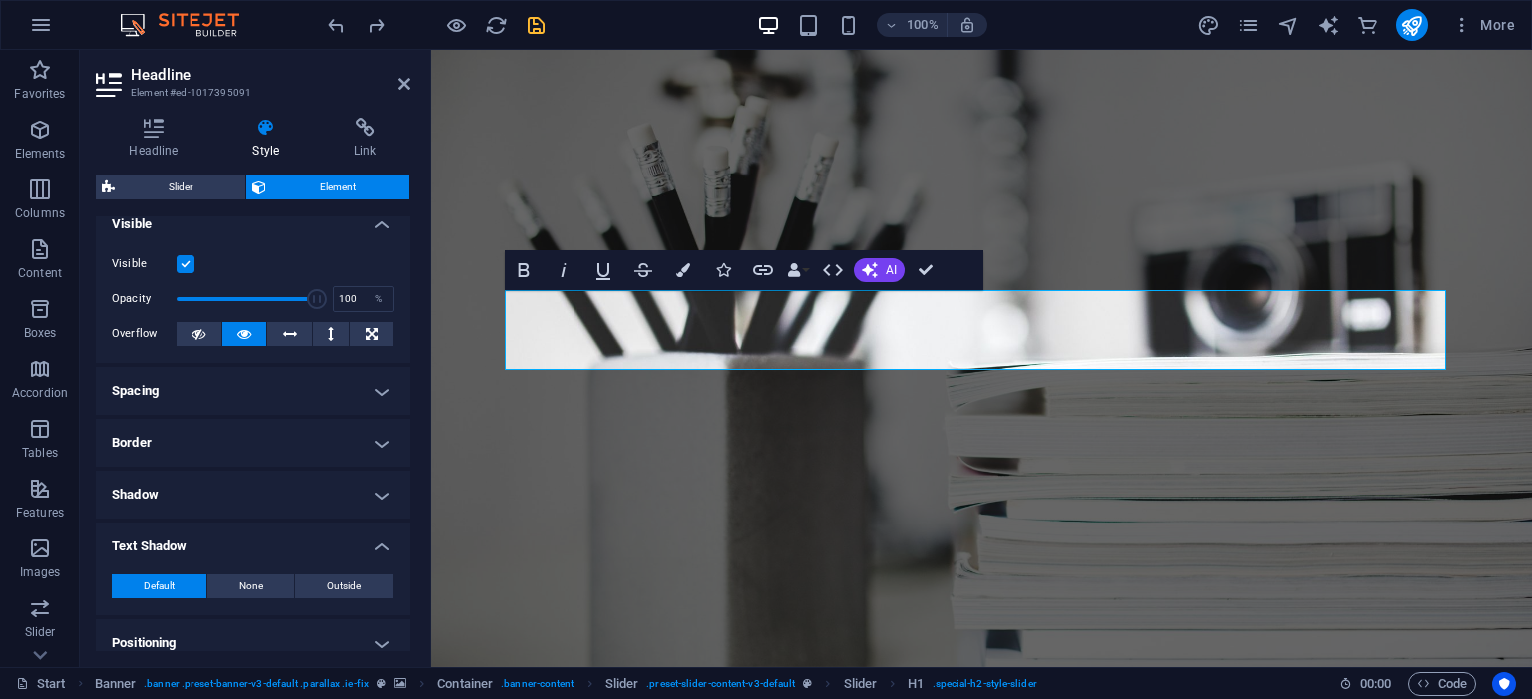
scroll to position [0, 0]
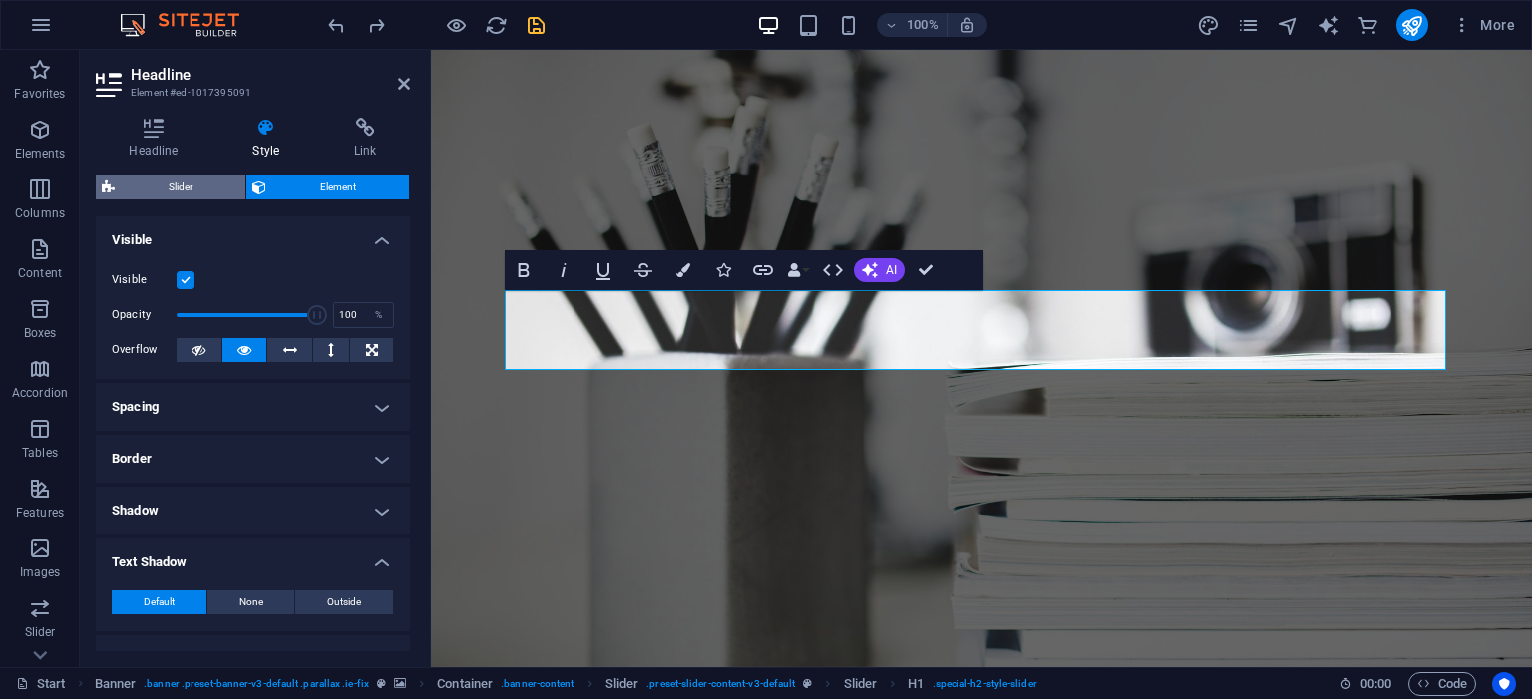
click at [162, 183] on span "Slider" at bounding box center [180, 188] width 119 height 24
select select "rem"
select select "px"
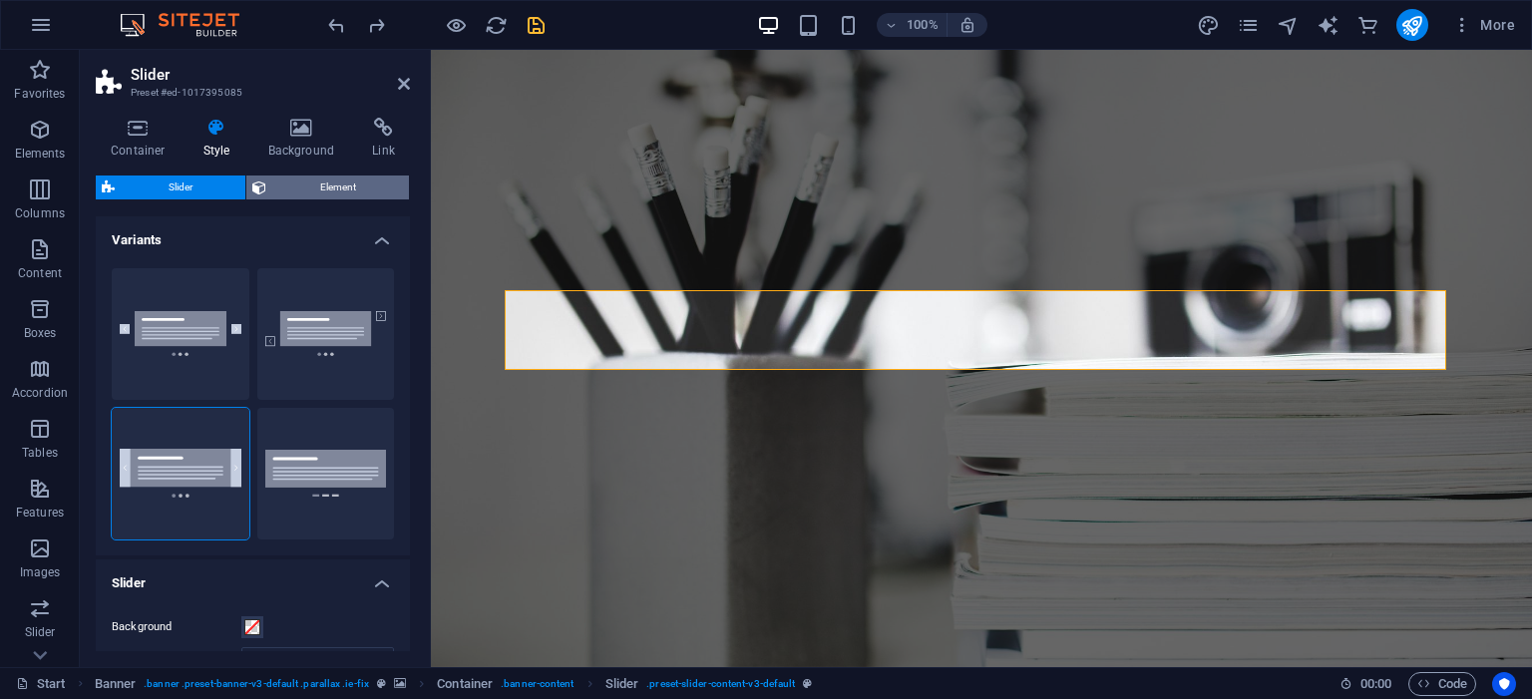
click at [359, 181] on span "Element" at bounding box center [337, 188] width 131 height 24
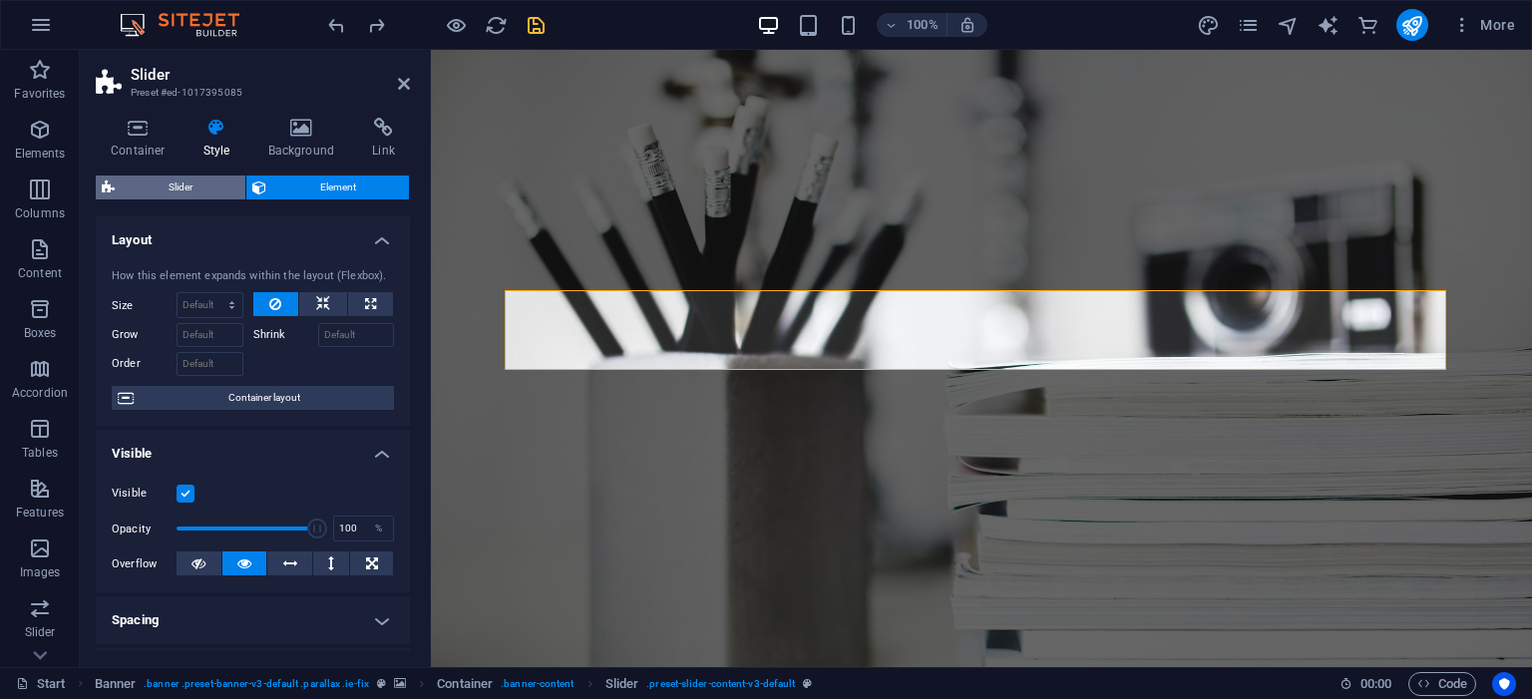
click at [191, 183] on span "Slider" at bounding box center [180, 188] width 119 height 24
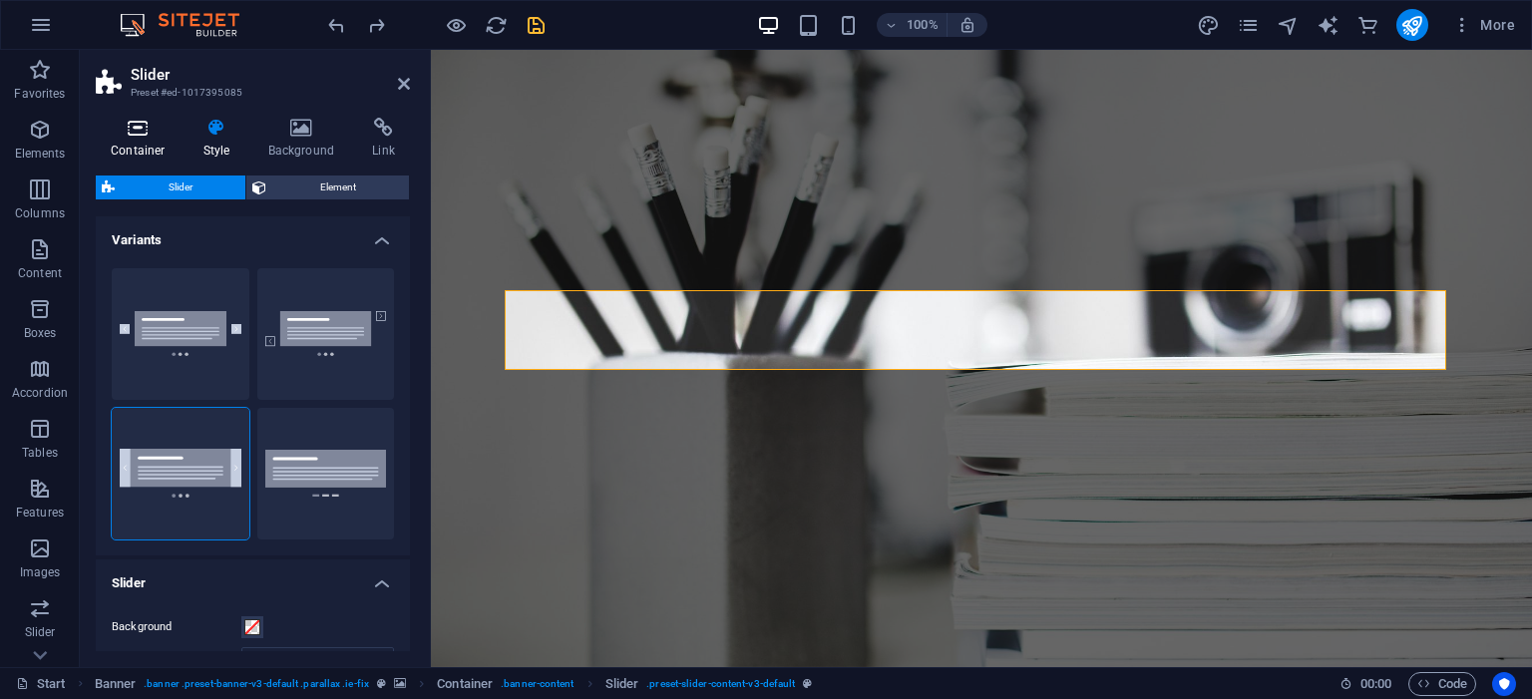
click at [152, 143] on h4 "Container" at bounding box center [142, 139] width 93 height 42
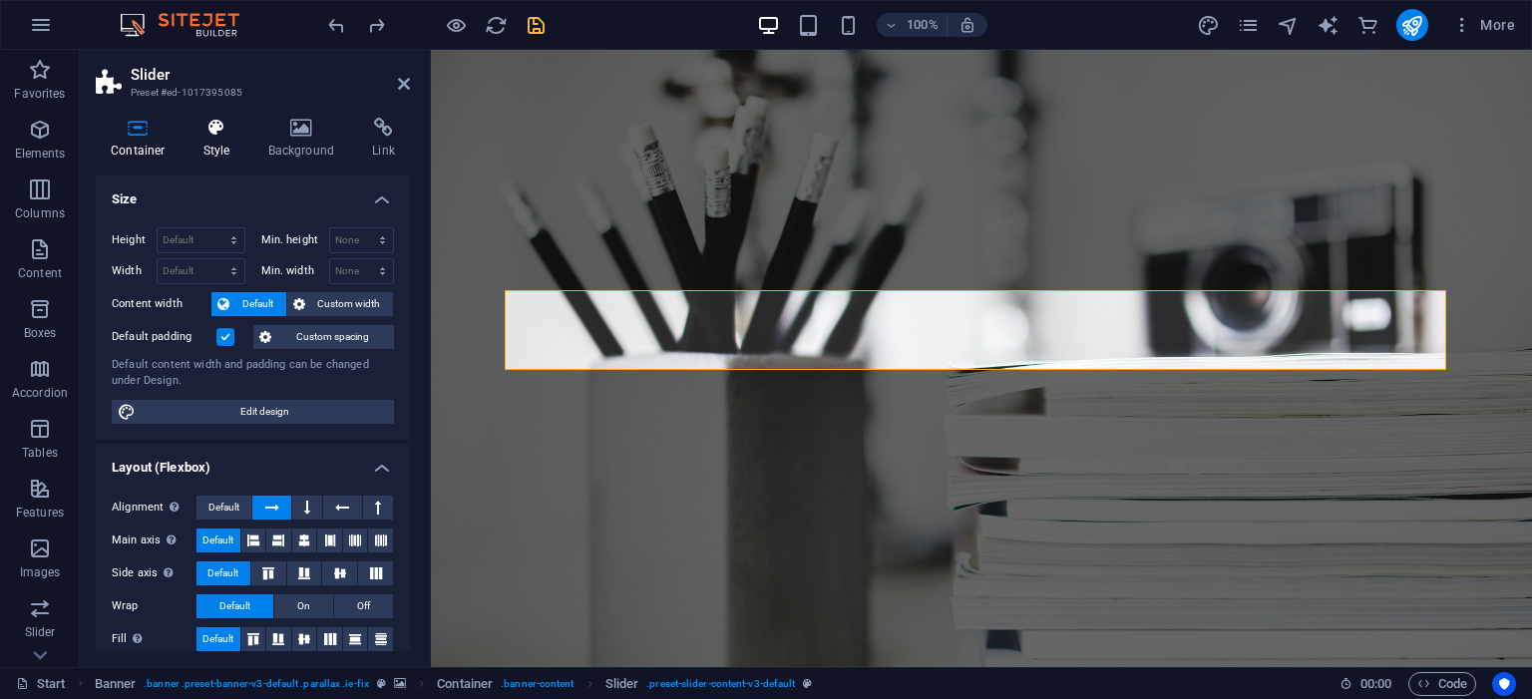
click at [215, 152] on h4 "Style" at bounding box center [220, 139] width 65 height 42
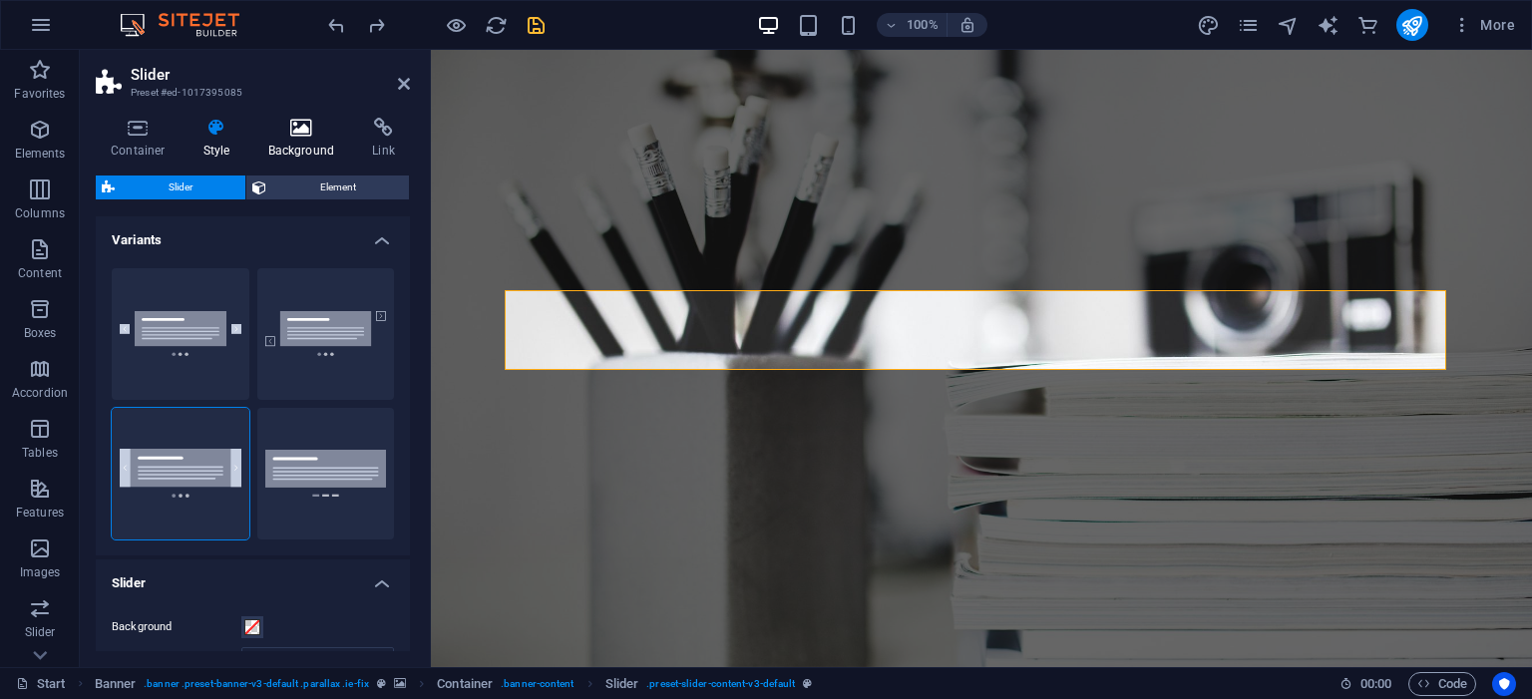
click at [352, 146] on h4 "Background" at bounding box center [305, 139] width 105 height 42
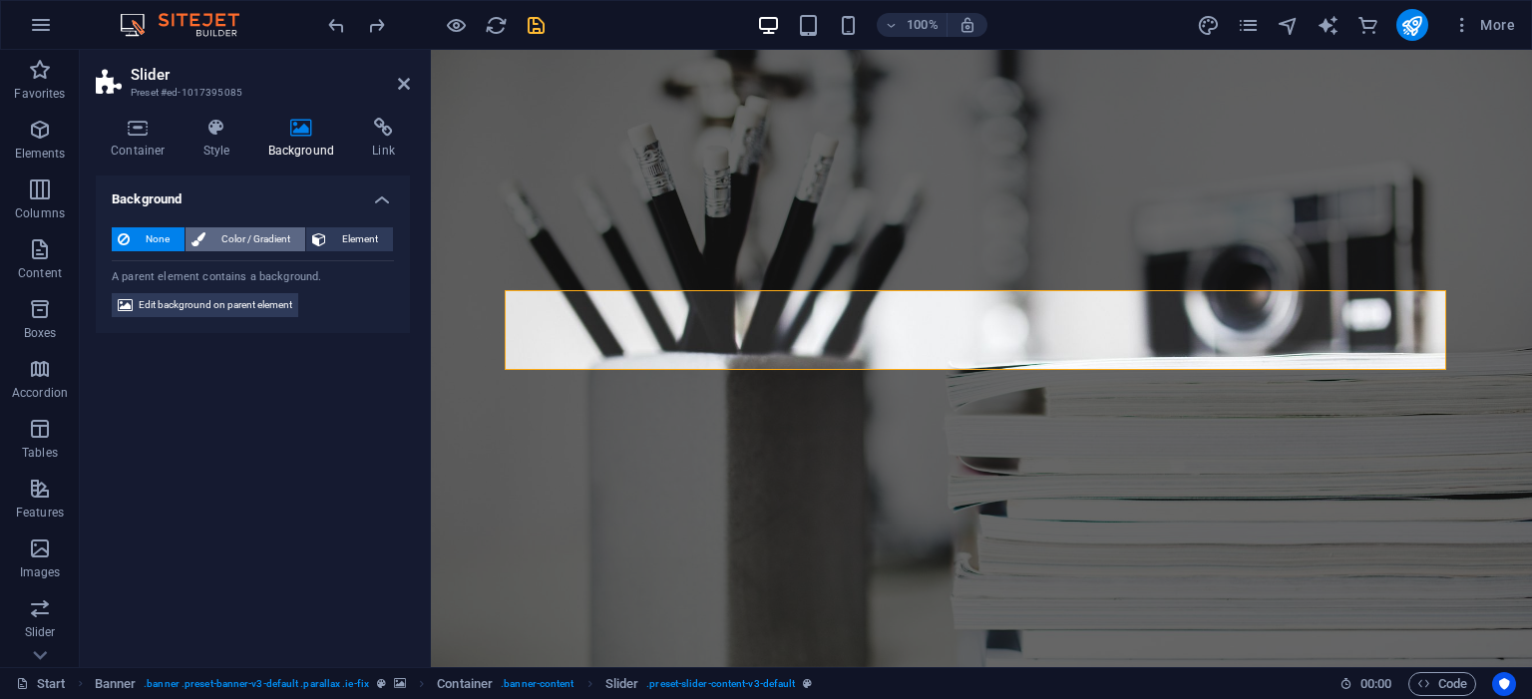
click at [251, 243] on span "Color / Gradient" at bounding box center [255, 239] width 88 height 24
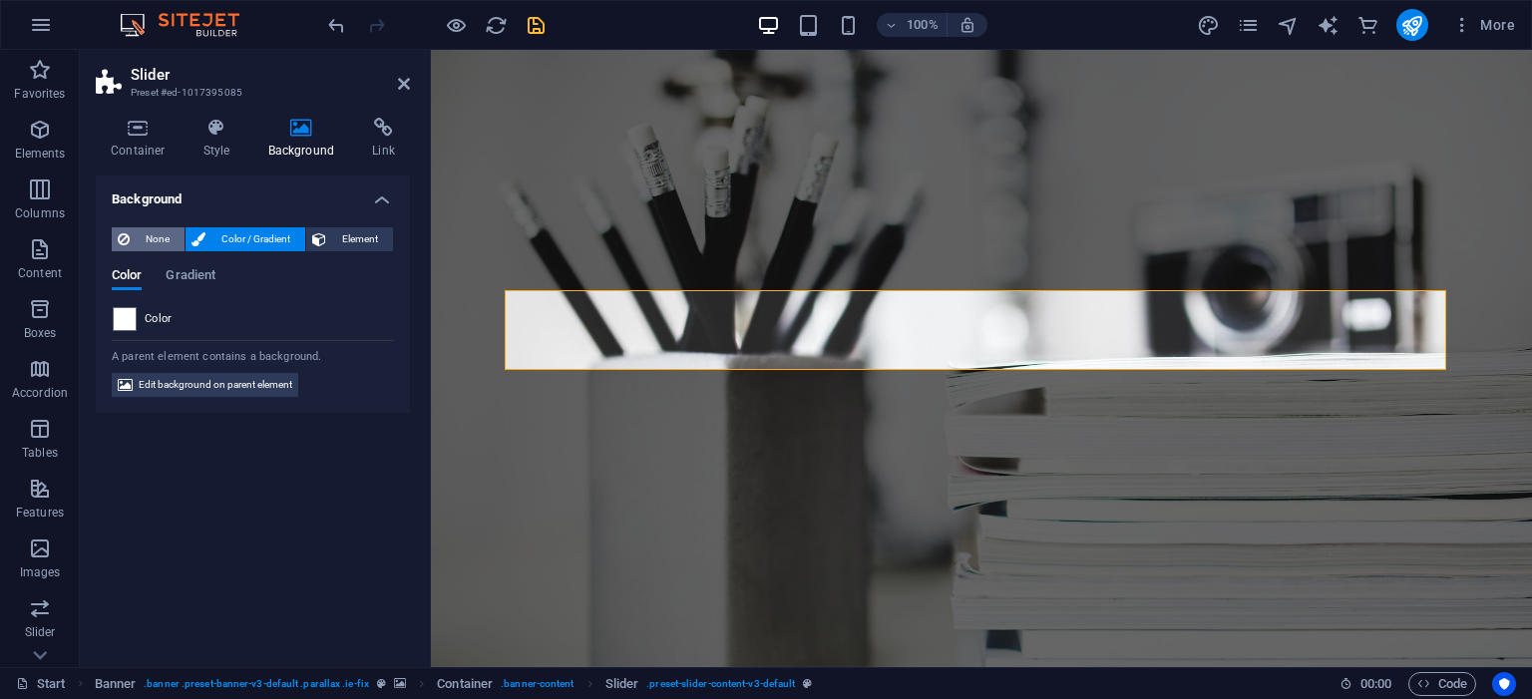
click at [152, 239] on span "None" at bounding box center [157, 239] width 43 height 24
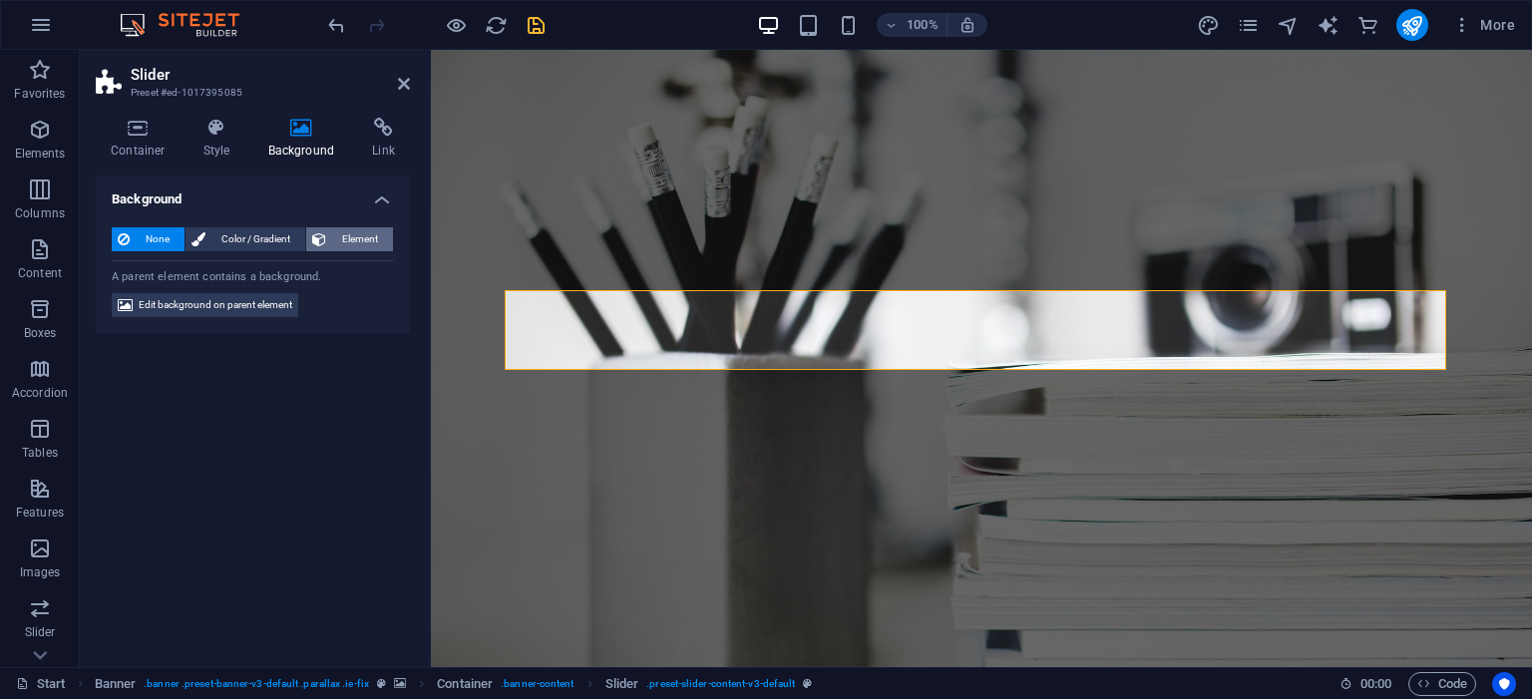
click at [341, 239] on span "Element" at bounding box center [359, 239] width 55 height 24
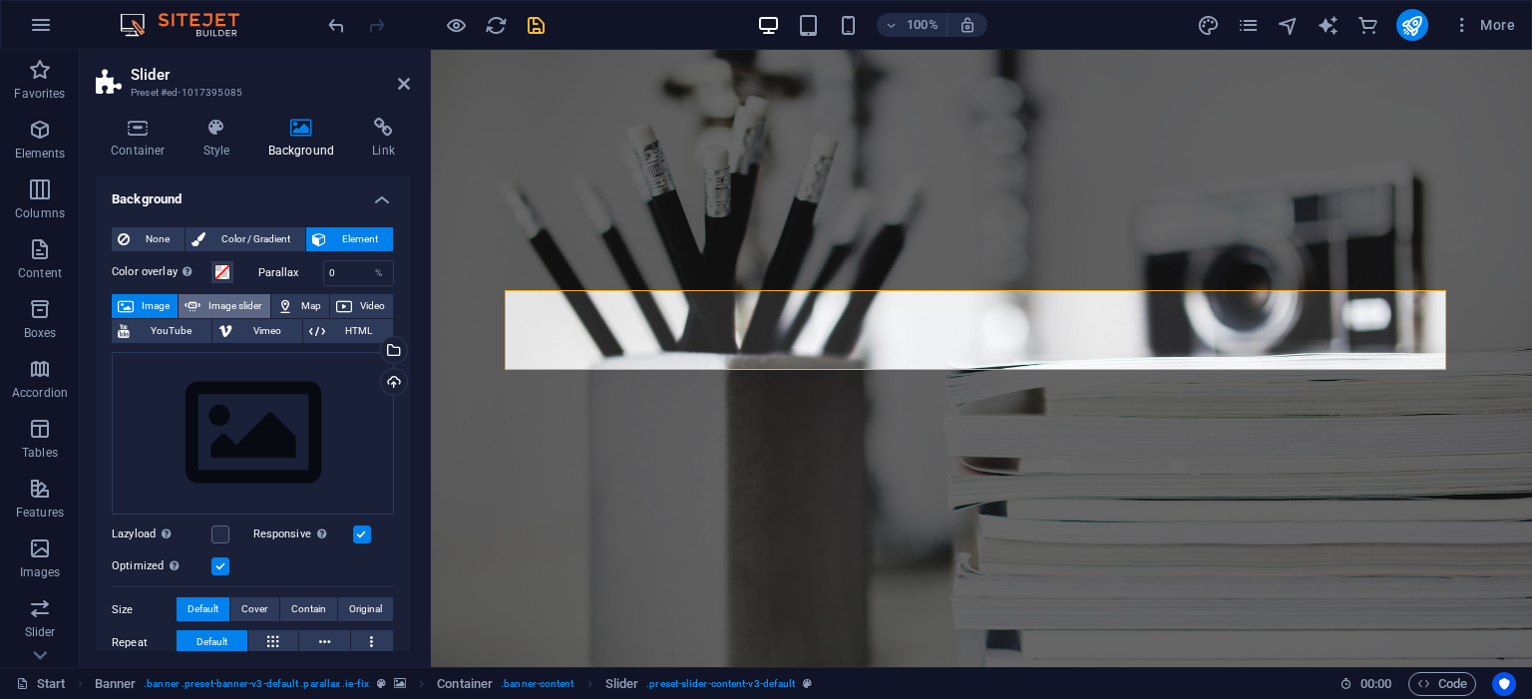
click at [235, 301] on span "Image slider" at bounding box center [234, 306] width 57 height 24
select select "ms"
select select "s"
select select "progressive"
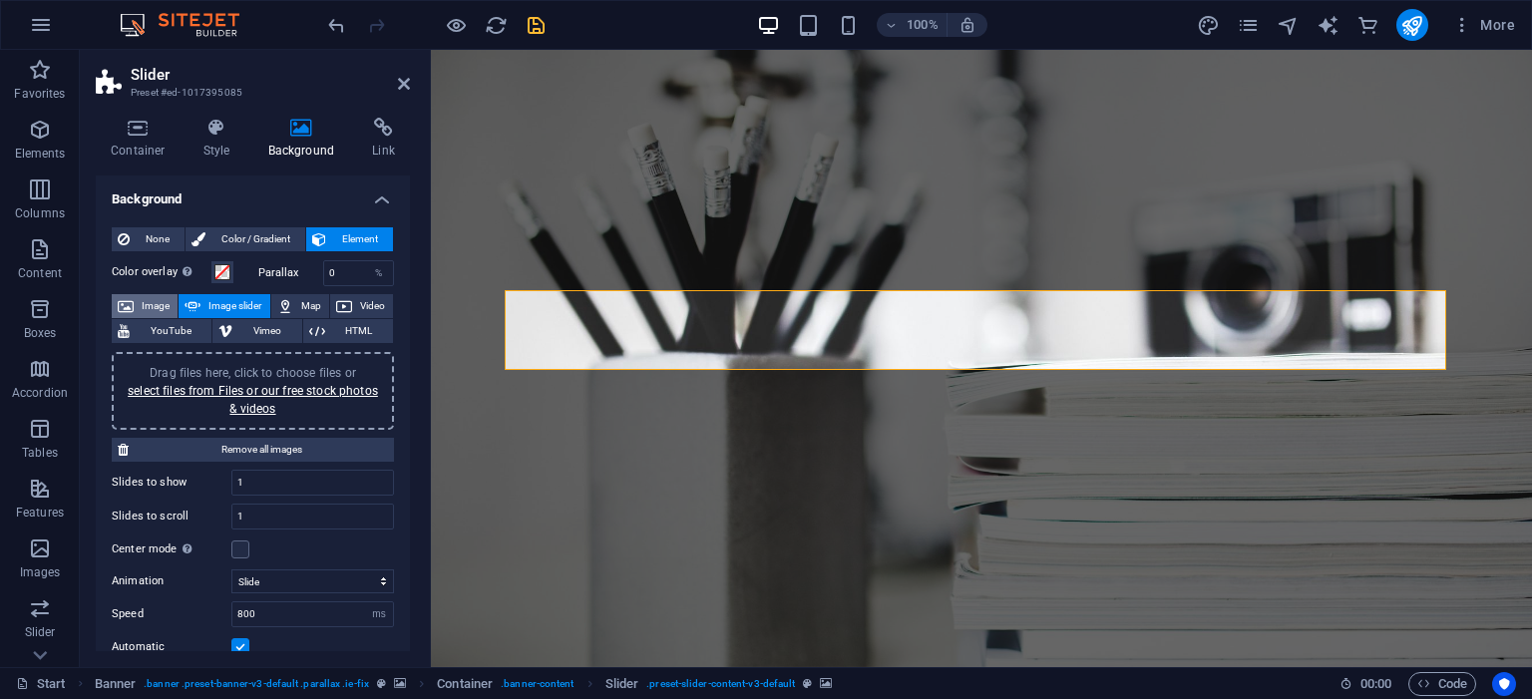
click at [156, 307] on span "Image" at bounding box center [156, 306] width 32 height 24
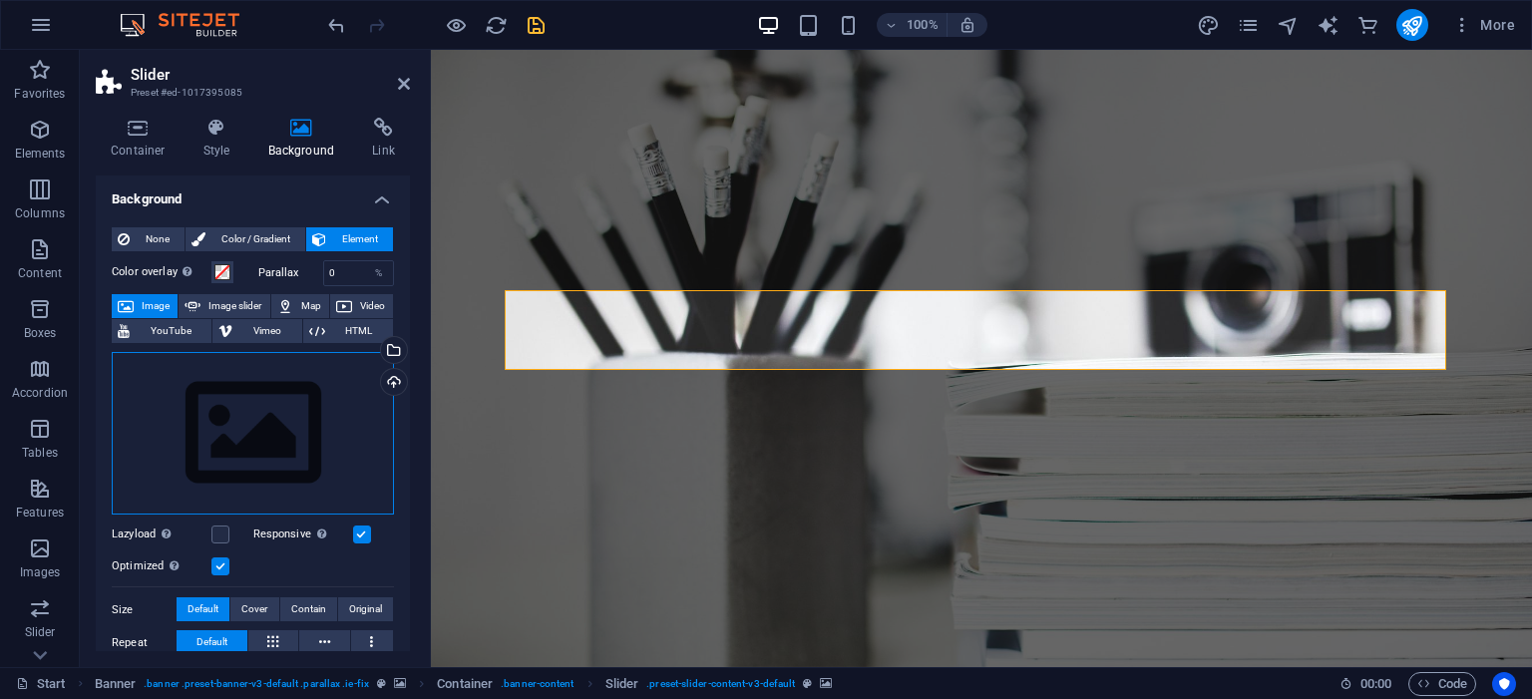
click at [248, 455] on div "Drag files here, click to choose files or select files from Files or our free s…" at bounding box center [253, 434] width 282 height 164
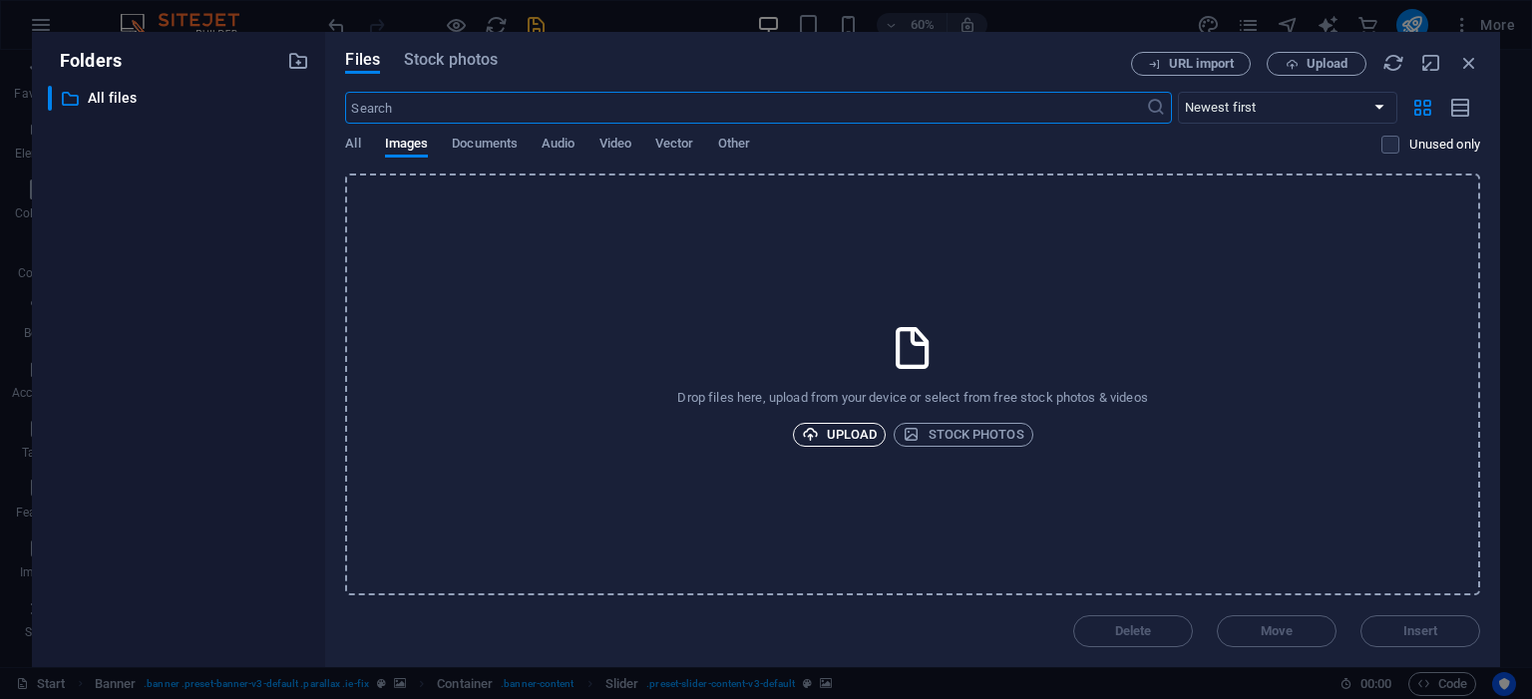
click at [852, 443] on span "Upload" at bounding box center [840, 435] width 76 height 24
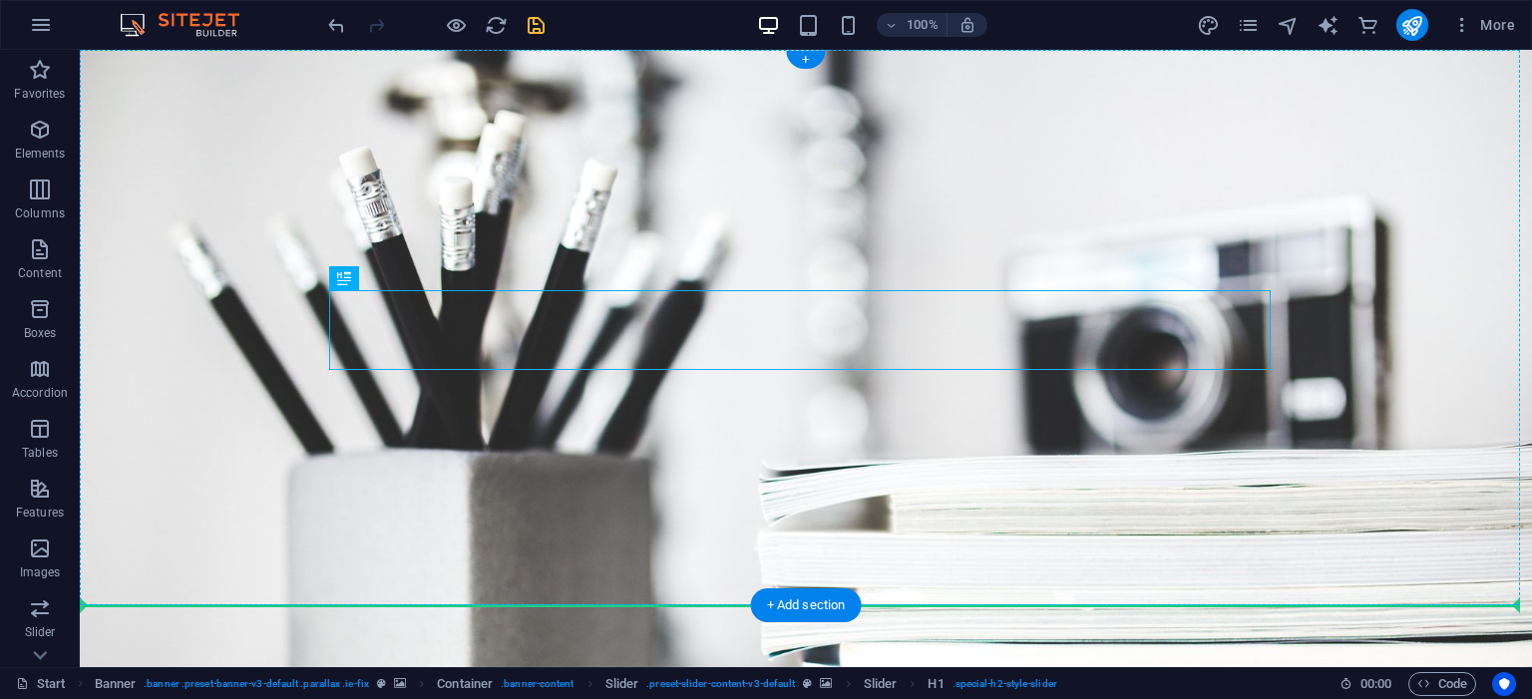
drag, startPoint x: 932, startPoint y: 327, endPoint x: 1281, endPoint y: 355, distance: 349.2
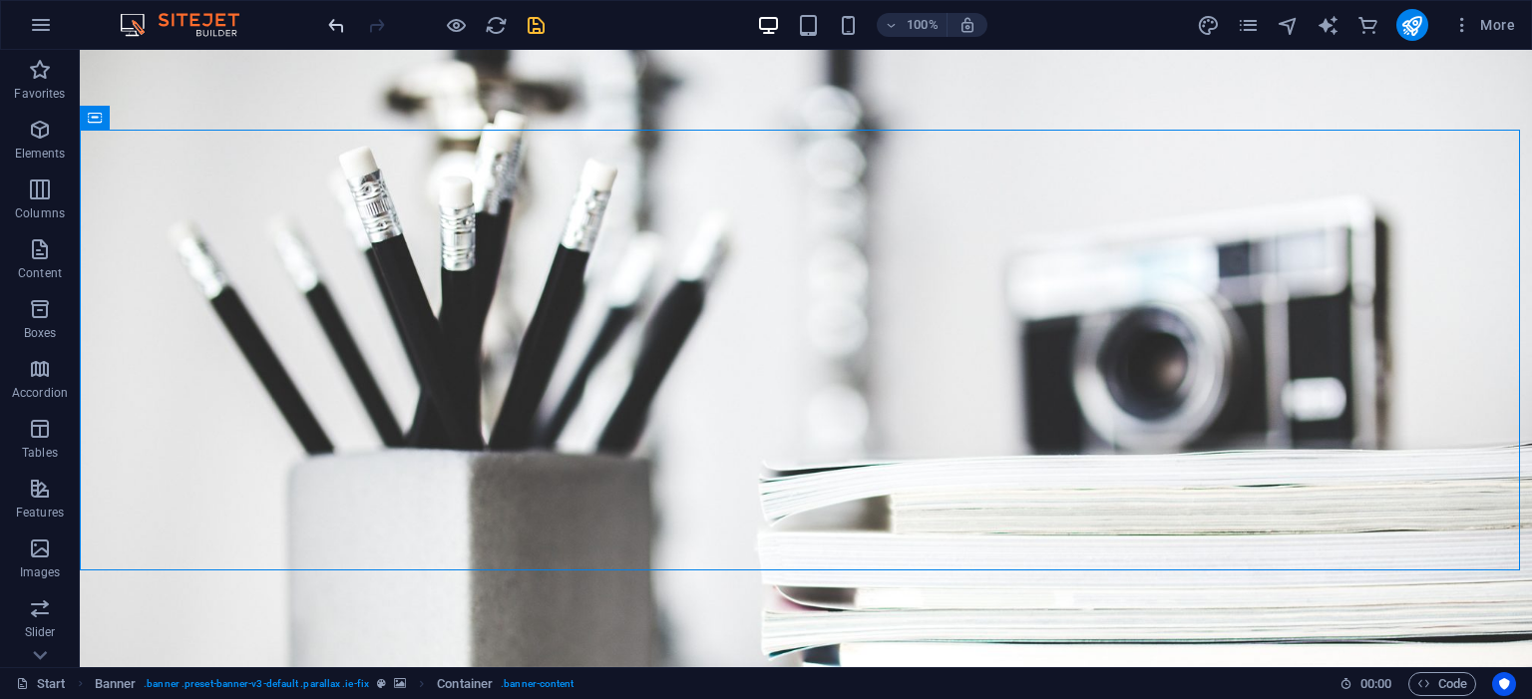
click at [328, 26] on icon "undo" at bounding box center [336, 25] width 23 height 23
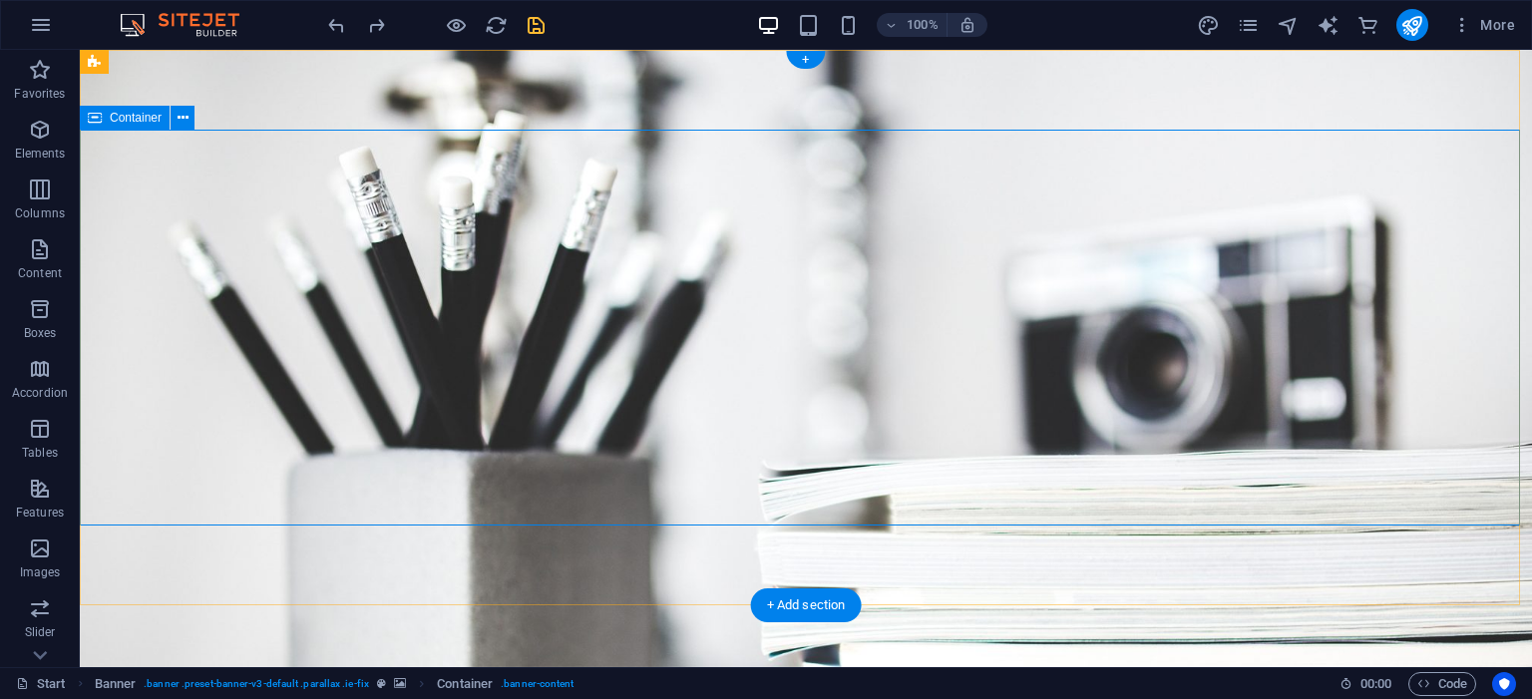
click at [1285, 652] on div "Home Tentang Saya Services Portfolio News Contact Menu" at bounding box center [806, 692] width 1452 height 80
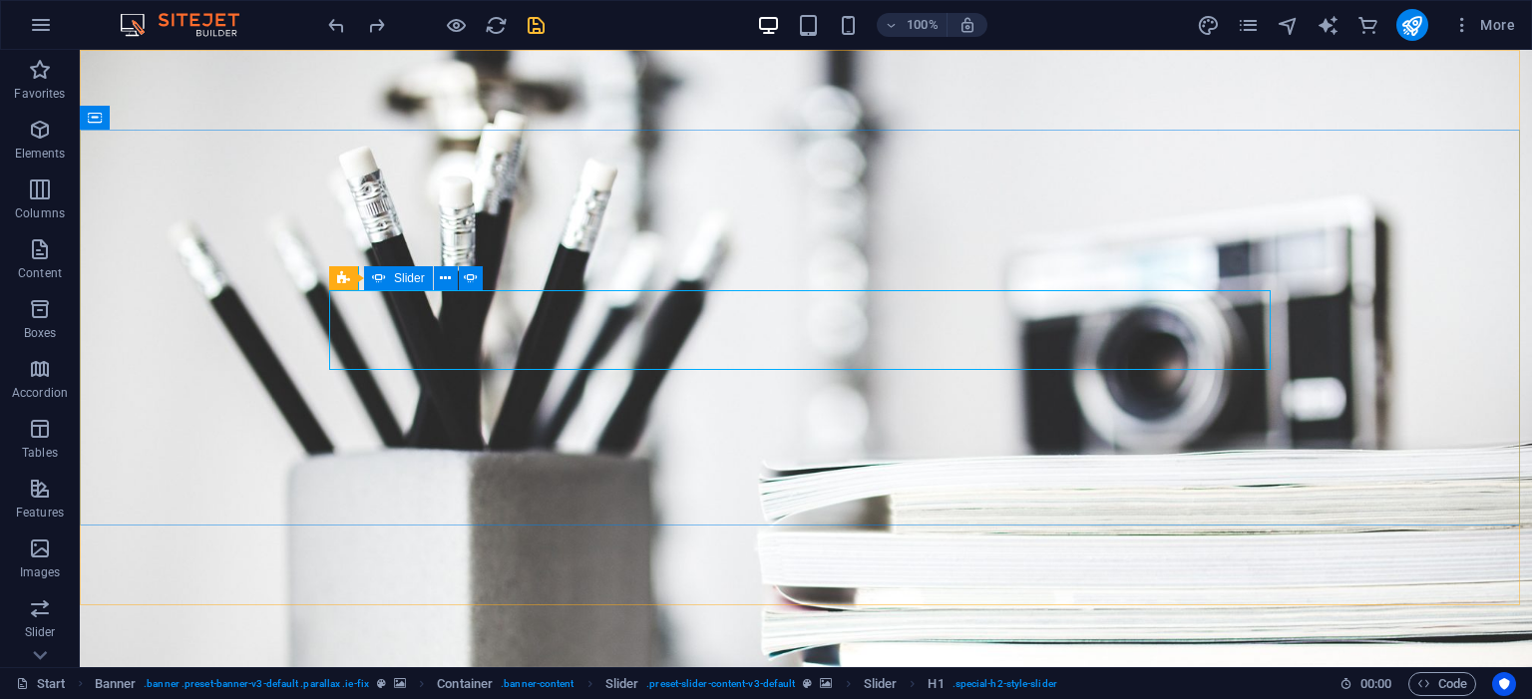
click at [377, 276] on icon at bounding box center [379, 278] width 14 height 24
click at [392, 275] on div "Slider" at bounding box center [398, 278] width 69 height 24
select select "ms"
select select "s"
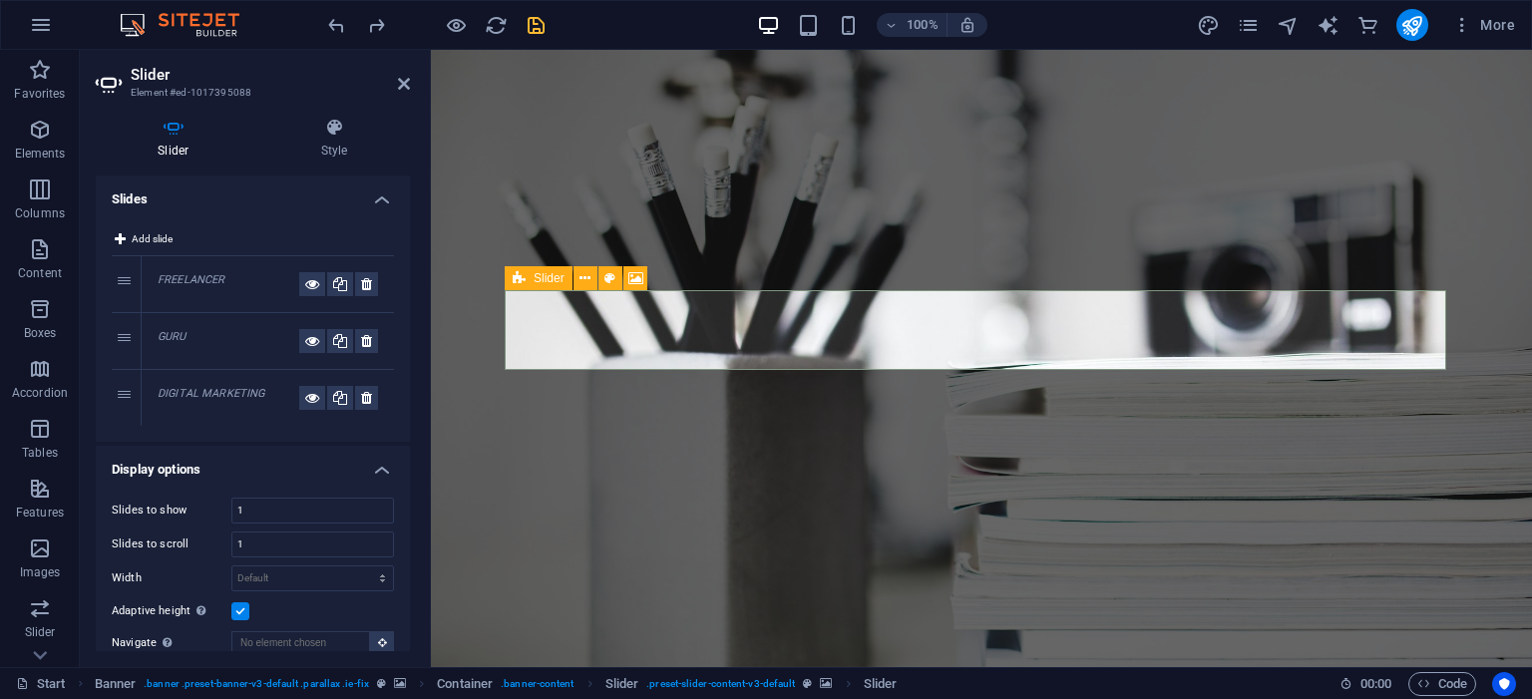
scroll to position [372, 0]
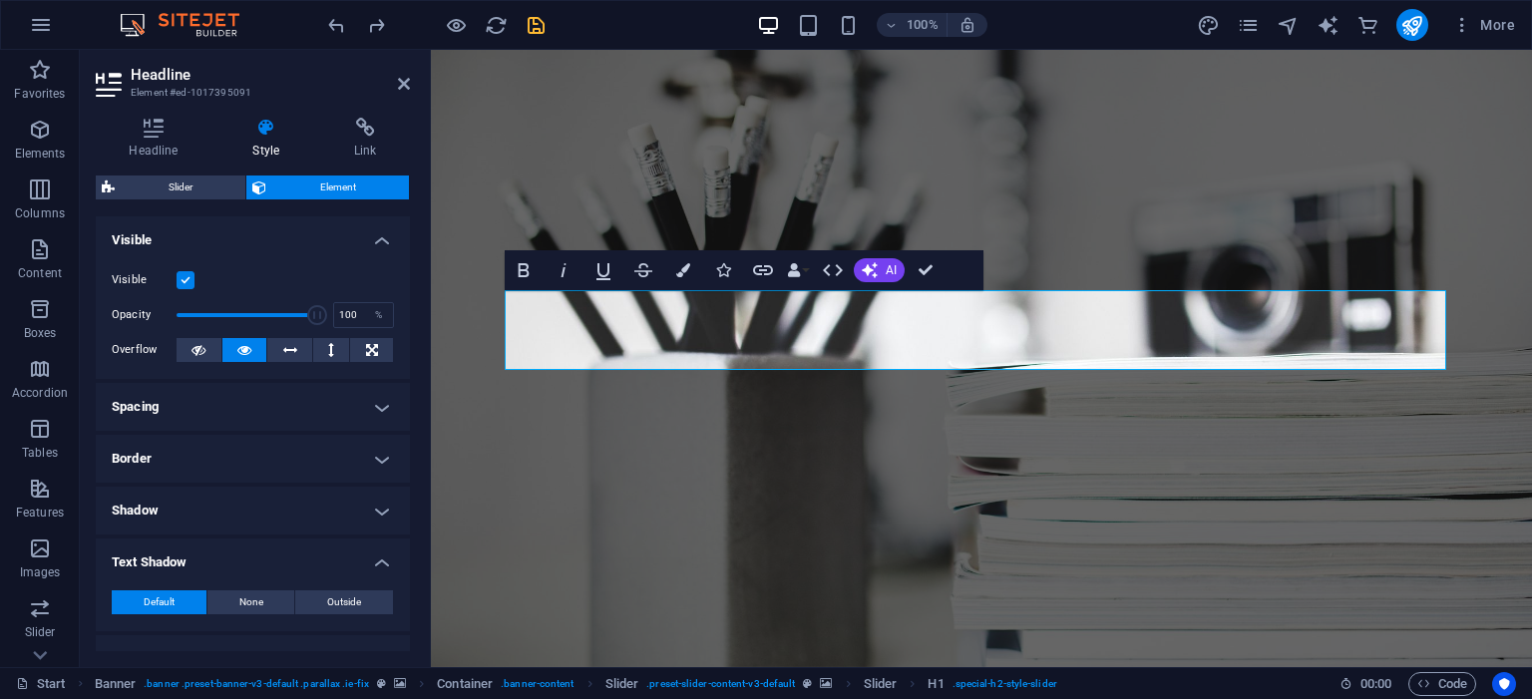
click at [251, 130] on icon at bounding box center [266, 128] width 94 height 20
click at [178, 131] on icon at bounding box center [154, 128] width 116 height 20
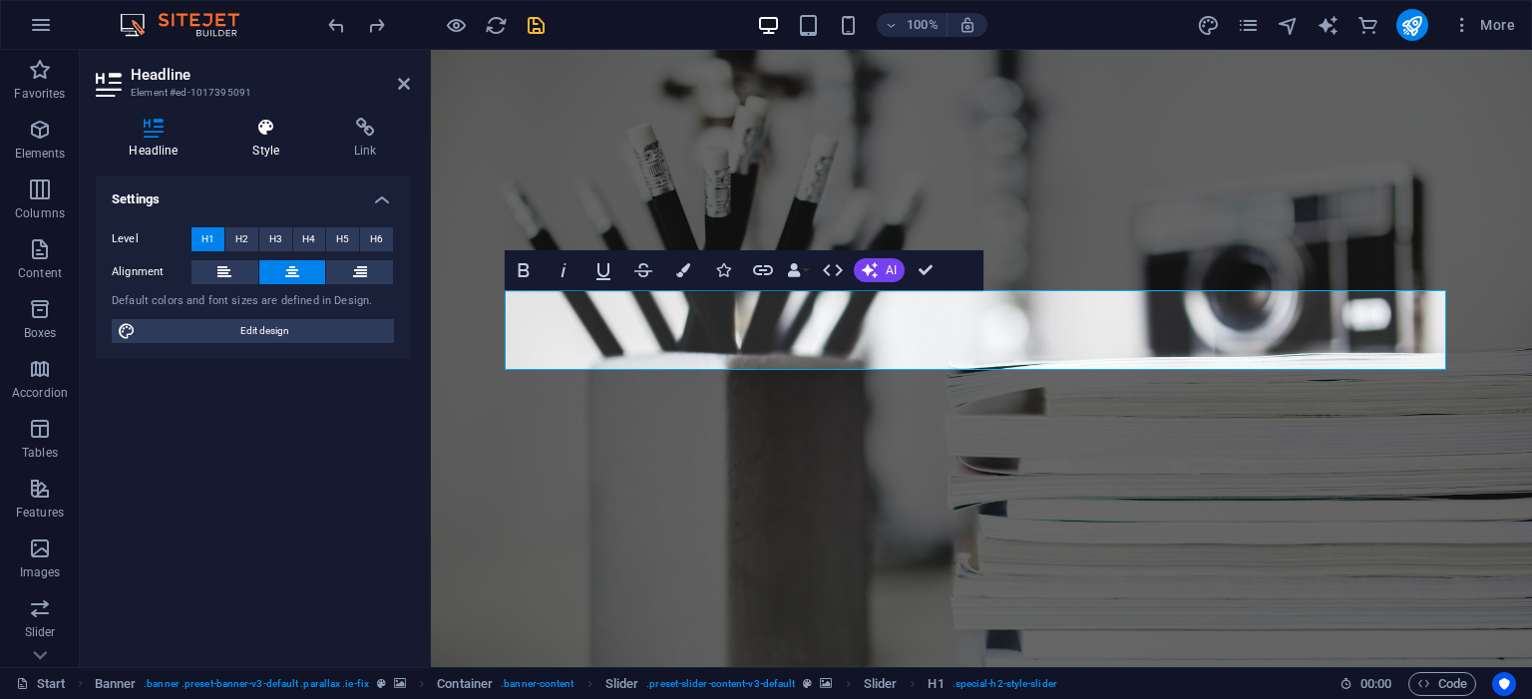
click at [250, 137] on icon at bounding box center [266, 128] width 94 height 20
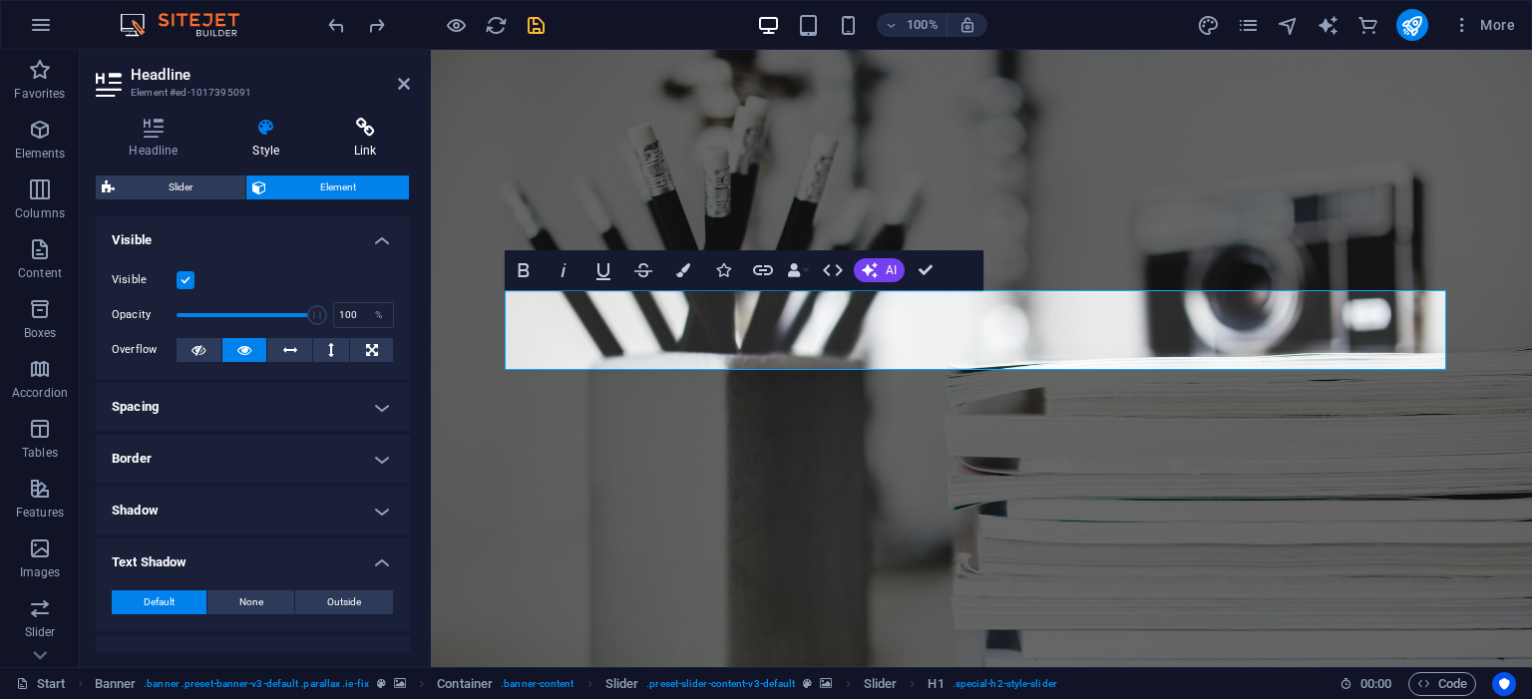
click at [383, 137] on icon at bounding box center [365, 128] width 89 height 20
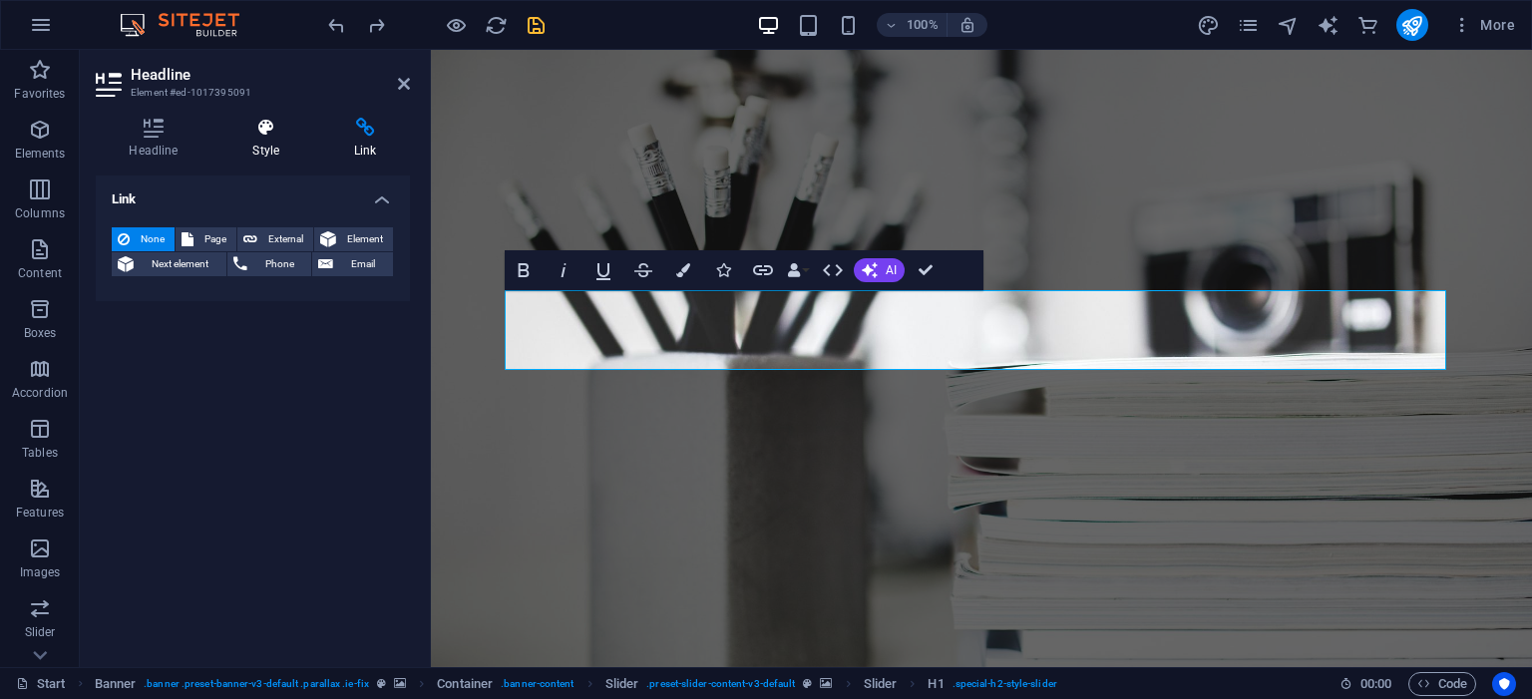
click at [275, 135] on icon at bounding box center [266, 128] width 94 height 20
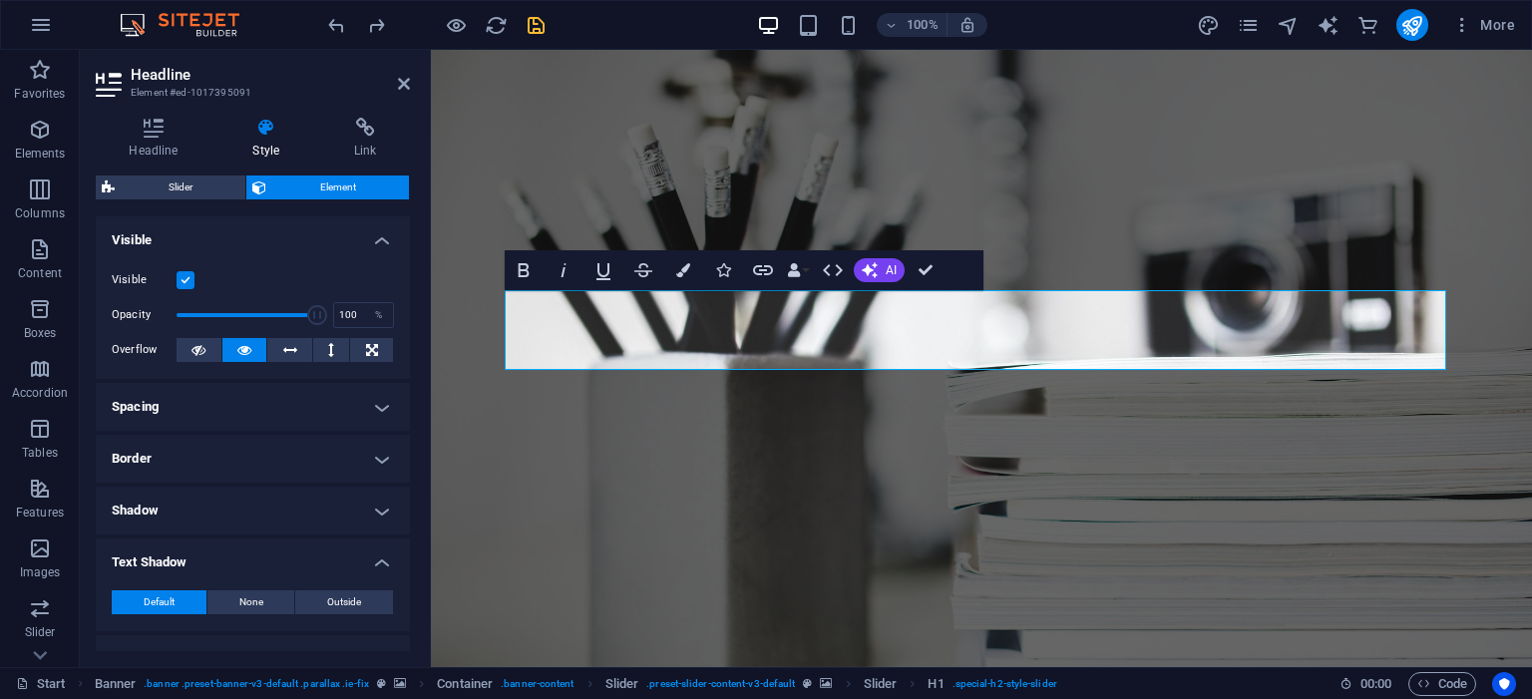
scroll to position [239, 0]
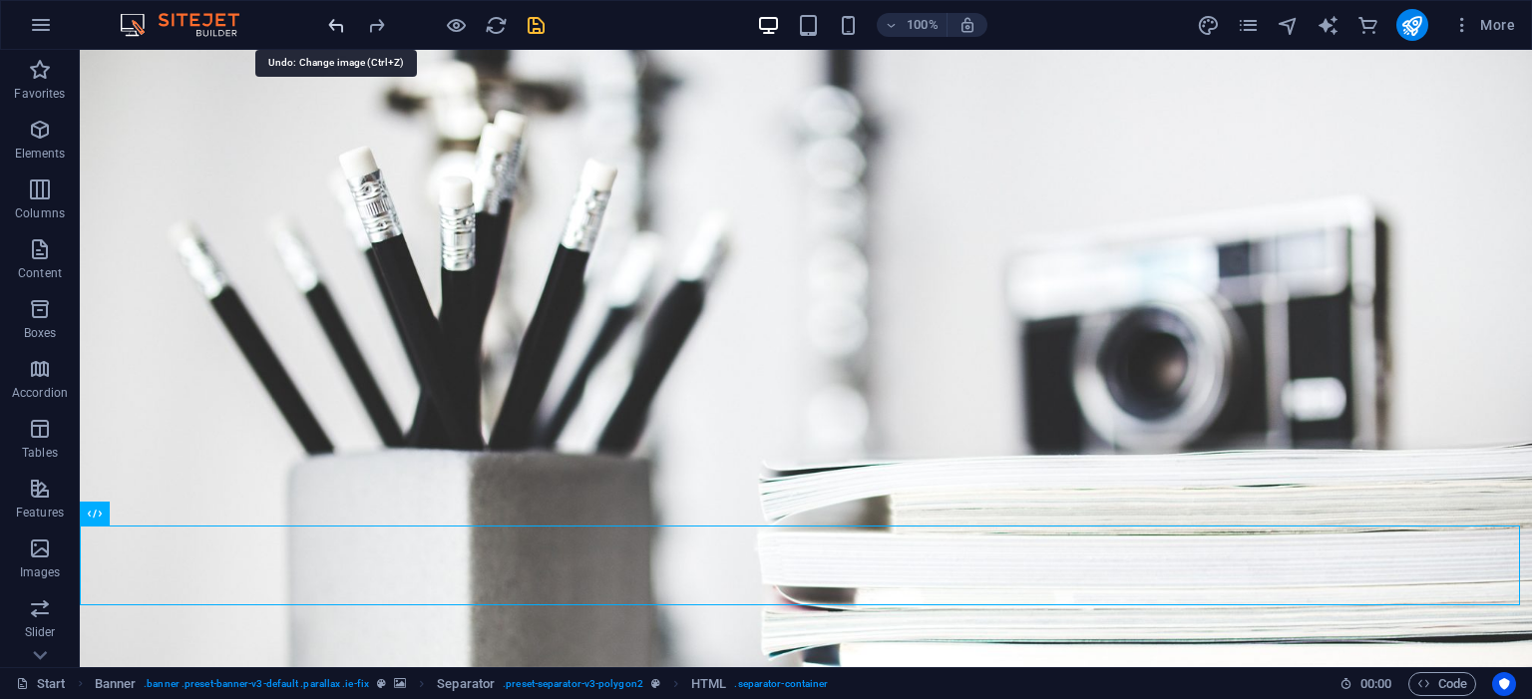
click at [335, 23] on icon "undo" at bounding box center [336, 25] width 23 height 23
click at [336, 22] on icon "undo" at bounding box center [336, 25] width 23 height 23
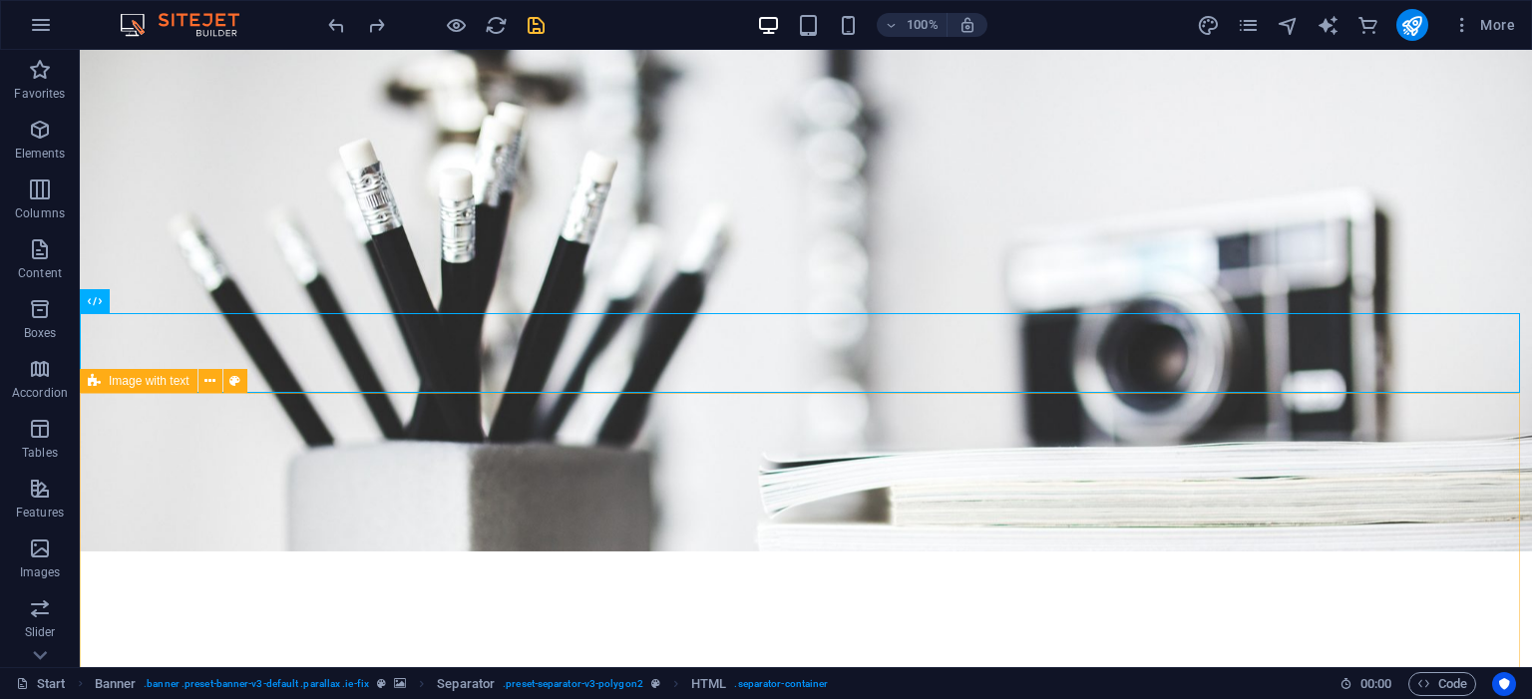
scroll to position [0, 0]
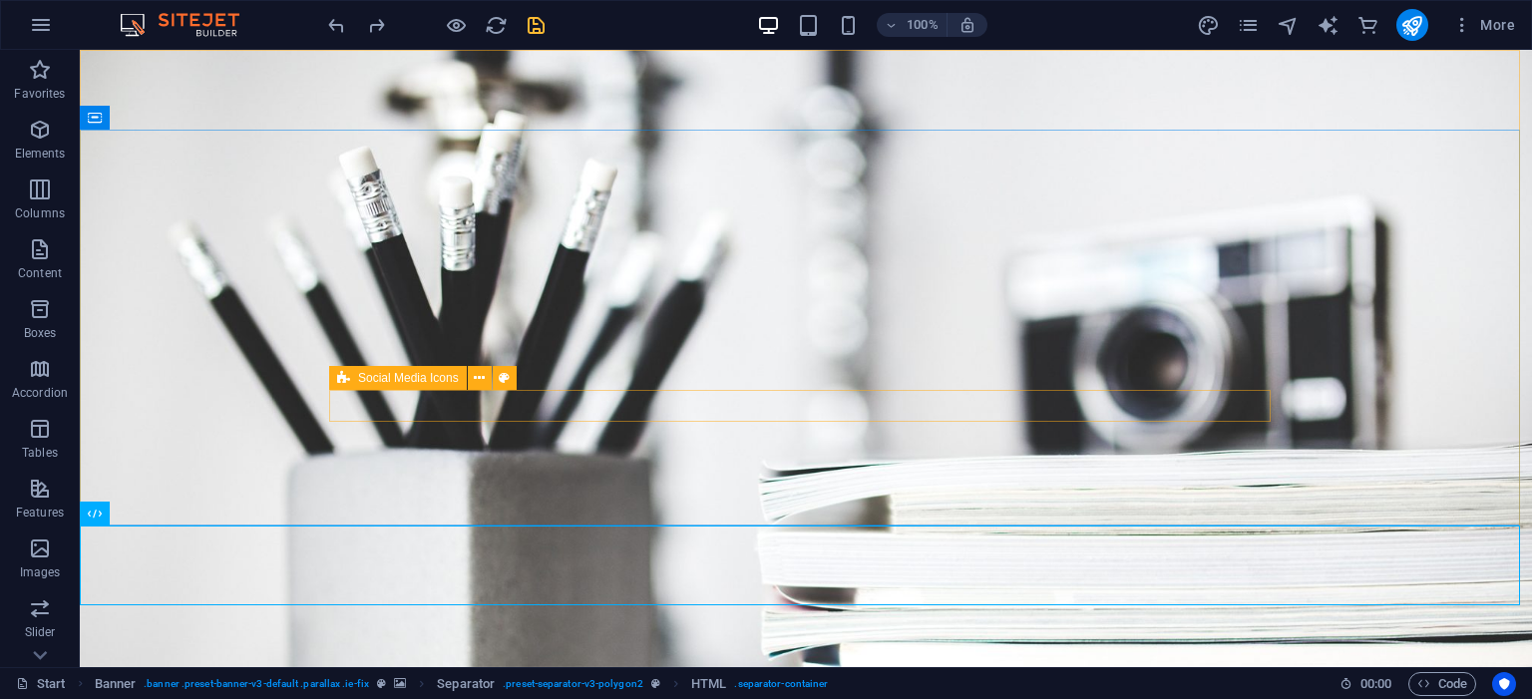
click at [433, 382] on span "Social Media Icons" at bounding box center [408, 378] width 101 height 12
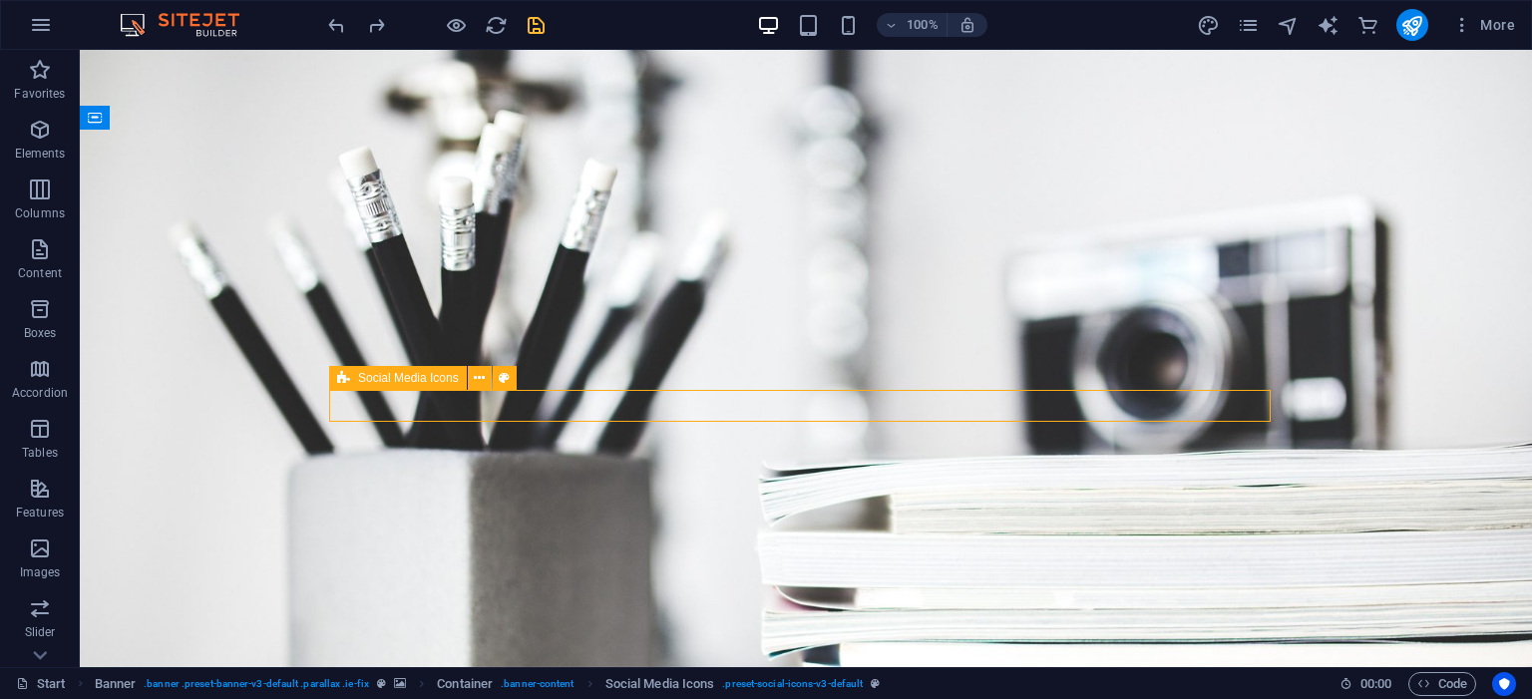
click at [433, 382] on span "Social Media Icons" at bounding box center [408, 378] width 101 height 12
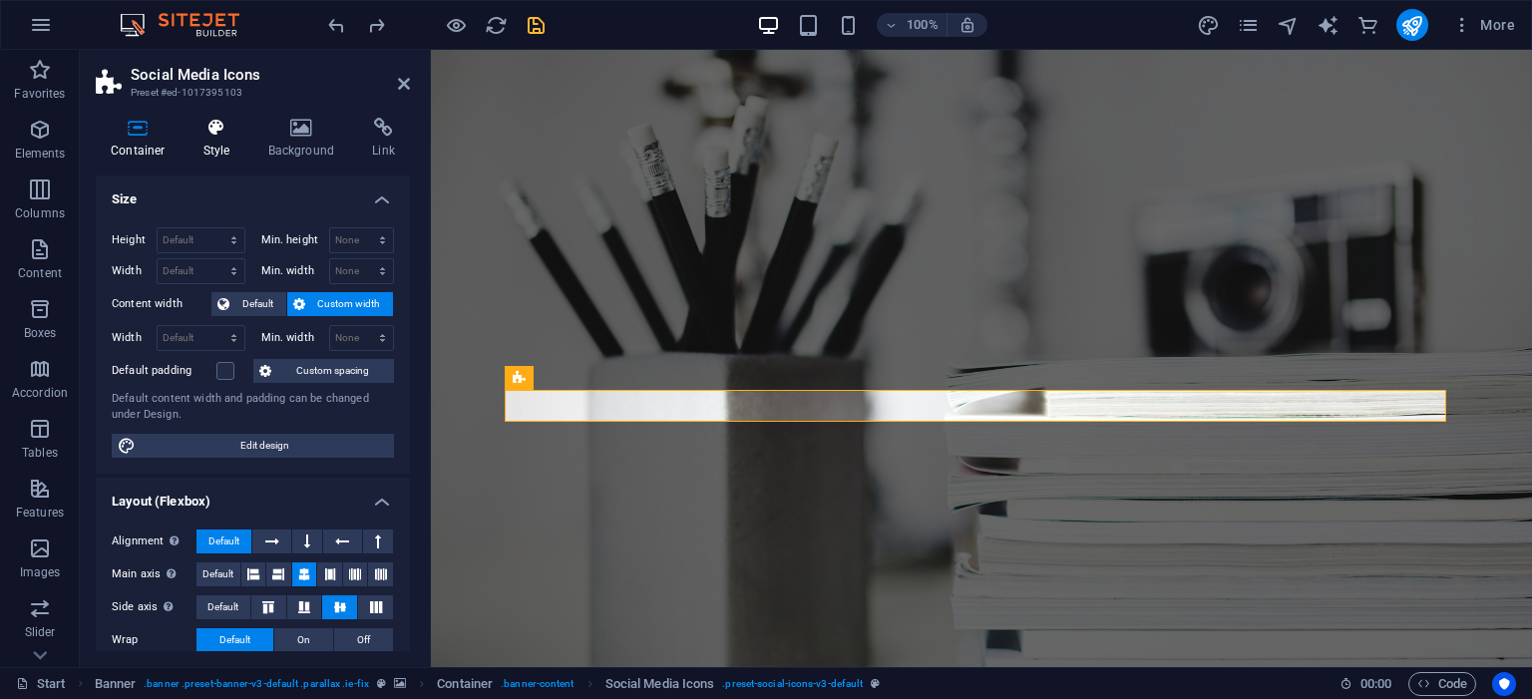
click at [243, 144] on h4 "Style" at bounding box center [220, 139] width 65 height 42
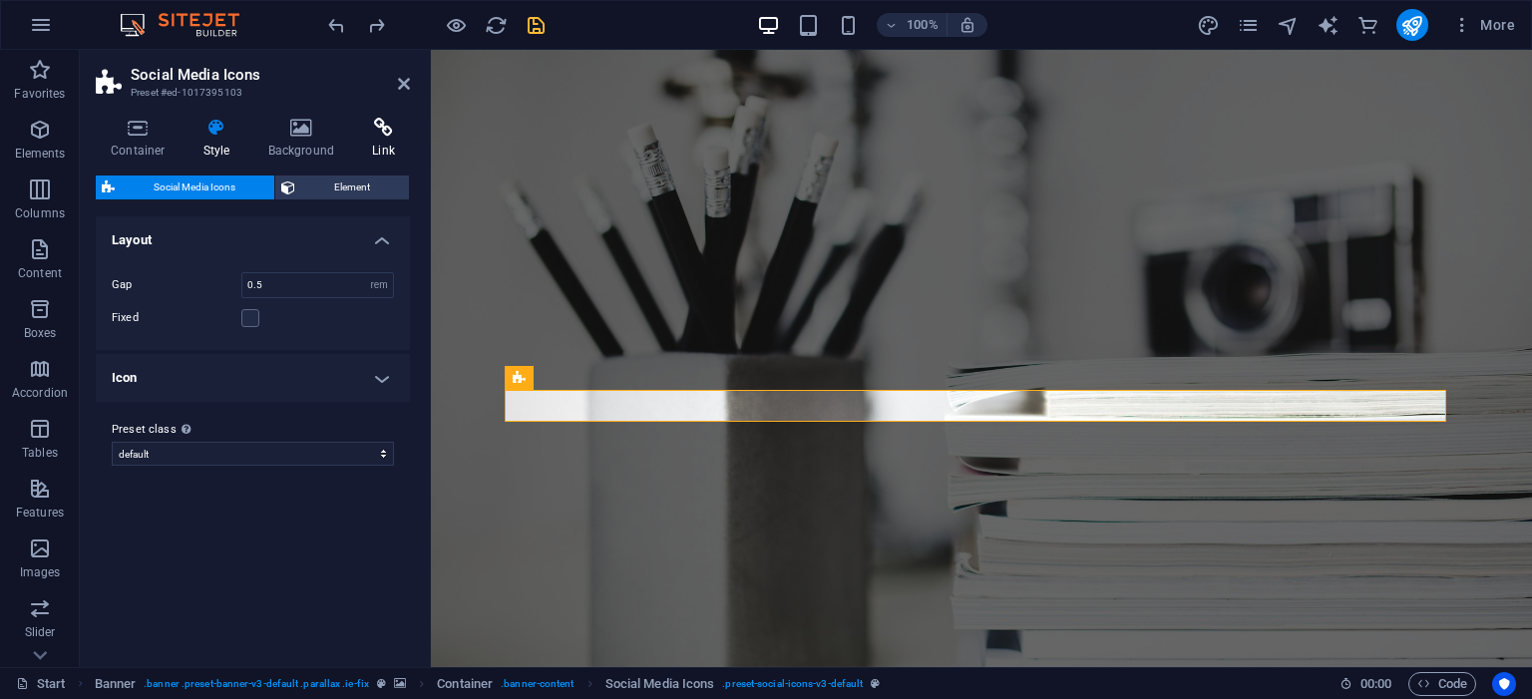
click at [371, 137] on icon at bounding box center [383, 128] width 53 height 20
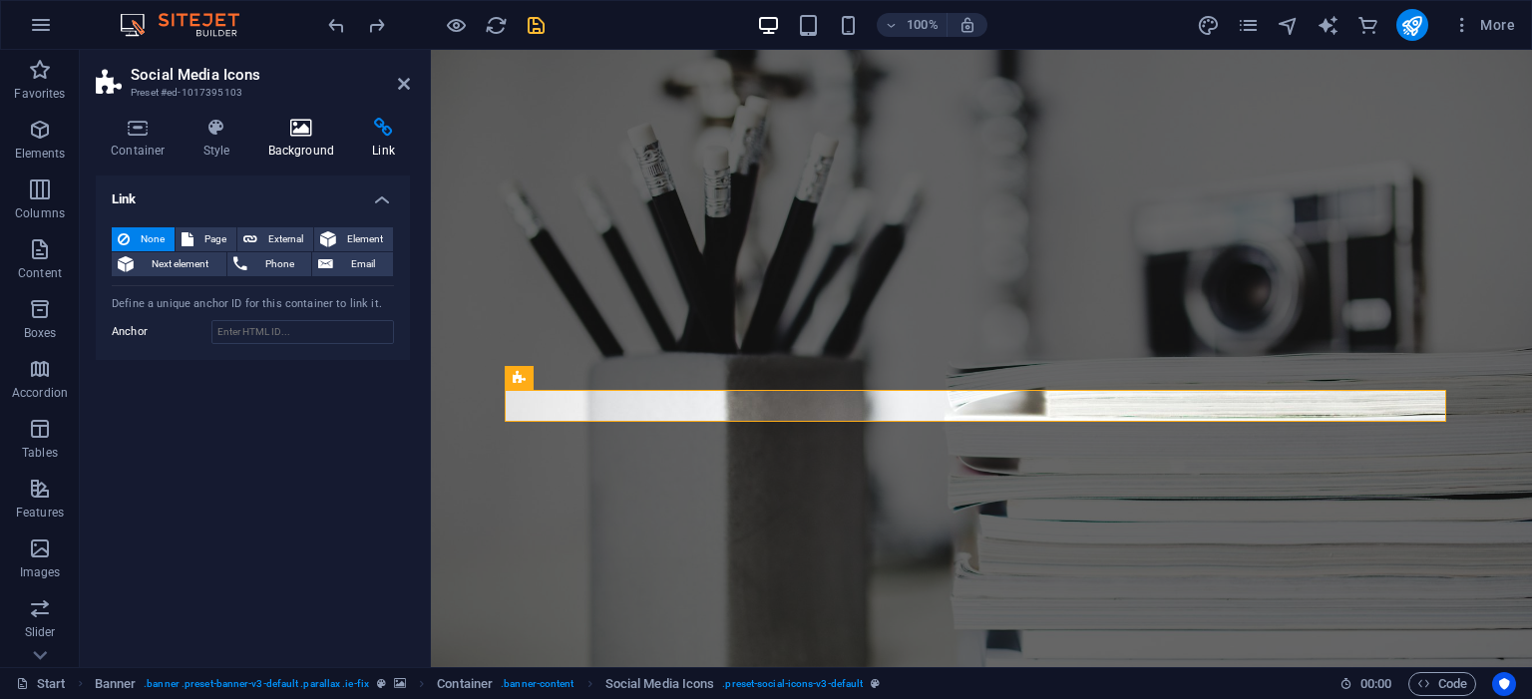
click at [335, 141] on h4 "Background" at bounding box center [305, 139] width 105 height 42
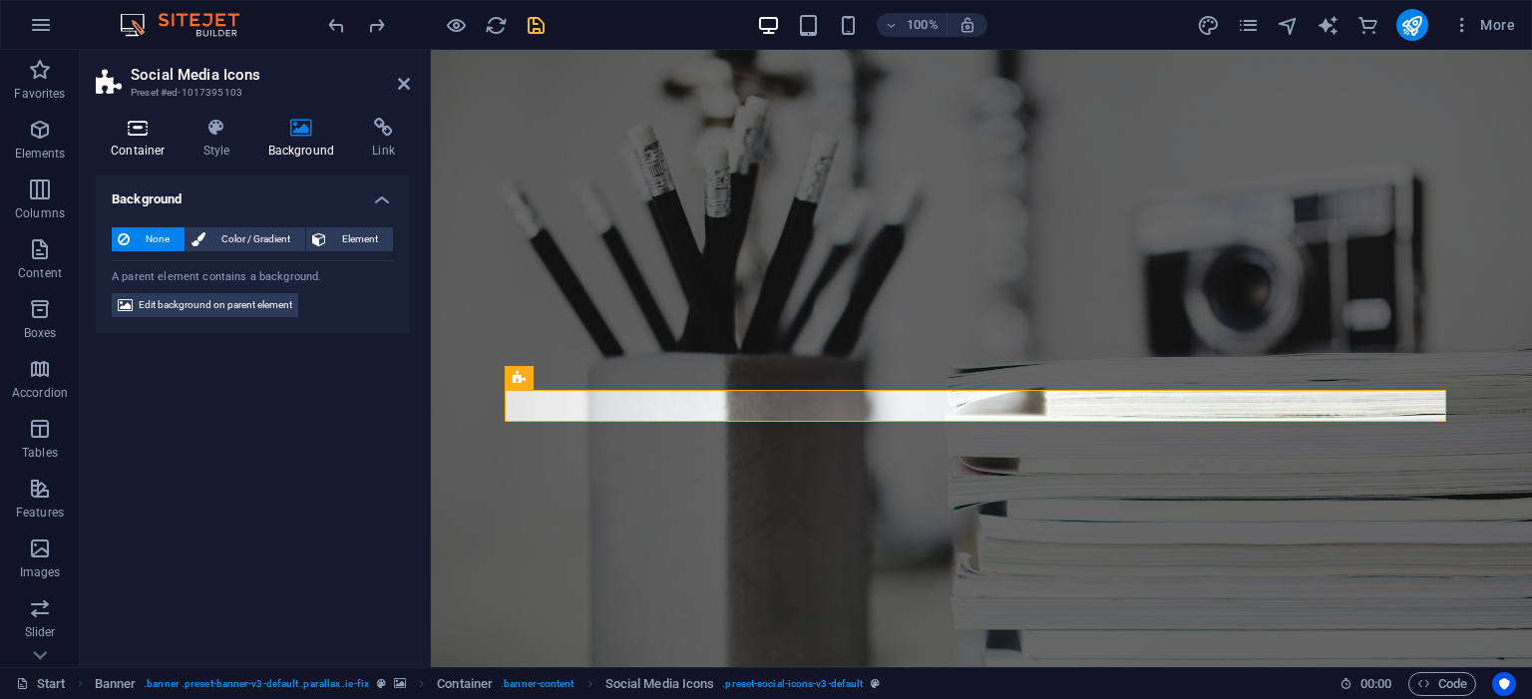
click at [157, 136] on icon at bounding box center [138, 128] width 85 height 20
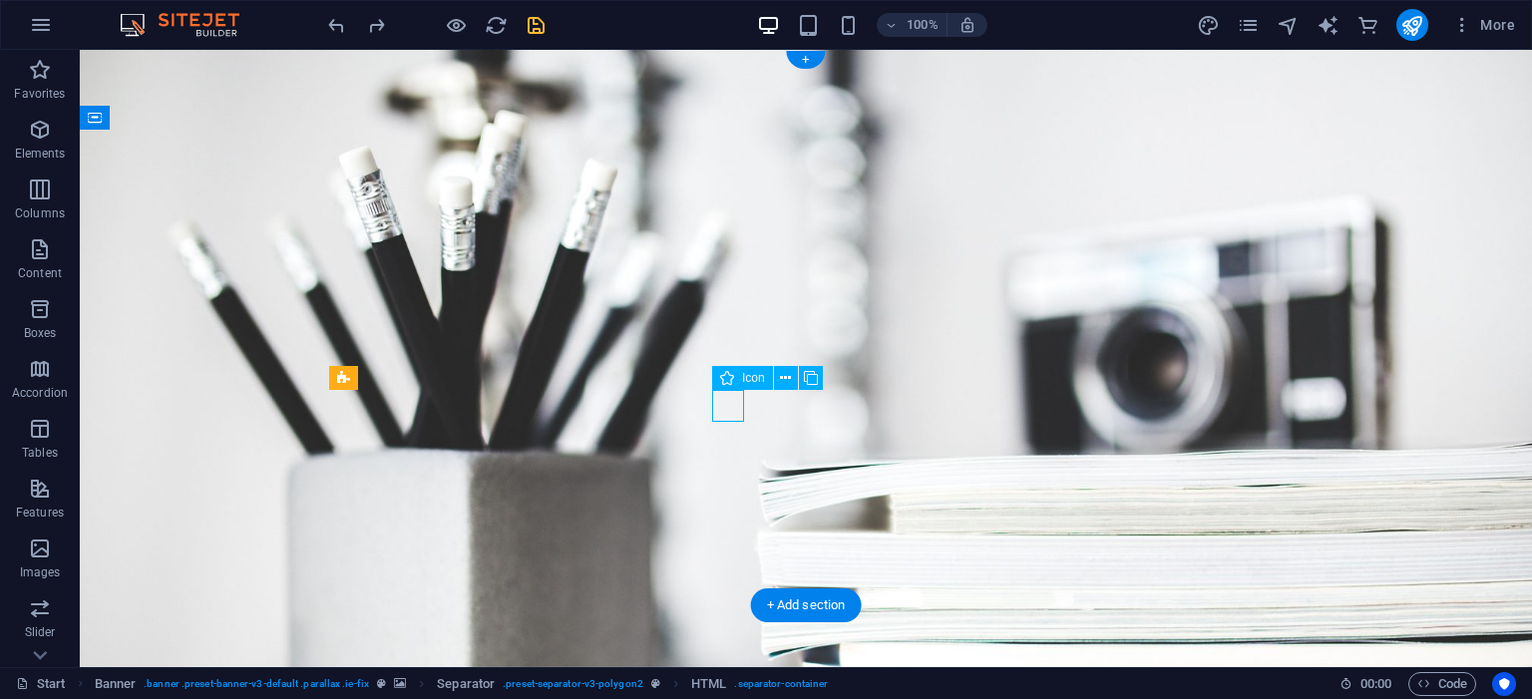
select select "xMidYMid"
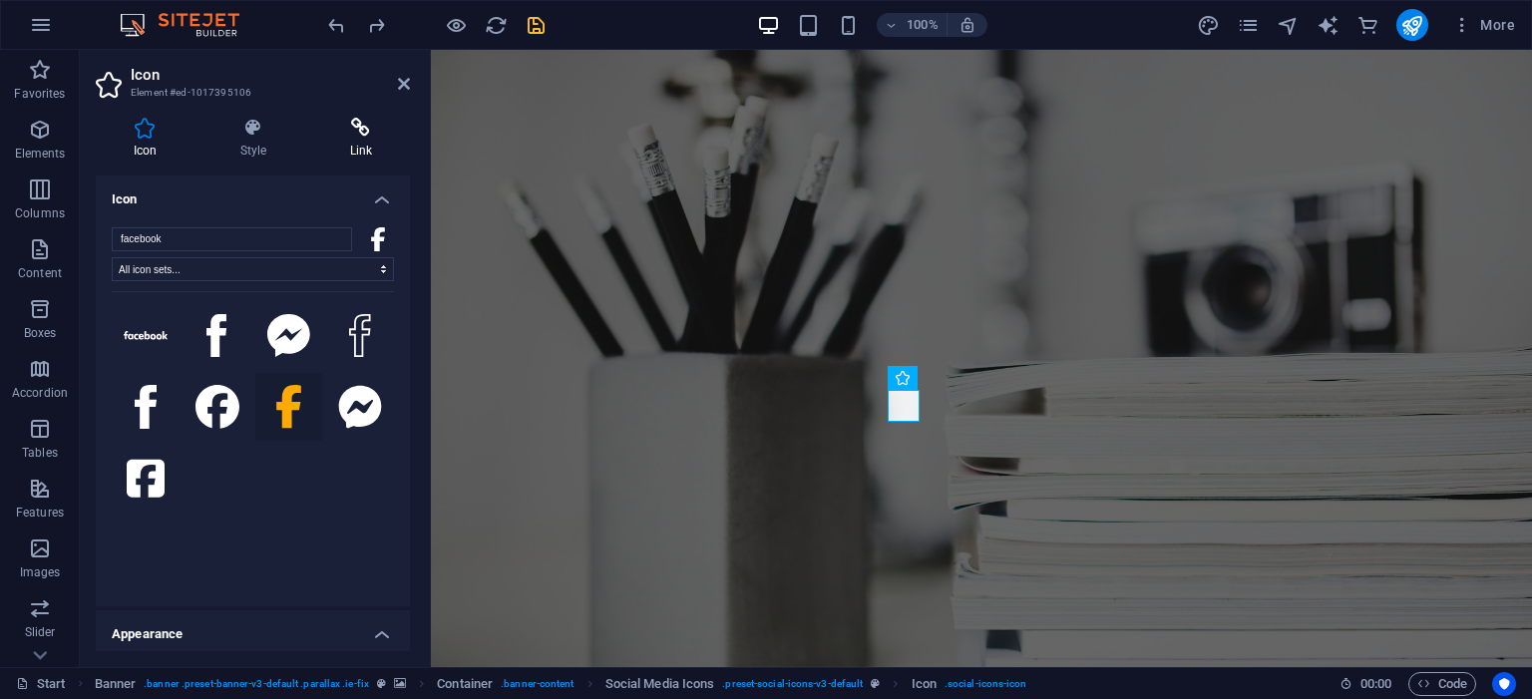
click at [373, 144] on h4 "Link" at bounding box center [361, 139] width 98 height 42
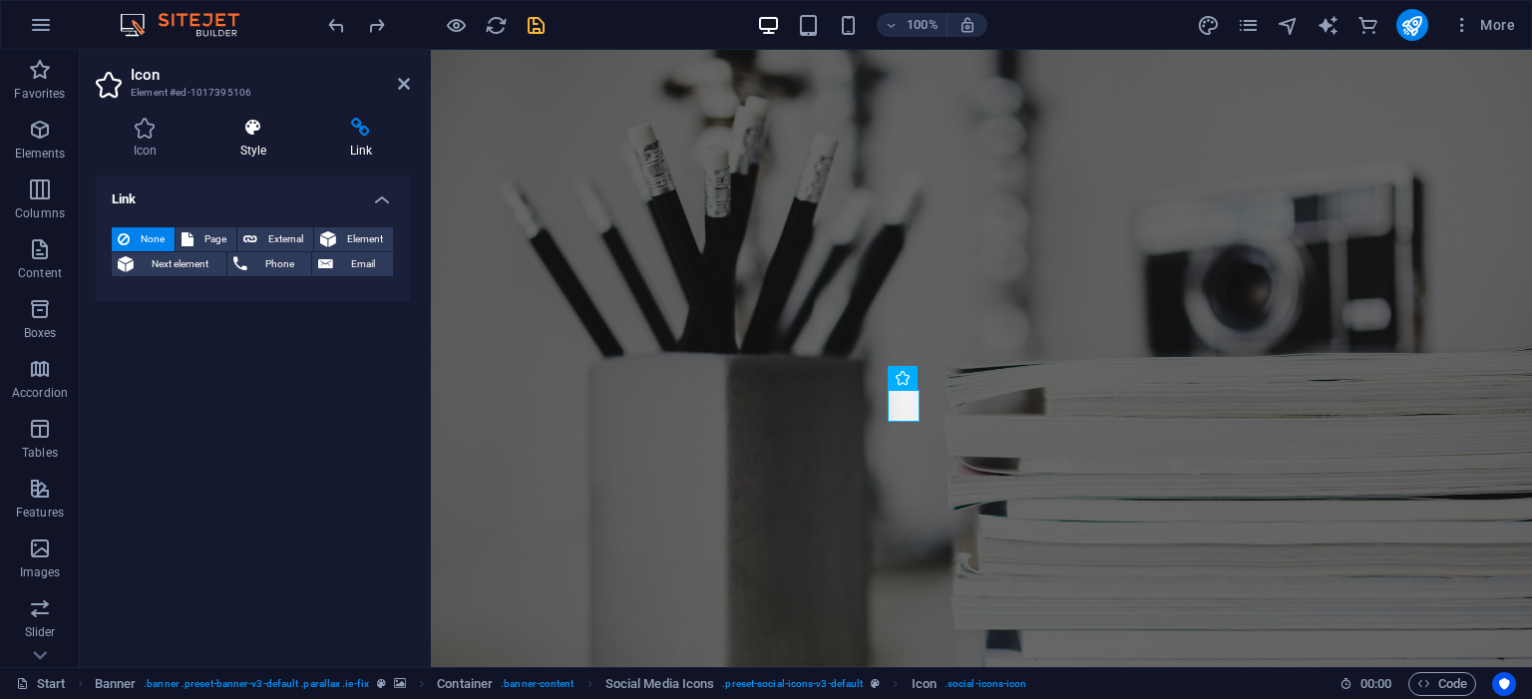
click at [265, 148] on h4 "Style" at bounding box center [257, 139] width 110 height 42
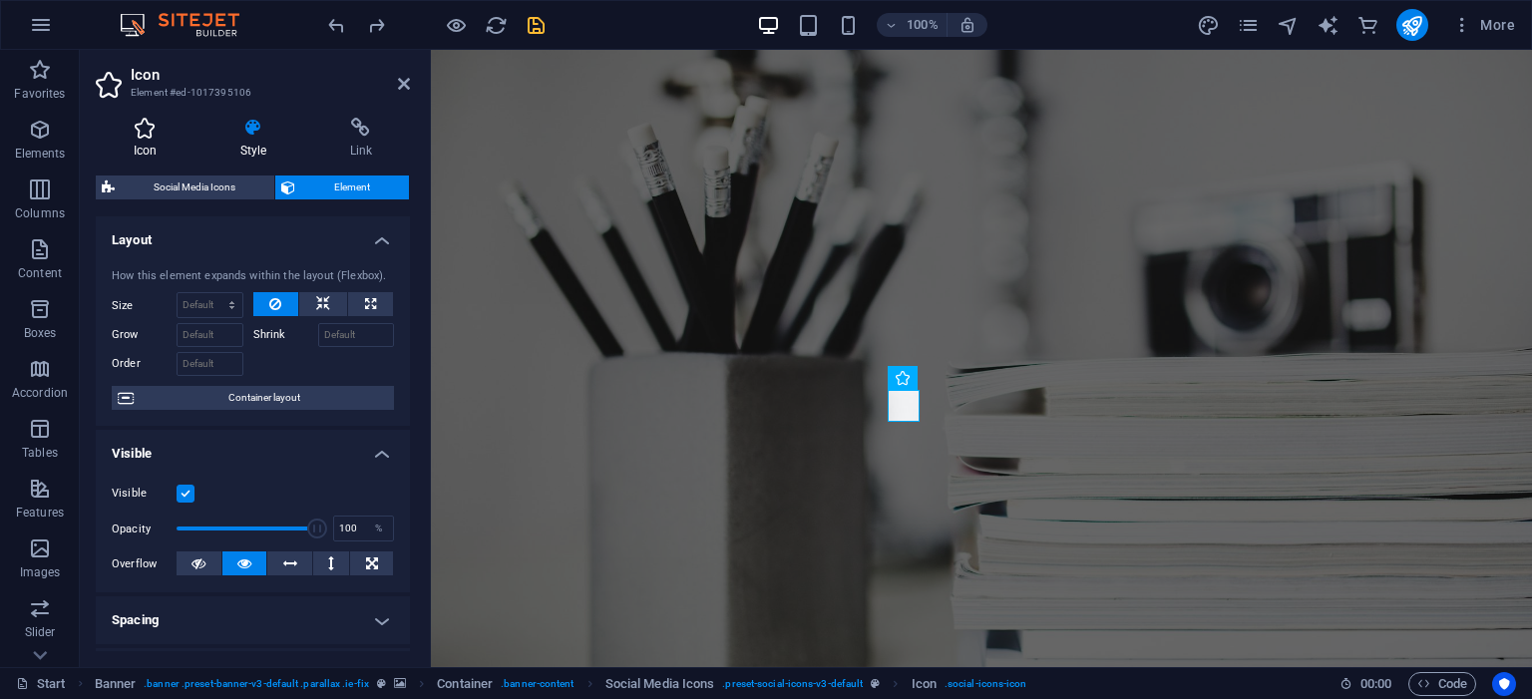
click at [159, 136] on icon at bounding box center [145, 128] width 99 height 20
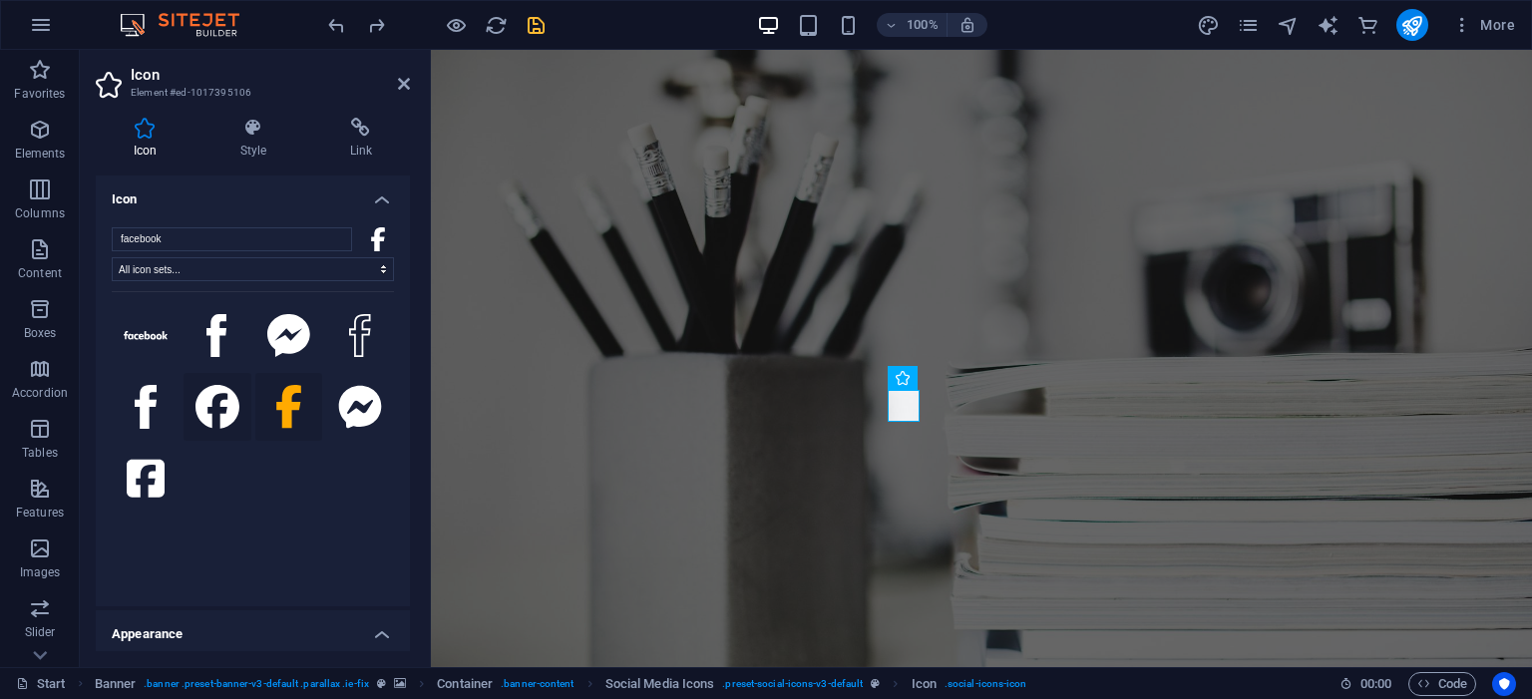
click at [208, 405] on icon at bounding box center [217, 407] width 44 height 44
click at [296, 416] on icon at bounding box center [288, 407] width 27 height 44
click at [287, 338] on icon at bounding box center [288, 336] width 43 height 44
click at [351, 336] on icon at bounding box center [360, 336] width 22 height 44
click at [226, 416] on icon at bounding box center [217, 407] width 44 height 44
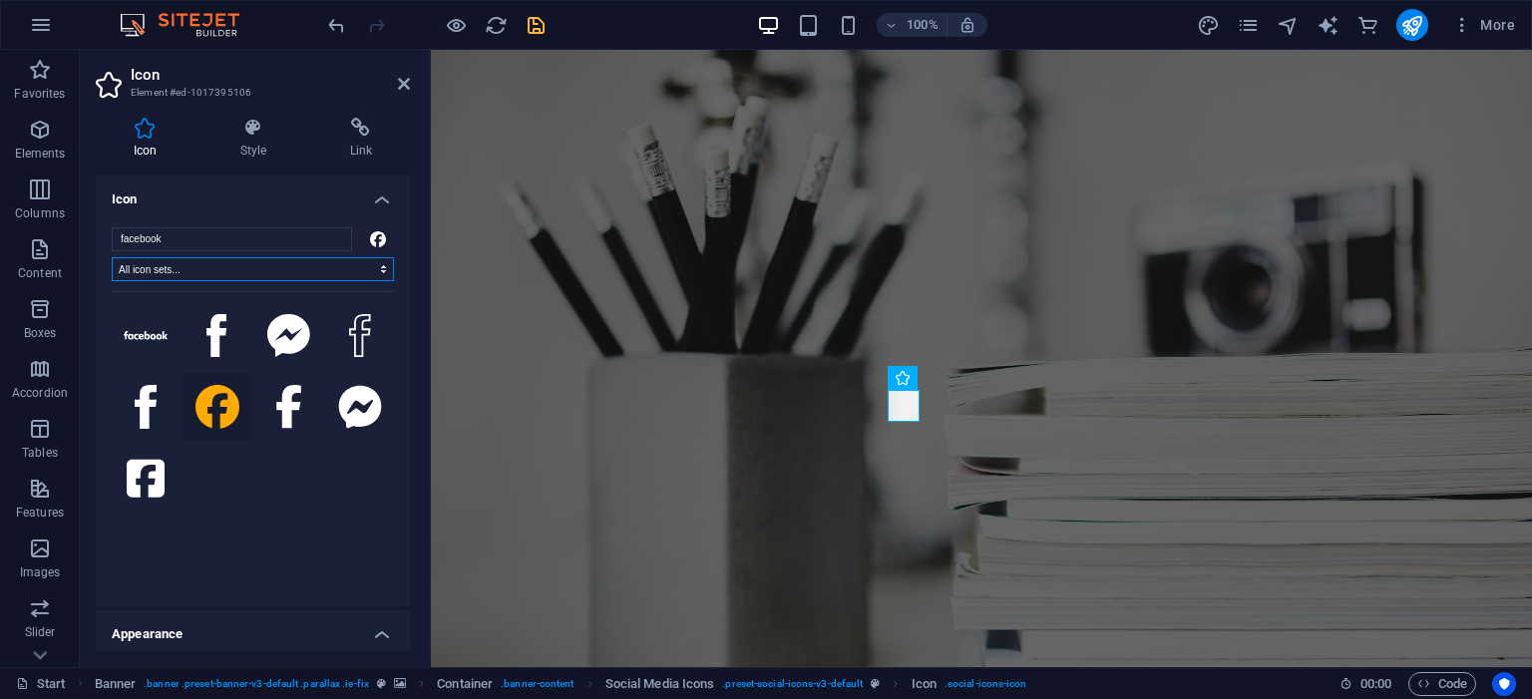
select select "font-awesome-solid"
click at [112, 257] on select "All icon sets... IcoFont Ionicons FontAwesome Brands FontAwesome Duotone FontAw…" at bounding box center [253, 269] width 282 height 24
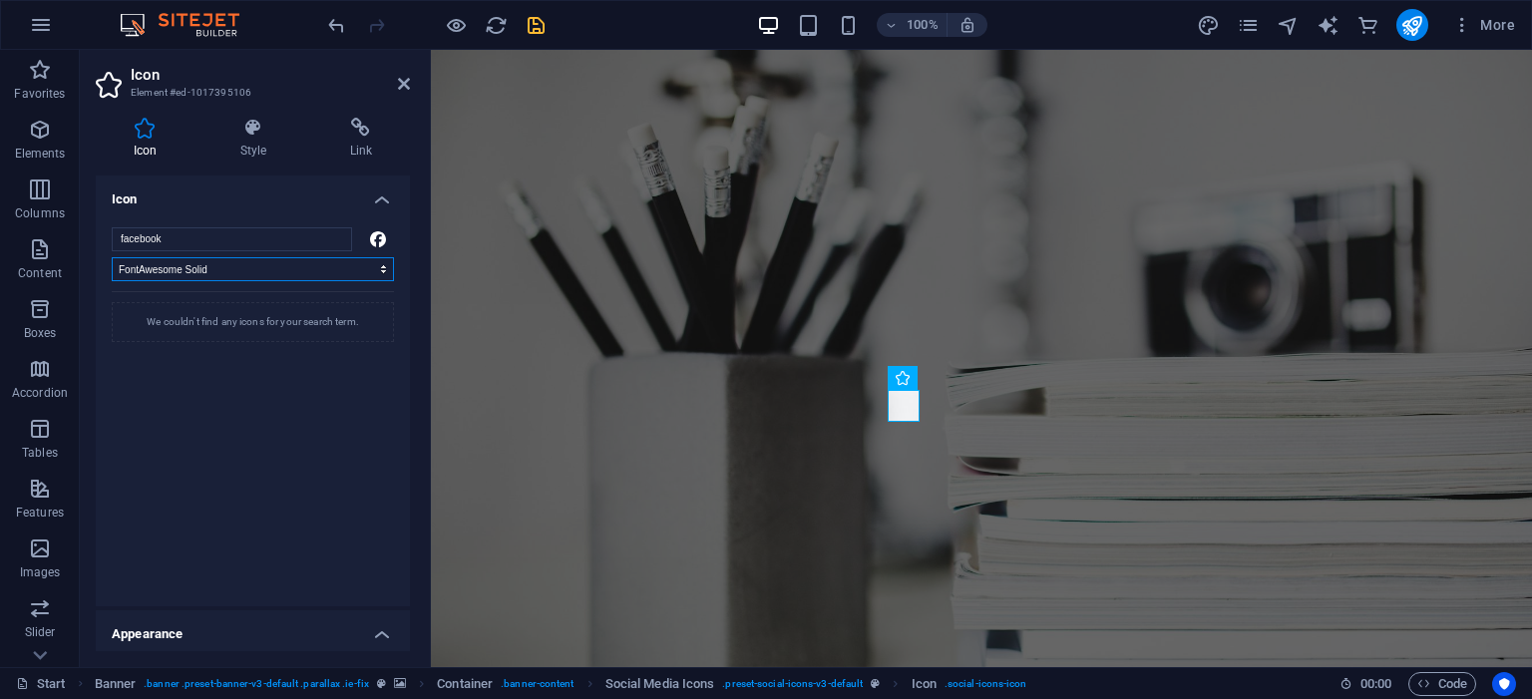
select select
click at [112, 257] on select "All icon sets... IcoFont Ionicons FontAwesome Brands FontAwesome Duotone FontAw…" at bounding box center [253, 269] width 282 height 24
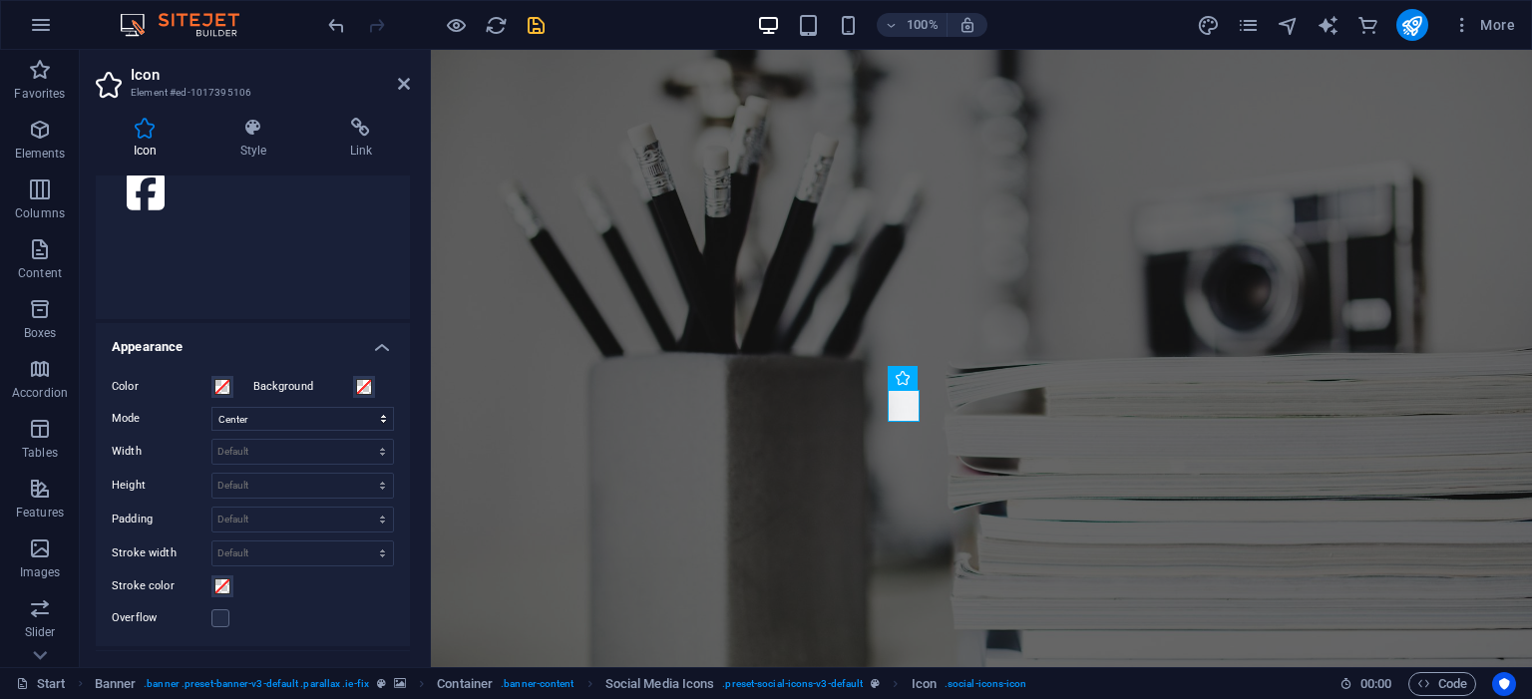
scroll to position [569, 0]
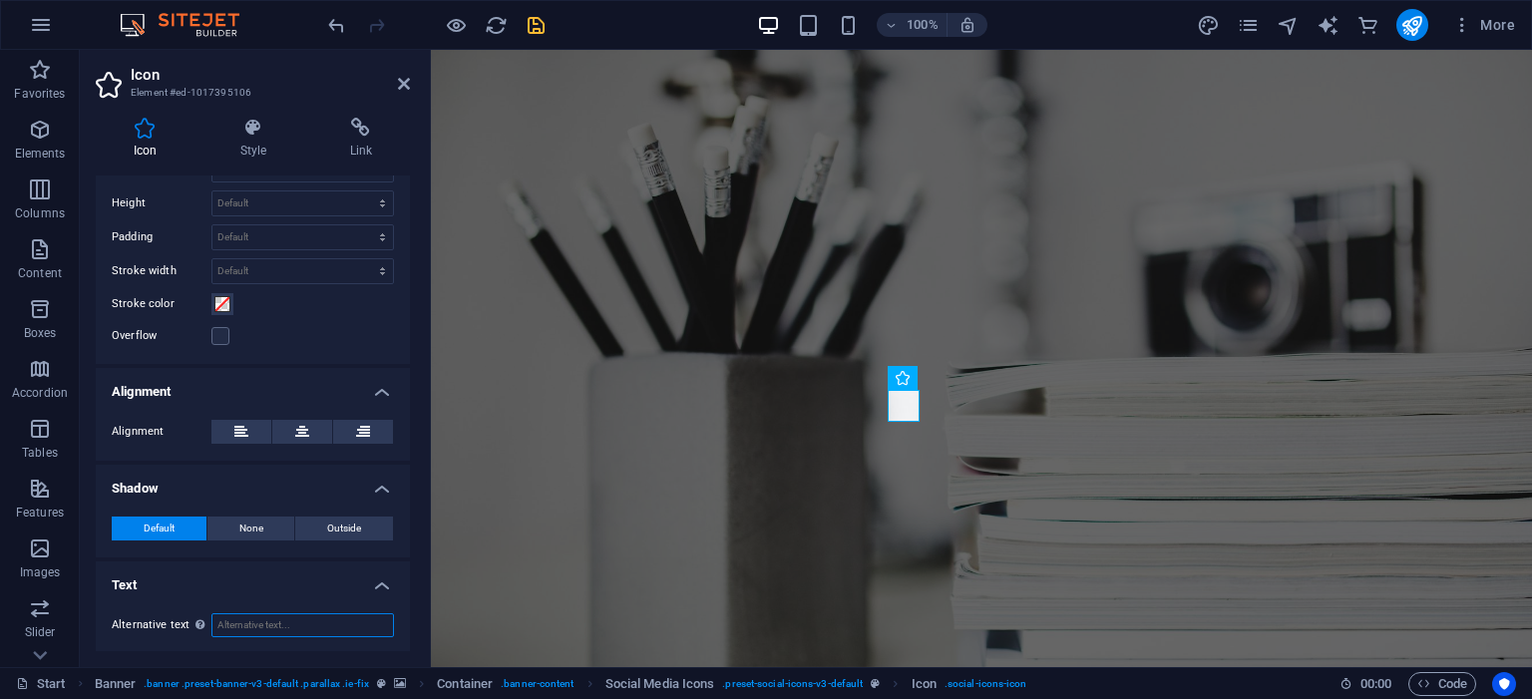
click at [241, 622] on input "Alternative text The alternative text is used by devices that cannot display im…" at bounding box center [302, 625] width 183 height 24
type input "Facebook"
click at [312, 590] on h4 "Text" at bounding box center [253, 579] width 314 height 36
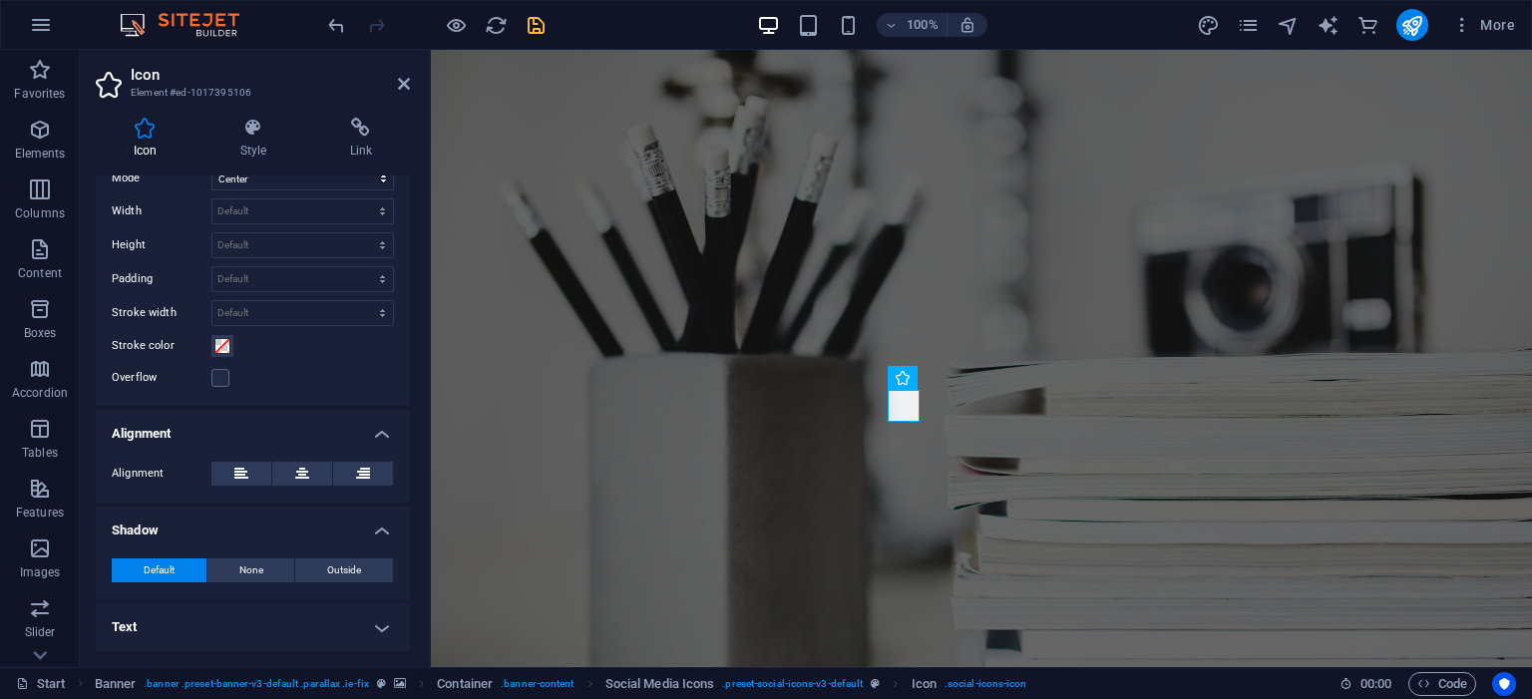
scroll to position [526, 0]
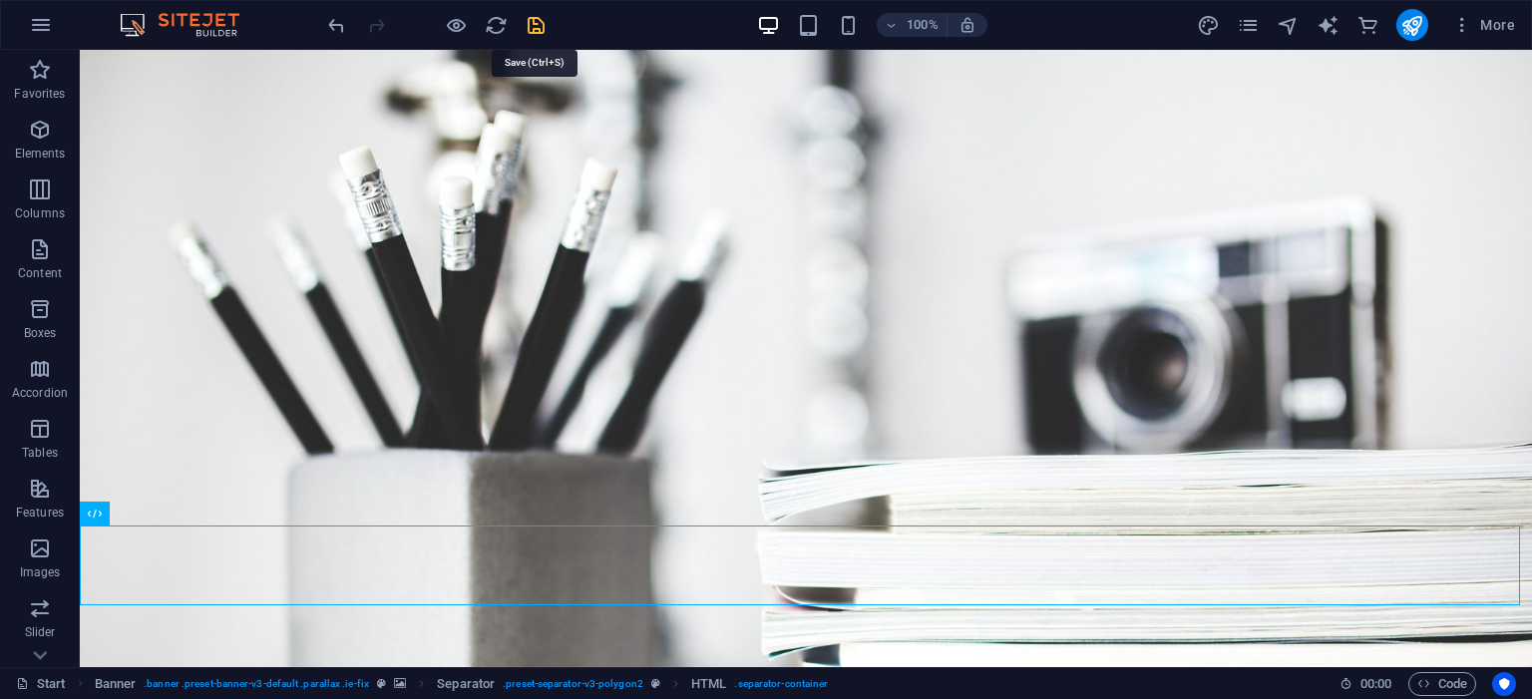
click at [542, 26] on icon "save" at bounding box center [536, 25] width 23 height 23
checkbox input "false"
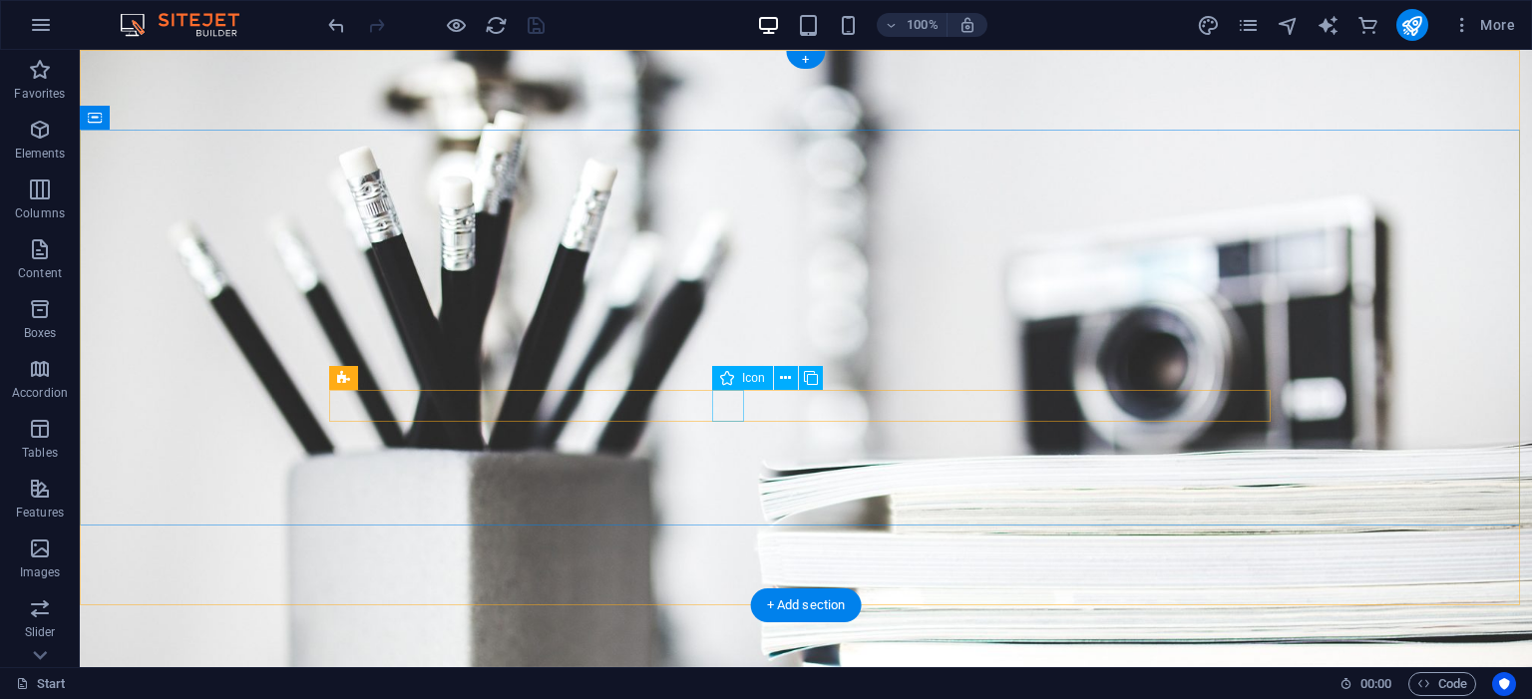
select select "xMidYMid"
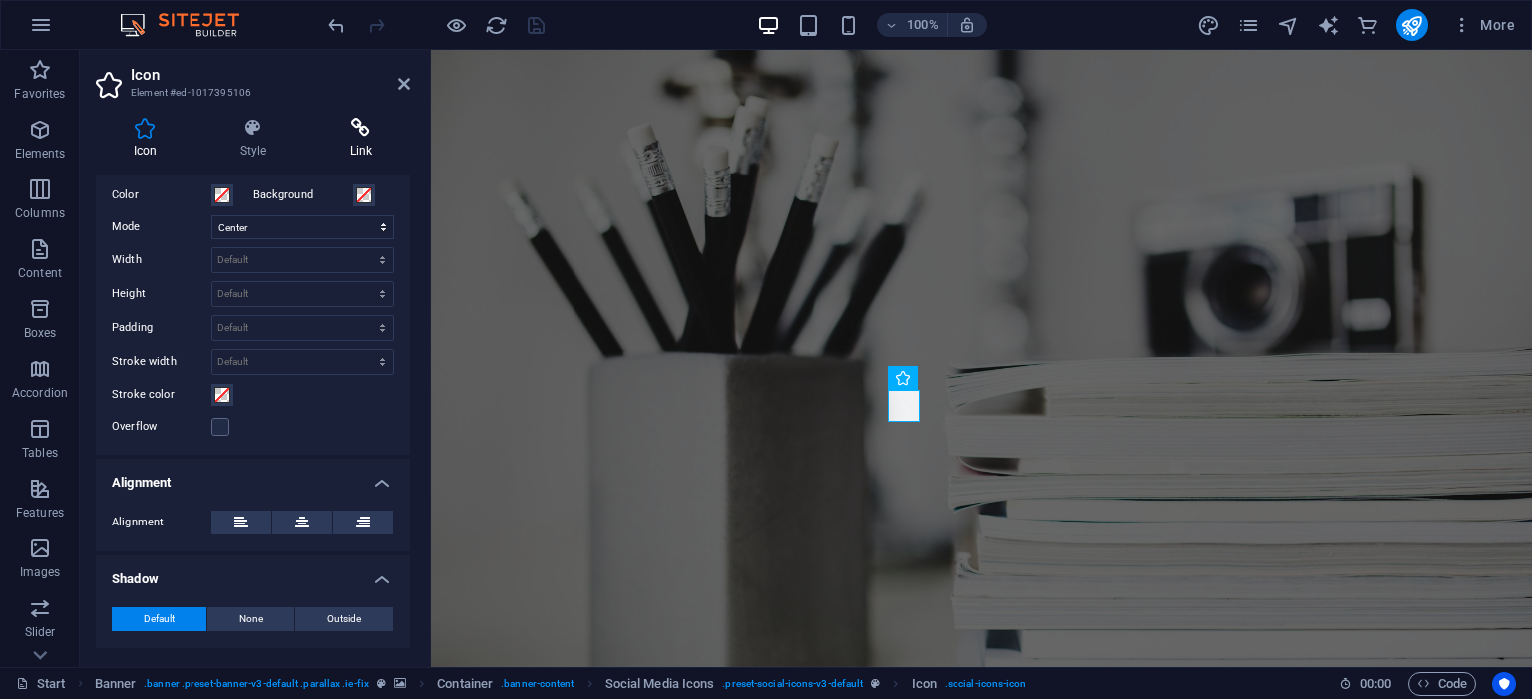
scroll to position [96, 0]
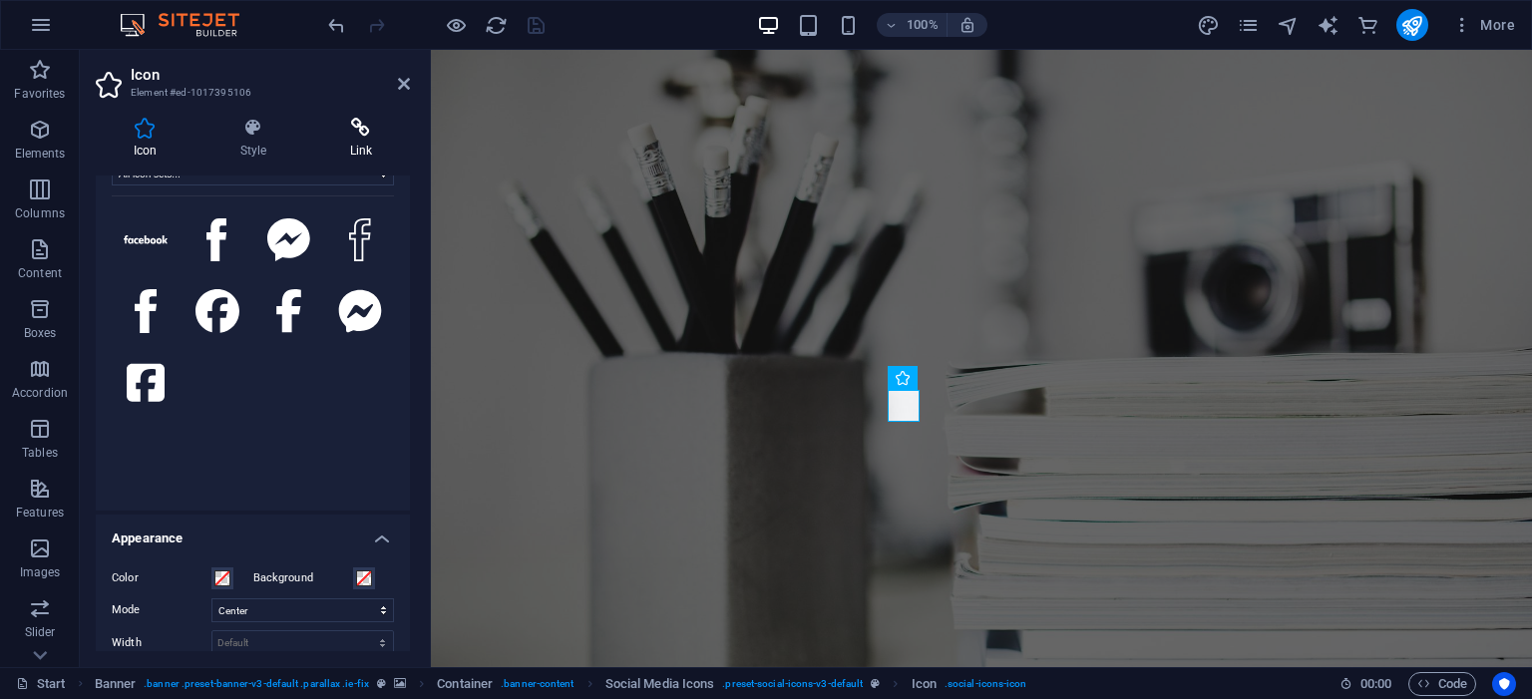
click at [376, 138] on h4 "Link" at bounding box center [361, 139] width 98 height 42
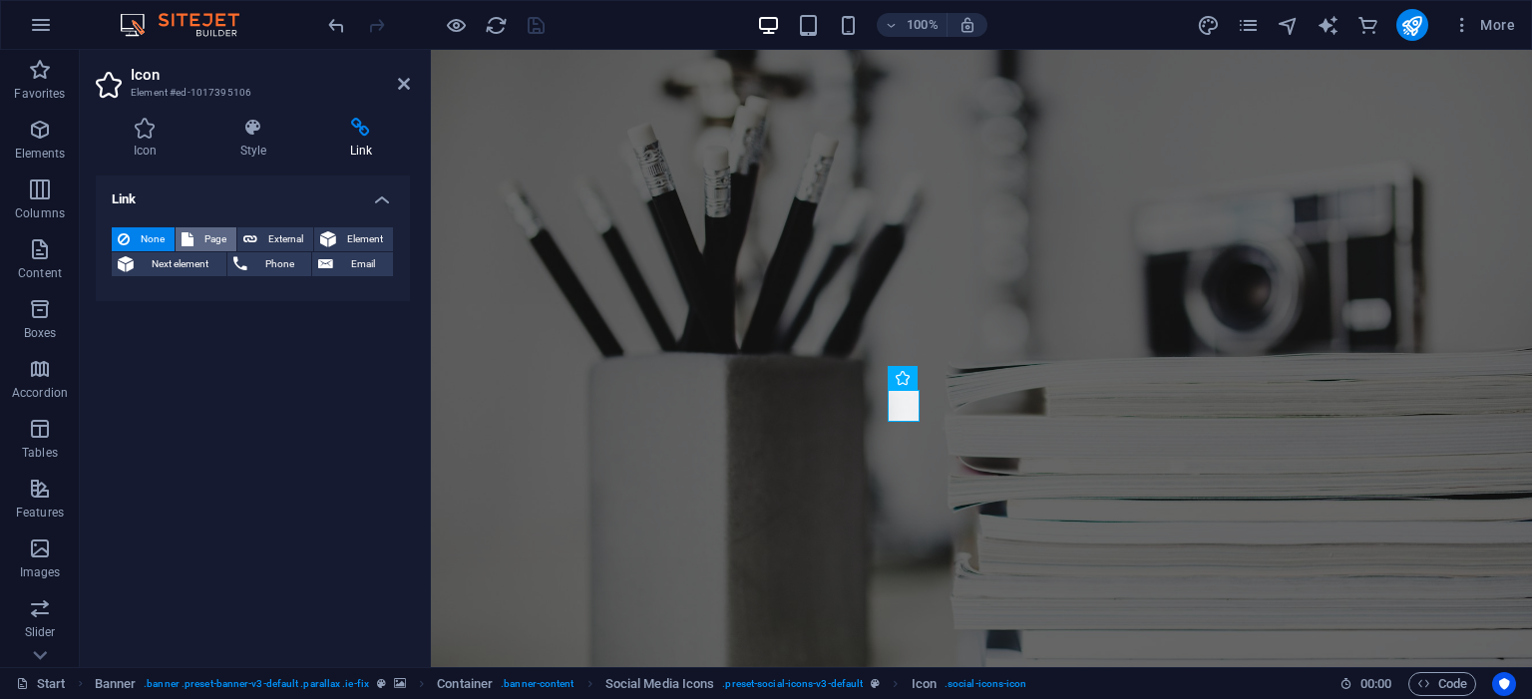
click at [210, 239] on span "Page" at bounding box center [214, 239] width 31 height 24
select select
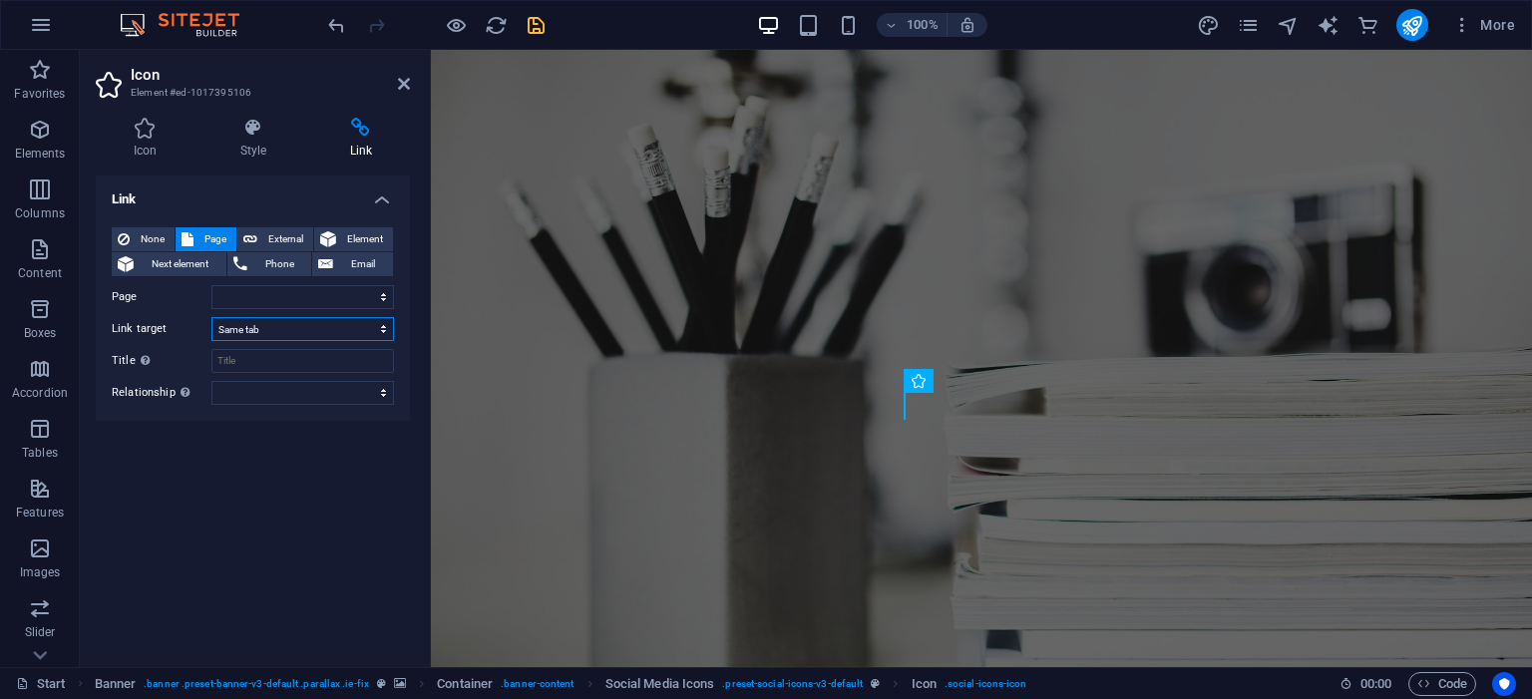
select select "blank"
click at [211, 317] on select "New tab Same tab Overlay" at bounding box center [302, 329] width 183 height 24
select select
click at [291, 296] on select "Start Subpage Legal Notice Privacy" at bounding box center [302, 297] width 183 height 24
click at [283, 237] on span "External" at bounding box center [285, 239] width 44 height 24
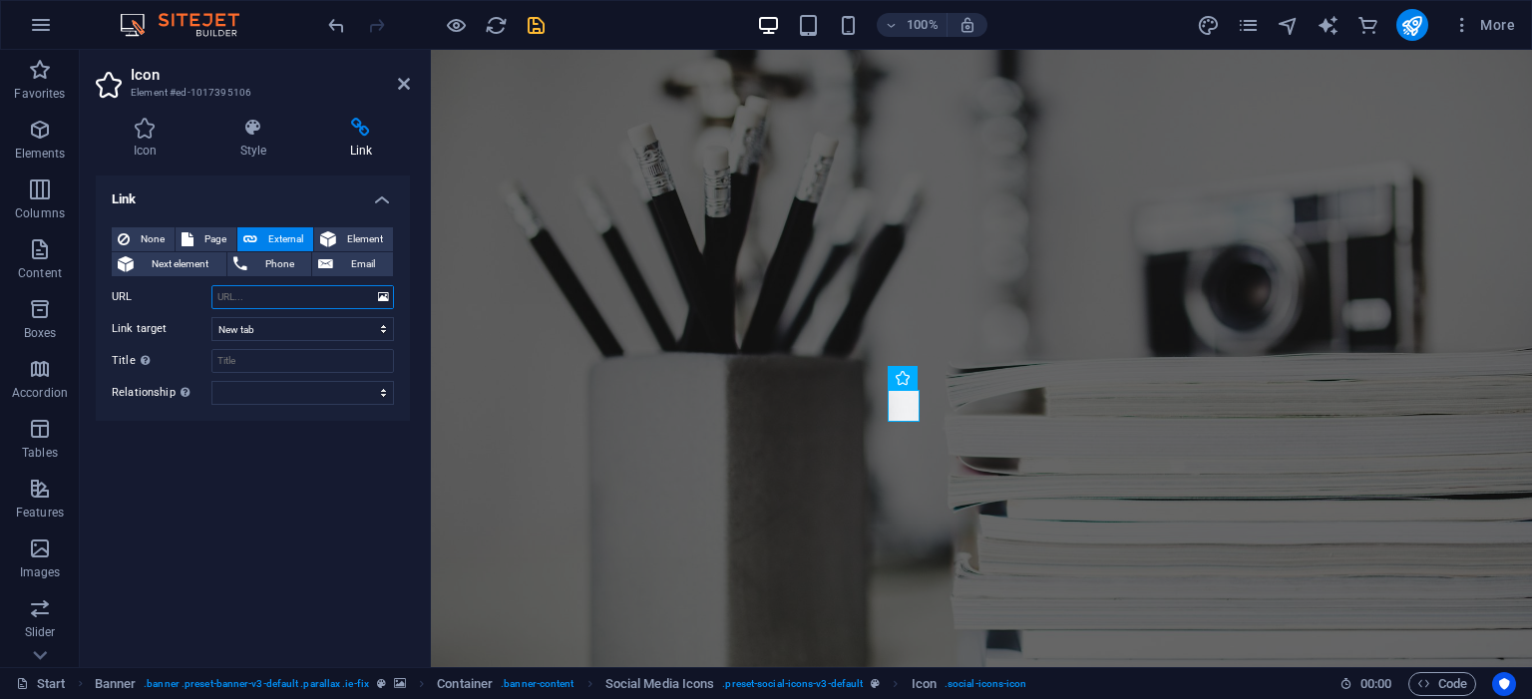
click at [283, 287] on input "URL" at bounding box center [302, 297] width 183 height 24
paste input "[URL][DOMAIN_NAME]"
type input "[URL][DOMAIN_NAME]"
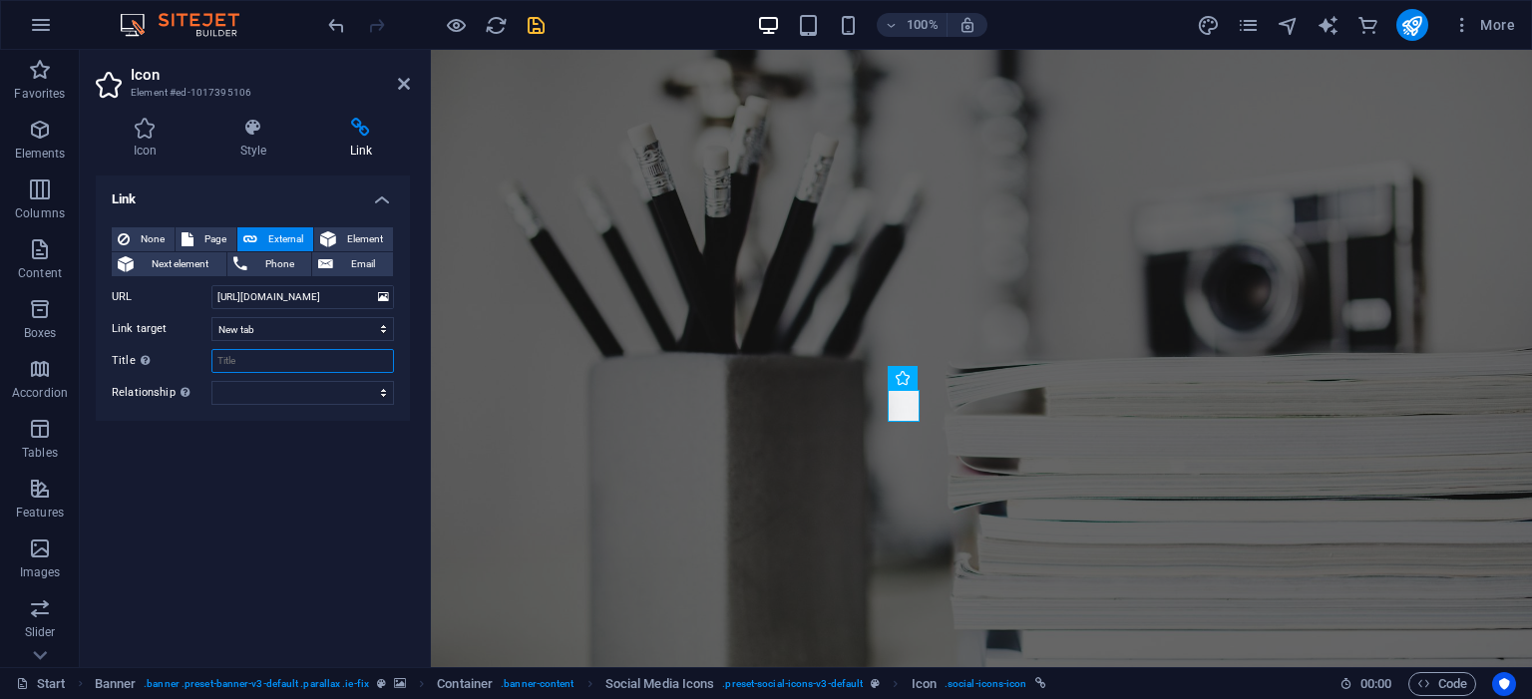
click at [308, 367] on input "Title Additional link description, should not be the same as the link text. The…" at bounding box center [302, 361] width 183 height 24
type input "Facebook IDwebhost"
click at [530, 24] on icon "save" at bounding box center [536, 25] width 23 height 23
checkbox input "false"
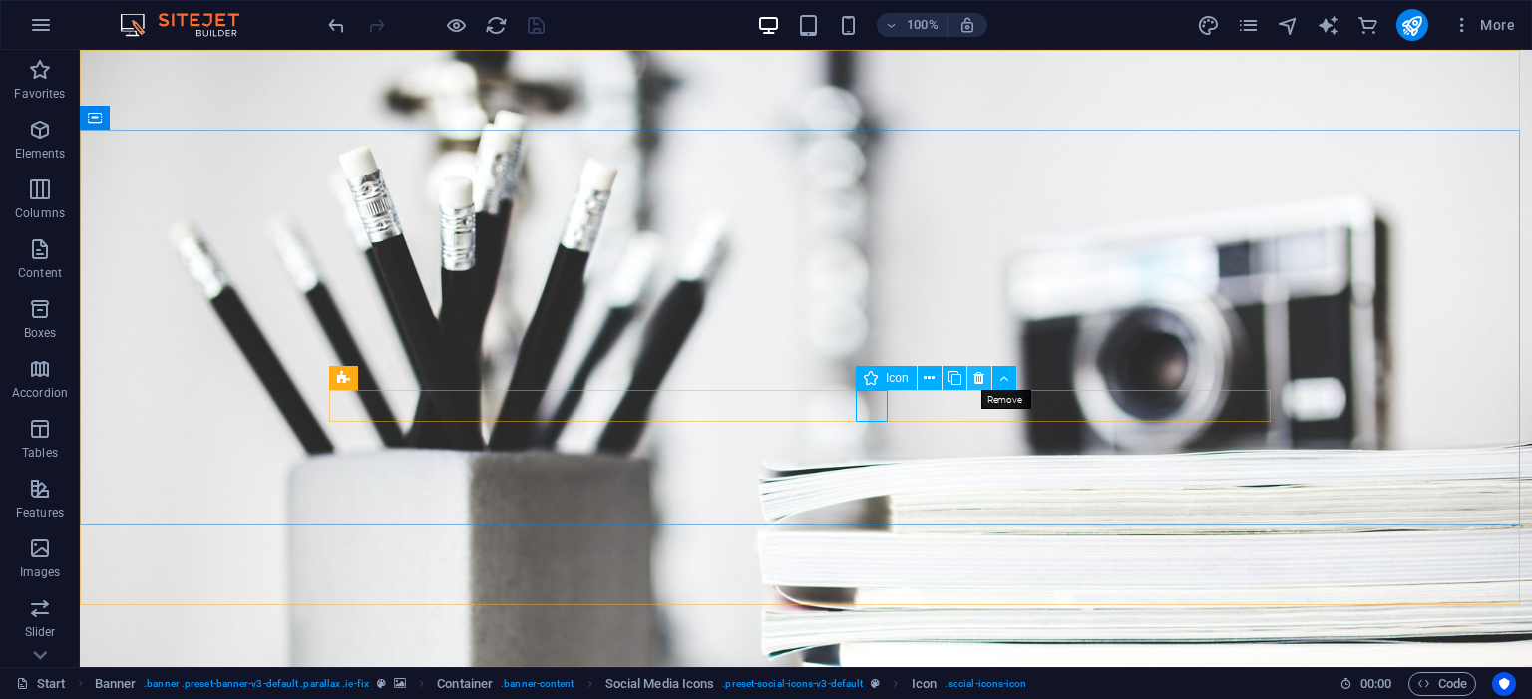
click at [973, 378] on icon at bounding box center [978, 378] width 11 height 21
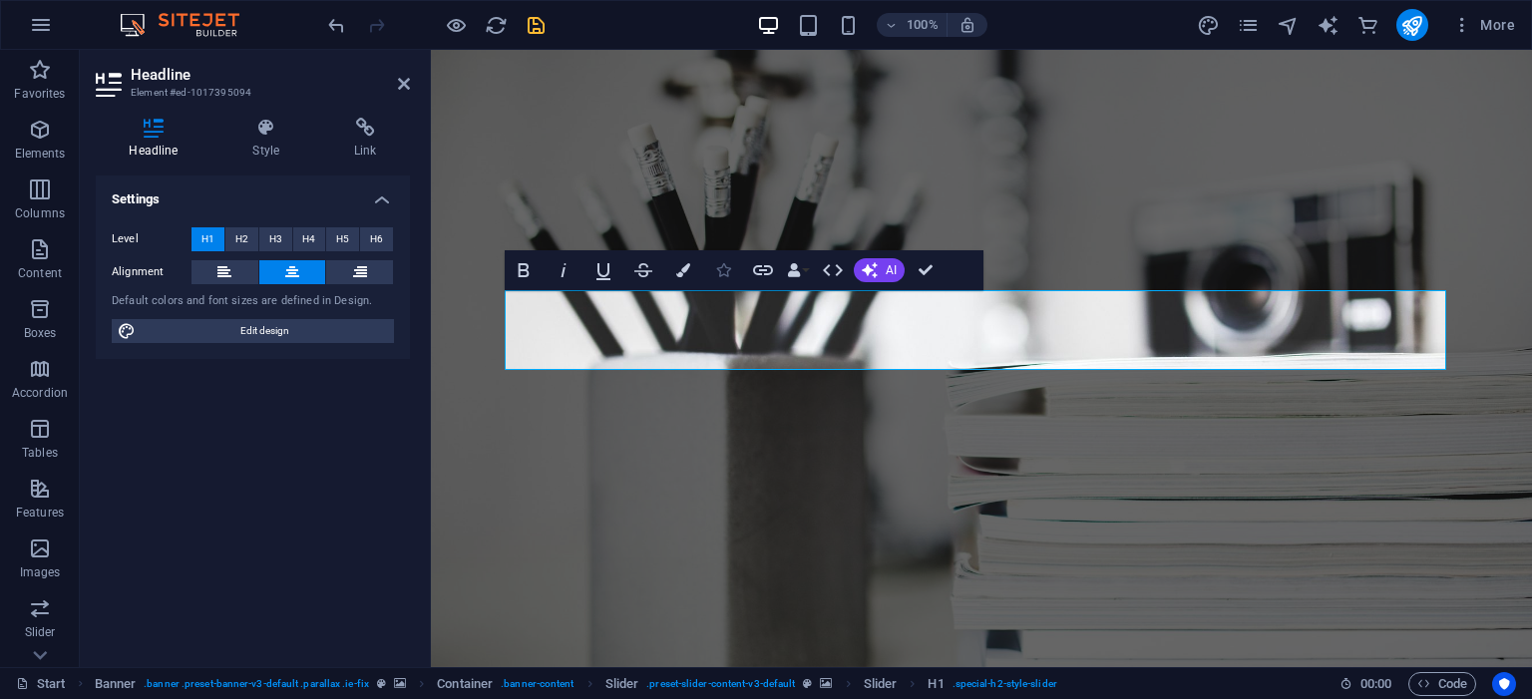
click at [728, 267] on icon "button" at bounding box center [723, 270] width 14 height 14
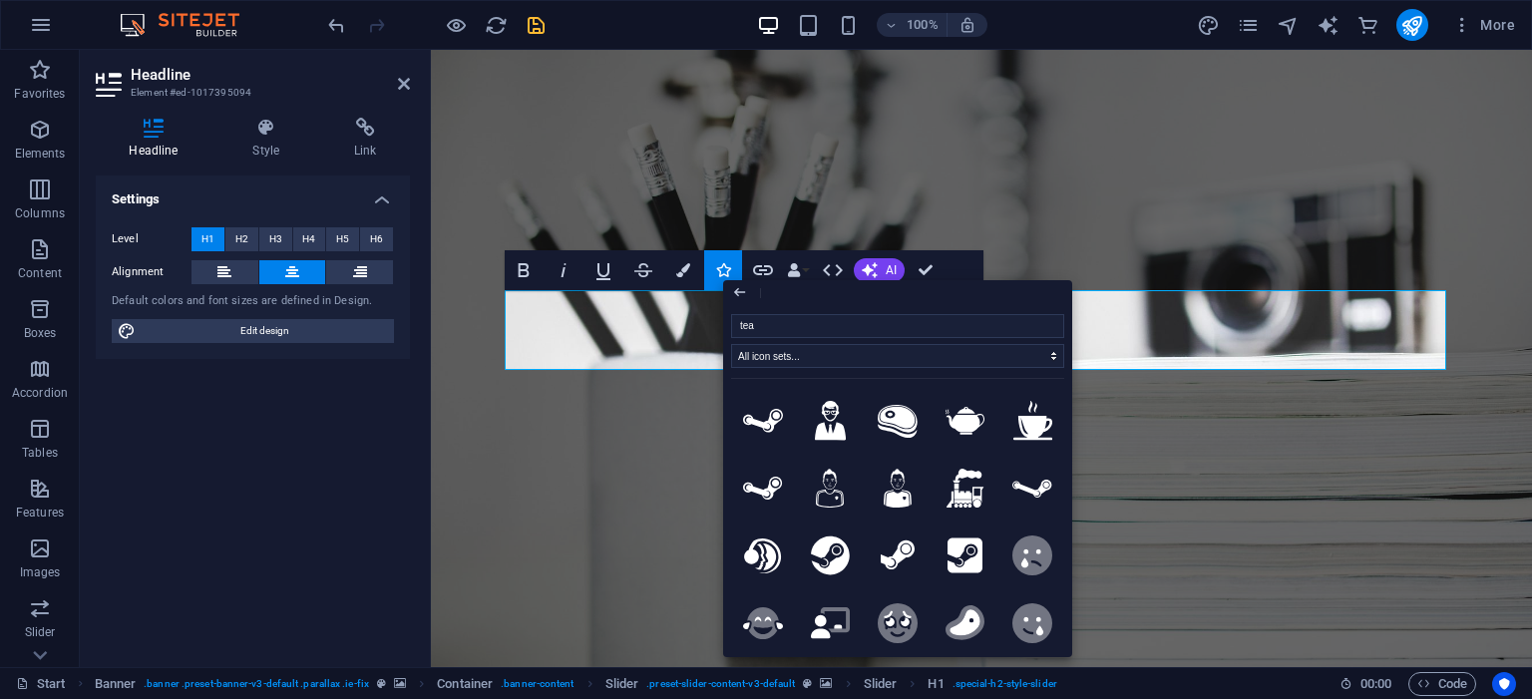
type input "teac"
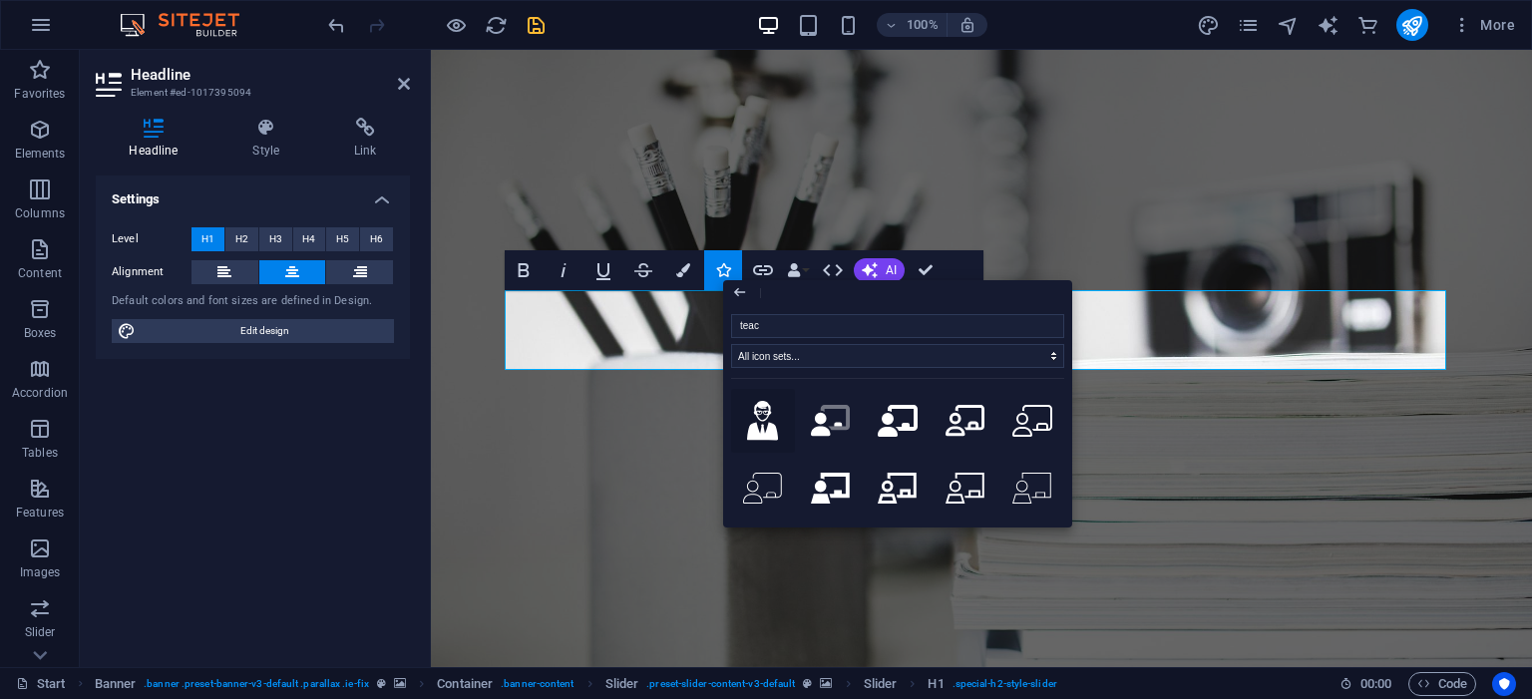
click at [762, 417] on icon at bounding box center [762, 421] width 31 height 40
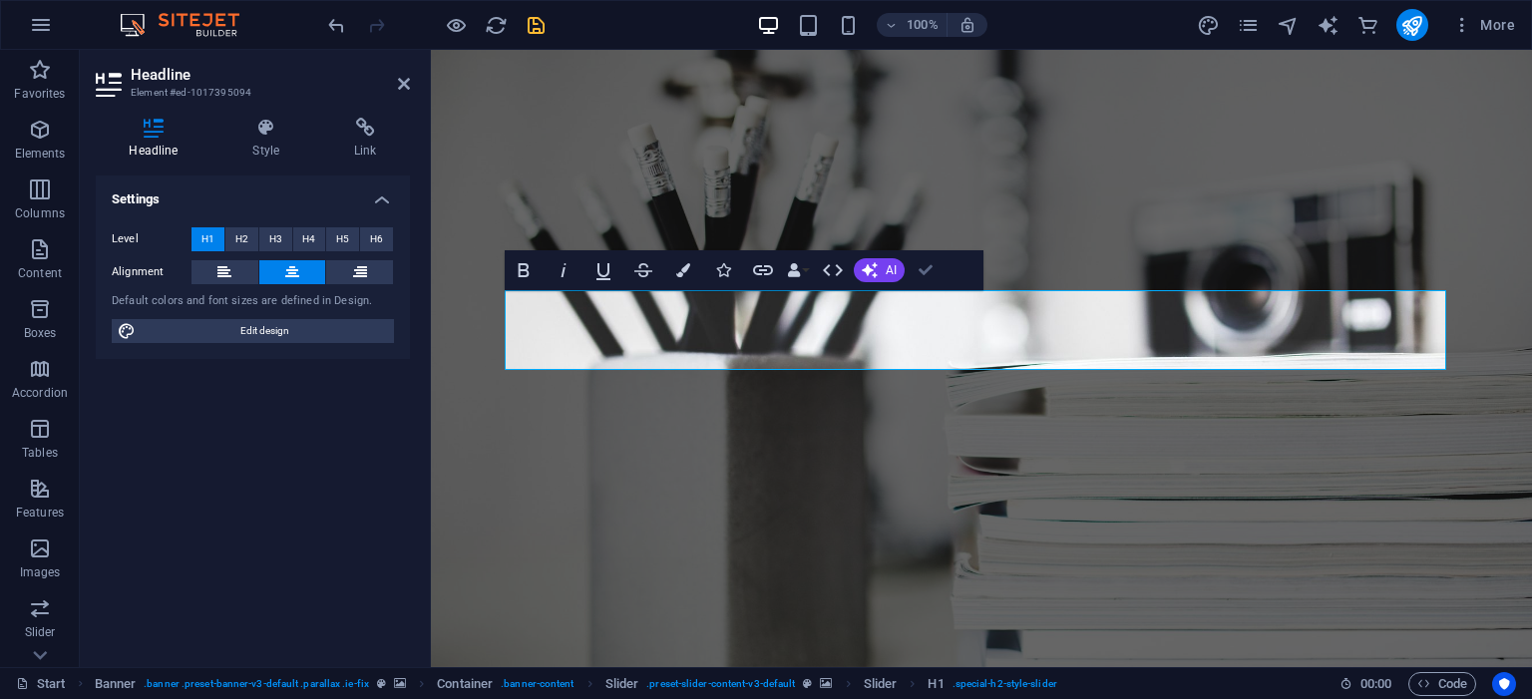
drag, startPoint x: 931, startPoint y: 278, endPoint x: 851, endPoint y: 228, distance: 94.9
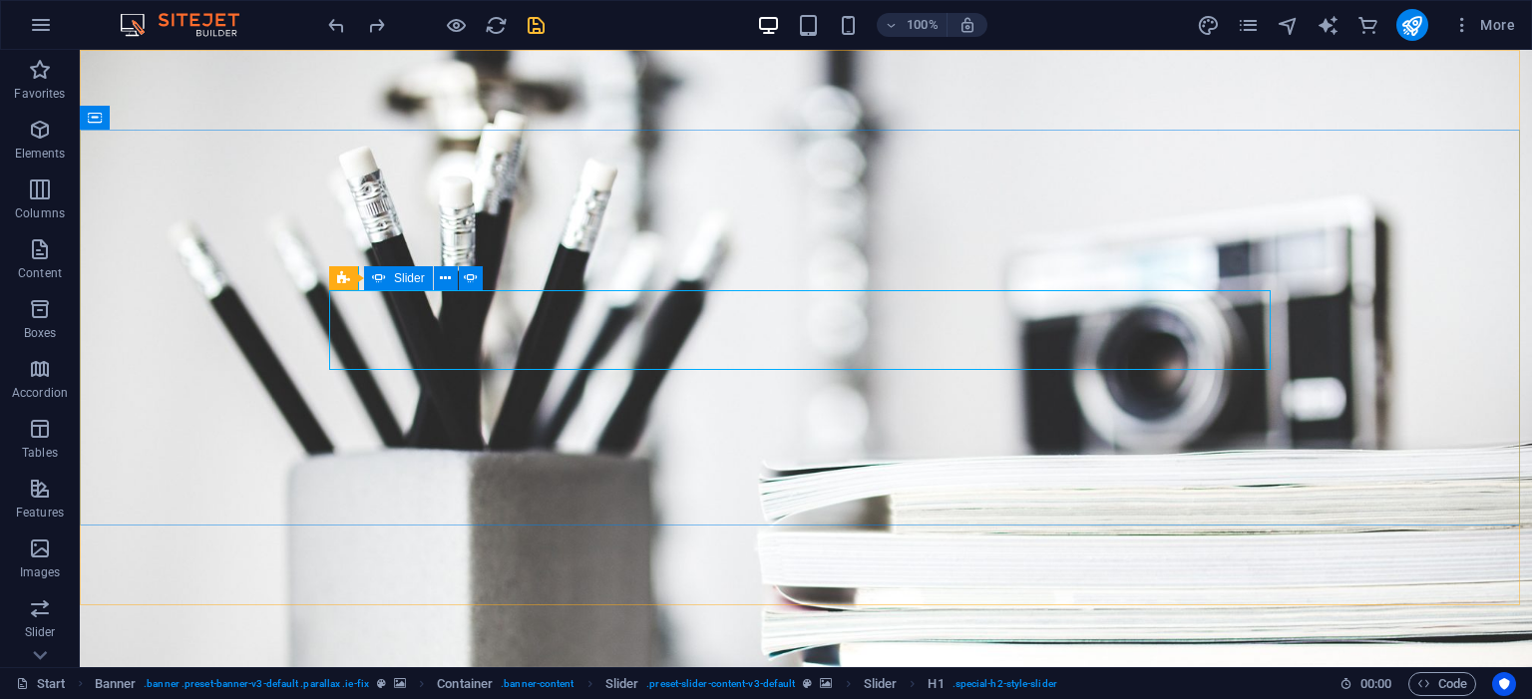
click at [381, 276] on icon at bounding box center [379, 278] width 14 height 24
select select "ms"
select select "s"
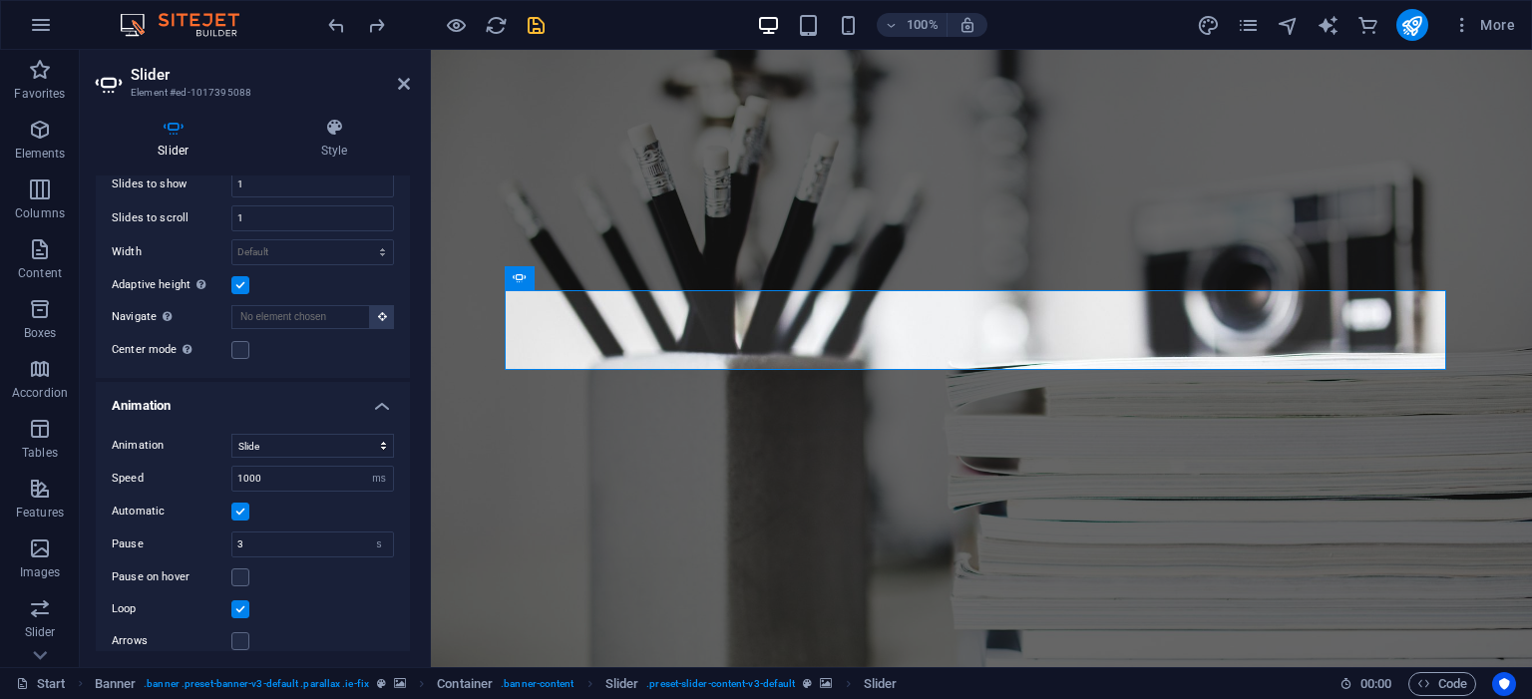
scroll to position [372, 0]
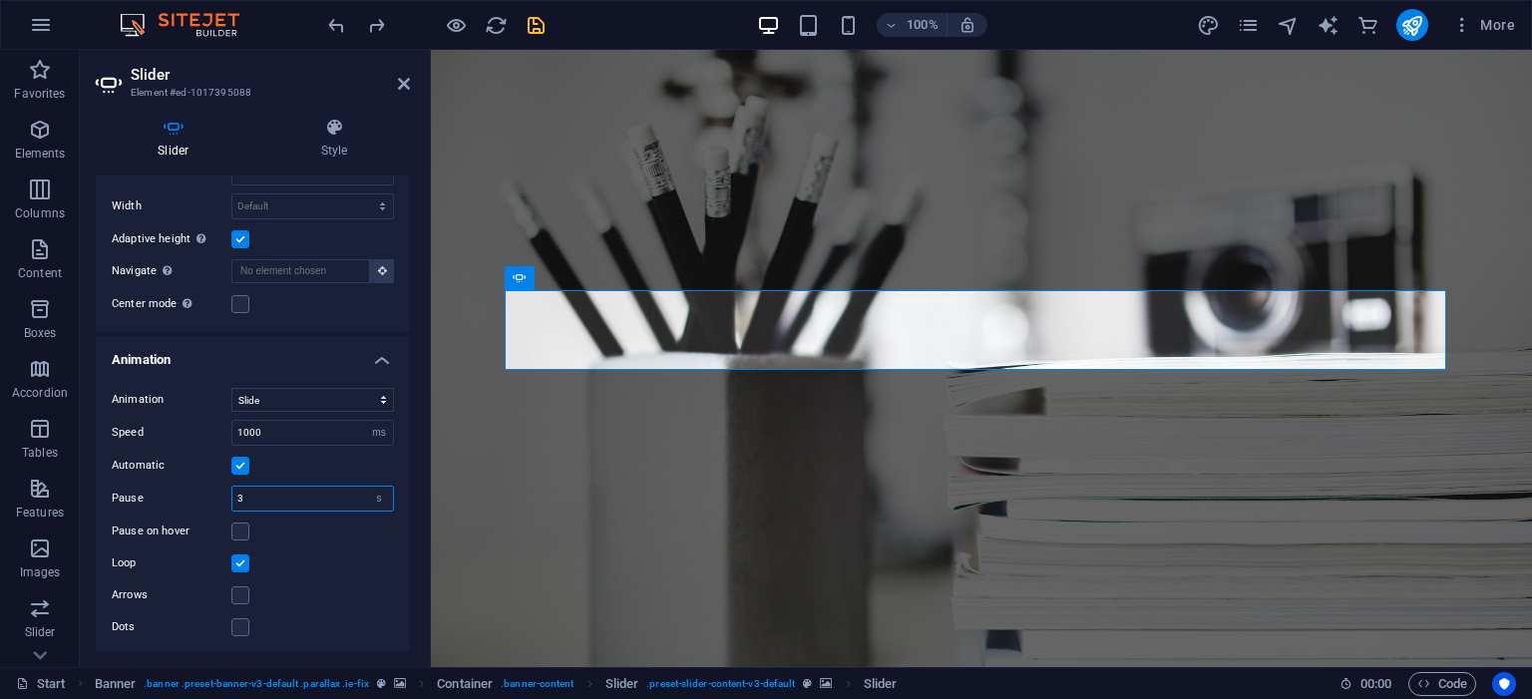
drag, startPoint x: 273, startPoint y: 501, endPoint x: 213, endPoint y: 497, distance: 60.0
click at [213, 497] on div "Pause 3 s ms" at bounding box center [253, 499] width 282 height 26
type input "2"
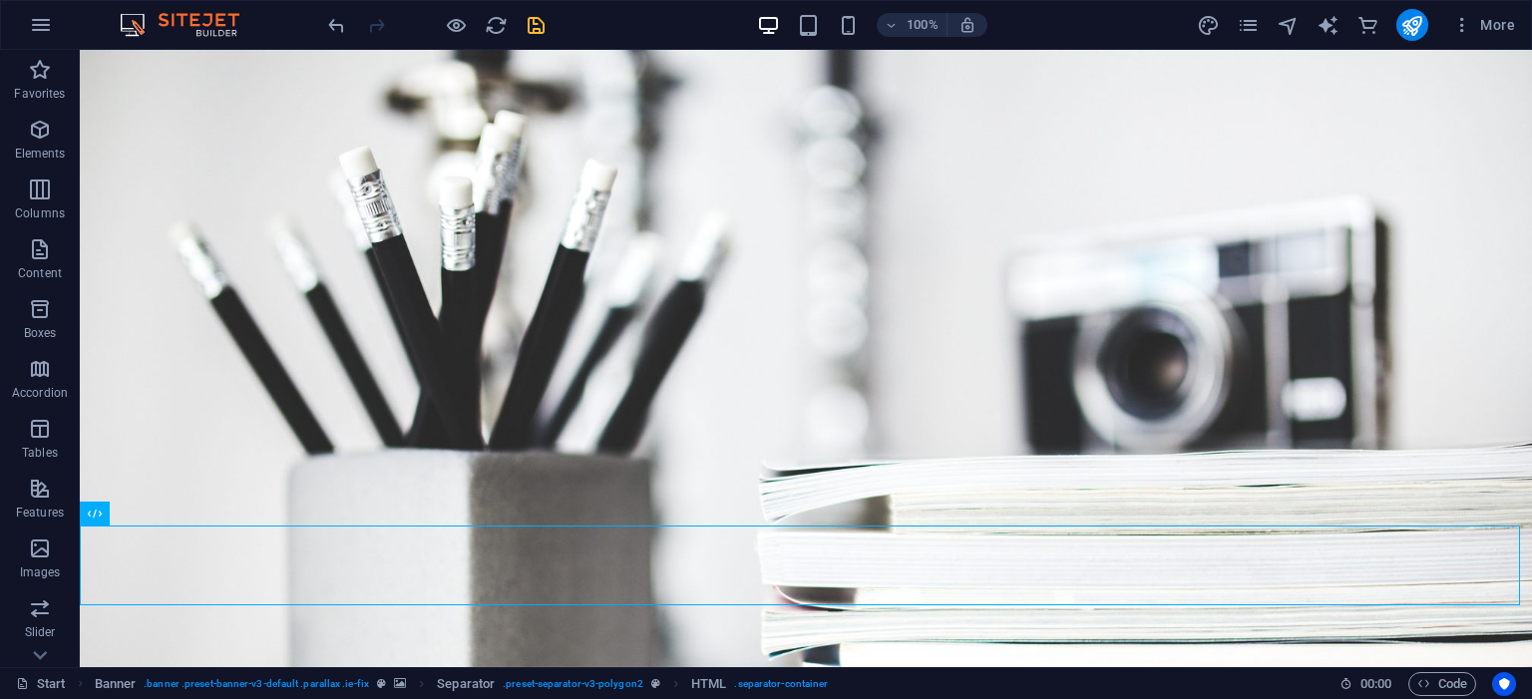
click at [537, 35] on icon "save" at bounding box center [536, 25] width 23 height 23
checkbox input "false"
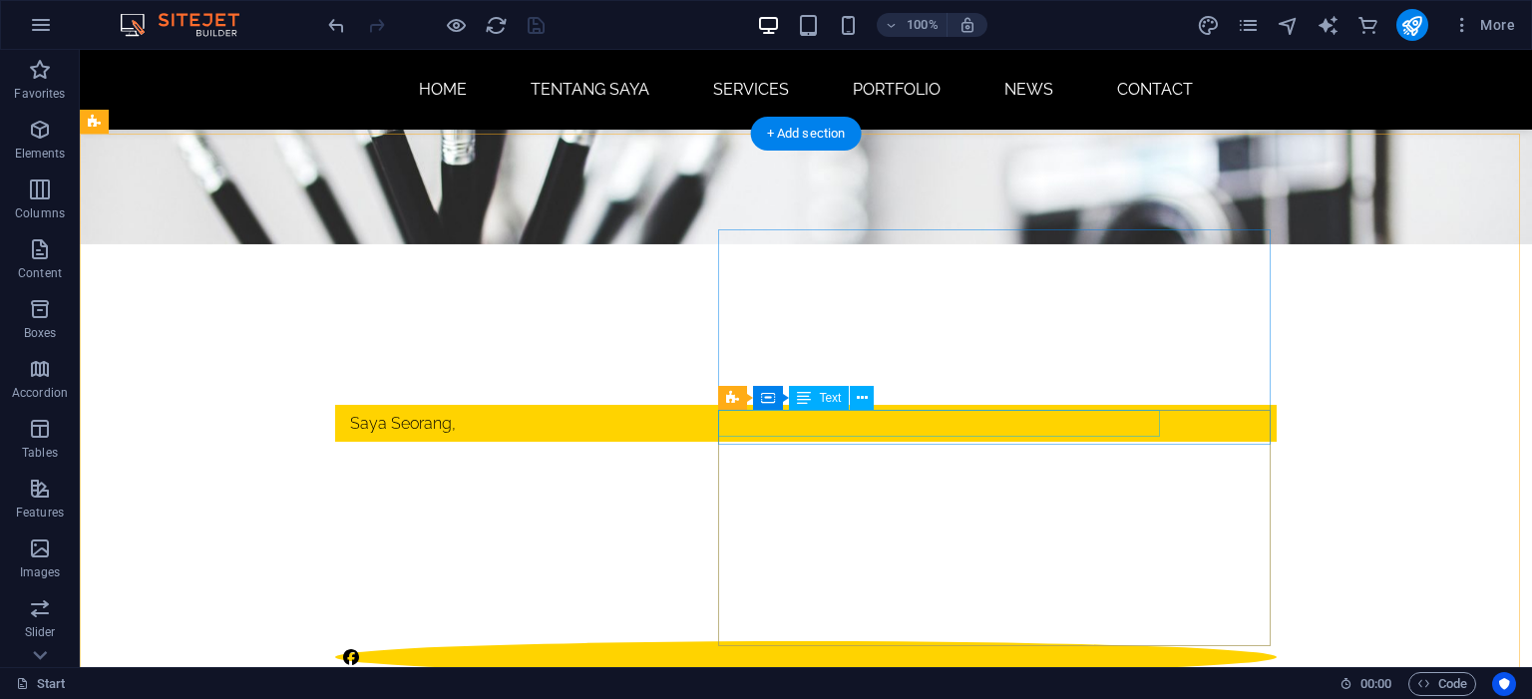
scroll to position [383, 0]
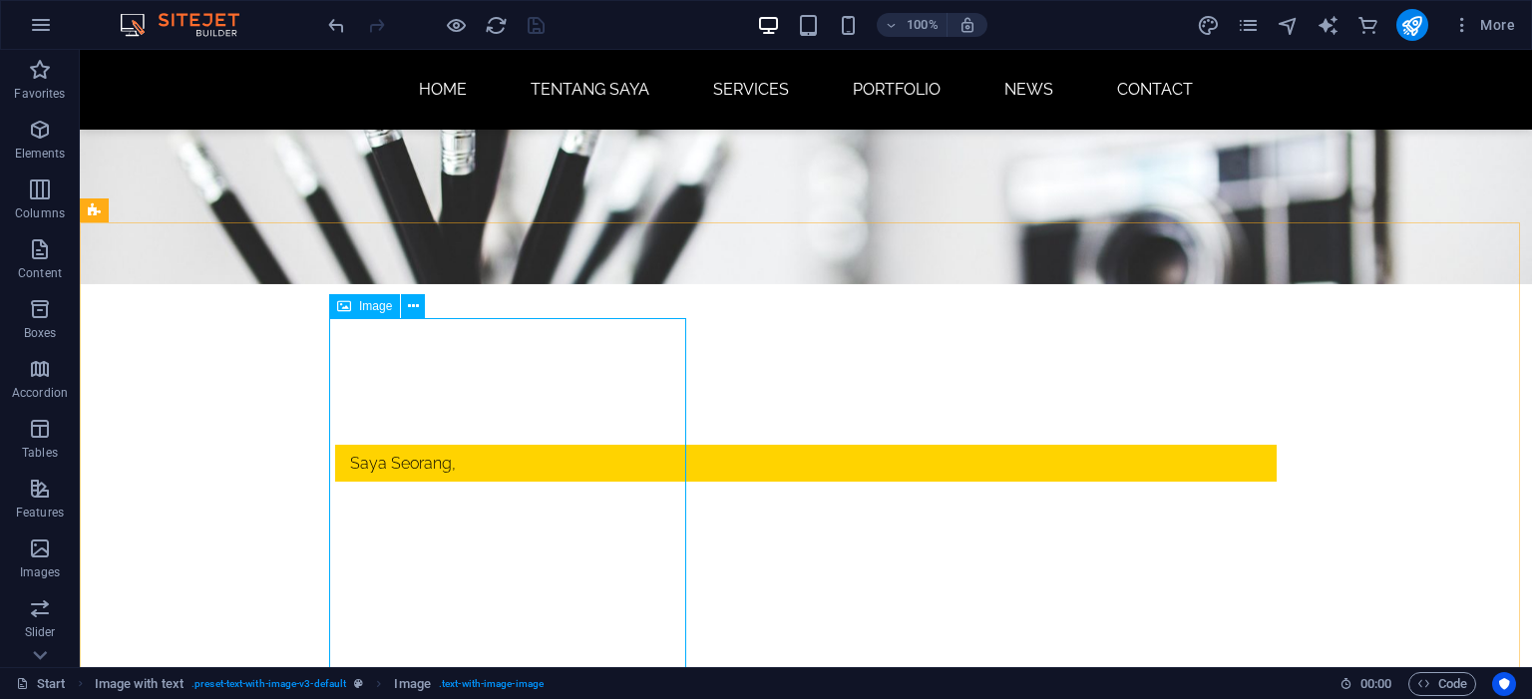
click at [366, 309] on span "Image" at bounding box center [375, 306] width 33 height 12
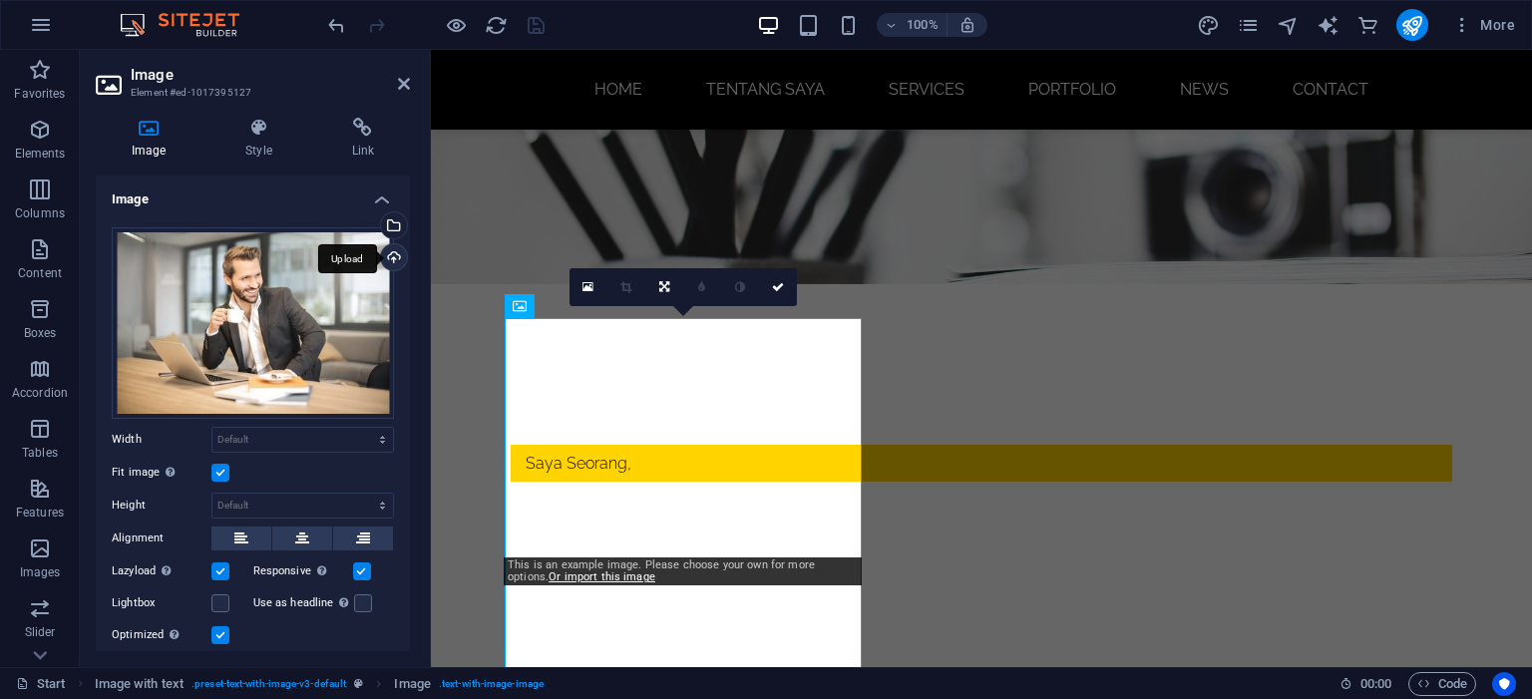
click at [381, 254] on div "Upload" at bounding box center [392, 259] width 30 height 30
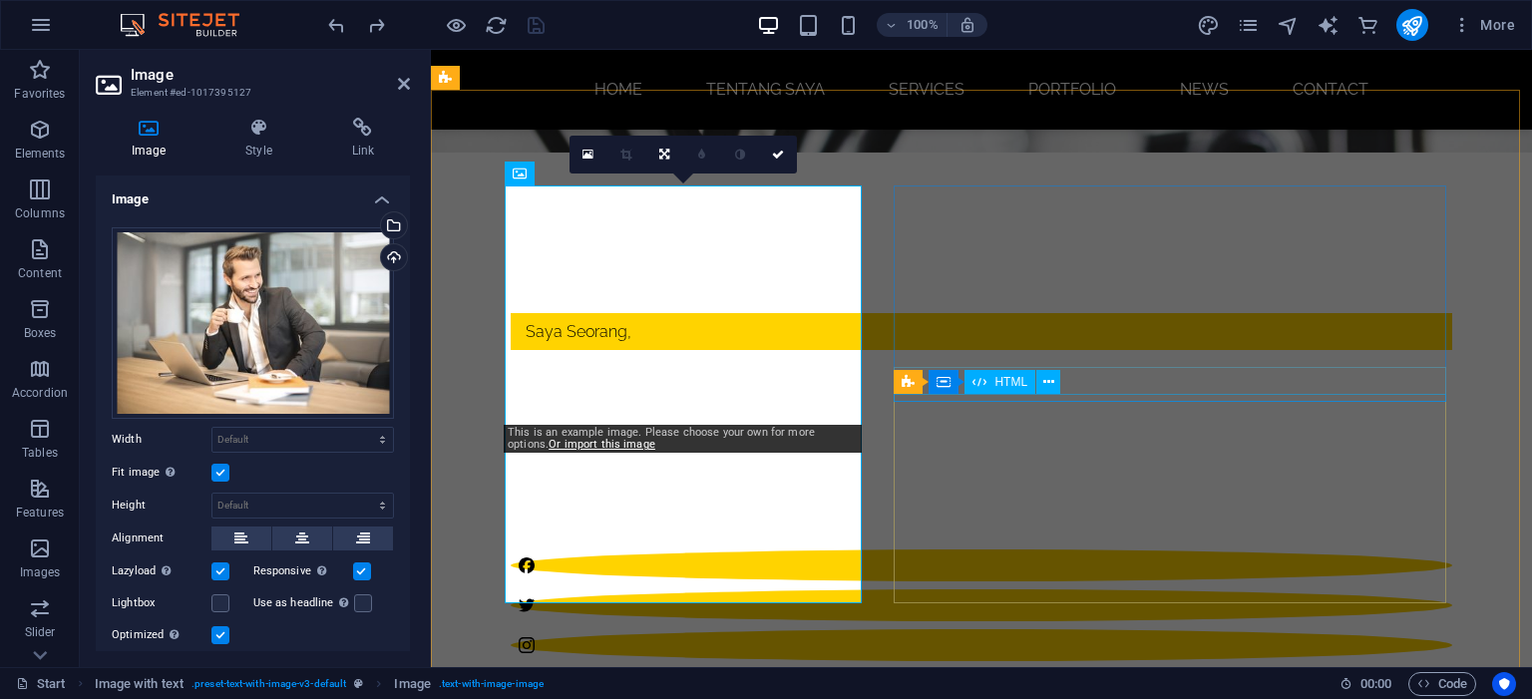
scroll to position [479, 0]
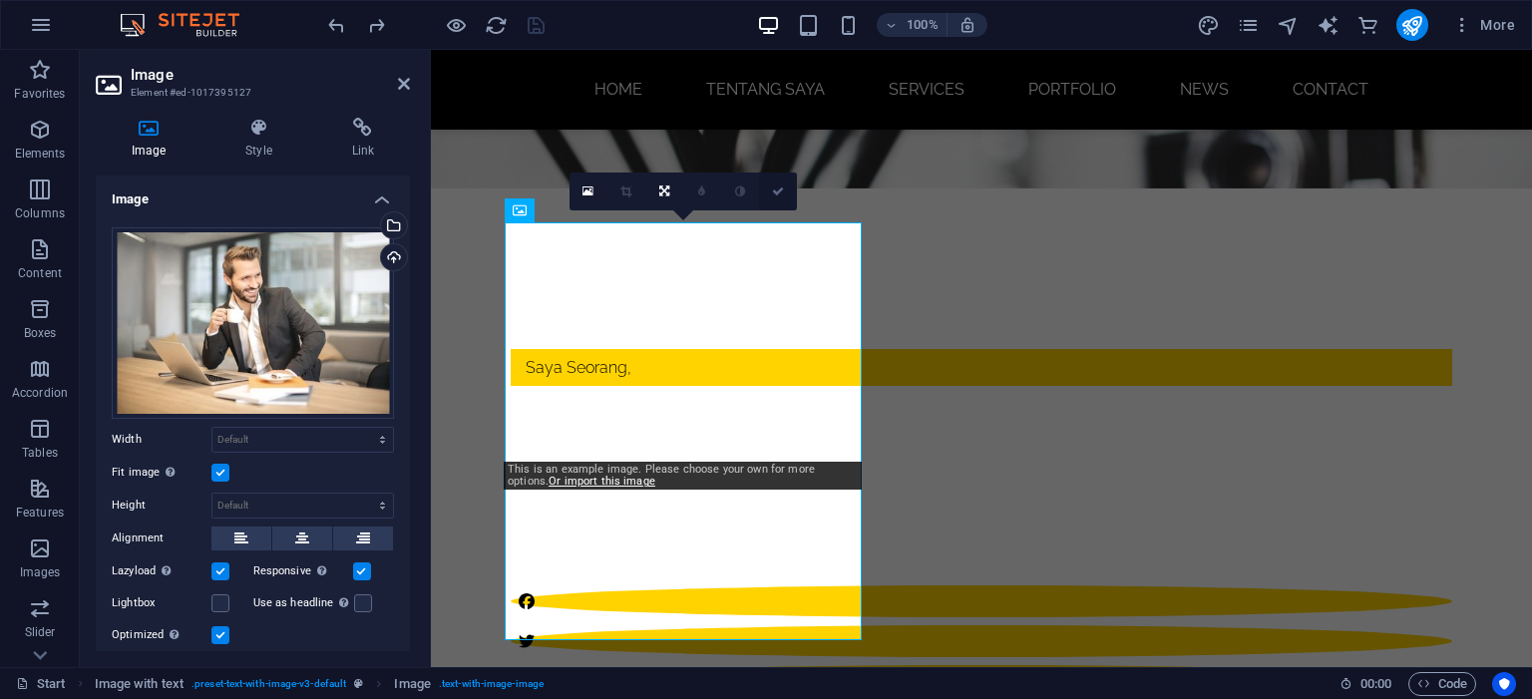
click at [783, 190] on icon at bounding box center [778, 191] width 12 height 12
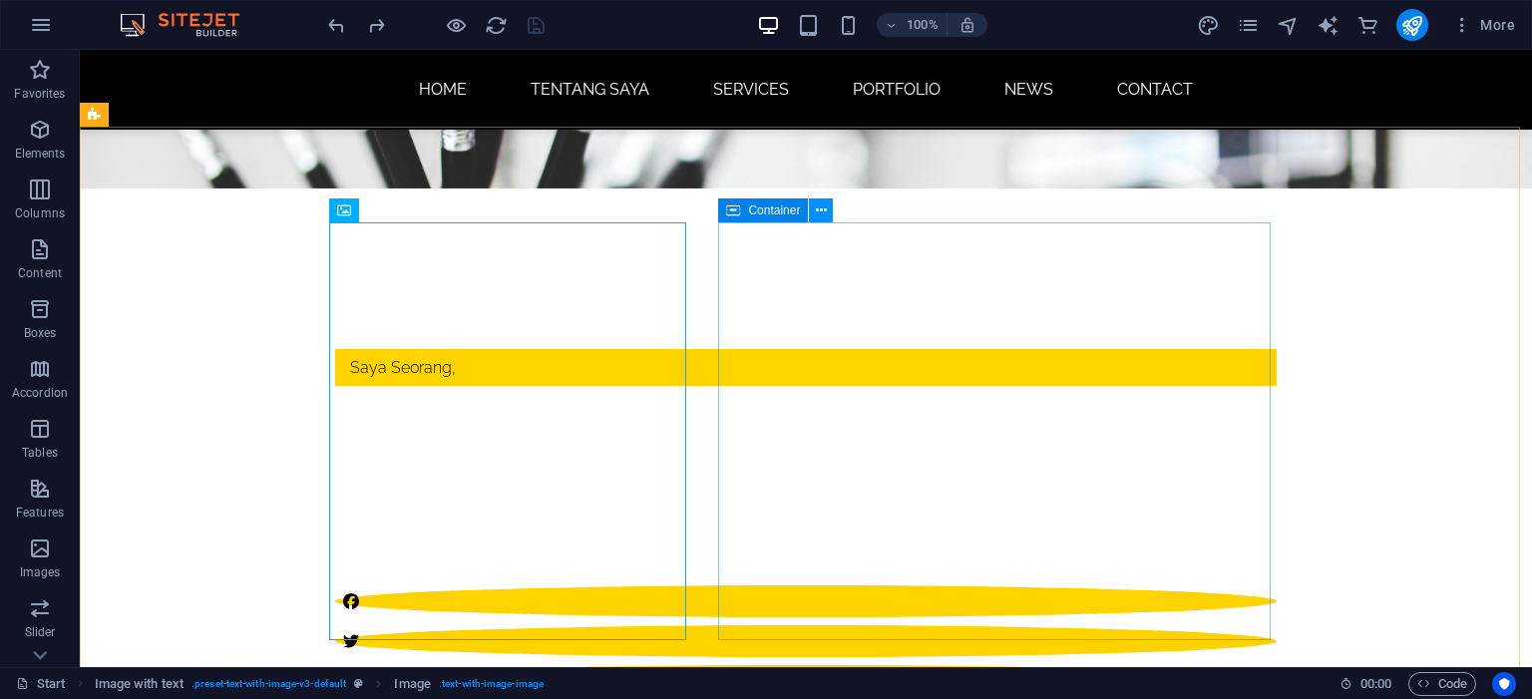
click at [826, 212] on icon at bounding box center [821, 210] width 11 height 21
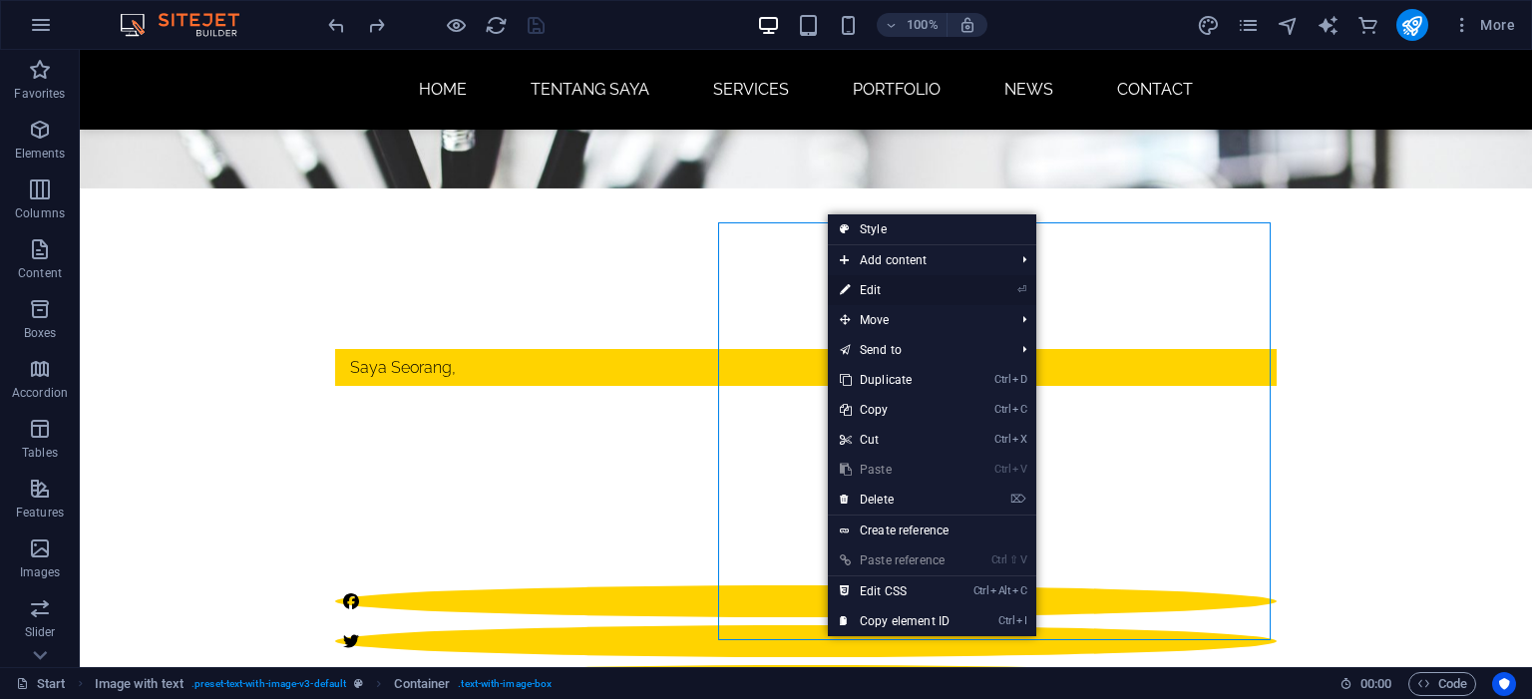
click at [922, 291] on link "⏎ Edit" at bounding box center [895, 290] width 134 height 30
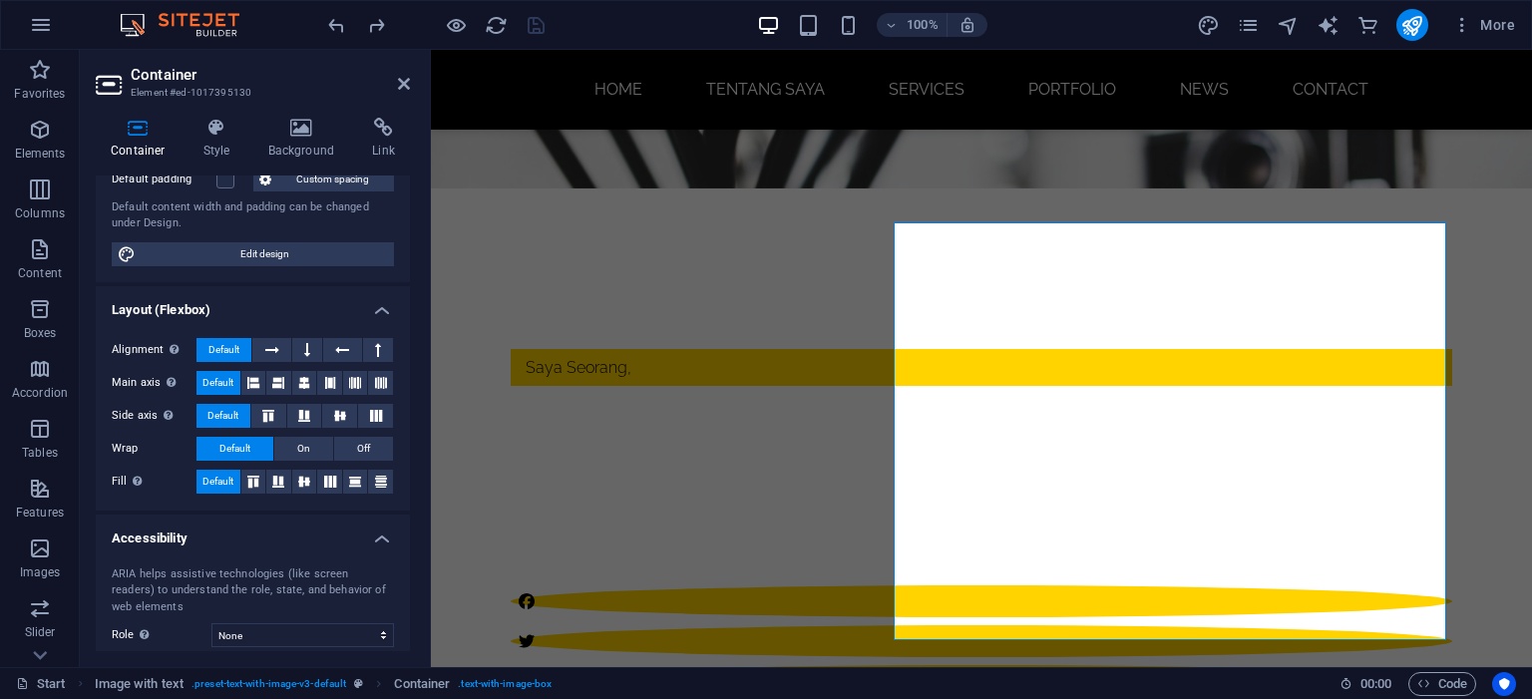
scroll to position [0, 0]
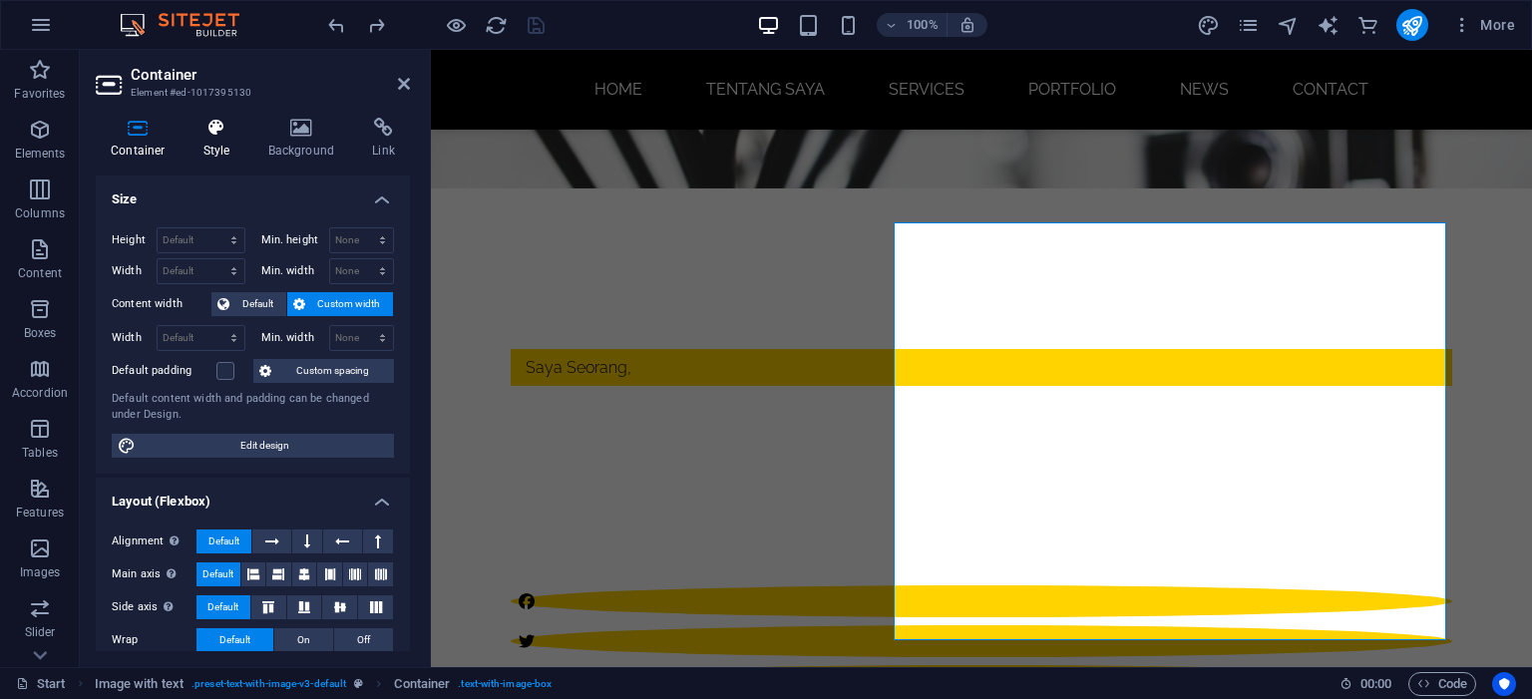
click at [212, 128] on icon at bounding box center [216, 128] width 57 height 20
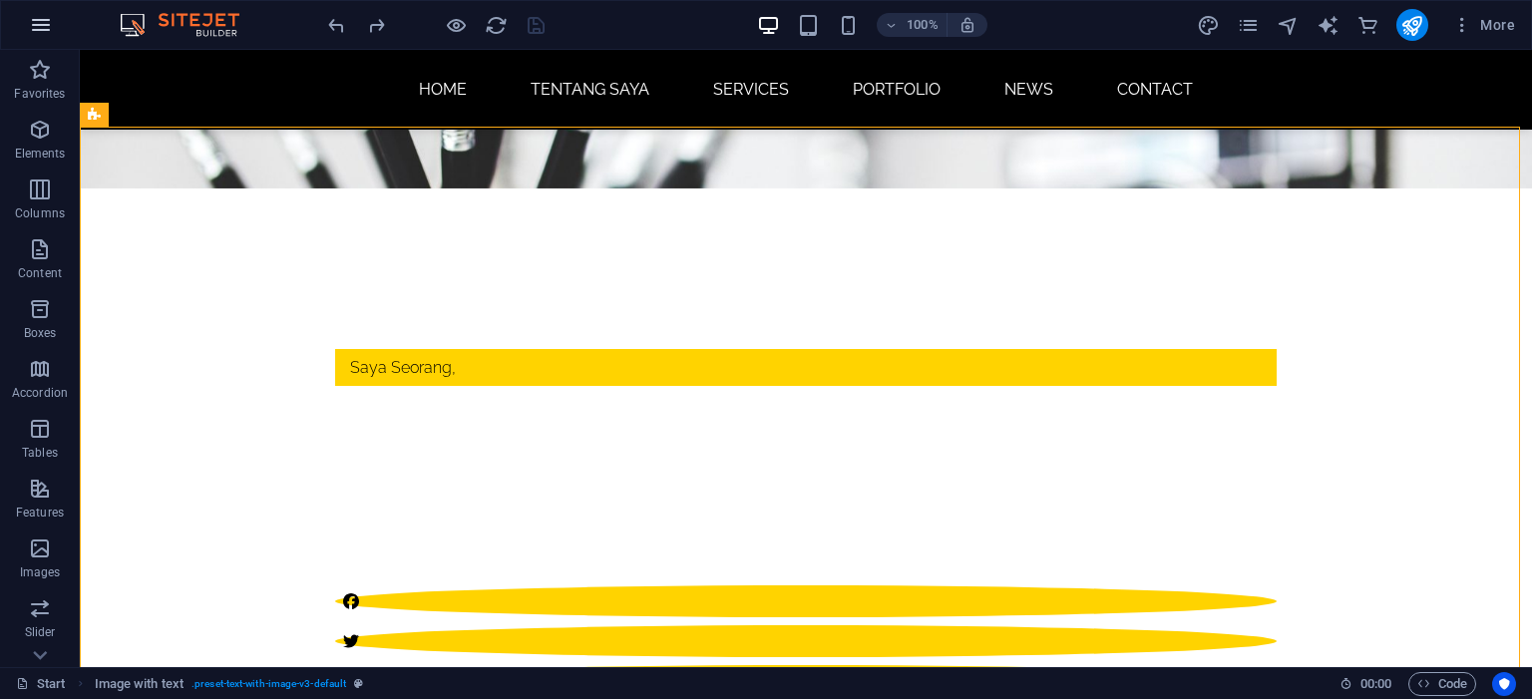
click at [42, 29] on icon "button" at bounding box center [41, 25] width 24 height 24
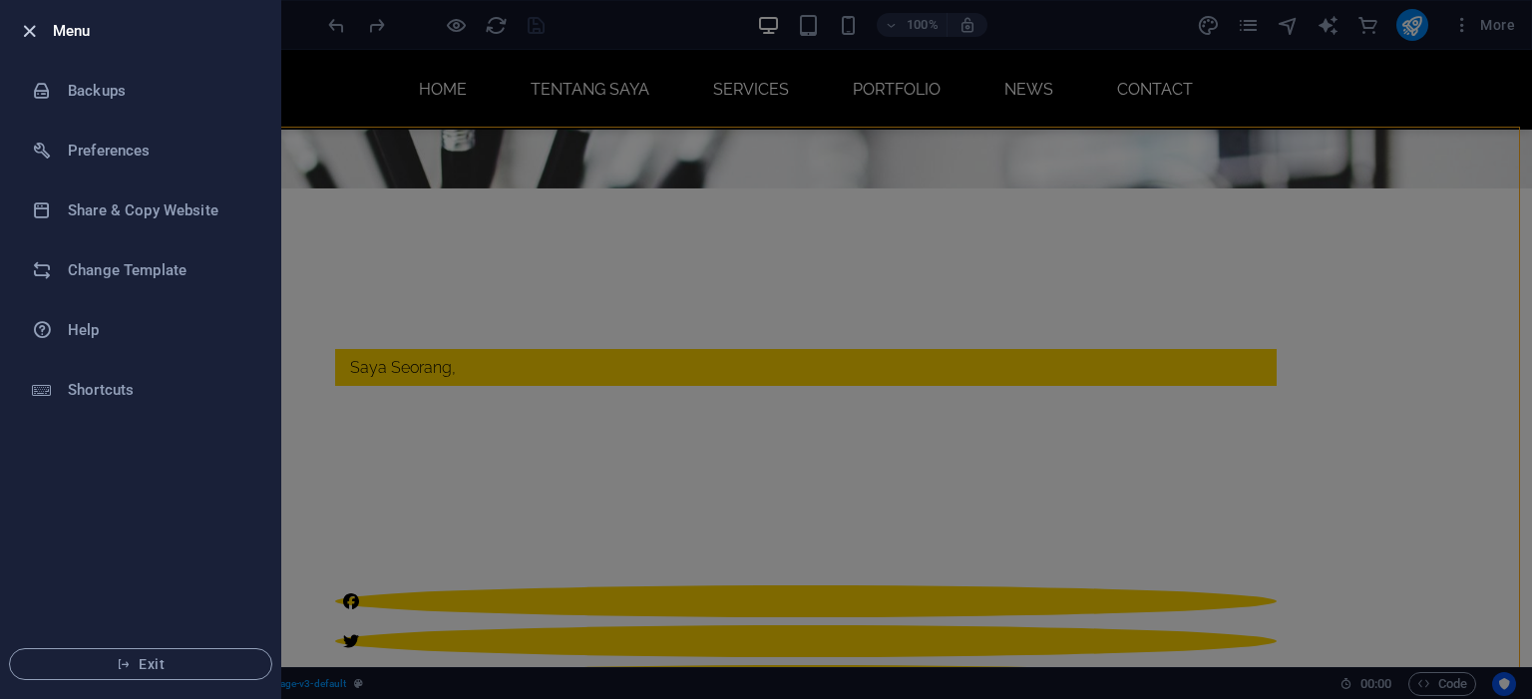
click at [28, 28] on icon "button" at bounding box center [29, 31] width 23 height 23
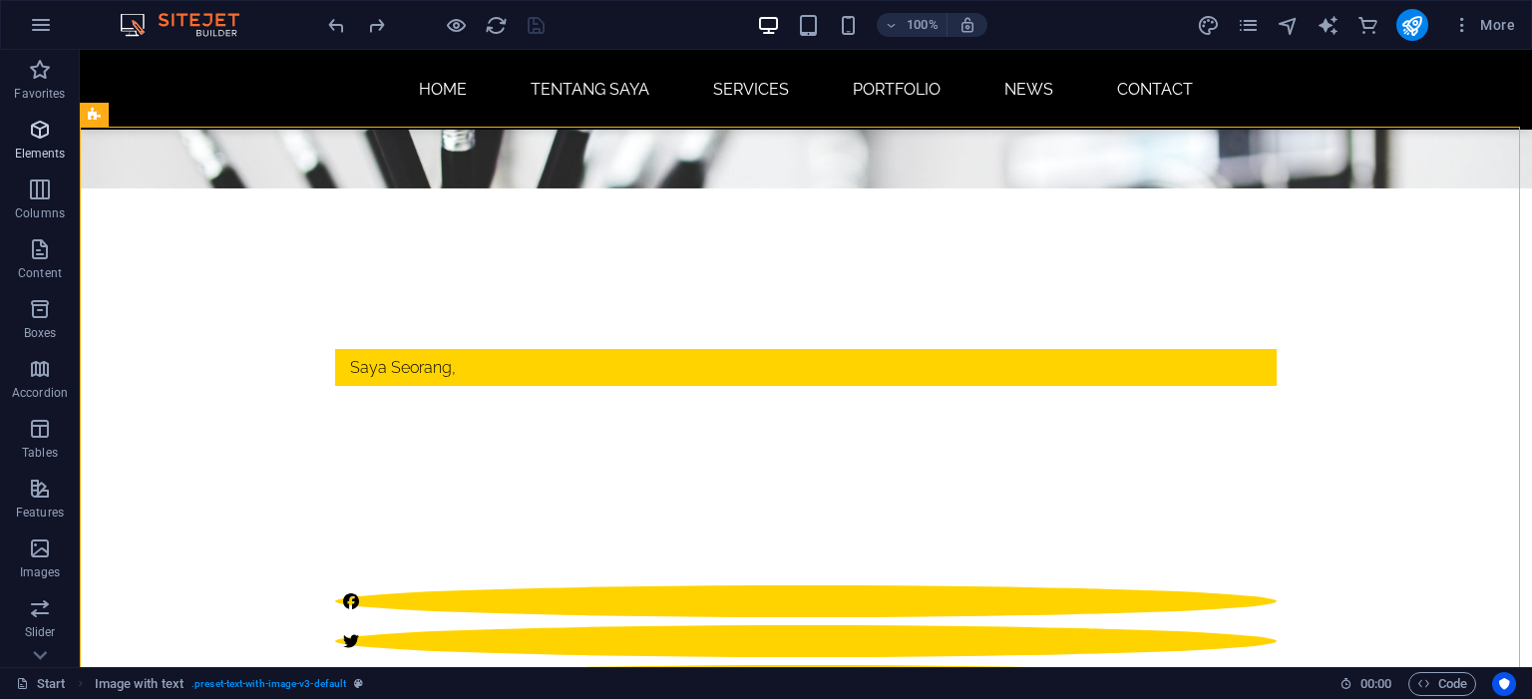
click at [56, 131] on span "Elements" at bounding box center [40, 142] width 80 height 48
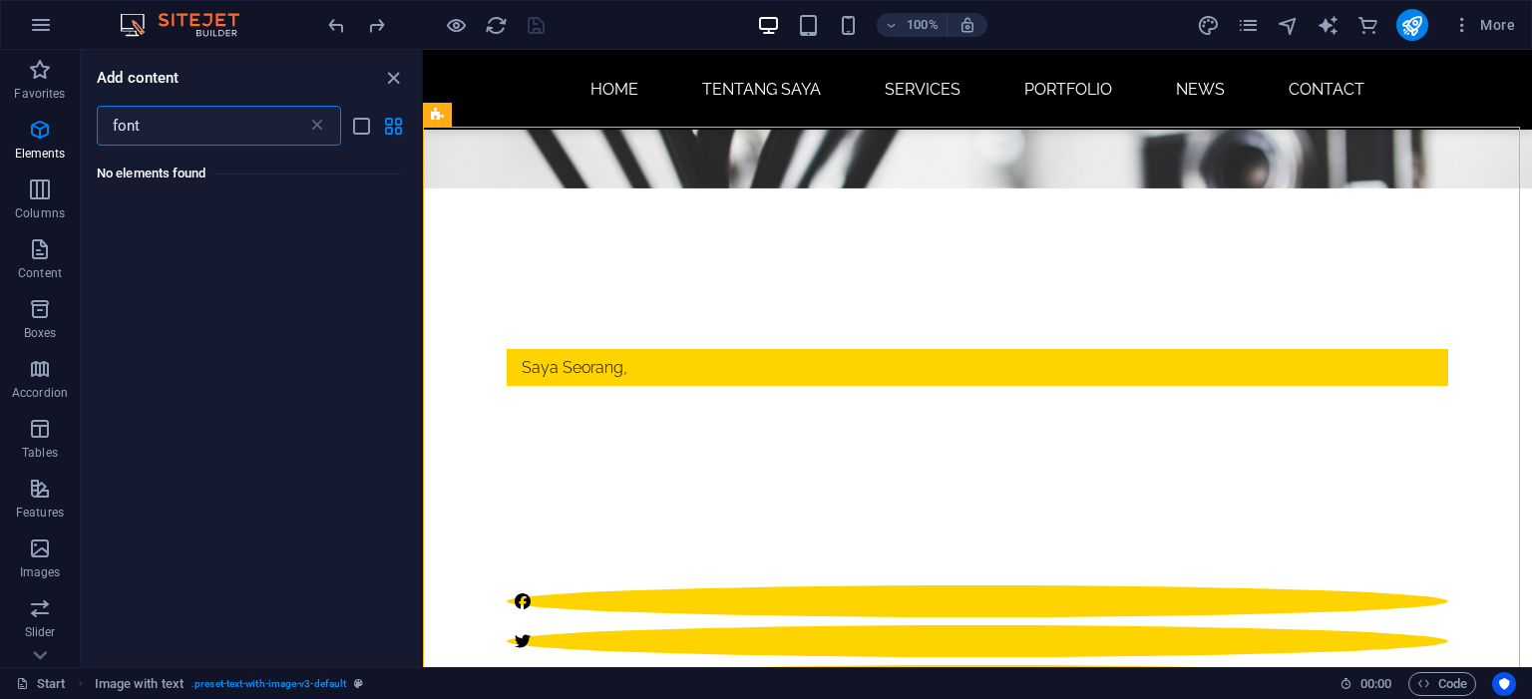
type input "font"
click at [310, 128] on icon at bounding box center [317, 126] width 20 height 20
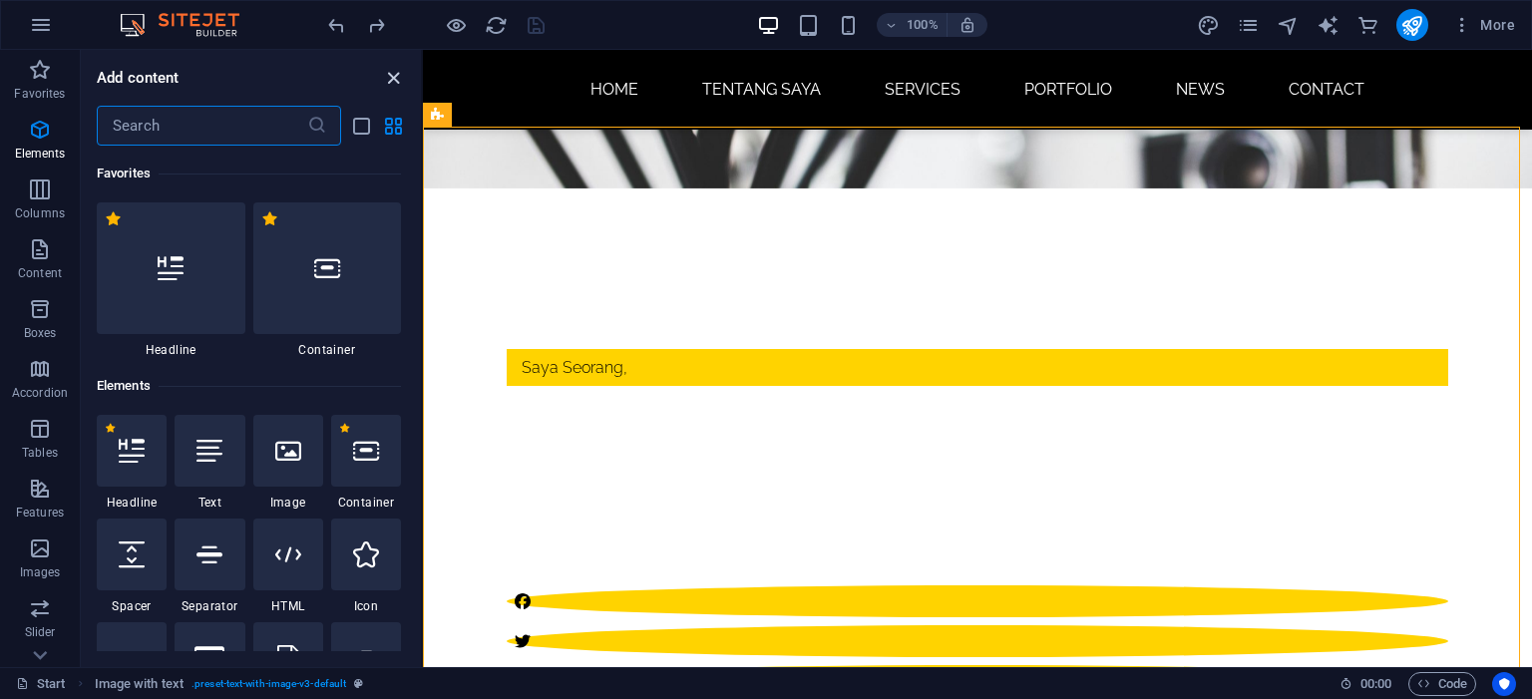
click at [395, 72] on icon "close panel" at bounding box center [393, 78] width 23 height 23
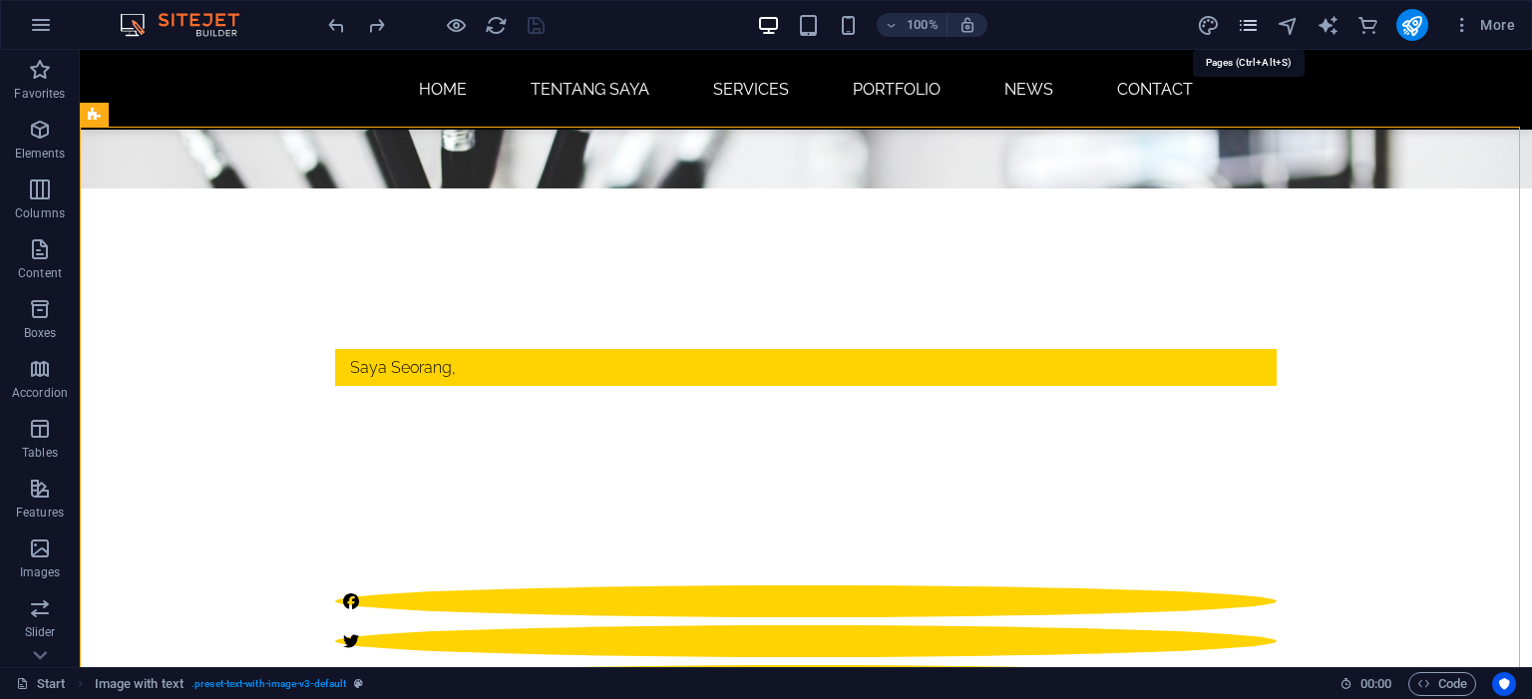
click at [1245, 26] on icon "pages" at bounding box center [1248, 25] width 23 height 23
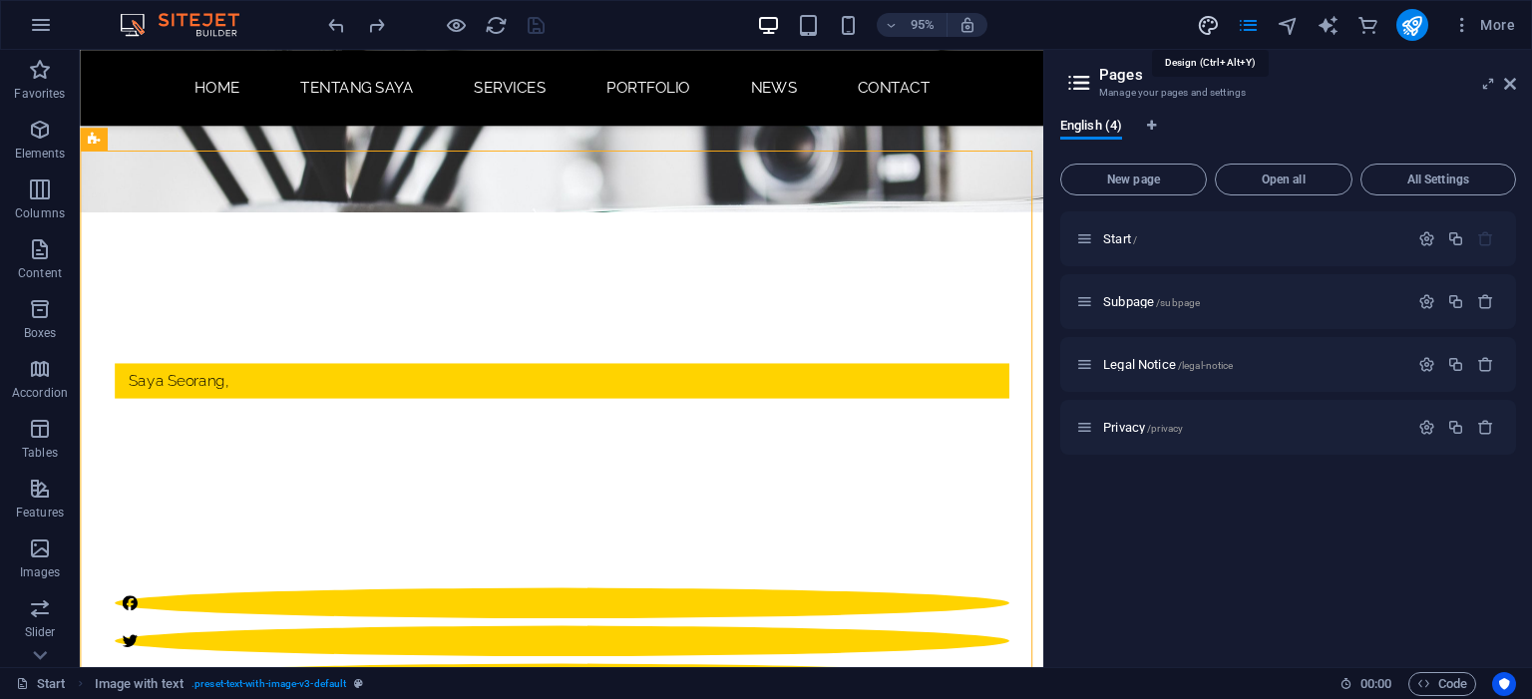
click at [1213, 15] on icon "design" at bounding box center [1208, 25] width 23 height 23
select select "px"
select select "300"
select select "px"
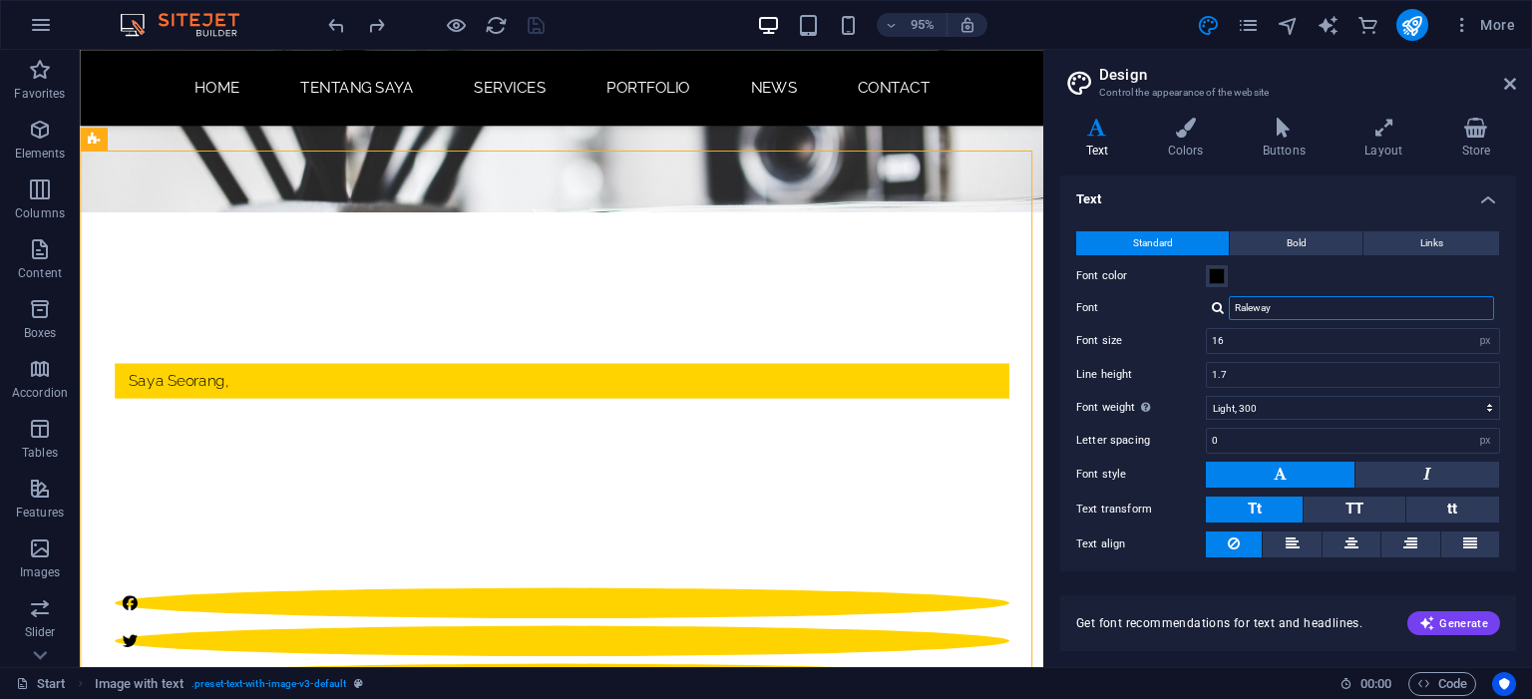
click at [1263, 307] on input "Raleway" at bounding box center [1361, 308] width 265 height 24
click at [1286, 306] on input "Raleway" at bounding box center [1361, 308] width 265 height 24
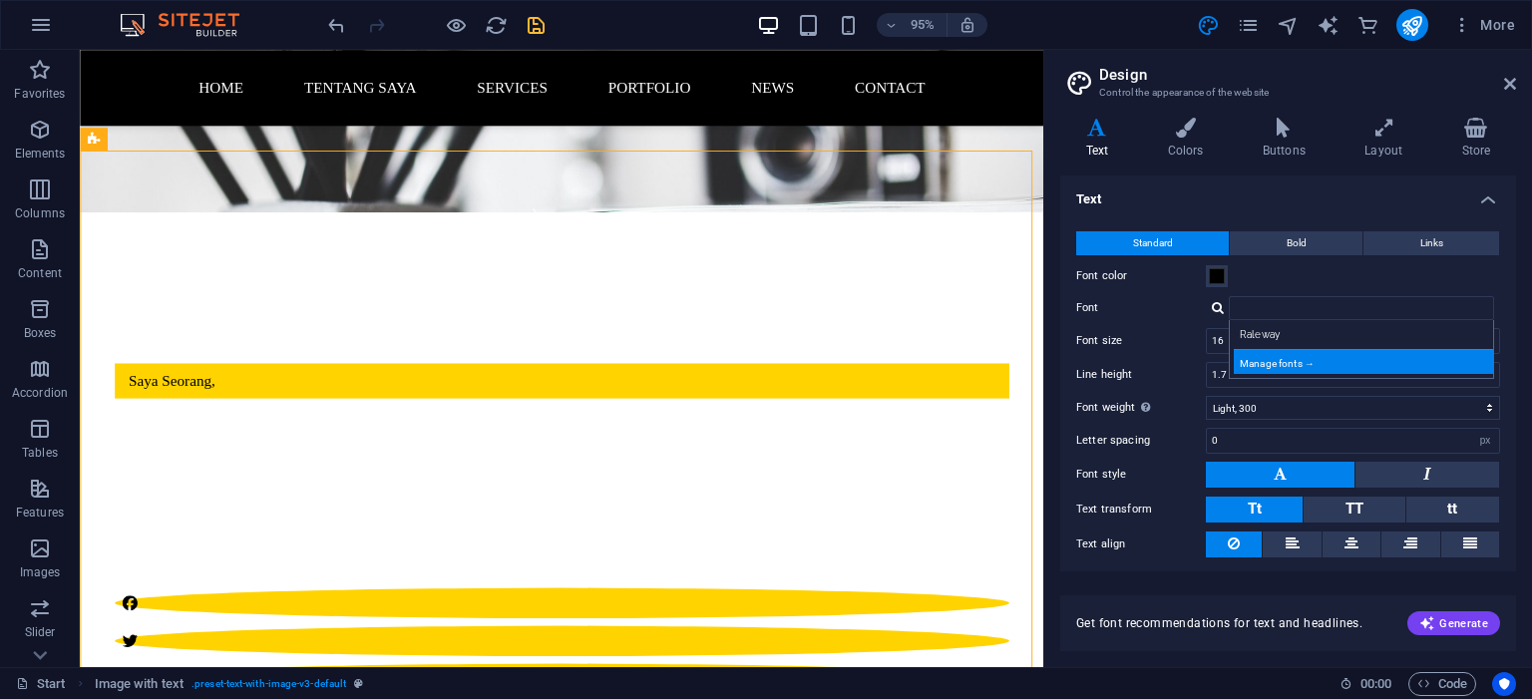
click at [1265, 368] on div "Manage fonts →" at bounding box center [1365, 361] width 263 height 25
select select "popularity"
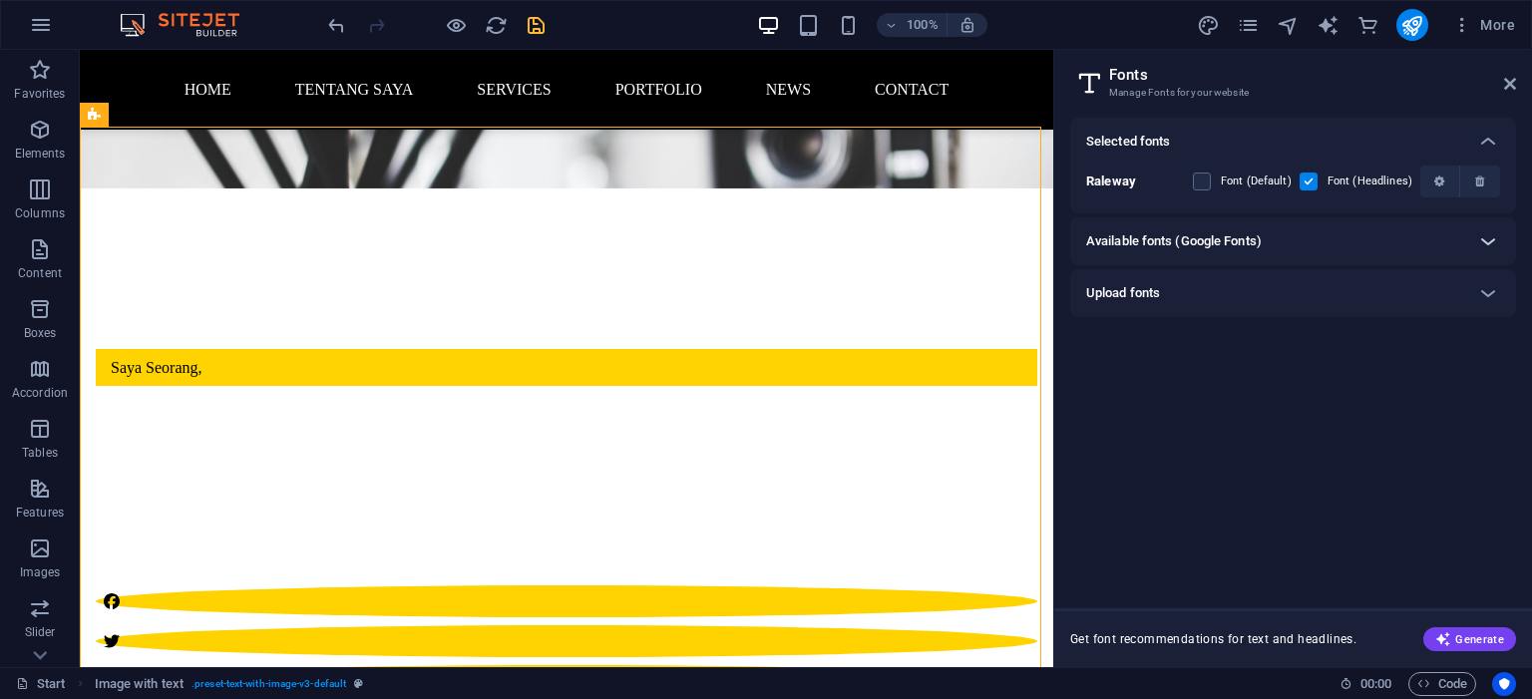
click at [1484, 251] on icon at bounding box center [1488, 241] width 24 height 24
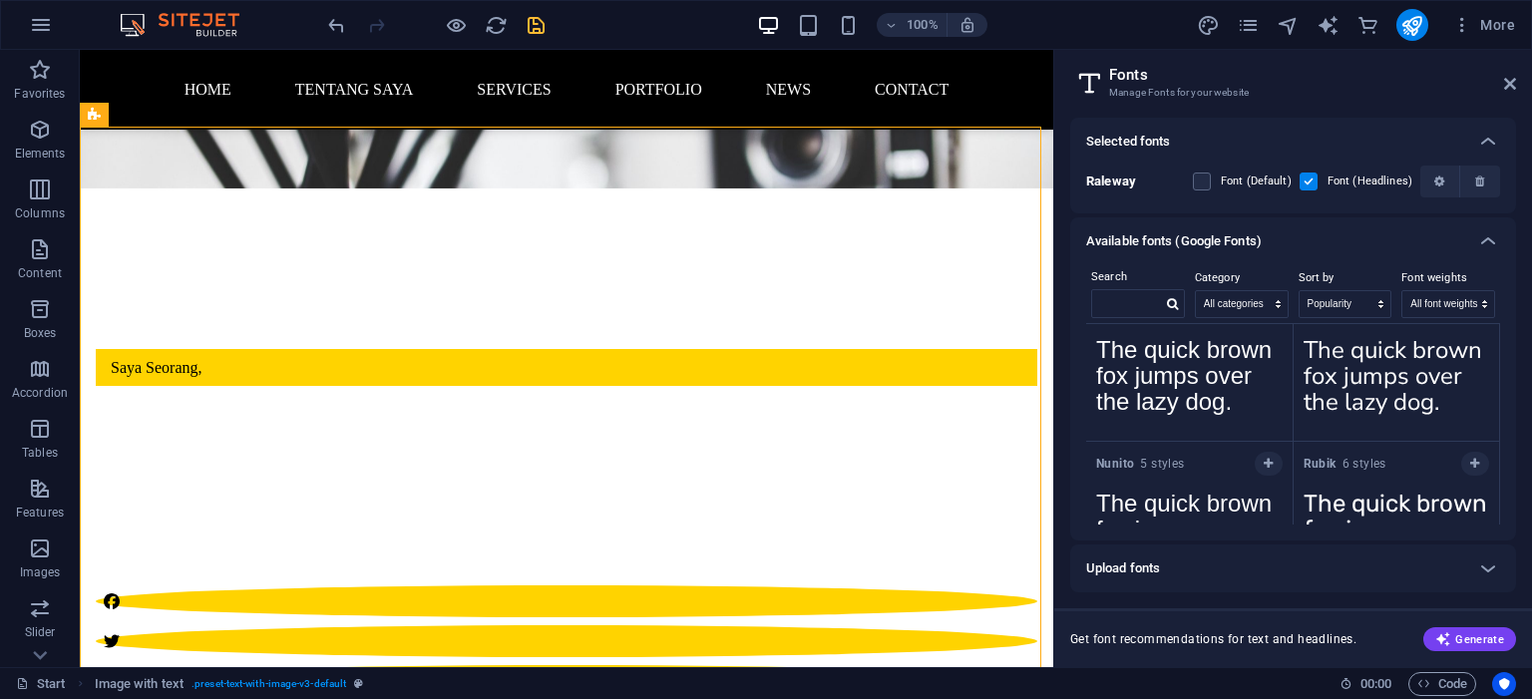
scroll to position [1053, 0]
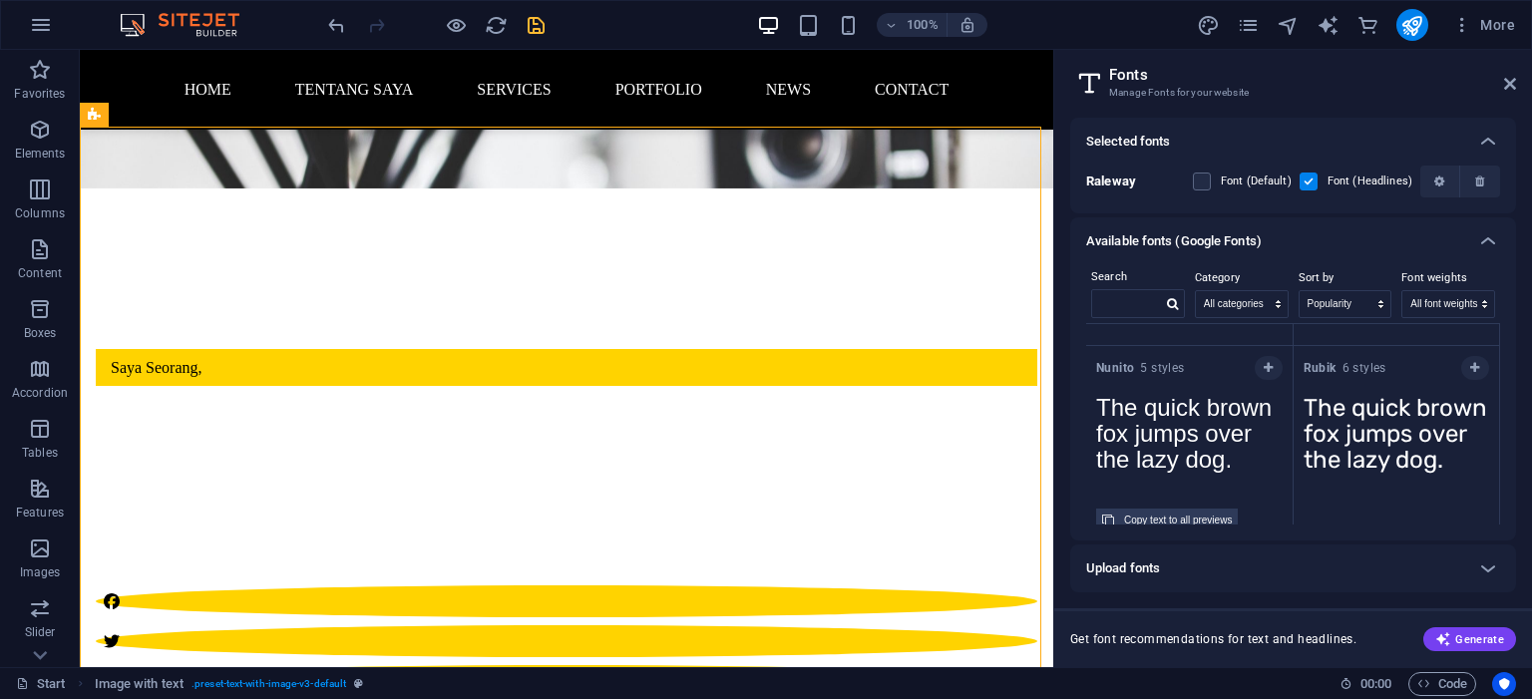
click at [1205, 408] on textarea "The quick brown fox jumps over the lazy dog." at bounding box center [1189, 440] width 206 height 110
click at [1202, 515] on div "Copy text to all previews" at bounding box center [1178, 521] width 108 height 24
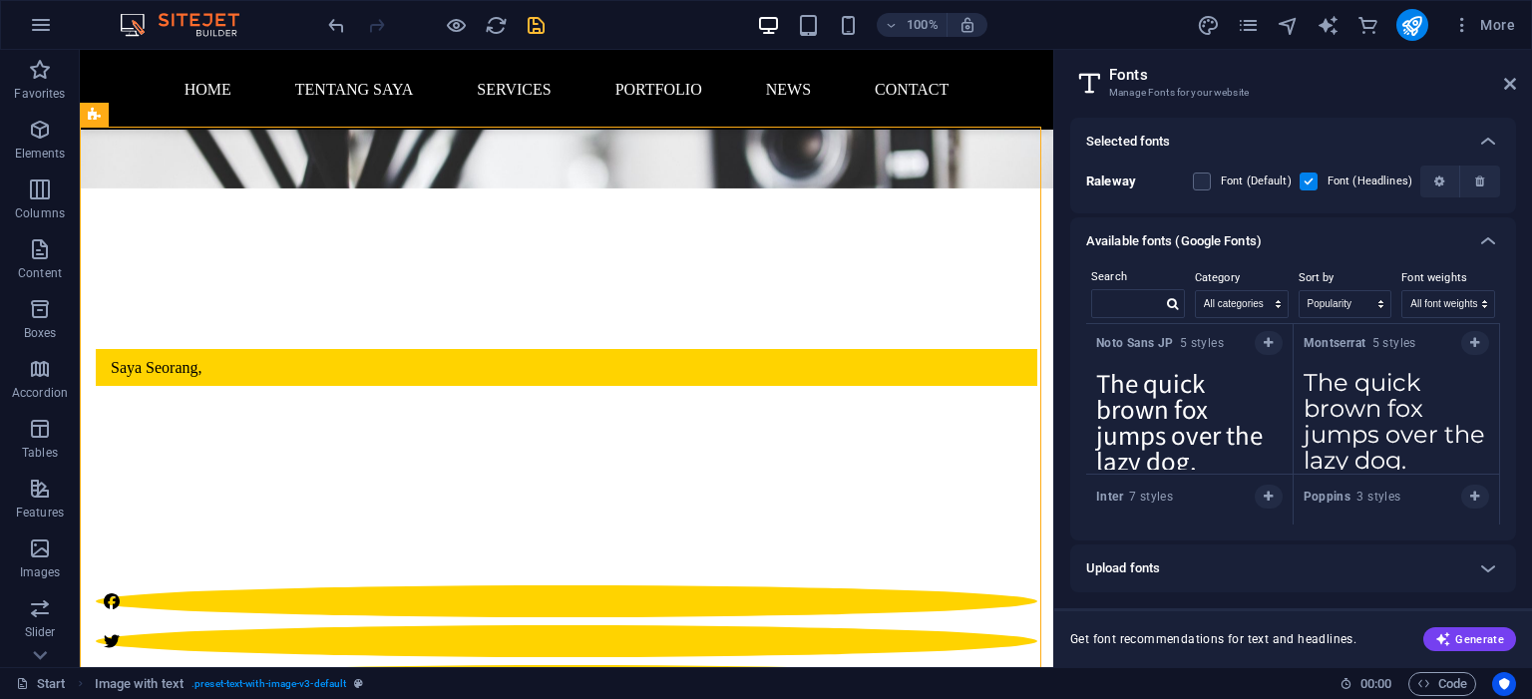
scroll to position [0, 0]
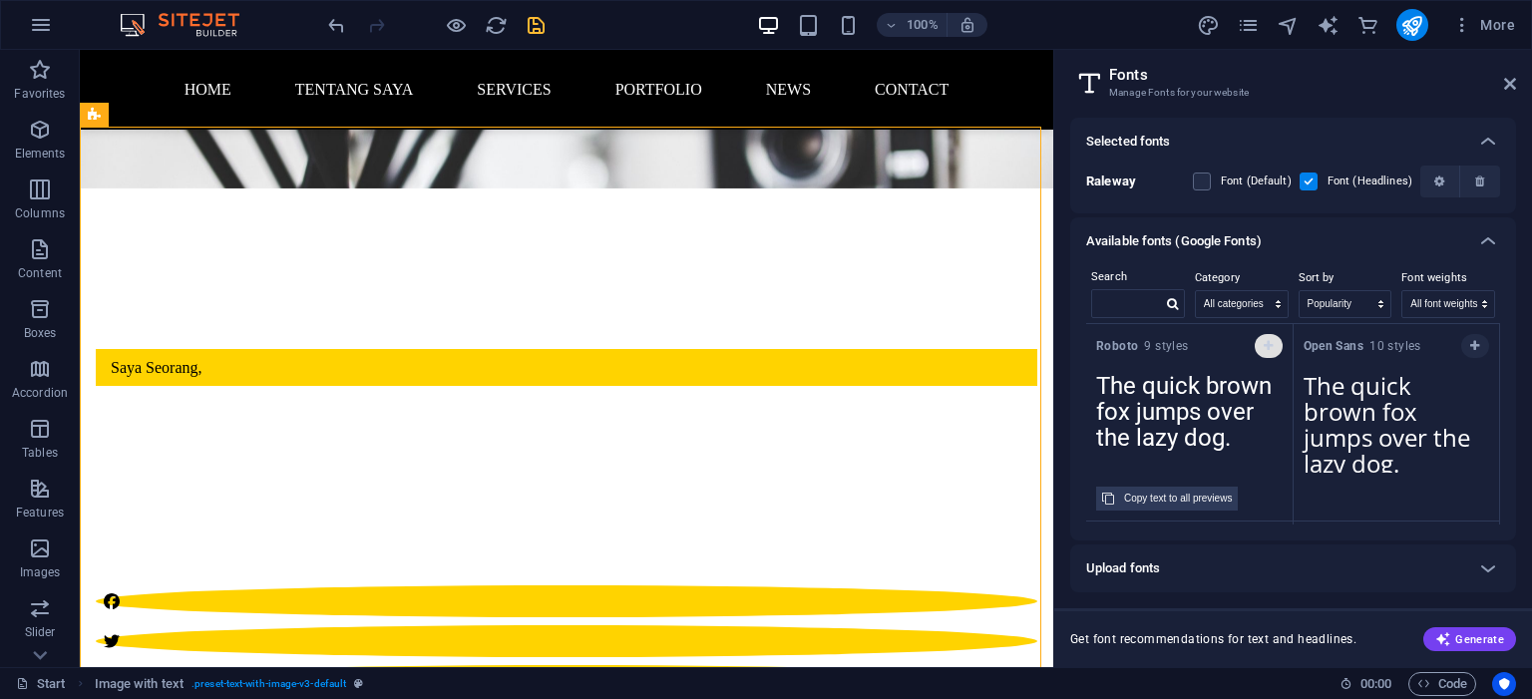
click at [1274, 347] on button "button" at bounding box center [1269, 346] width 28 height 24
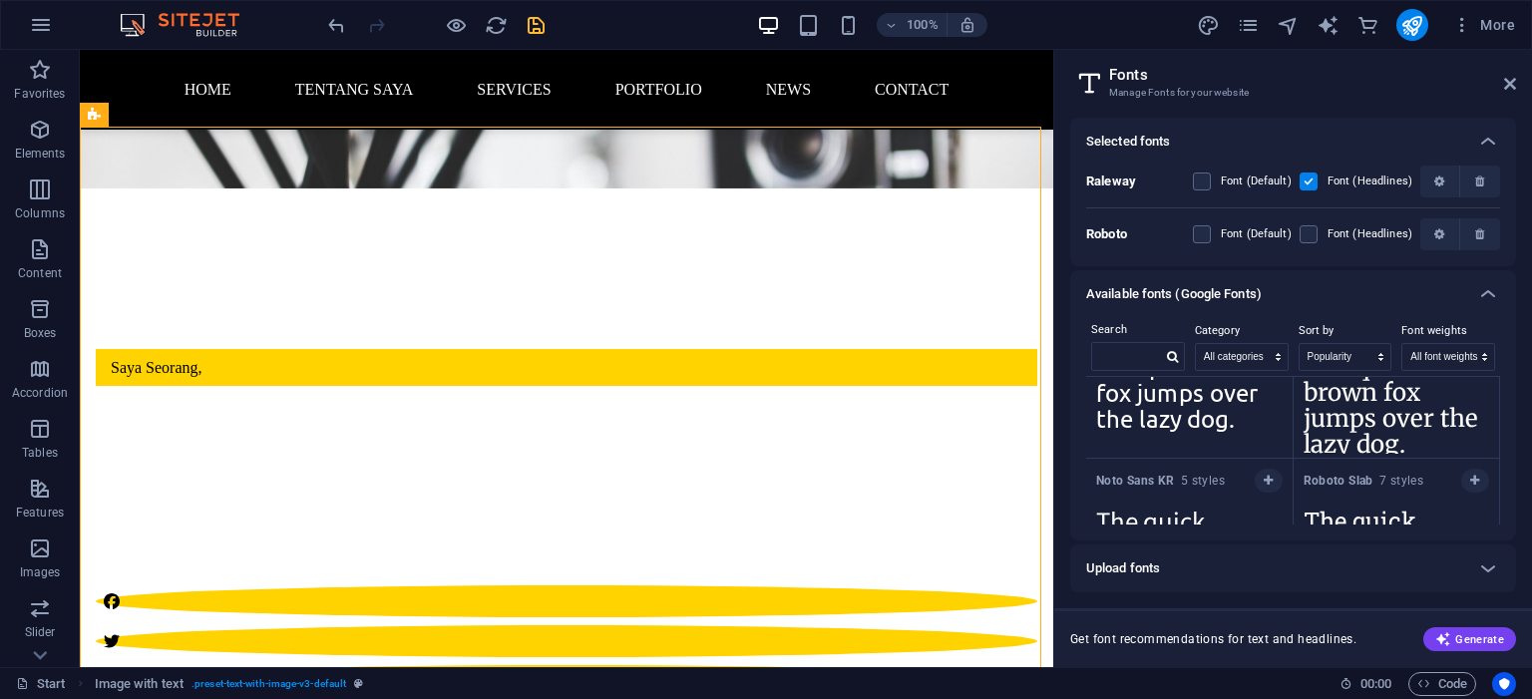
scroll to position [1384, 0]
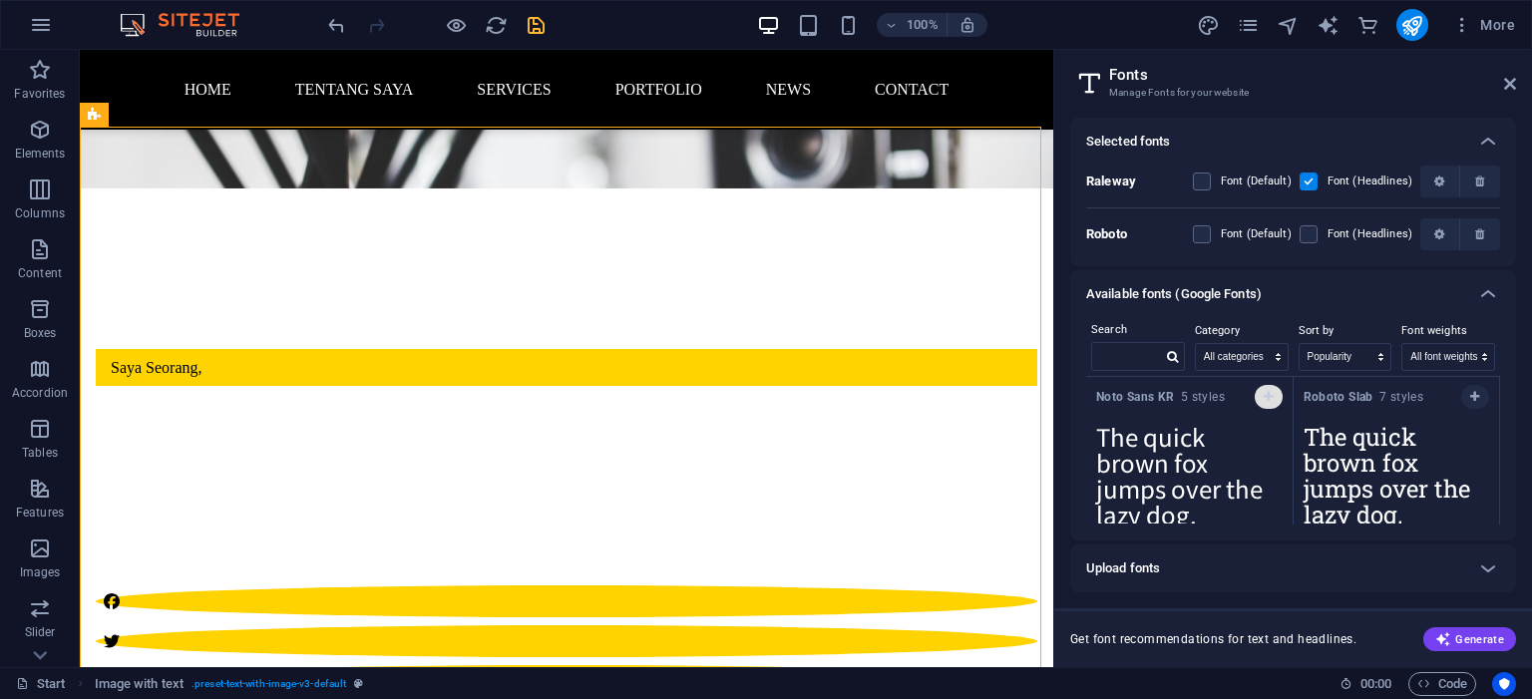
click at [1265, 394] on icon "button" at bounding box center [1268, 397] width 9 height 12
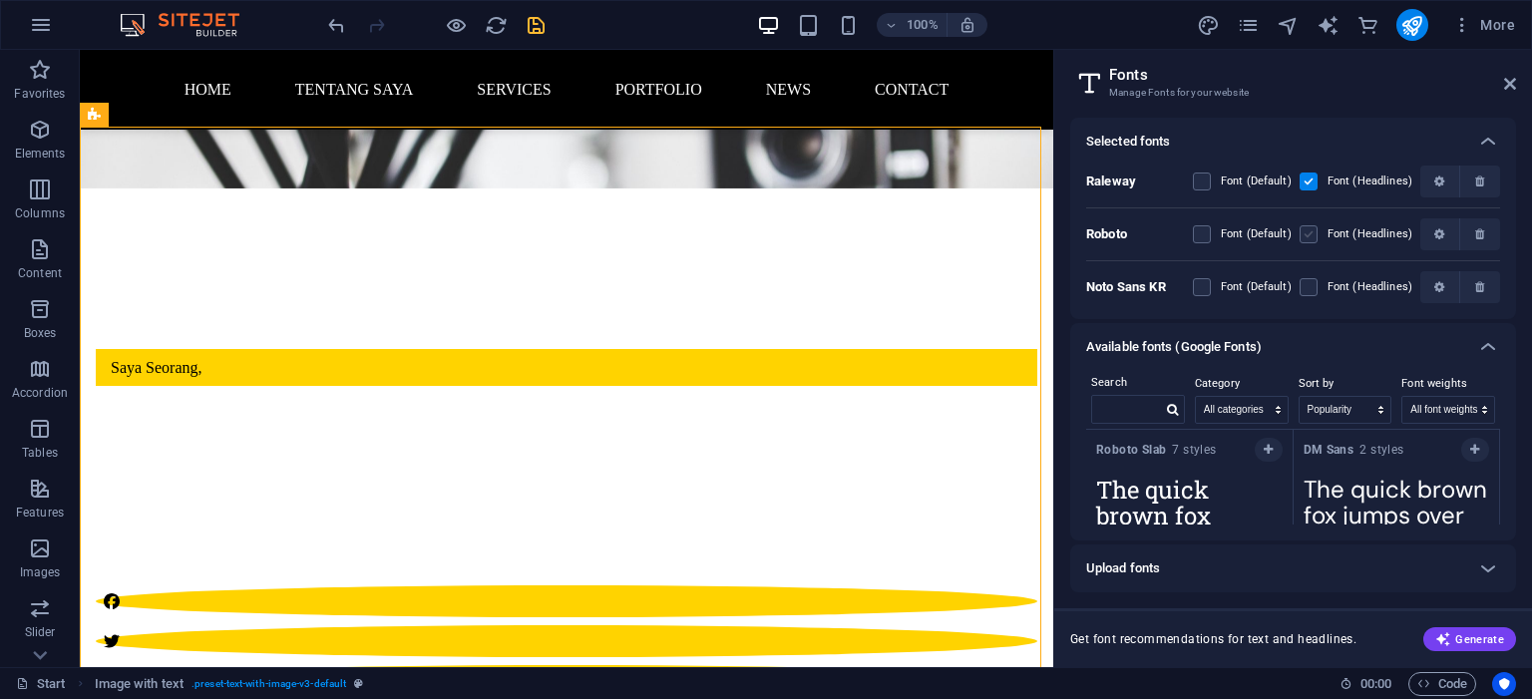
click at [1317, 233] on label at bounding box center [1308, 234] width 18 height 18
click at [0, 0] on input "checkbox" at bounding box center [0, 0] width 0 height 0
click at [1316, 185] on label at bounding box center [1308, 182] width 18 height 18
click at [0, 0] on input "checkbox" at bounding box center [0, 0] width 0 height 0
click at [1315, 286] on label at bounding box center [1308, 287] width 18 height 18
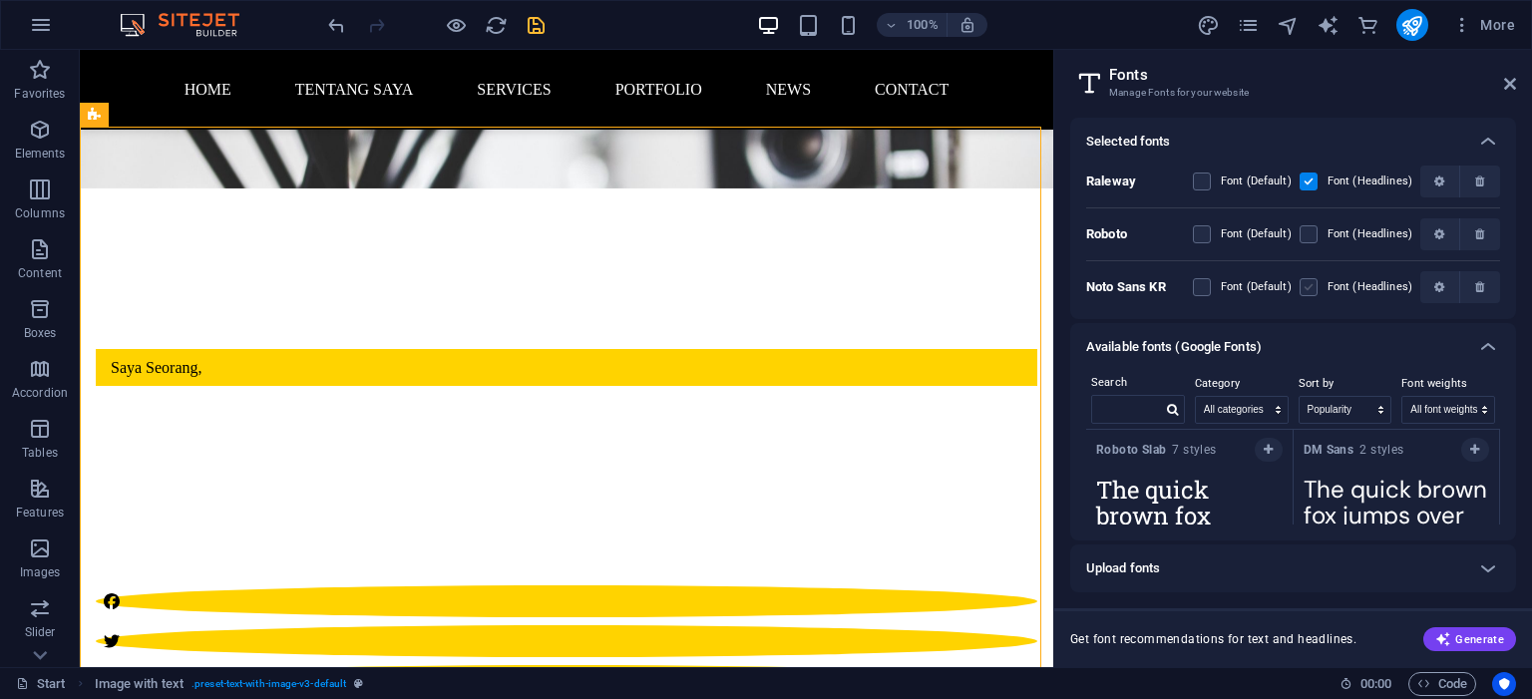
click at [0, 0] on KR "checkbox" at bounding box center [0, 0] width 0 height 0
click at [1310, 176] on label at bounding box center [1308, 182] width 18 height 18
click at [0, 0] on input "checkbox" at bounding box center [0, 0] width 0 height 0
click at [1316, 230] on label at bounding box center [1308, 234] width 18 height 18
click at [0, 0] on input "checkbox" at bounding box center [0, 0] width 0 height 0
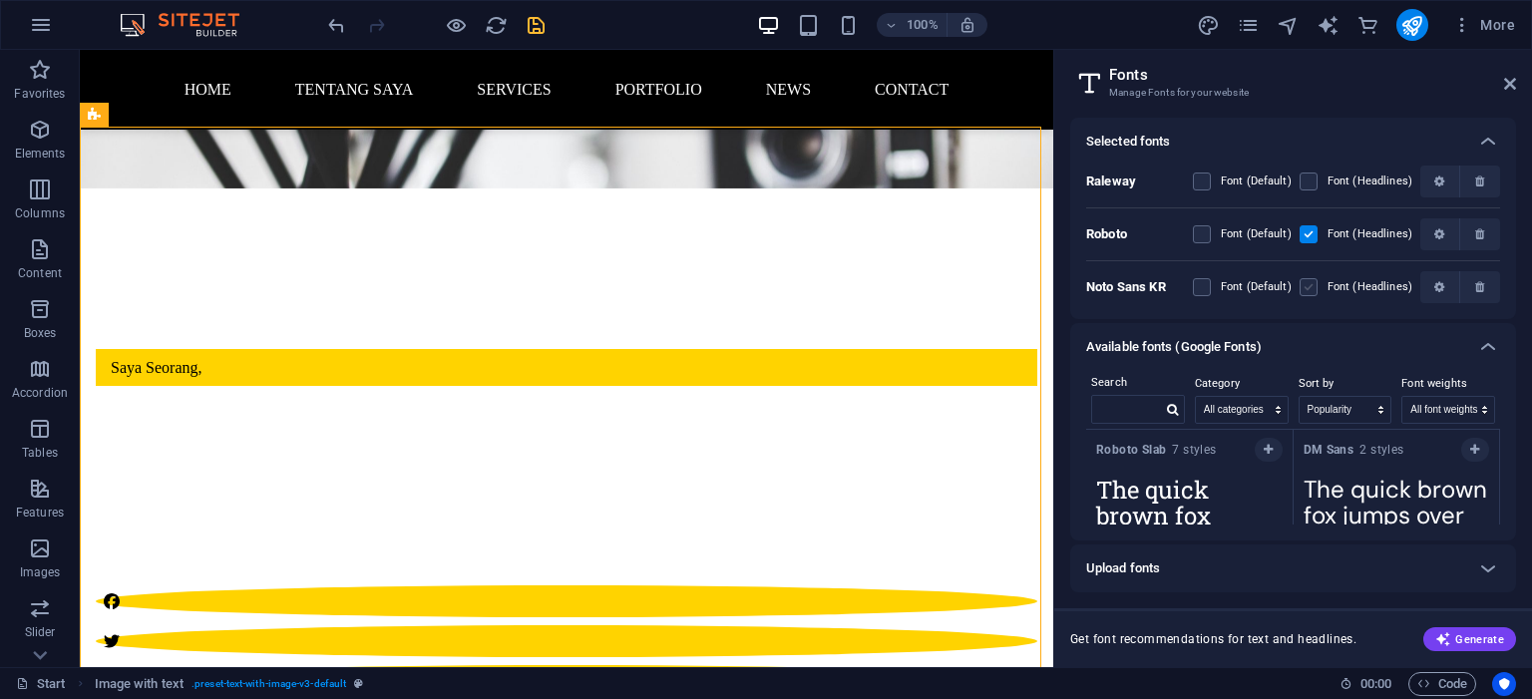
click at [1313, 286] on label at bounding box center [1308, 287] width 18 height 18
click at [0, 0] on KR "checkbox" at bounding box center [0, 0] width 0 height 0
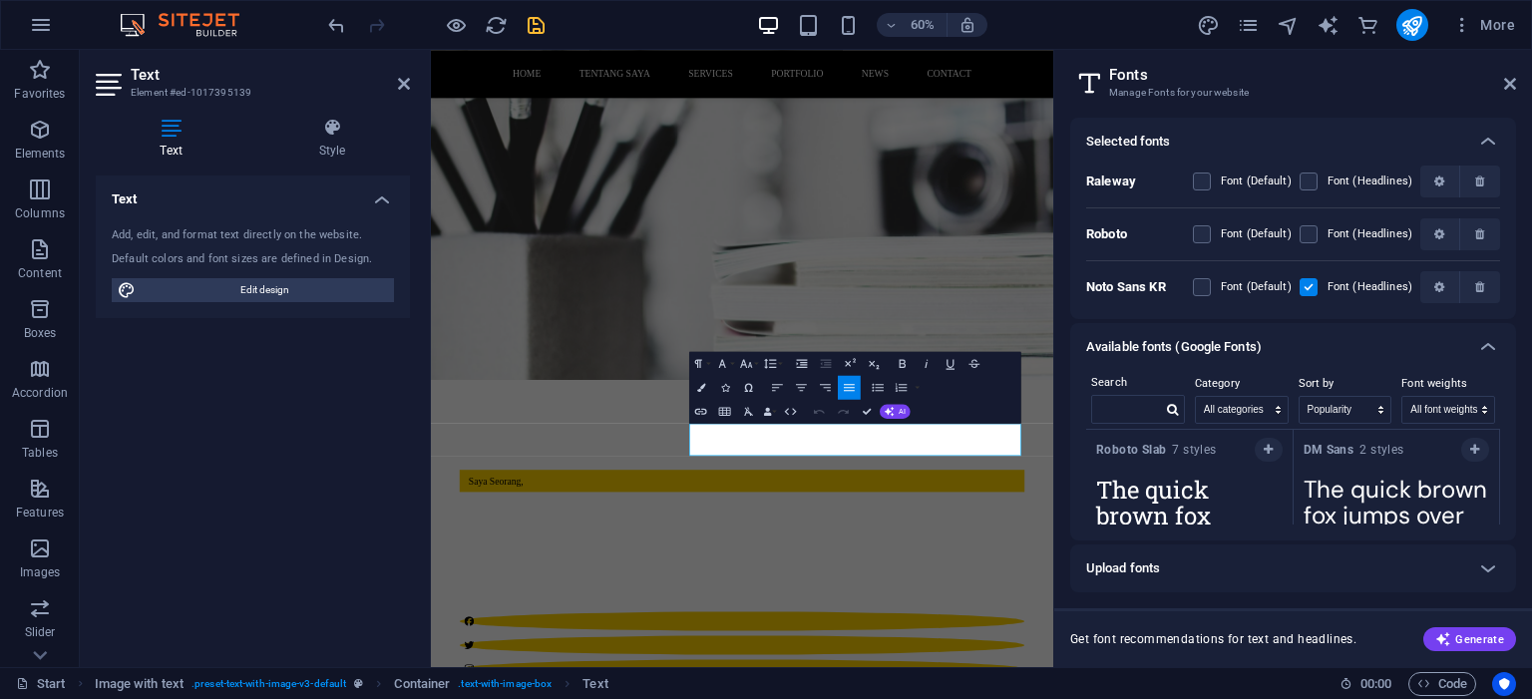
click at [1237, 283] on label "Font (Default)" at bounding box center [1256, 287] width 71 height 24
click at [0, 0] on KR "checkbox" at bounding box center [0, 0] width 0 height 0
